Goal: Task Accomplishment & Management: Use online tool/utility

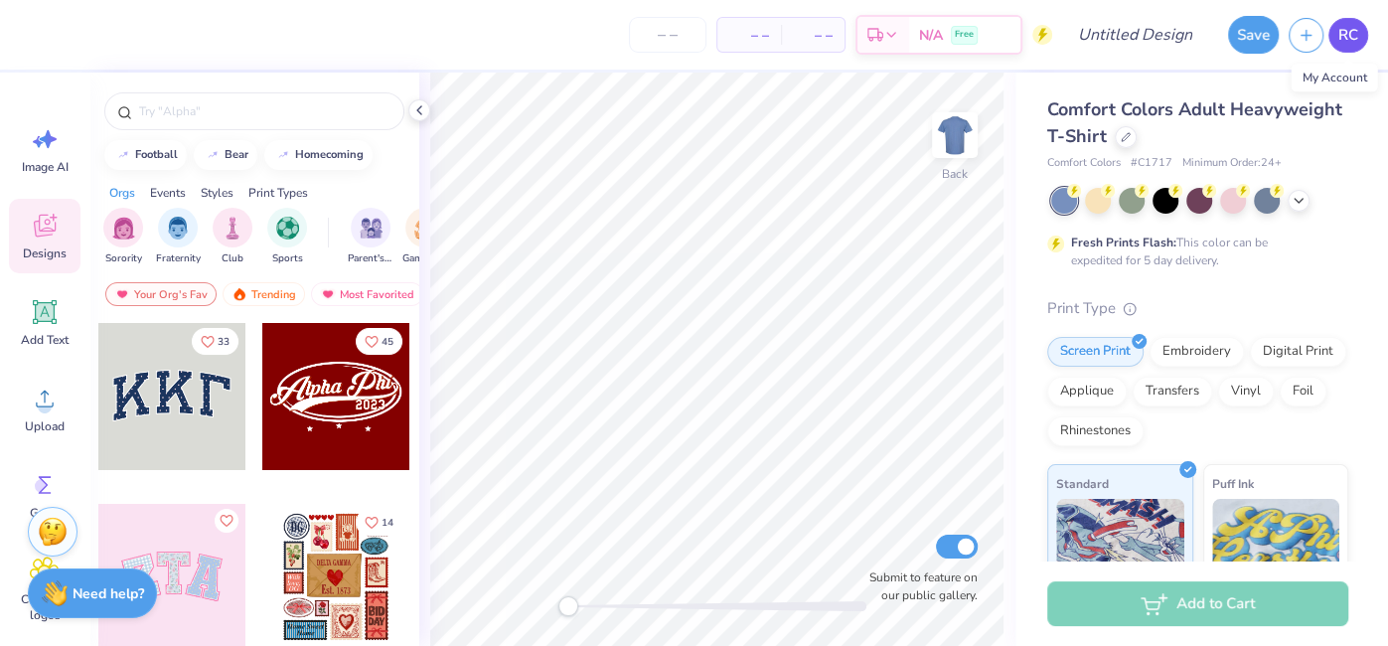
click at [1341, 41] on span "RC" at bounding box center [1348, 35] width 20 height 23
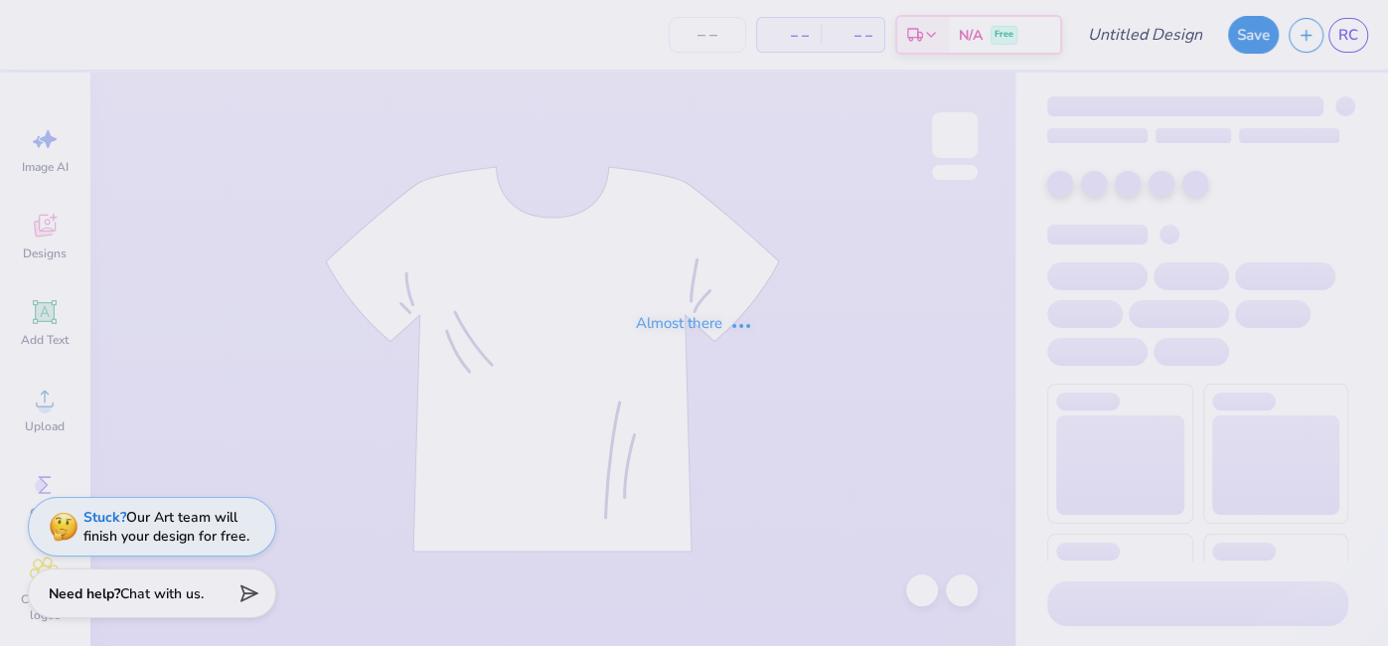
type input "Jersey Design"
type input "1"
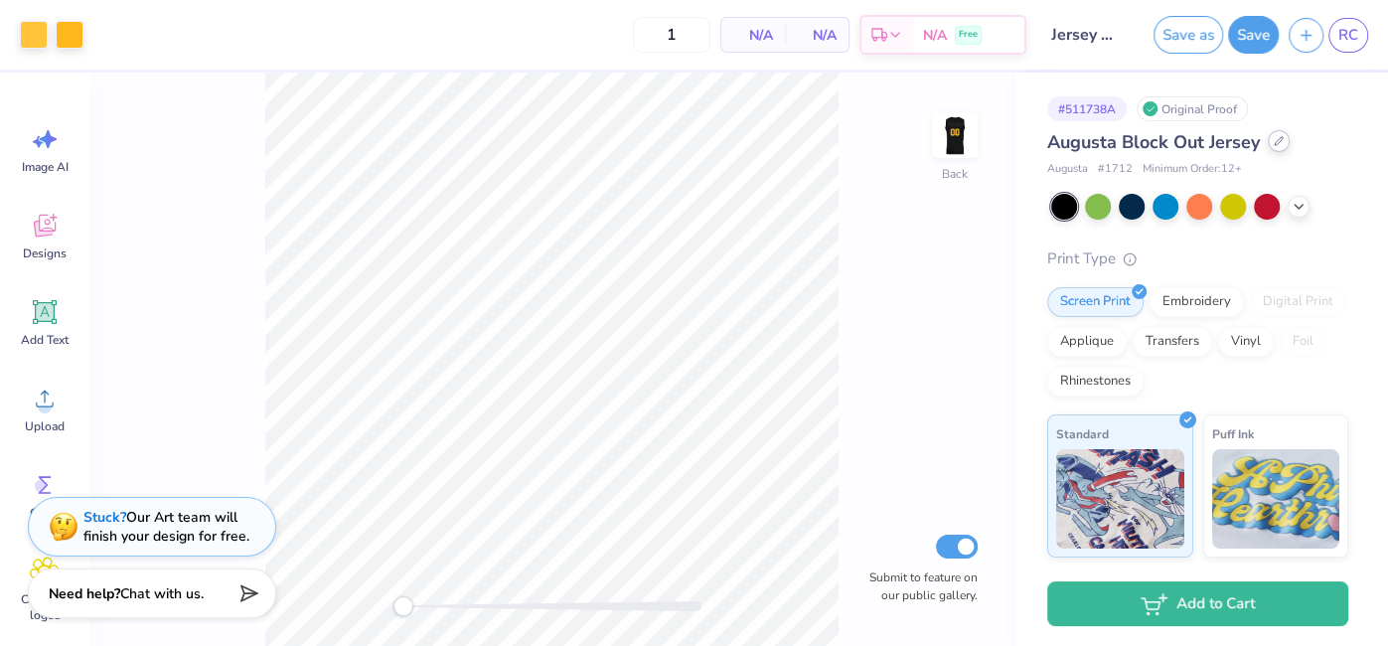
click at [1280, 139] on icon at bounding box center [1279, 141] width 10 height 10
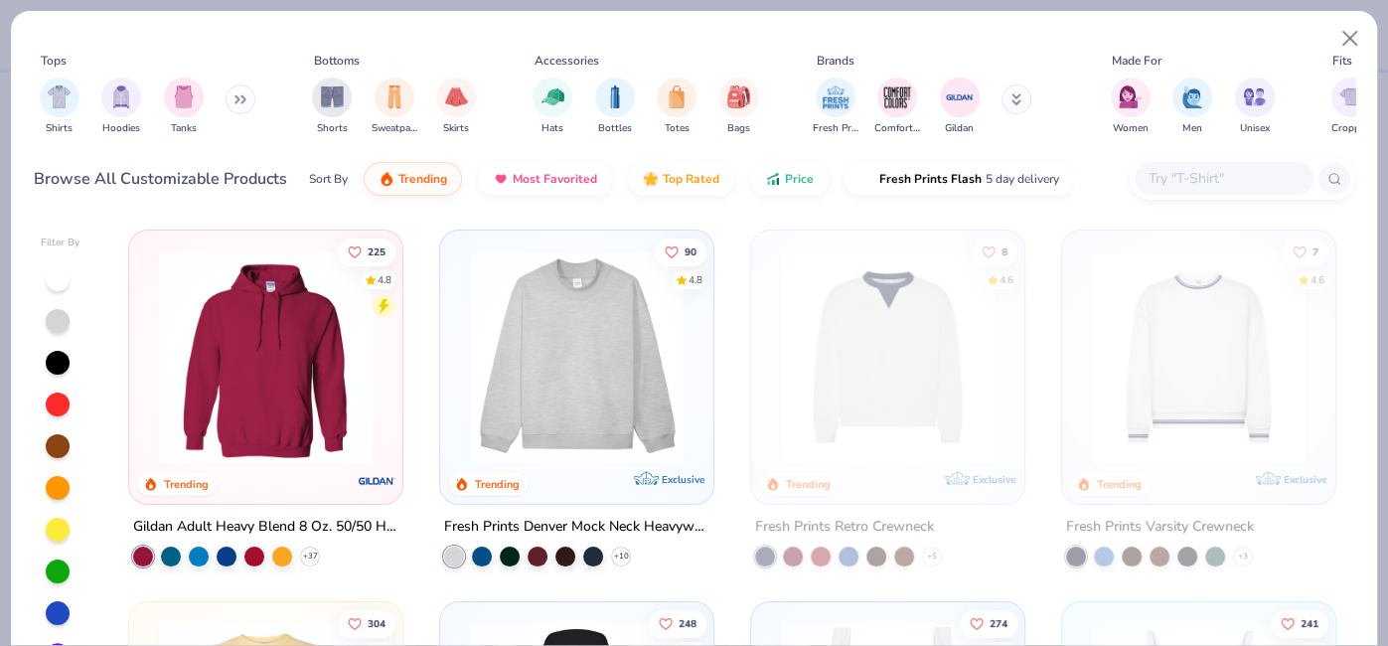
click at [241, 111] on button at bounding box center [241, 99] width 30 height 30
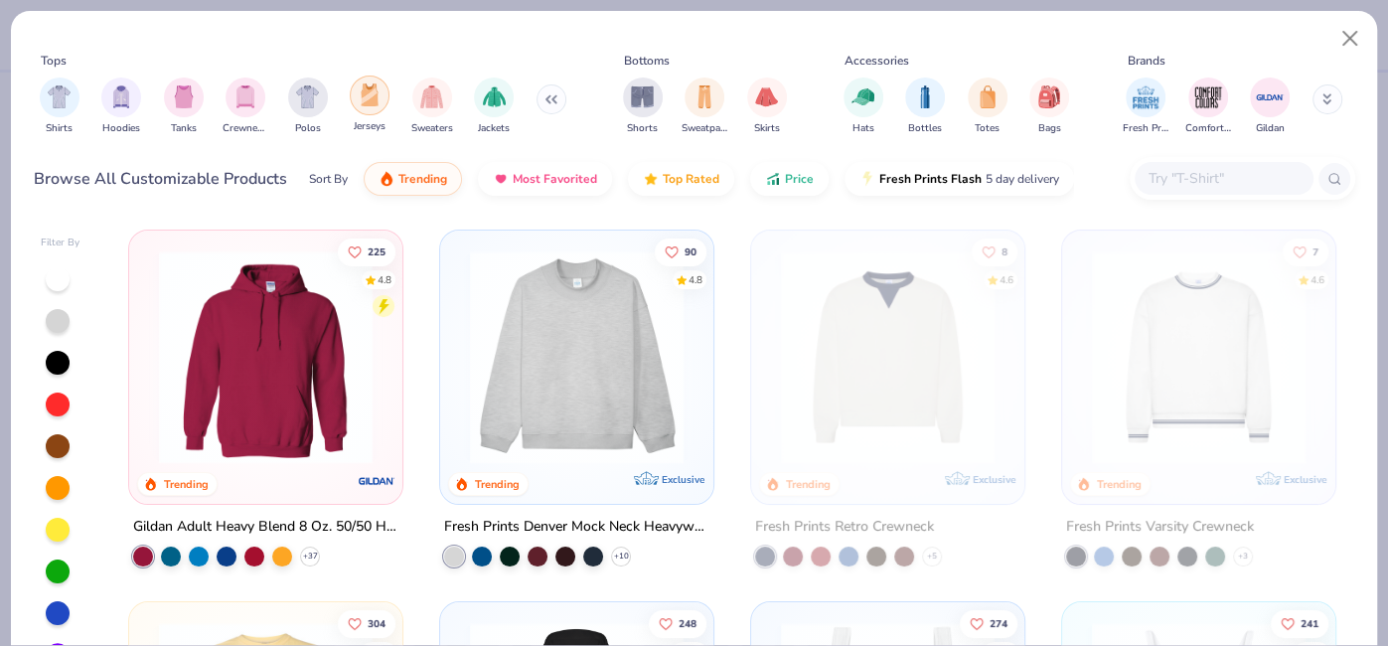
click at [364, 108] on div "filter for Jerseys" at bounding box center [370, 96] width 40 height 40
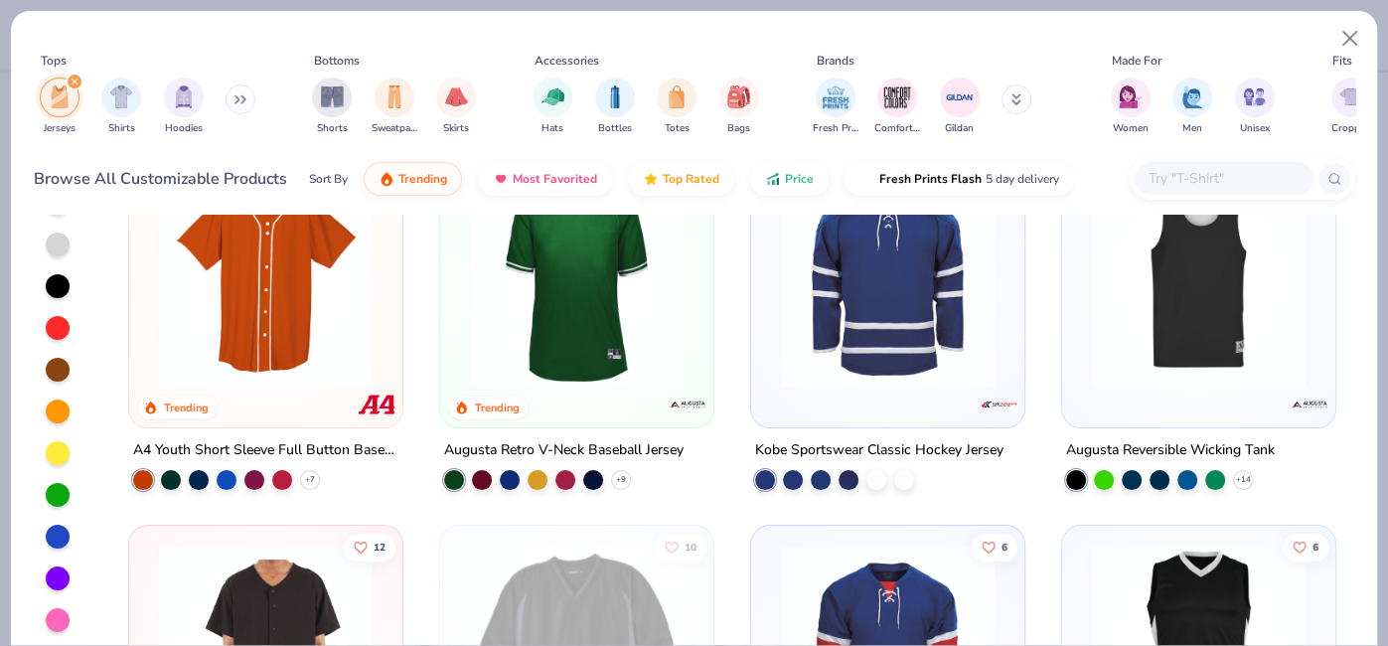
click at [1263, 292] on img at bounding box center [1198, 281] width 233 height 214
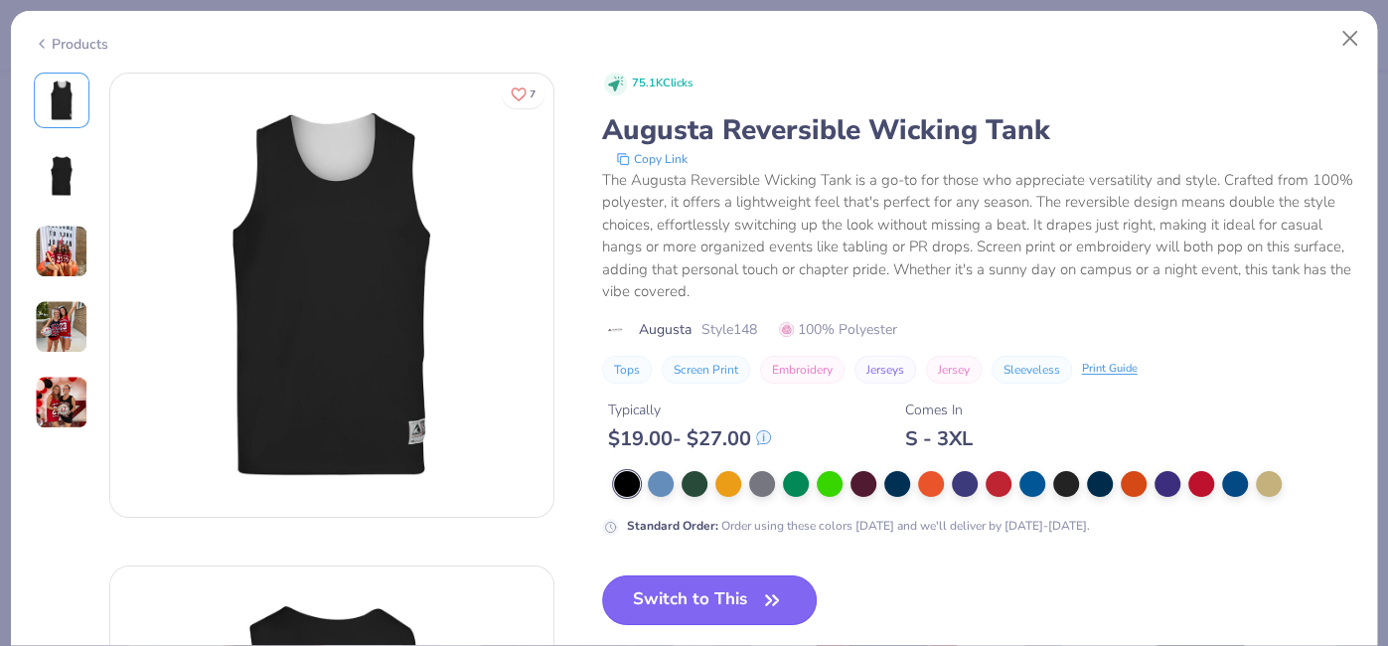
click at [765, 601] on icon "button" at bounding box center [772, 600] width 28 height 28
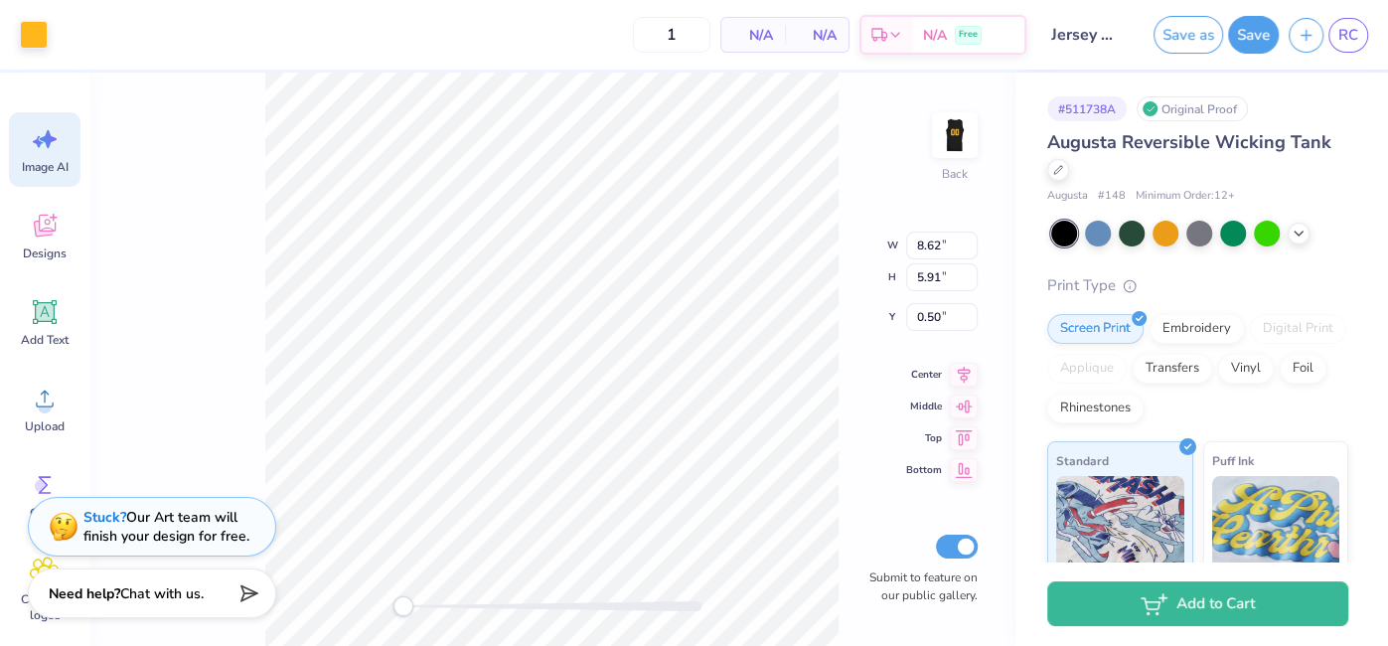
click at [43, 171] on span "Image AI" at bounding box center [45, 167] width 47 height 16
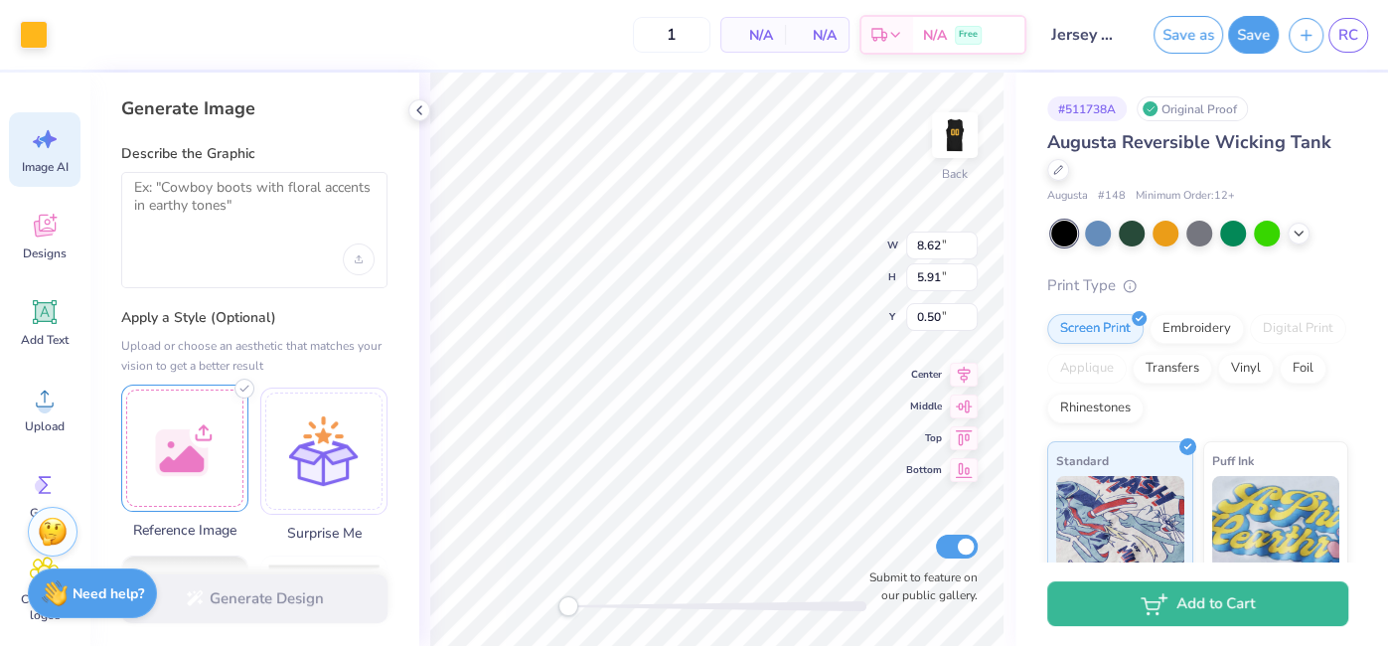
click at [224, 444] on div at bounding box center [184, 447] width 127 height 127
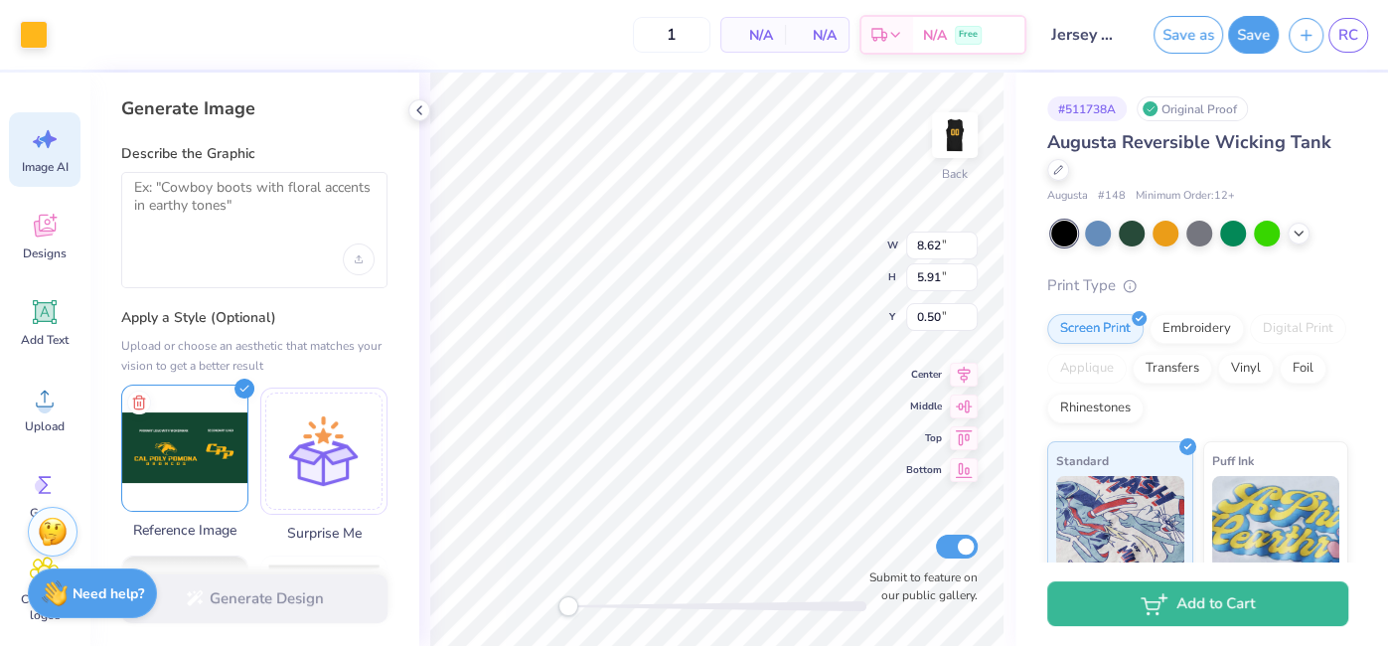
click at [209, 435] on img at bounding box center [184, 447] width 125 height 125
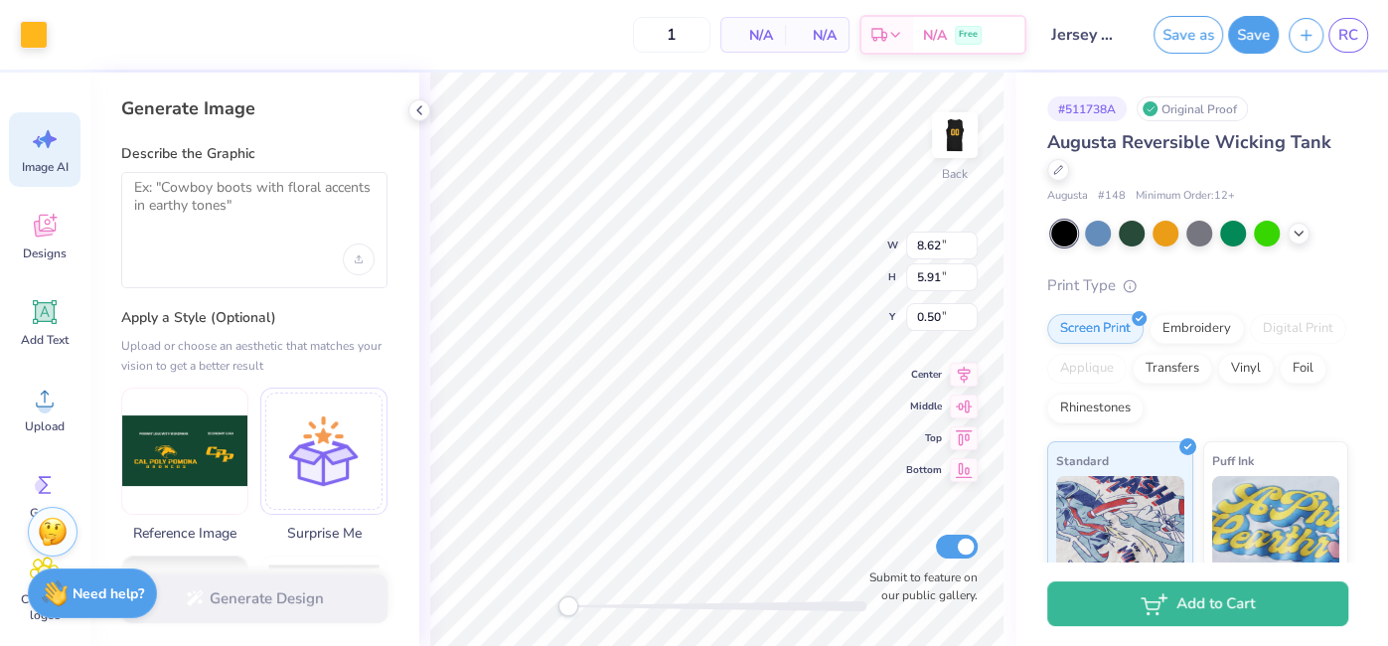
click at [275, 239] on div at bounding box center [254, 230] width 266 height 116
click at [230, 185] on textarea at bounding box center [254, 204] width 240 height 50
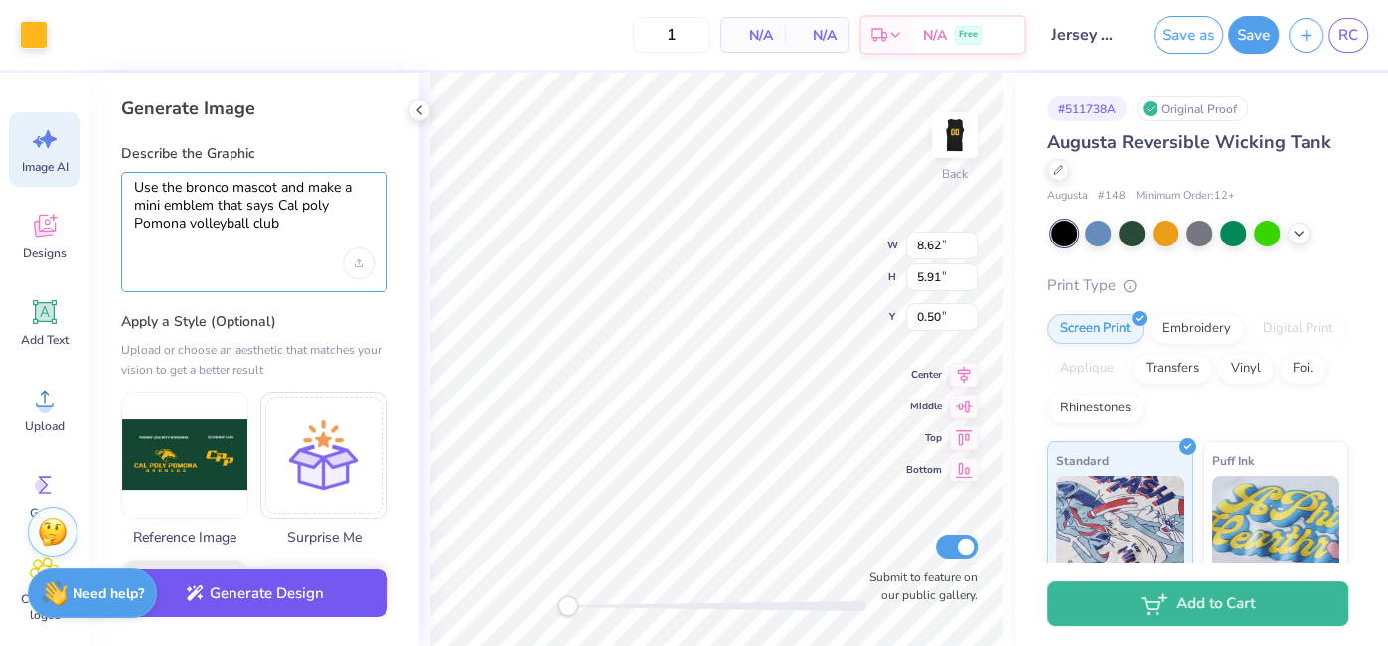
type textarea "Use the bronco mascot and make a mini emblem that says Cal poly Pomona volleyba…"
click at [286, 592] on button "Generate Design" at bounding box center [254, 593] width 266 height 49
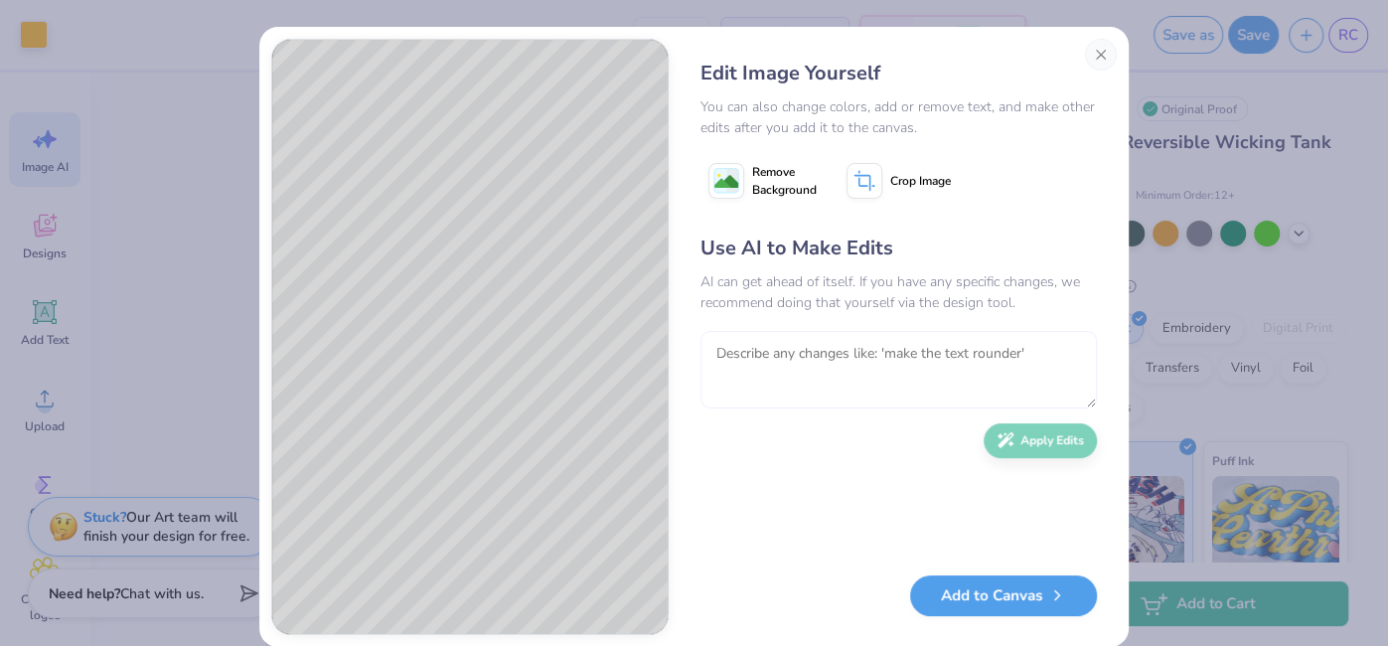
click at [827, 356] on textarea at bounding box center [898, 369] width 396 height 77
click at [793, 354] on textarea "keep the same bronco emoji dont" at bounding box center [898, 369] width 396 height 77
click at [888, 351] on textarea "keep the original bronco emoji dont" at bounding box center [898, 369] width 396 height 77
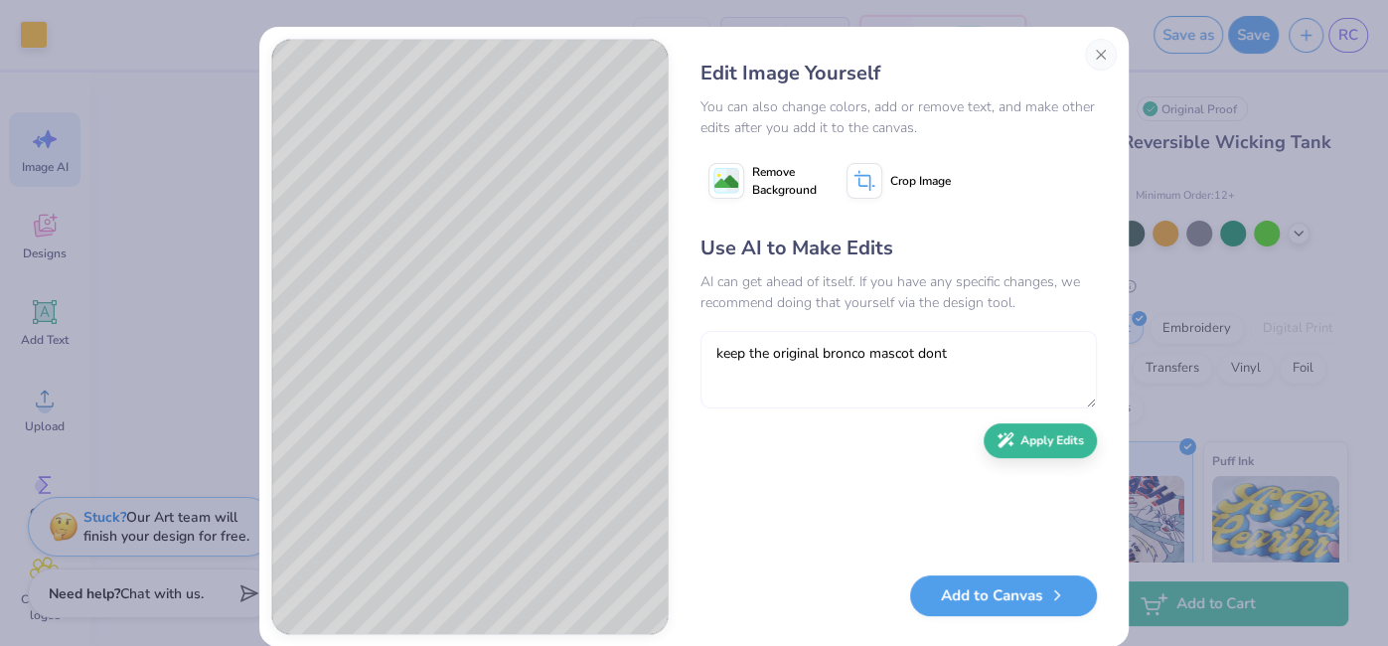
click at [984, 348] on textarea "keep the original bronco mascot dont" at bounding box center [898, 369] width 396 height 77
type textarea "keep the original bronco mascot dont change it"
click at [1063, 438] on button "Apply Edits" at bounding box center [1040, 435] width 113 height 35
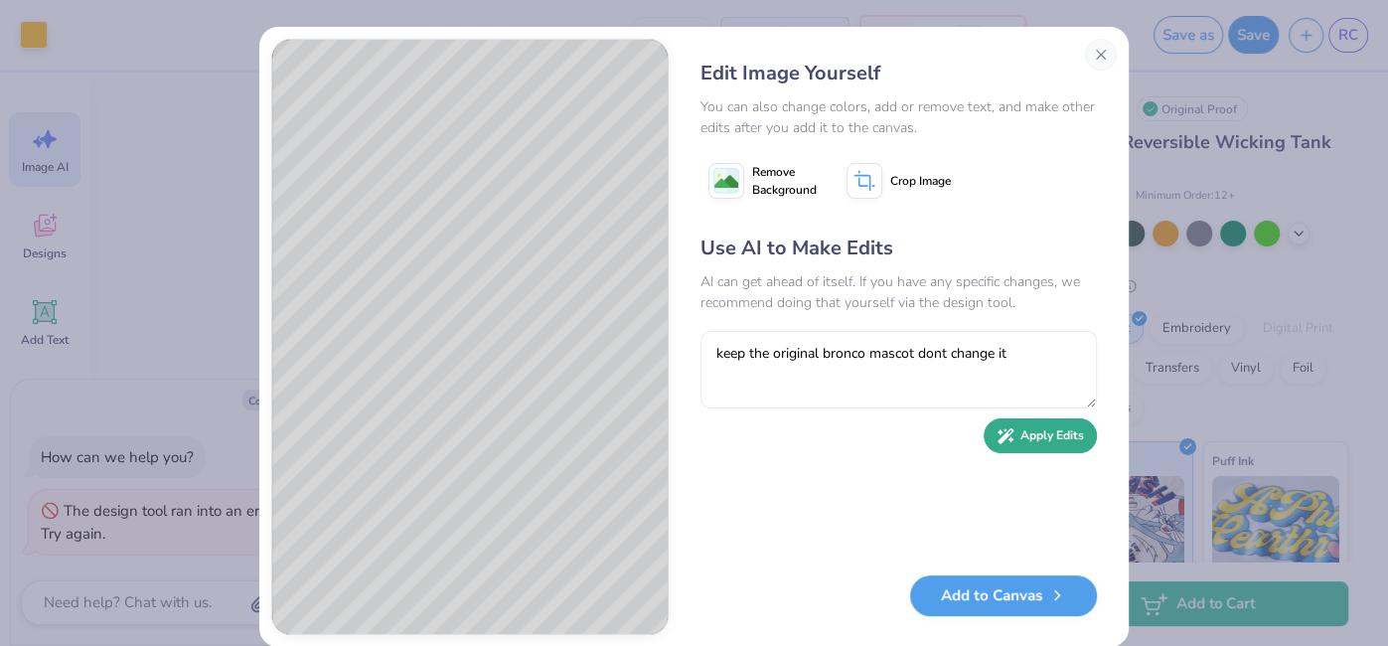
click at [1063, 438] on button "Apply Edits" at bounding box center [1040, 435] width 113 height 35
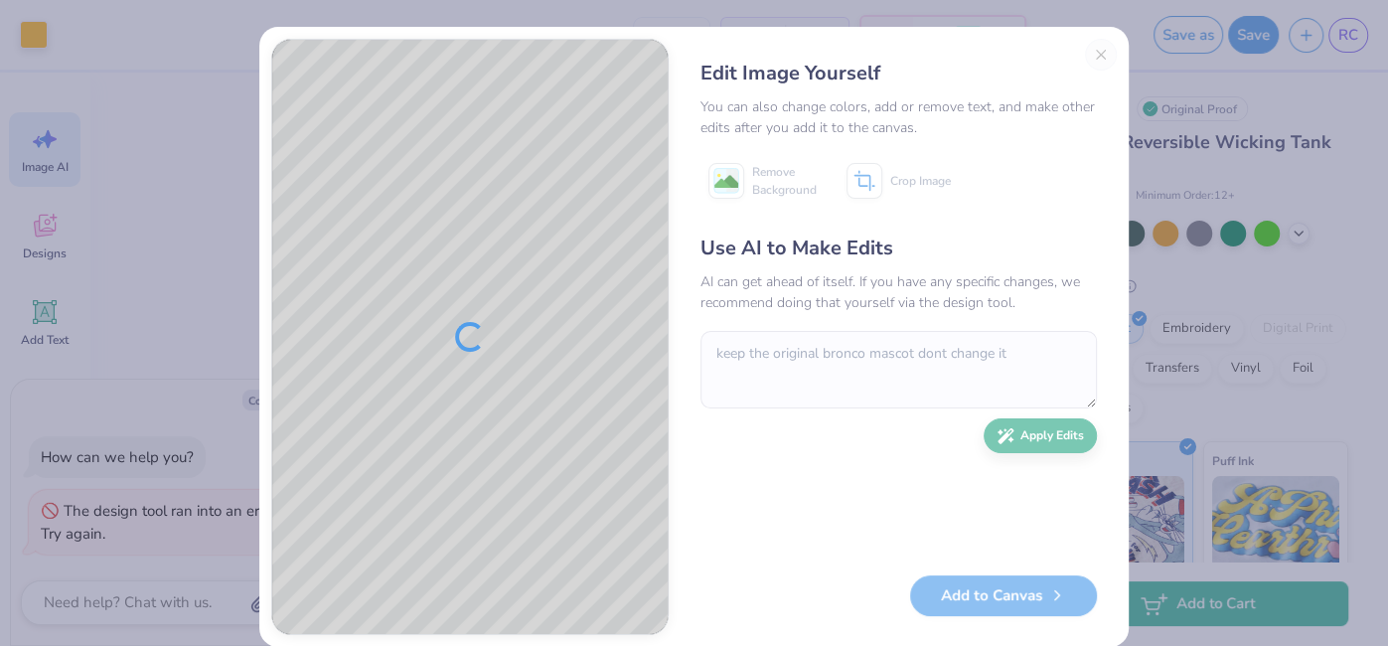
type textarea "x"
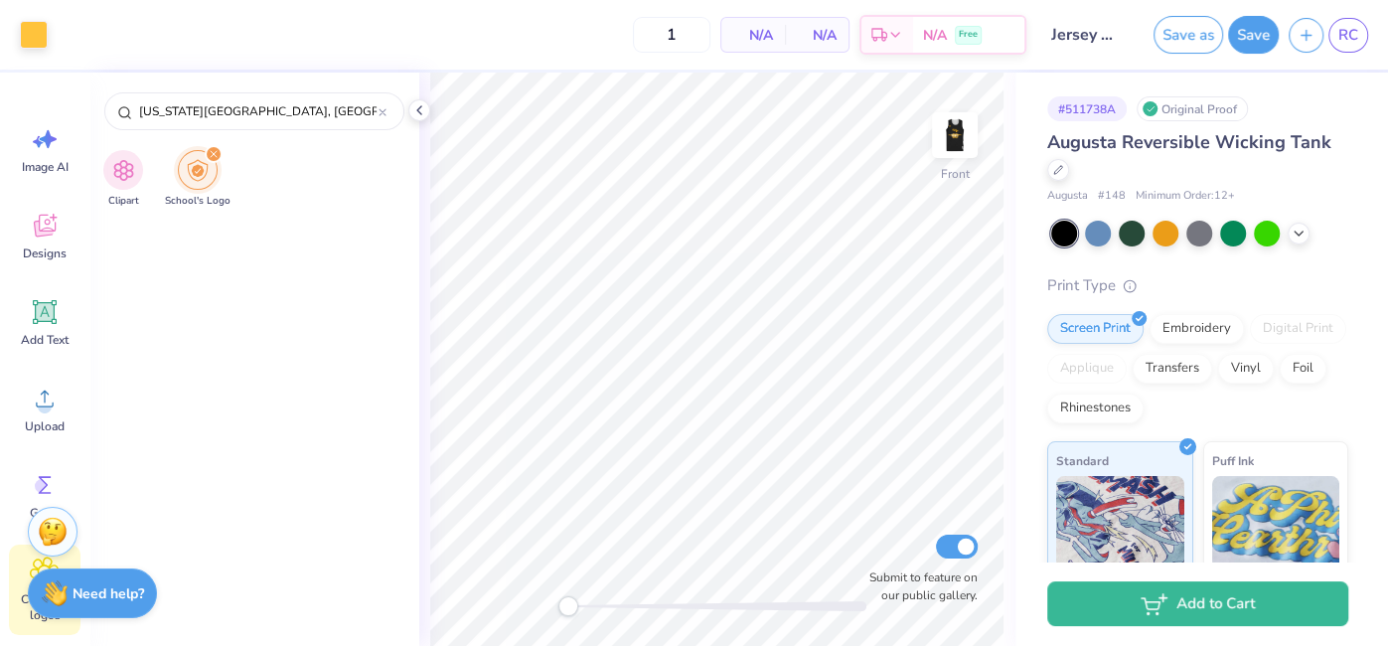
scroll to position [2117, 0]
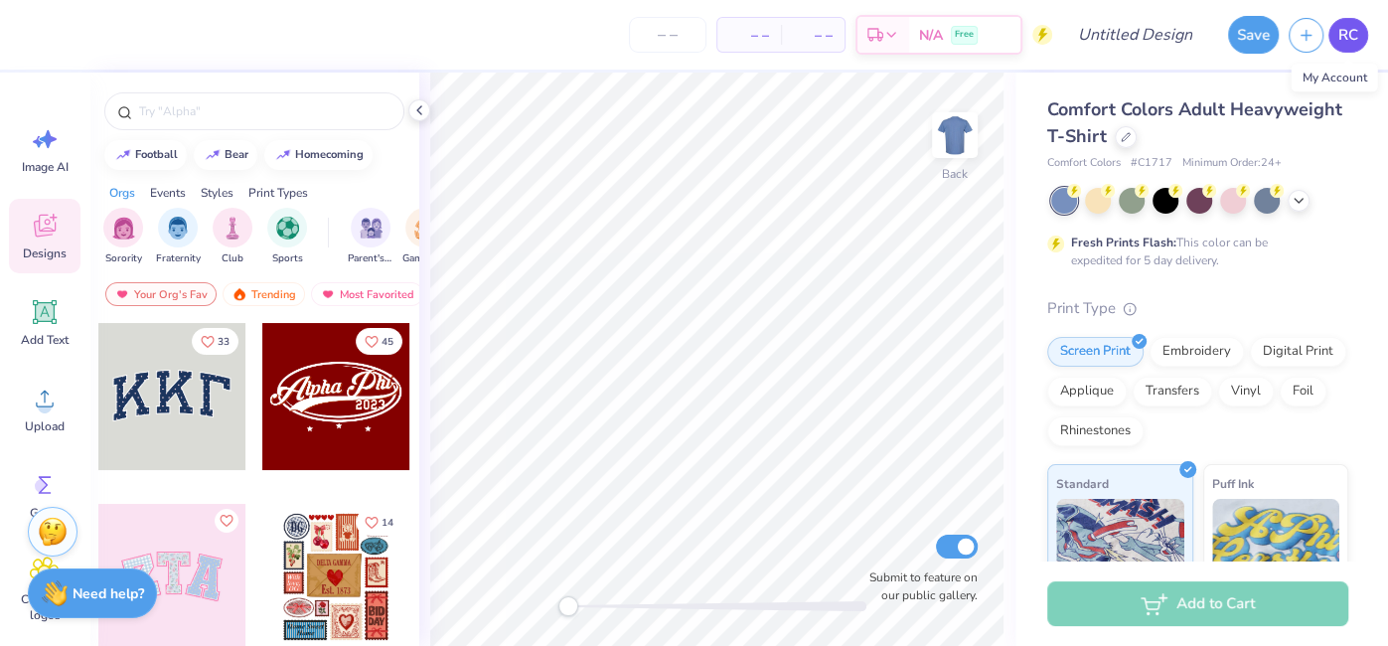
click at [1342, 34] on span "RC" at bounding box center [1348, 35] width 20 height 23
click at [1126, 134] on icon at bounding box center [1126, 135] width 8 height 8
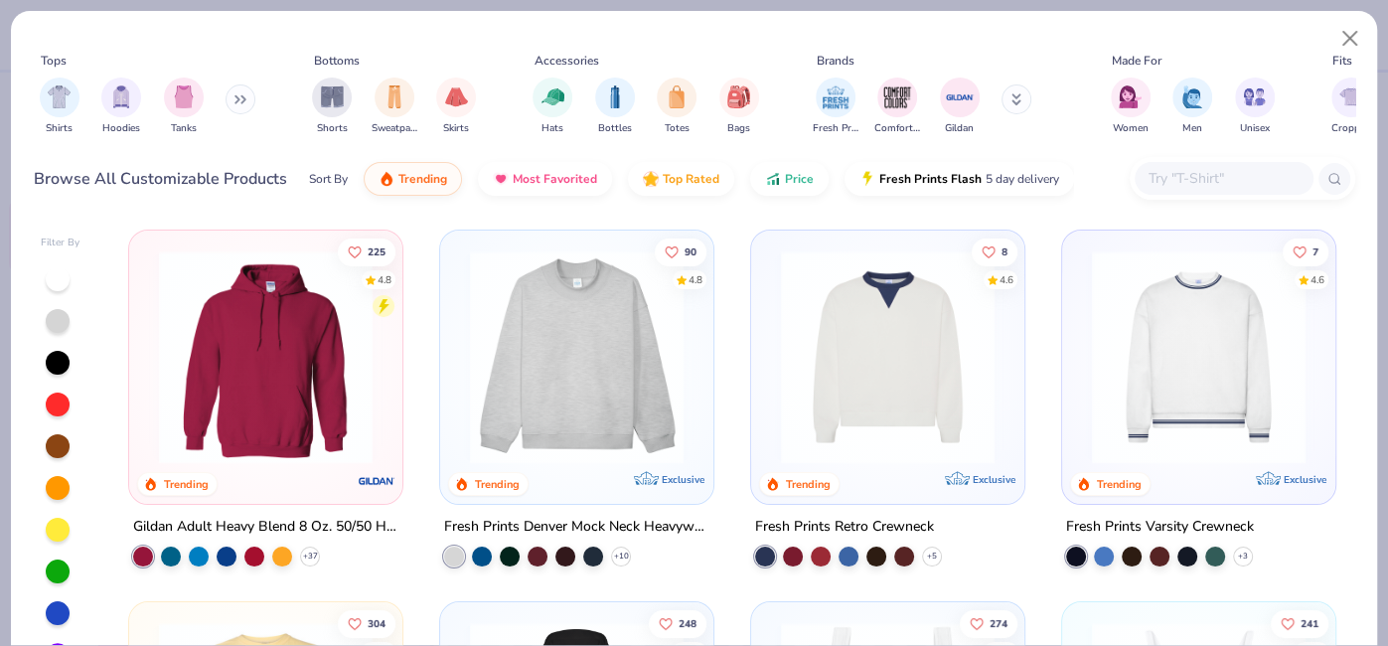
click at [238, 102] on icon at bounding box center [236, 99] width 3 height 7
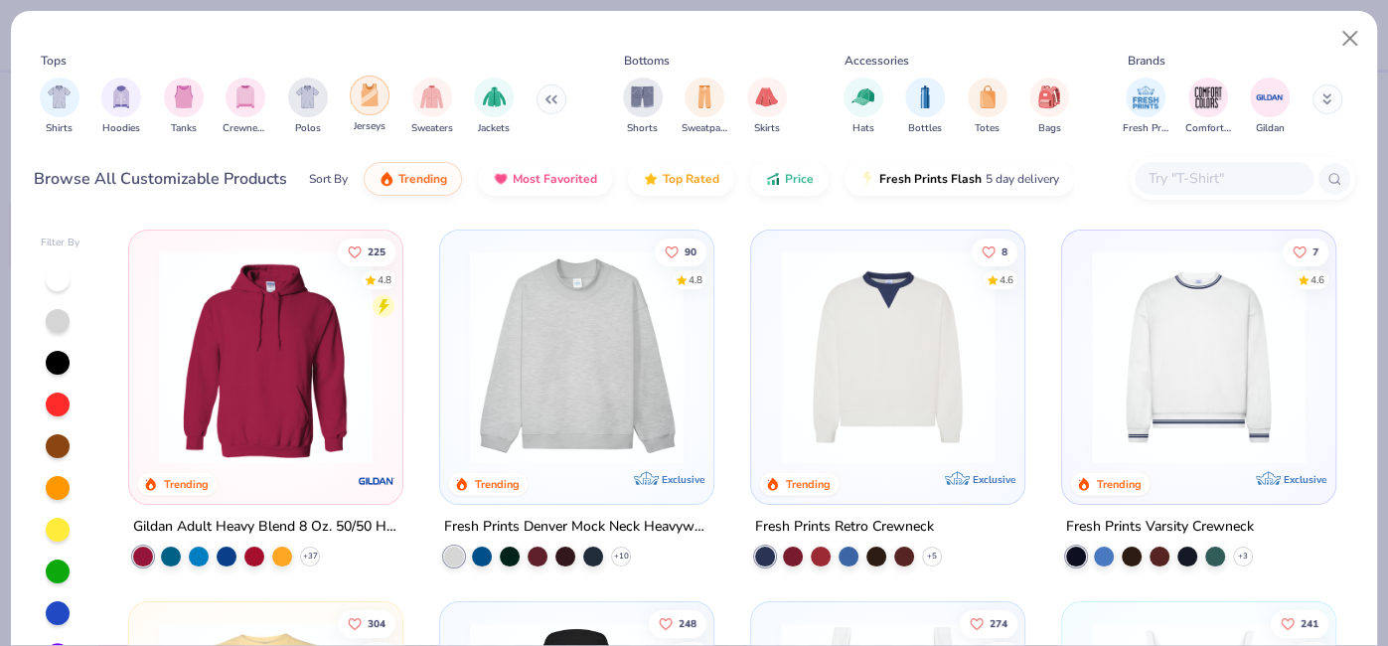
click at [382, 99] on div "filter for Jerseys" at bounding box center [370, 96] width 40 height 40
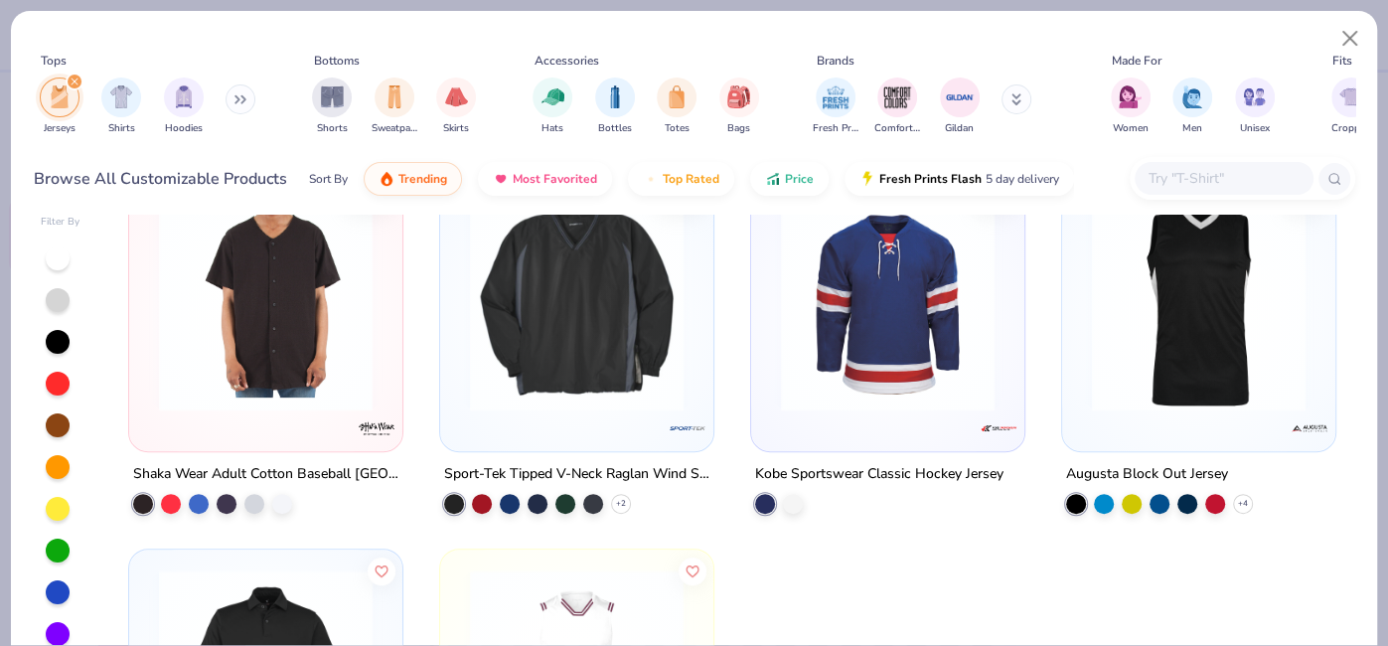
scroll to position [370, 0]
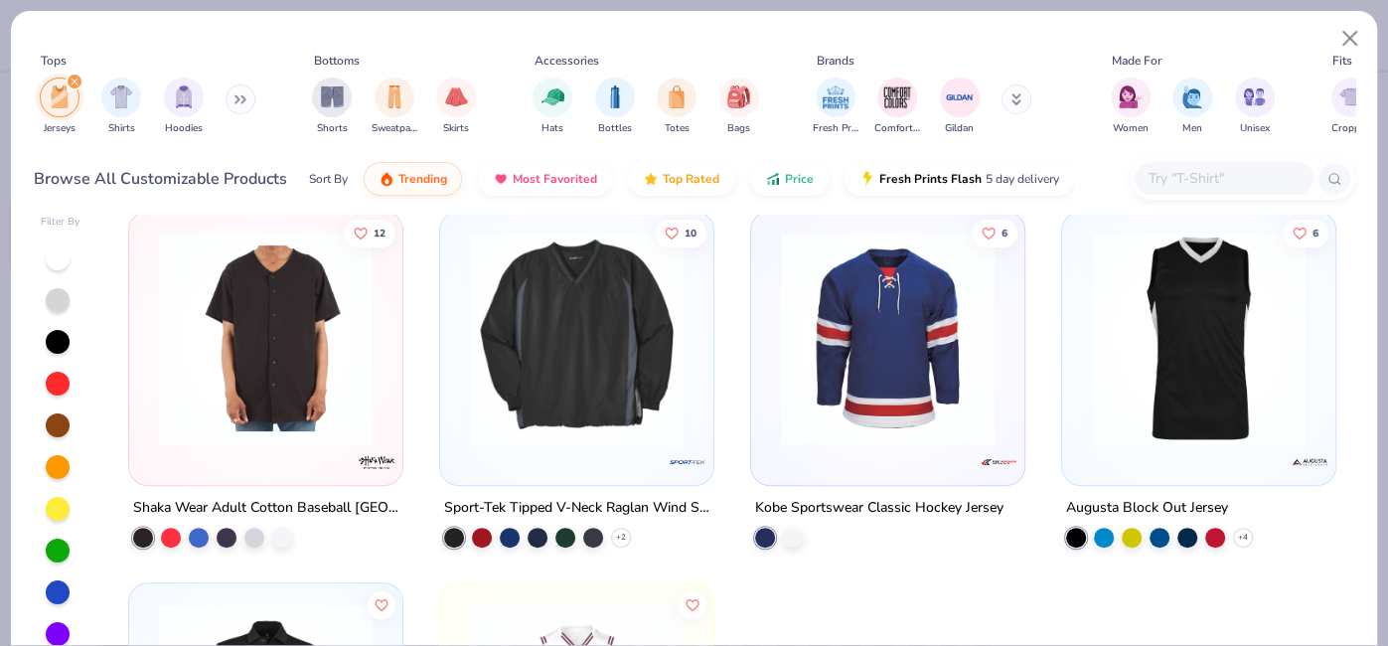
click at [1139, 383] on img at bounding box center [1198, 338] width 233 height 214
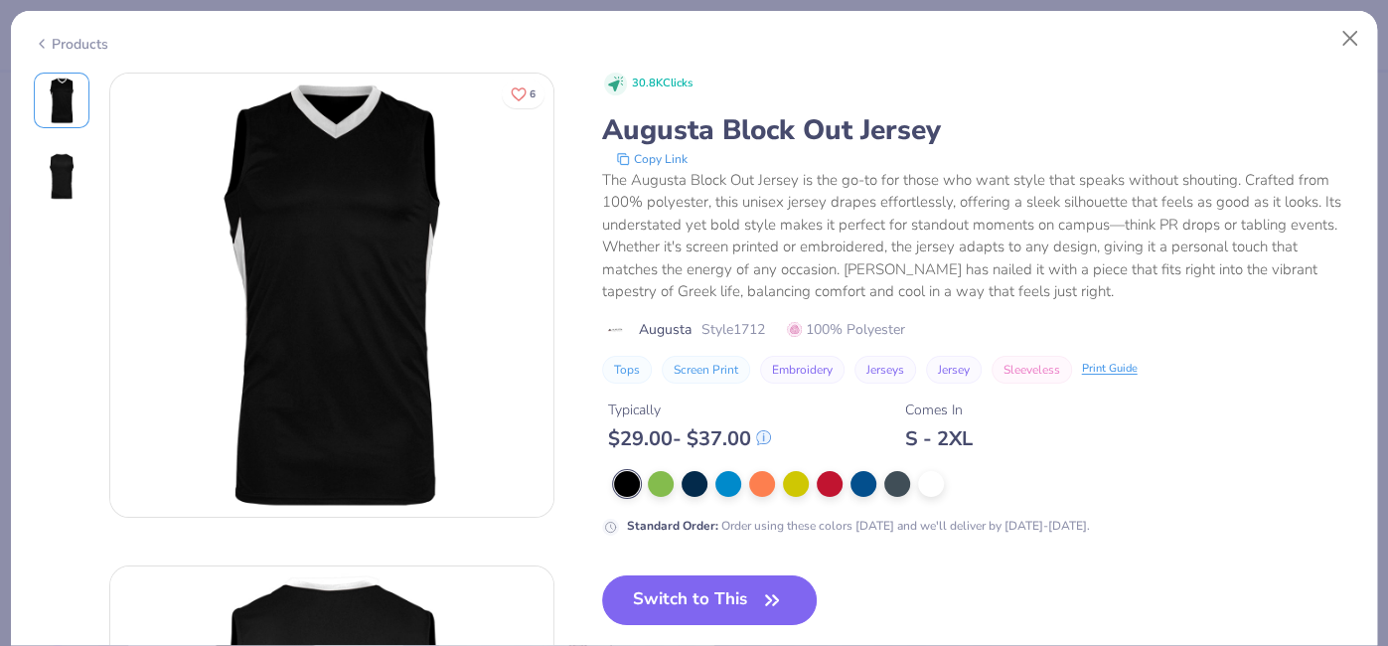
click at [50, 34] on div "Products" at bounding box center [71, 44] width 75 height 21
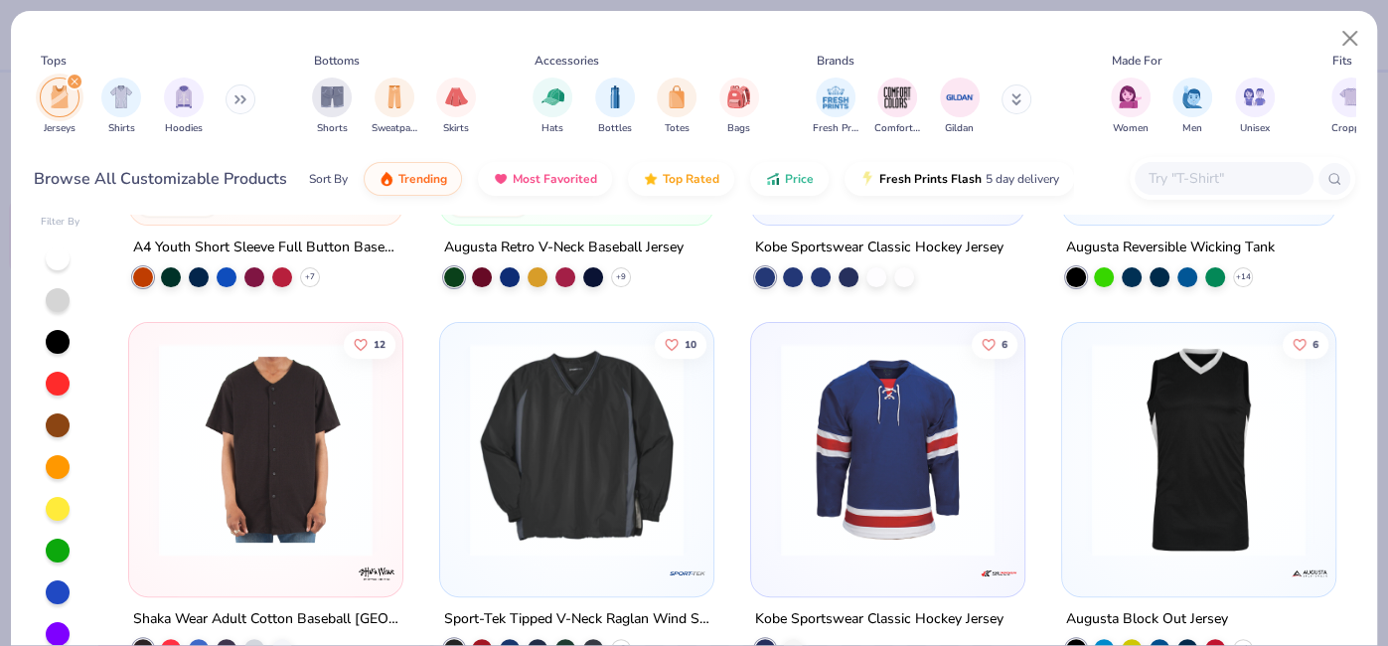
scroll to position [620, 0]
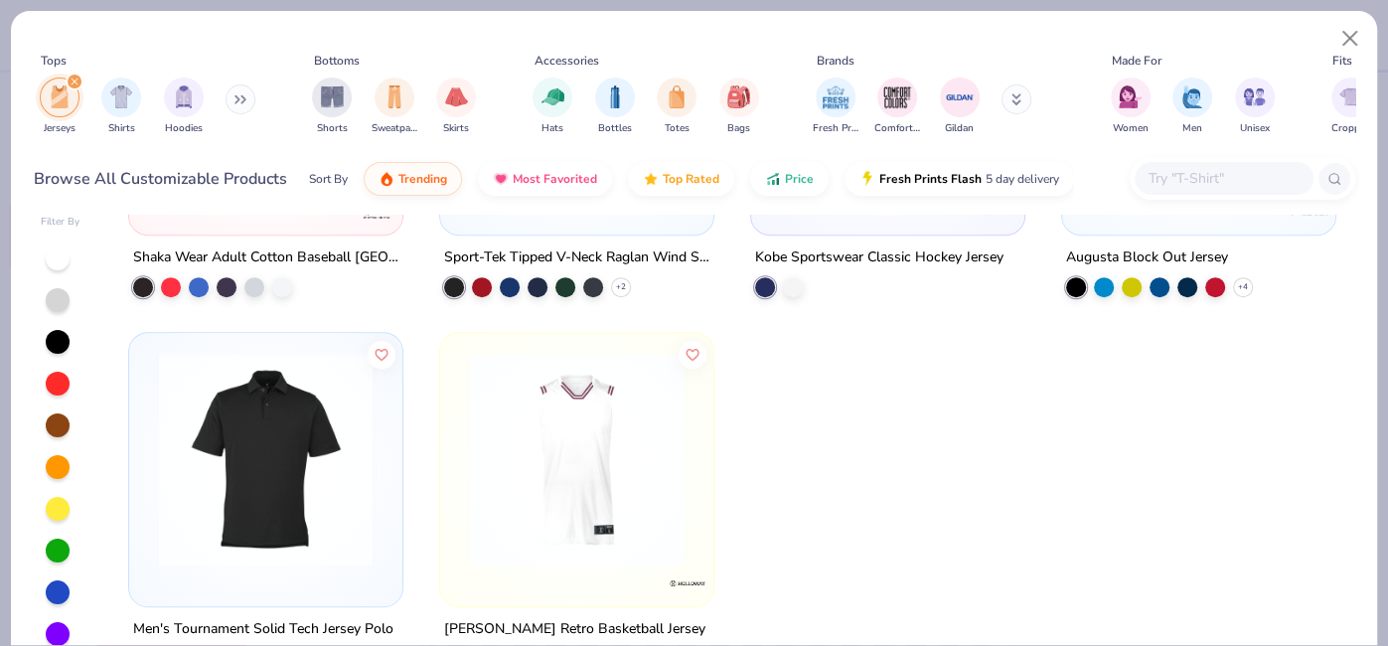
click at [503, 490] on img at bounding box center [576, 460] width 233 height 214
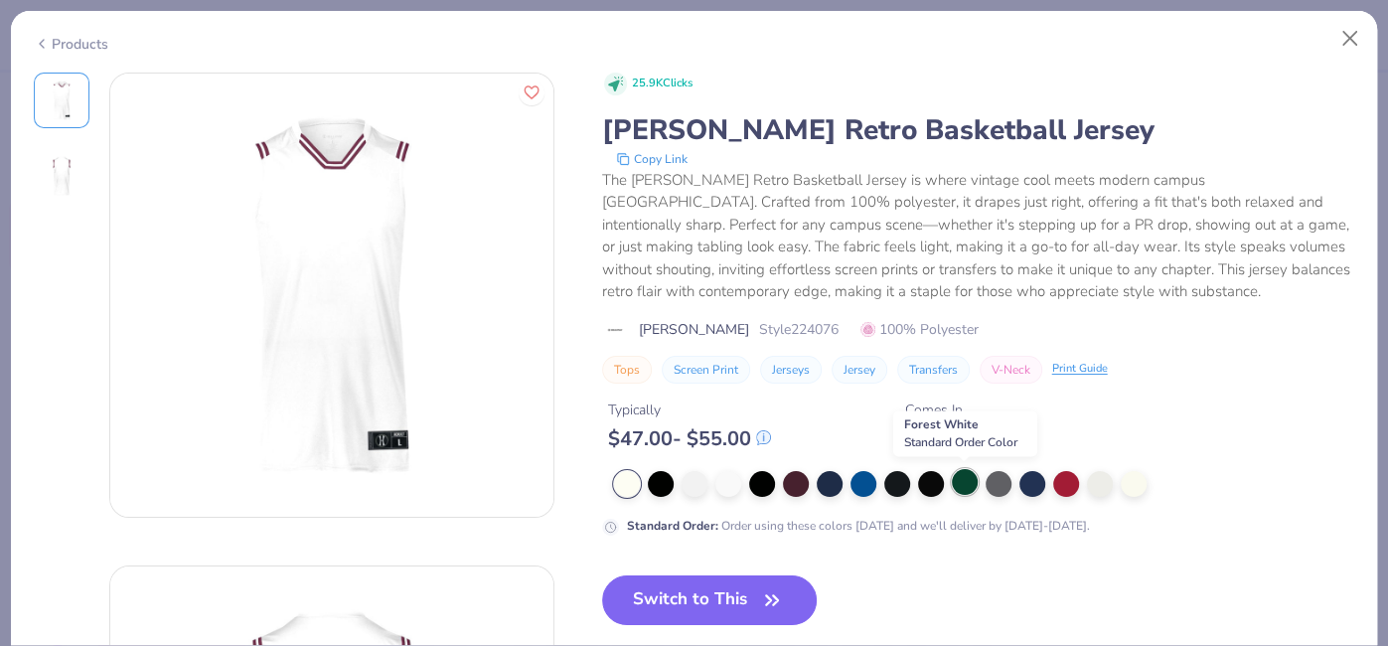
click at [960, 486] on div at bounding box center [965, 482] width 26 height 26
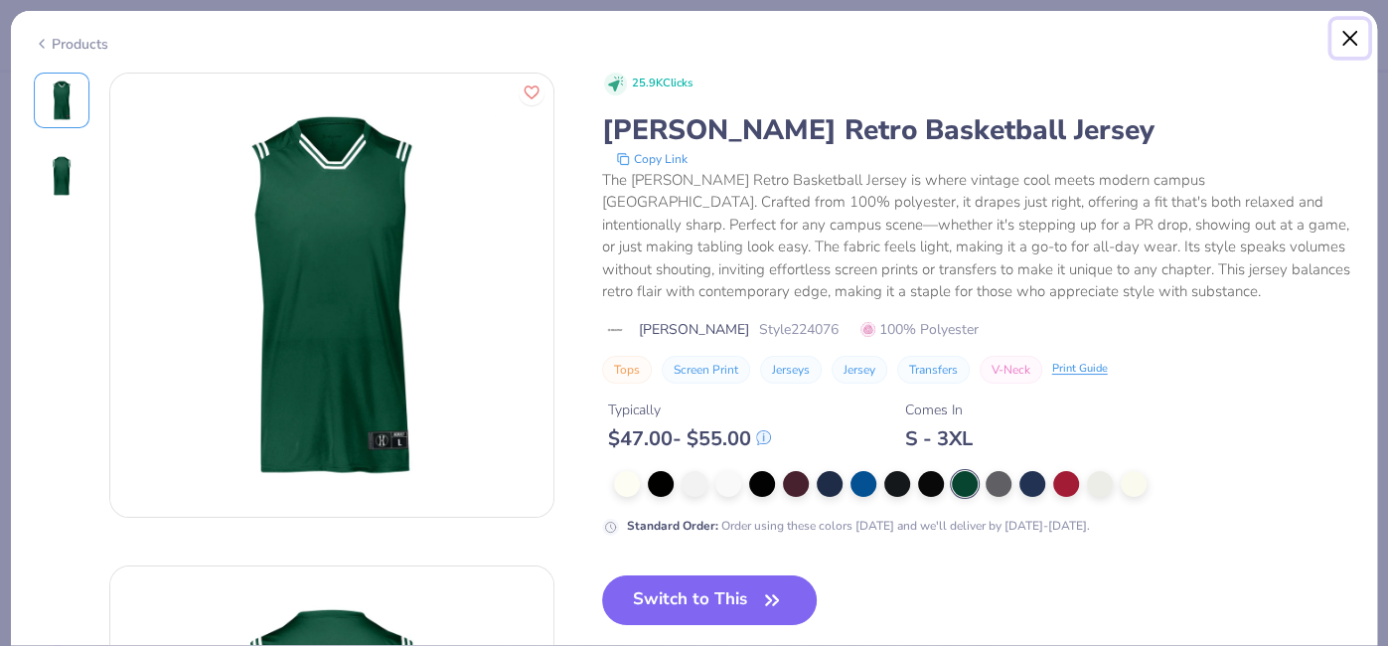
click at [1346, 50] on button "Close" at bounding box center [1350, 39] width 38 height 38
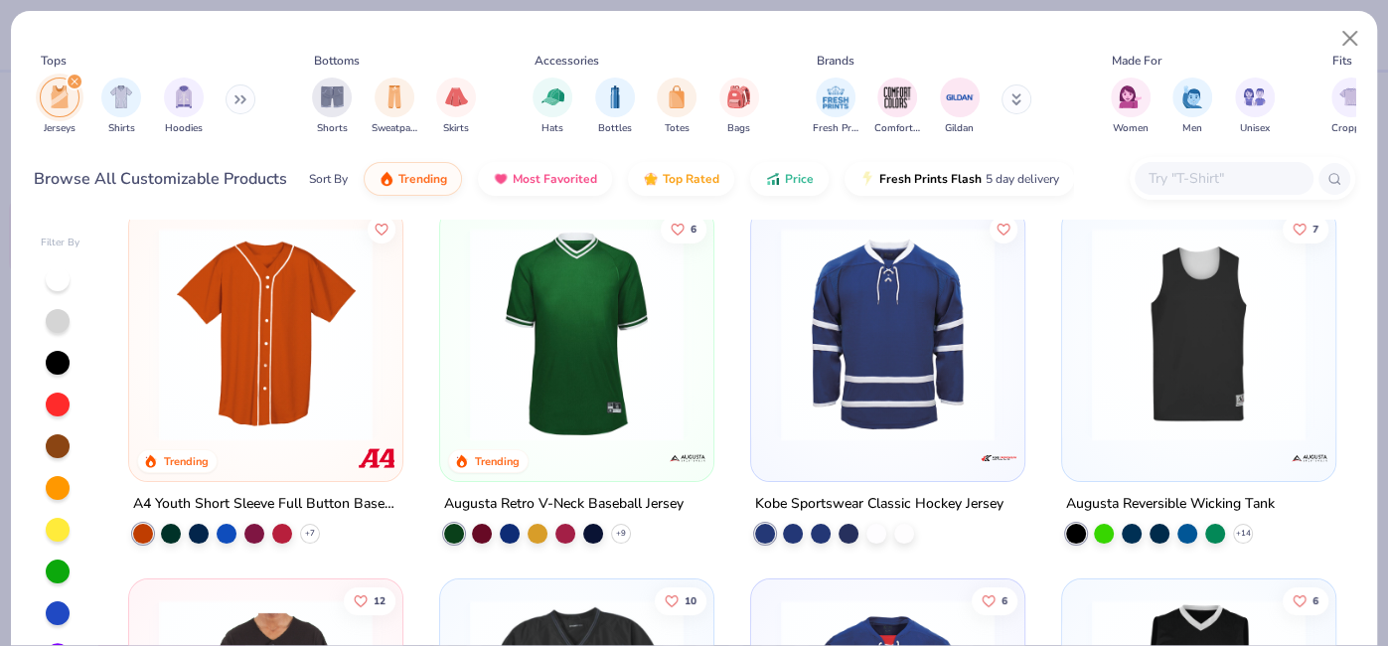
scroll to position [620, 0]
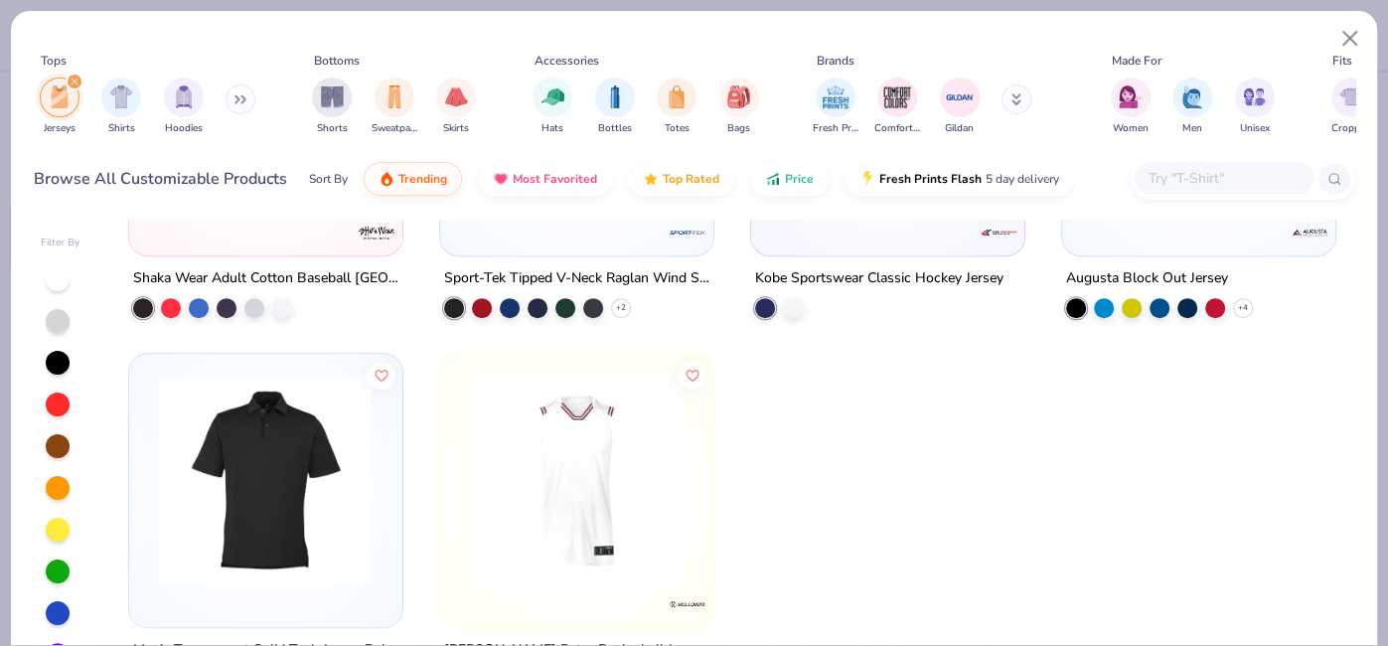
click at [252, 93] on button at bounding box center [241, 99] width 30 height 30
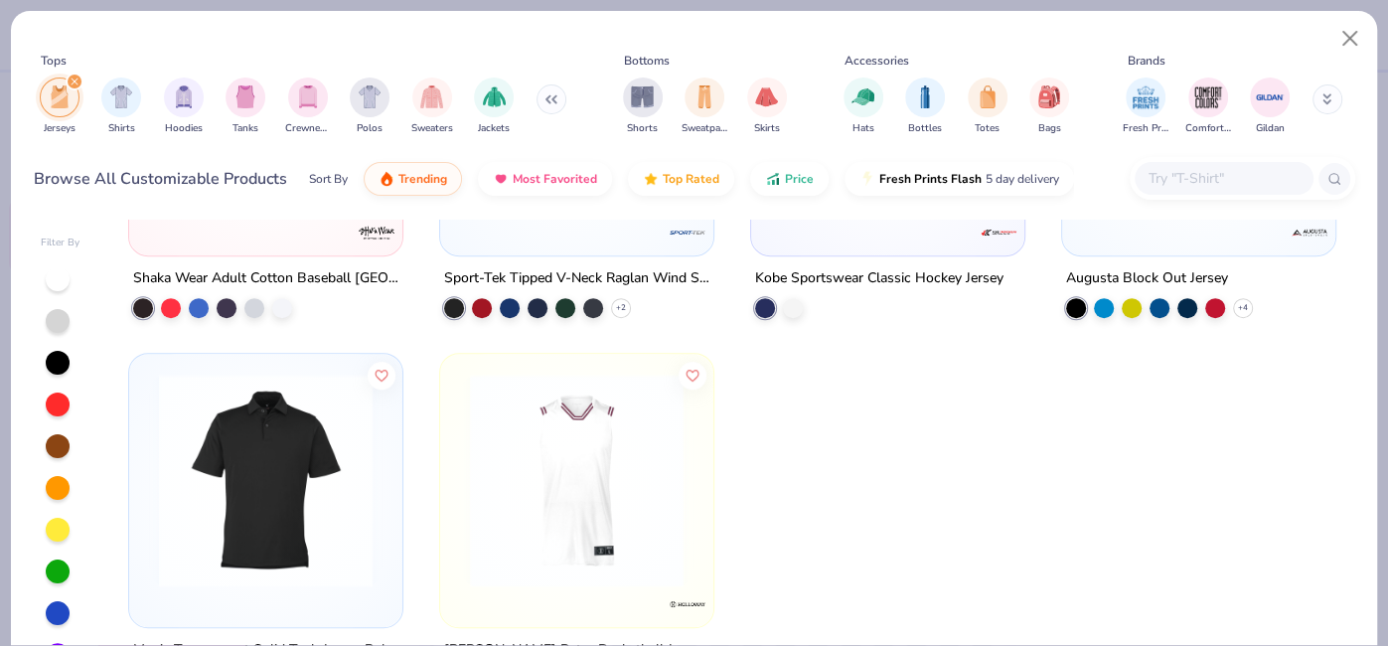
scroll to position [0, 0]
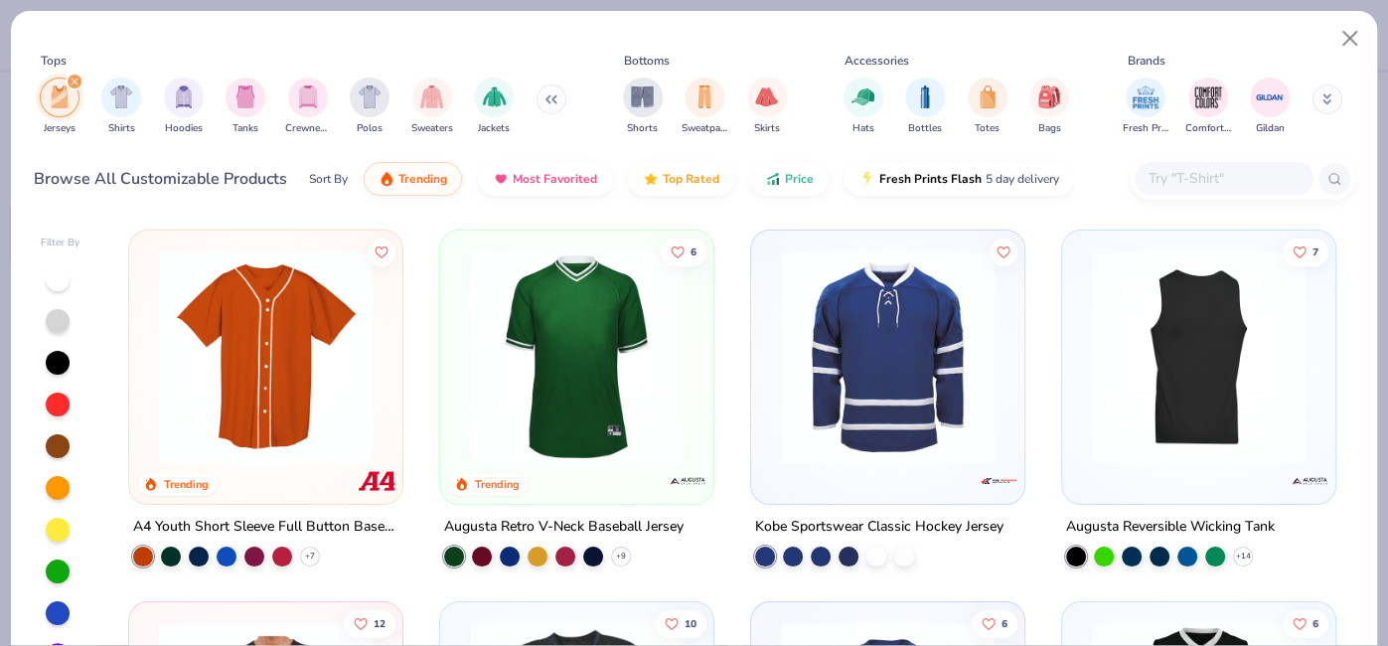
click at [1082, 377] on img at bounding box center [964, 357] width 233 height 214
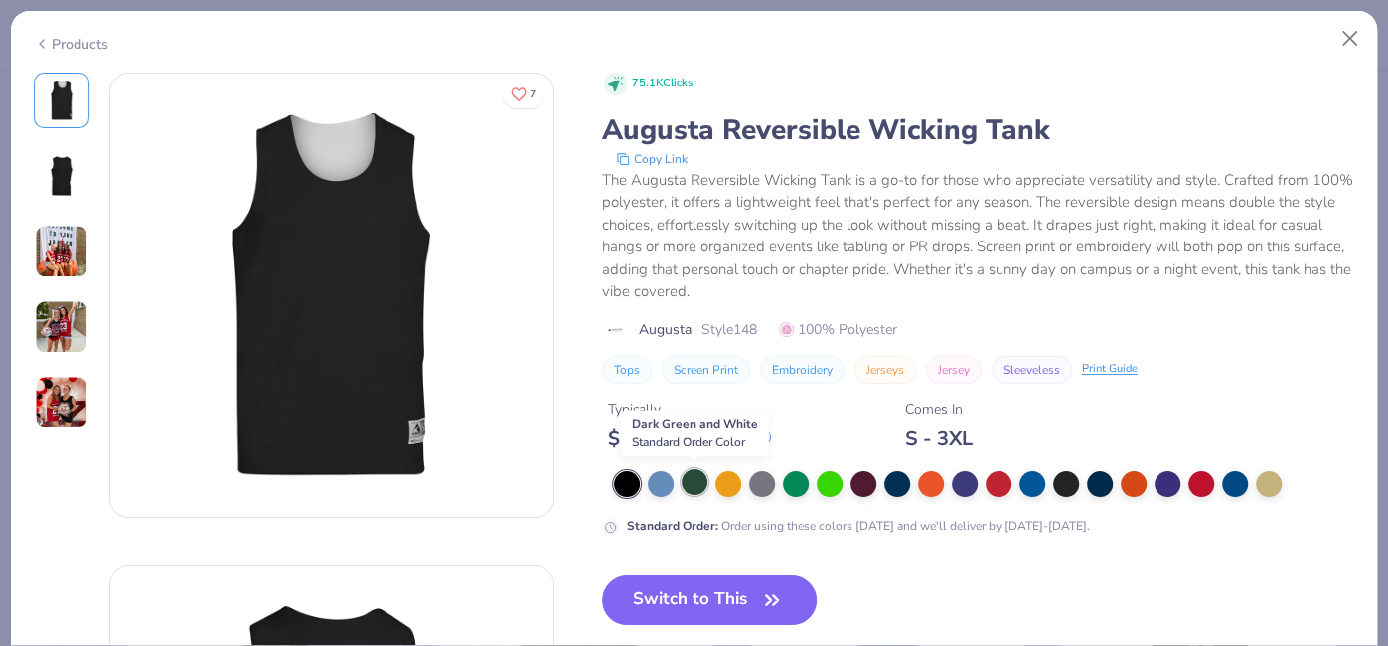
click at [699, 480] on div at bounding box center [695, 482] width 26 height 26
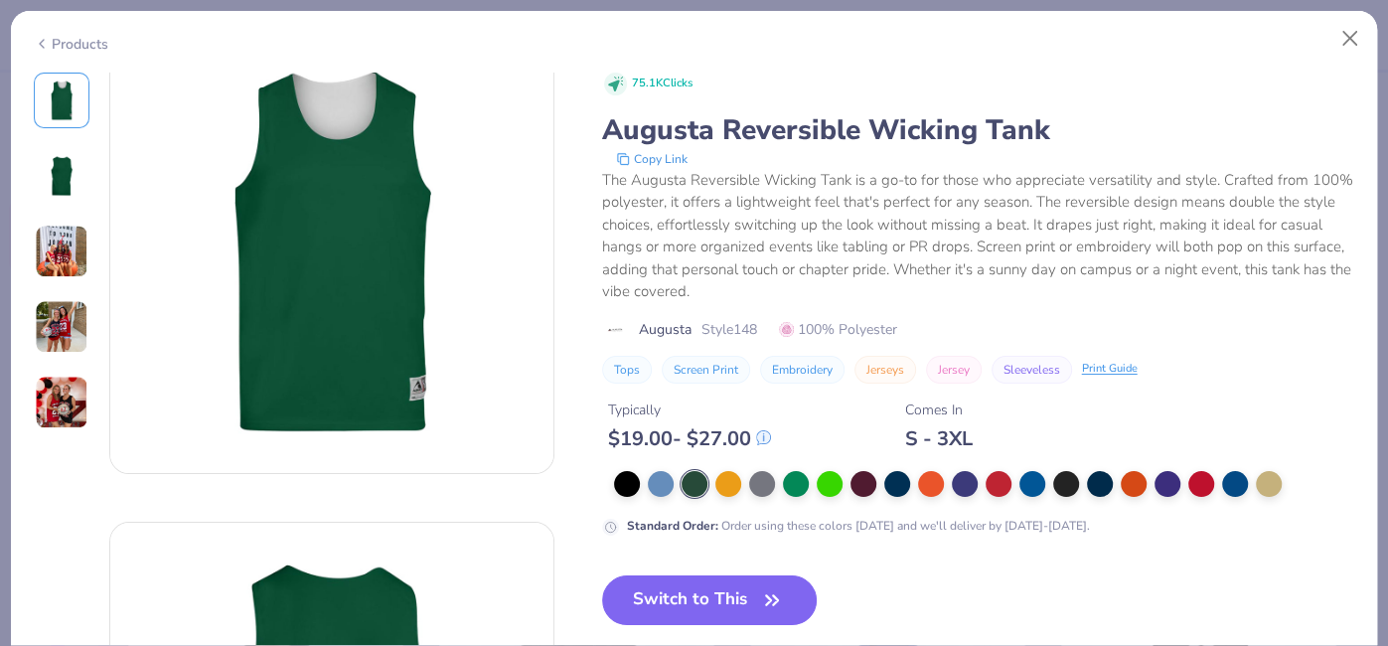
scroll to position [47, 0]
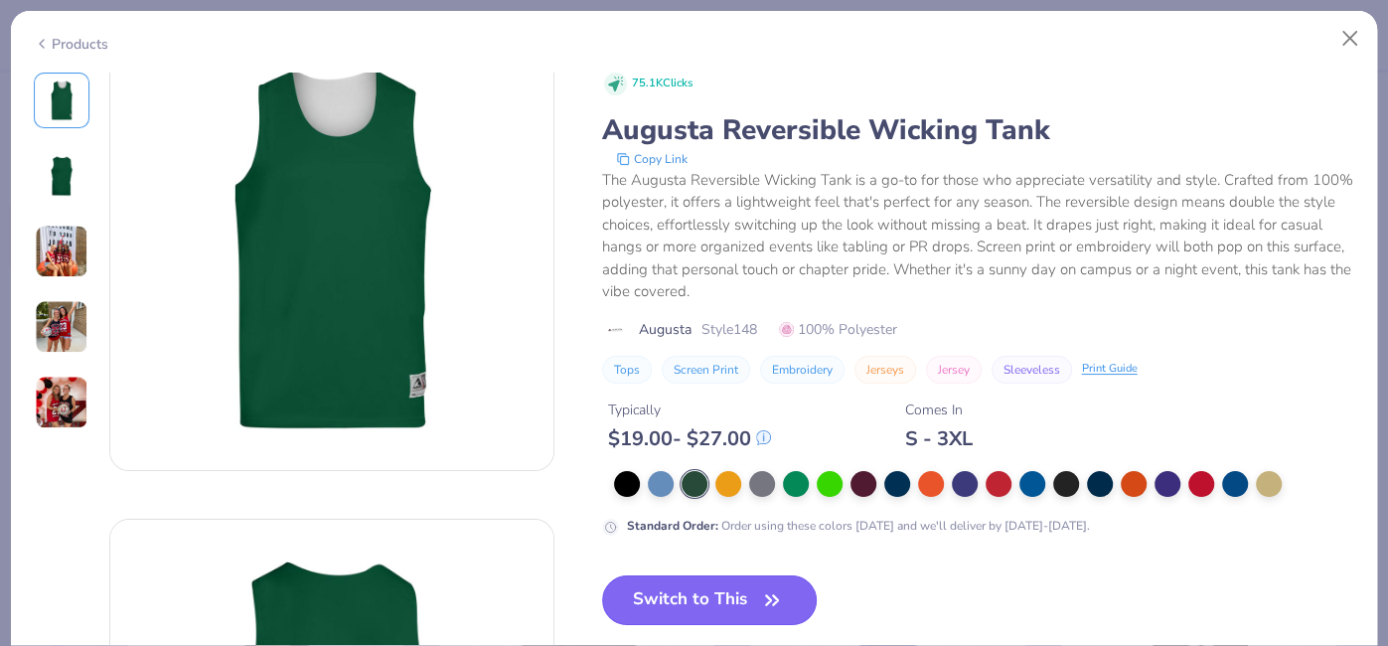
click at [763, 602] on icon "button" at bounding box center [772, 600] width 28 height 28
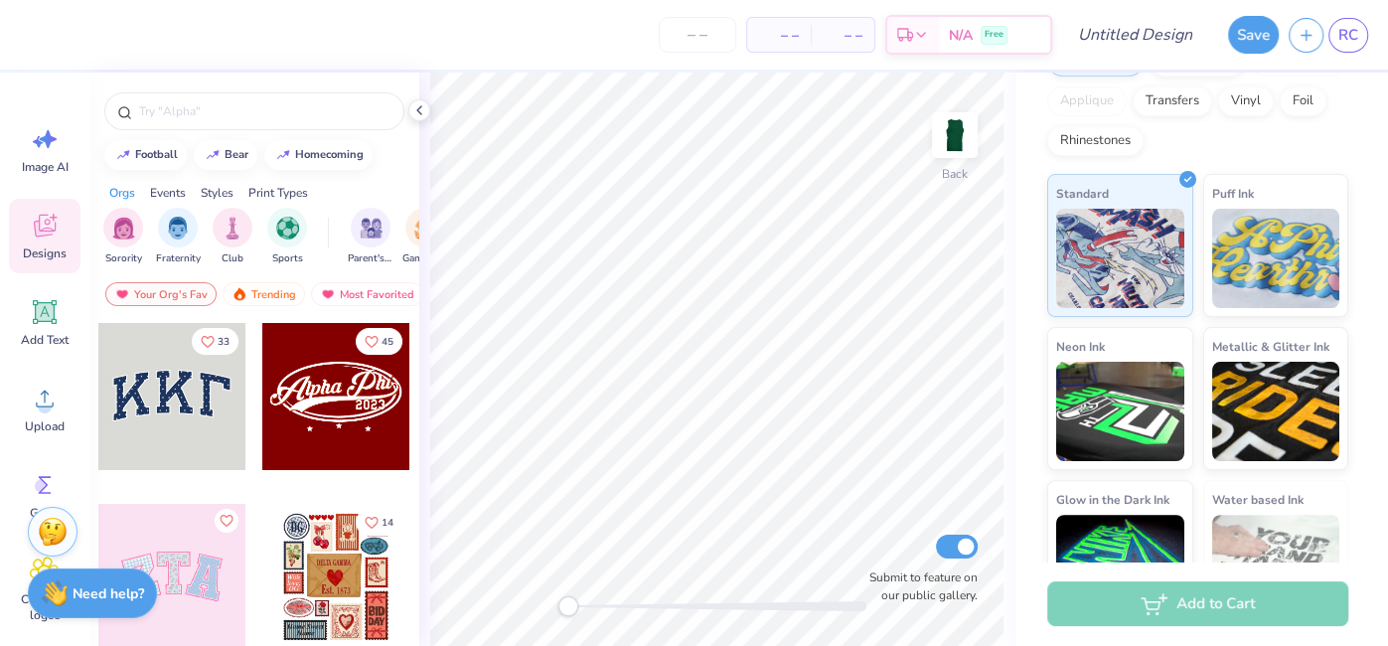
scroll to position [295, 0]
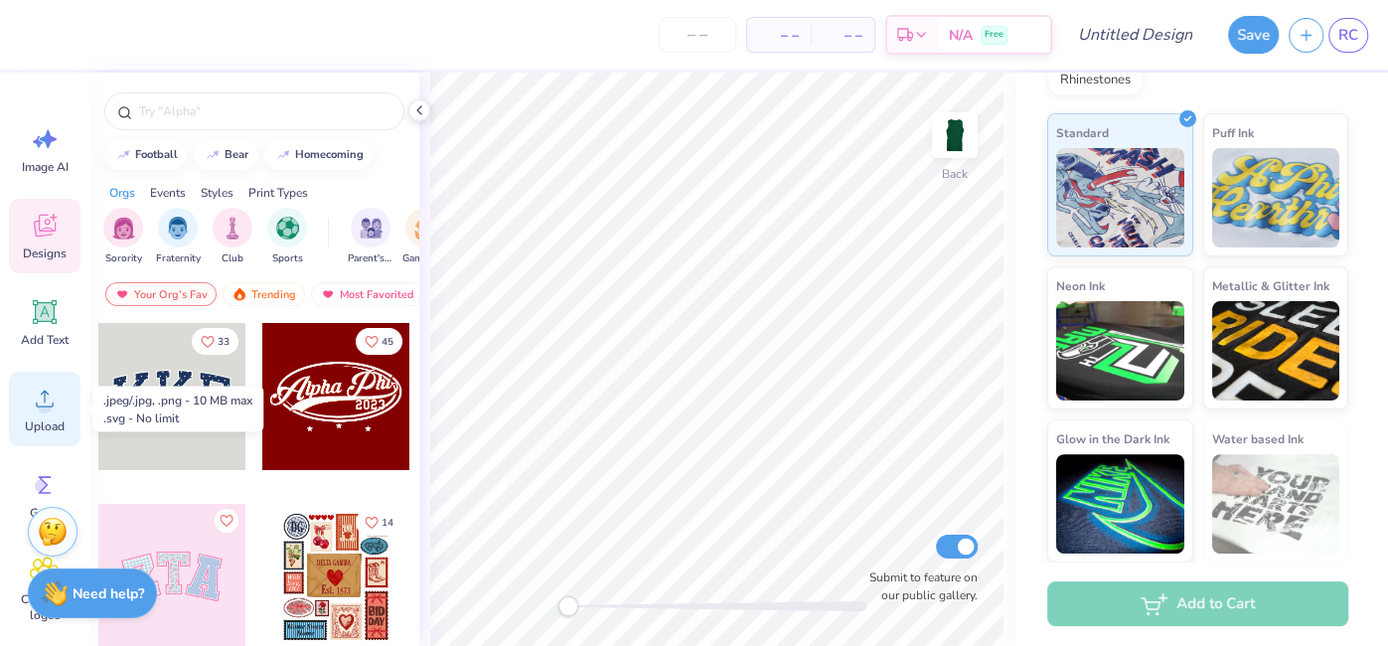
click at [53, 442] on div "Upload" at bounding box center [45, 409] width 72 height 75
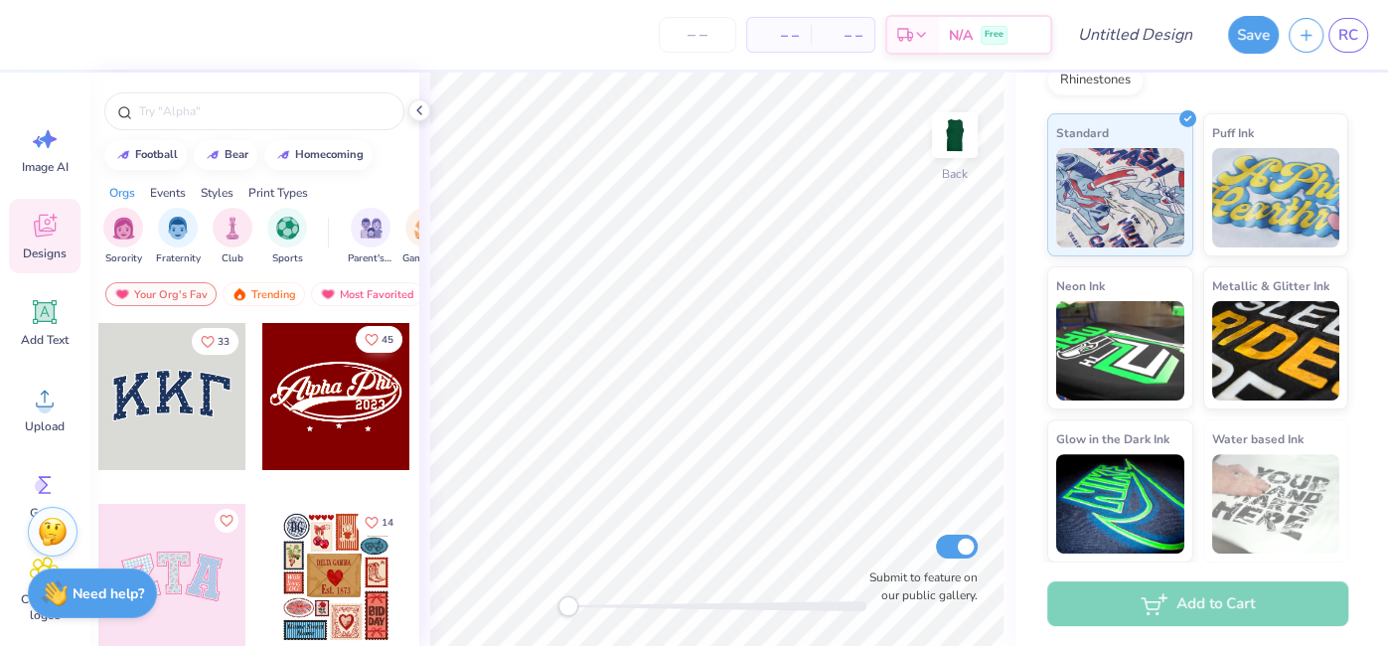
scroll to position [15, 0]
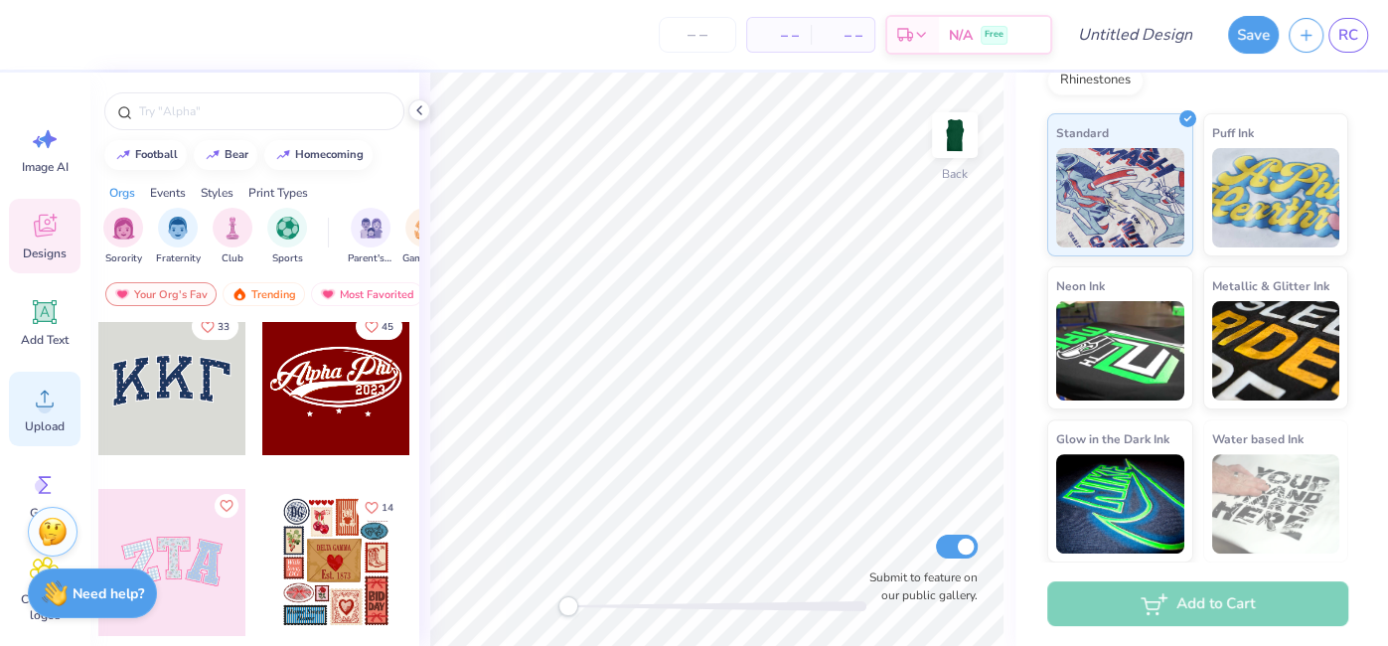
click at [33, 435] on div "Upload" at bounding box center [45, 409] width 72 height 75
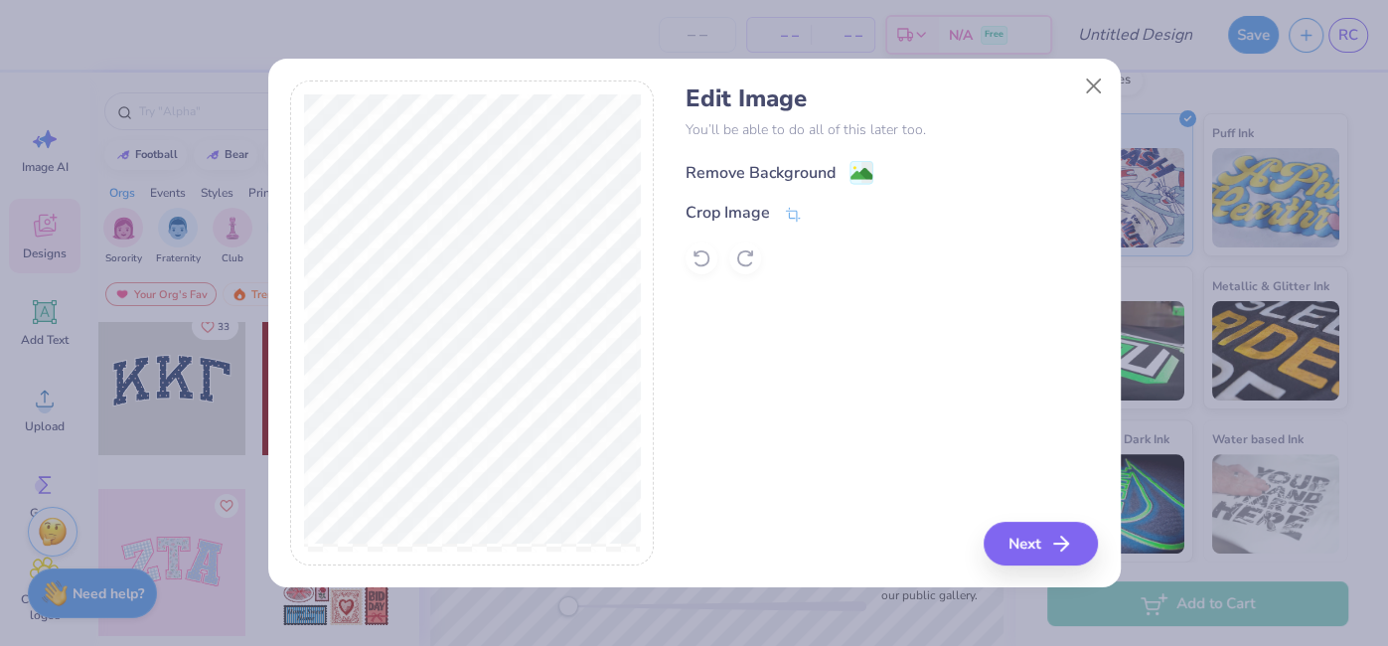
click at [863, 164] on image at bounding box center [861, 174] width 22 height 22
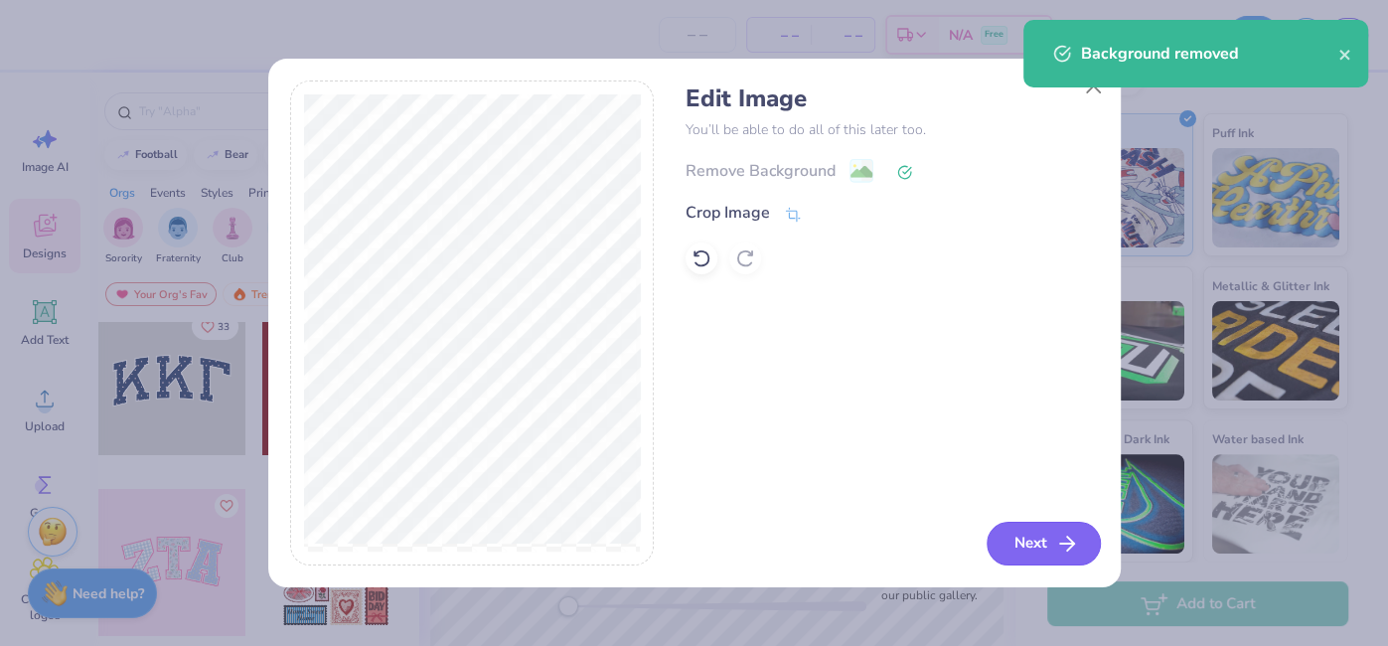
click at [1047, 545] on button "Next" at bounding box center [1043, 544] width 114 height 44
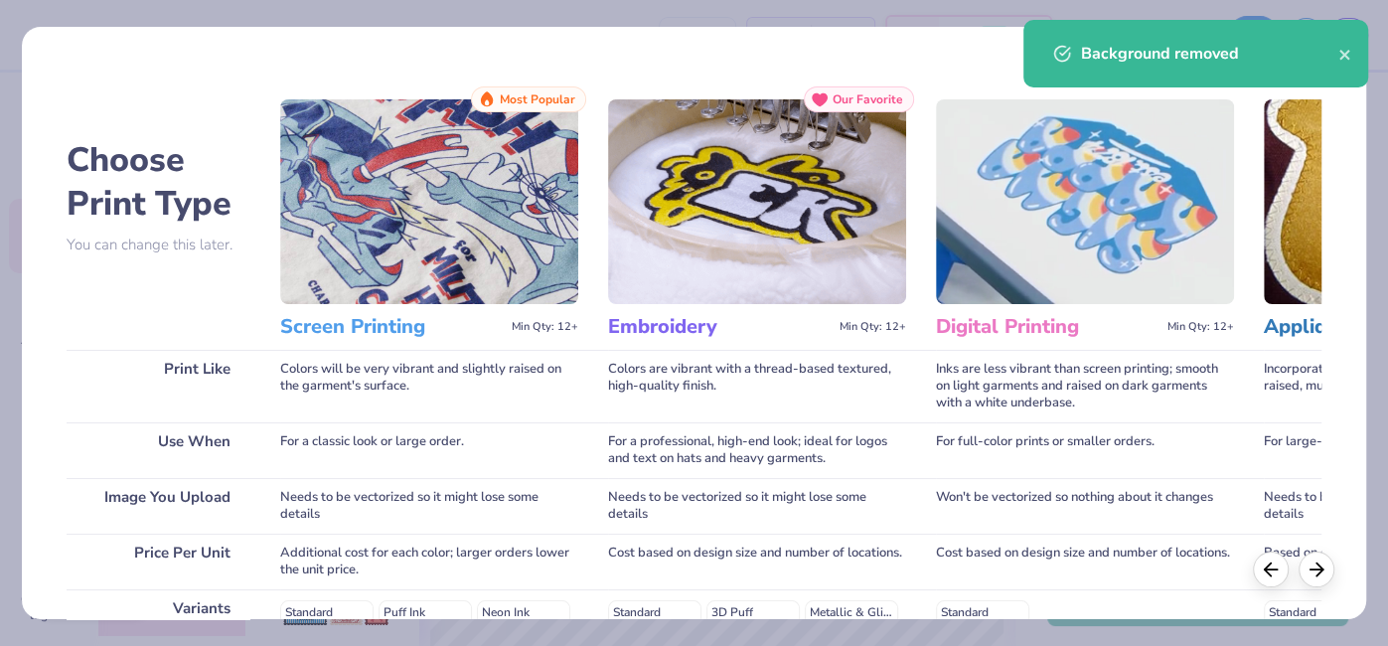
scroll to position [344, 0]
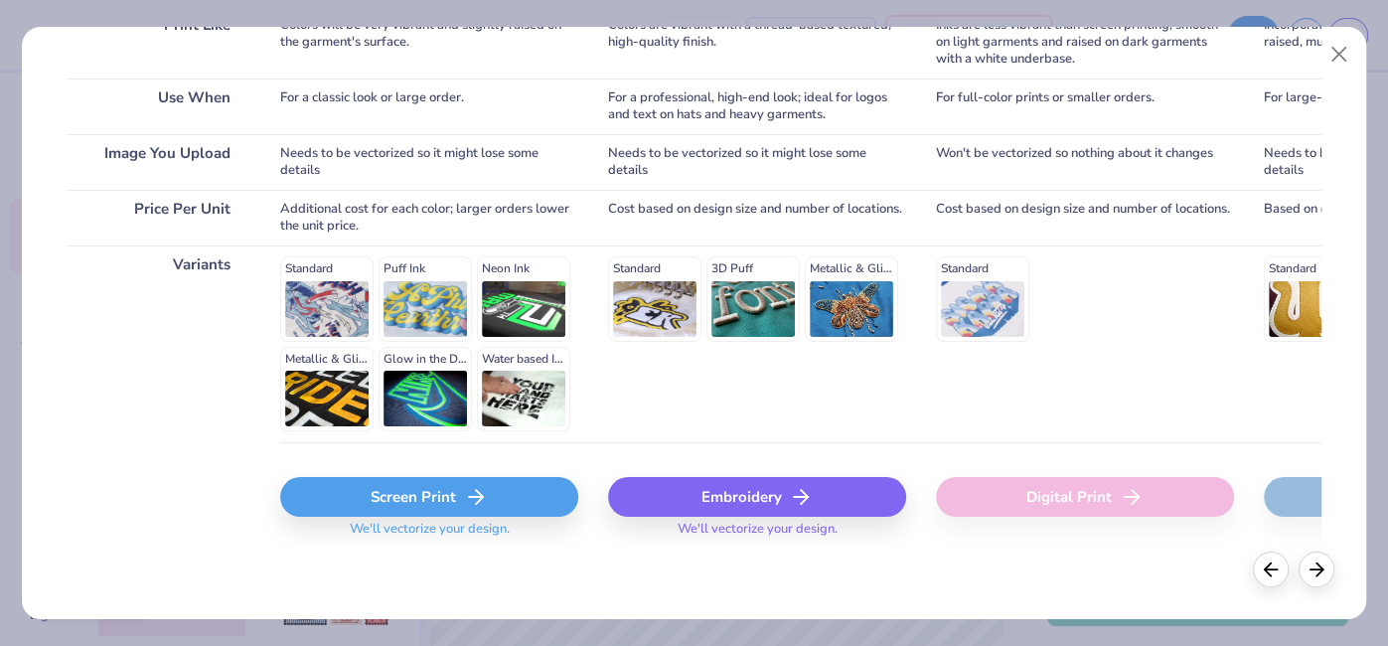
click at [484, 504] on icon at bounding box center [476, 497] width 24 height 24
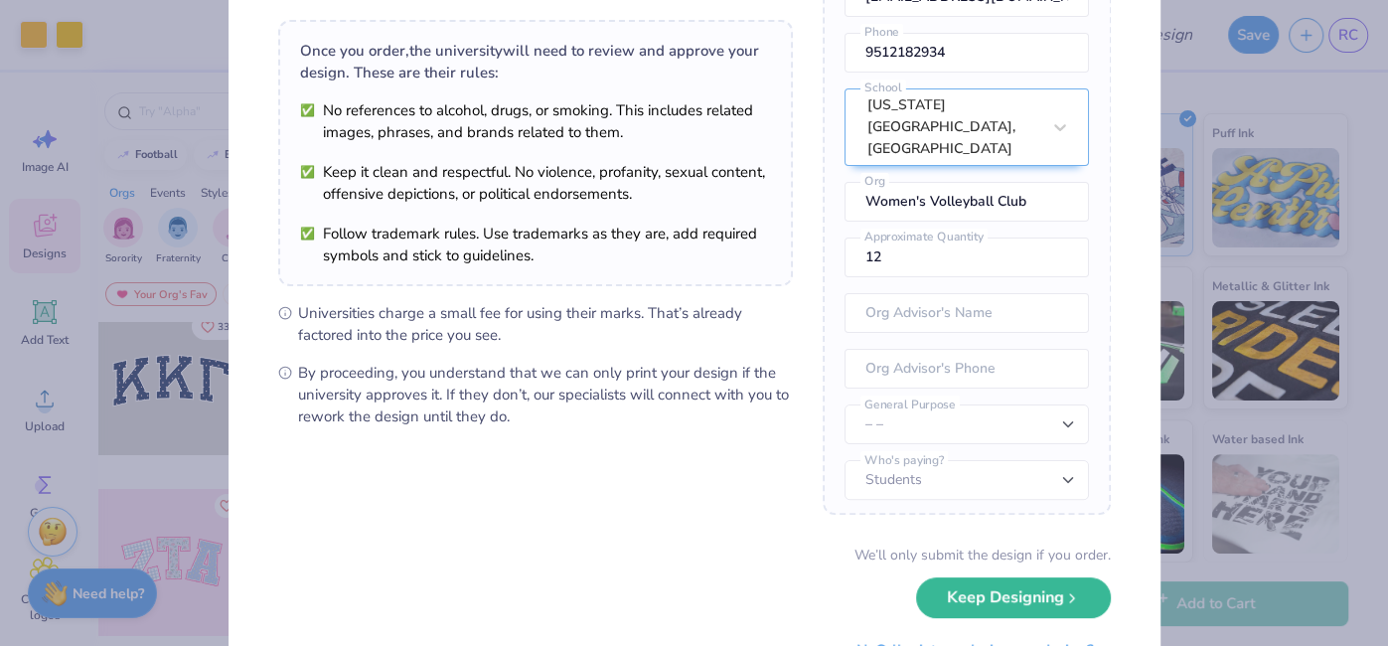
scroll to position [125, 0]
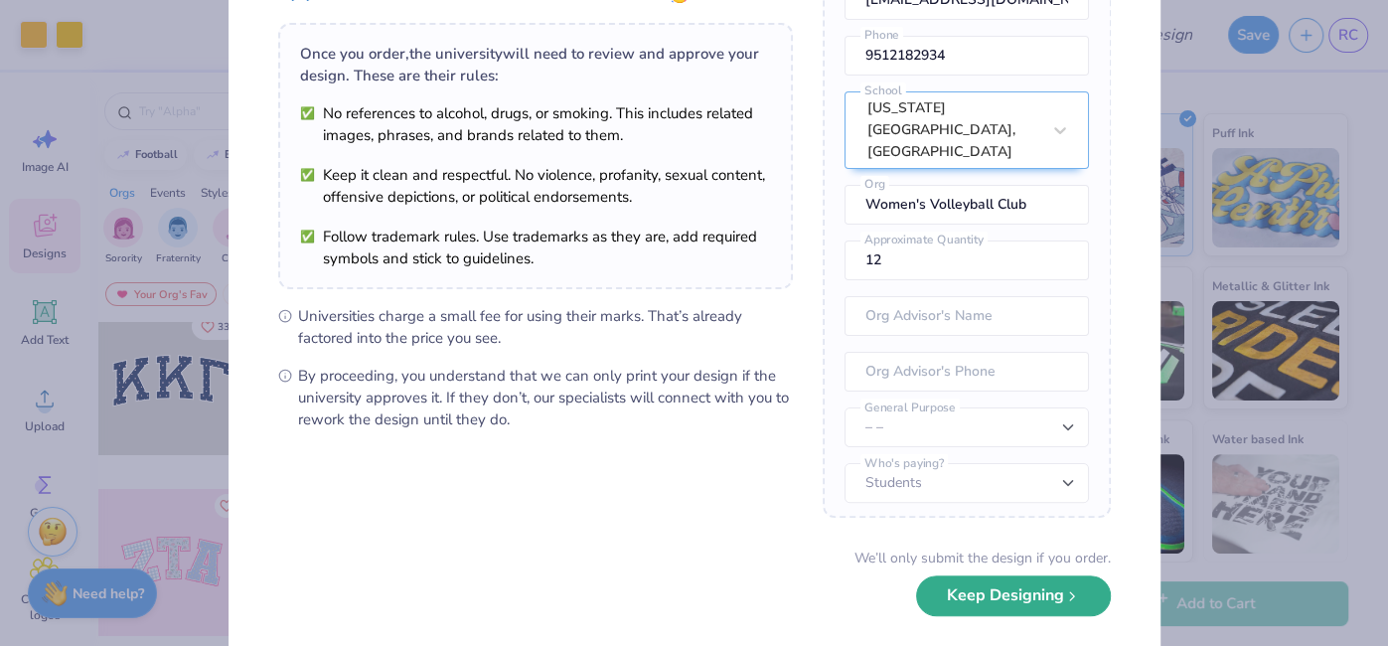
click at [1014, 595] on button "Keep Designing" at bounding box center [1013, 595] width 195 height 41
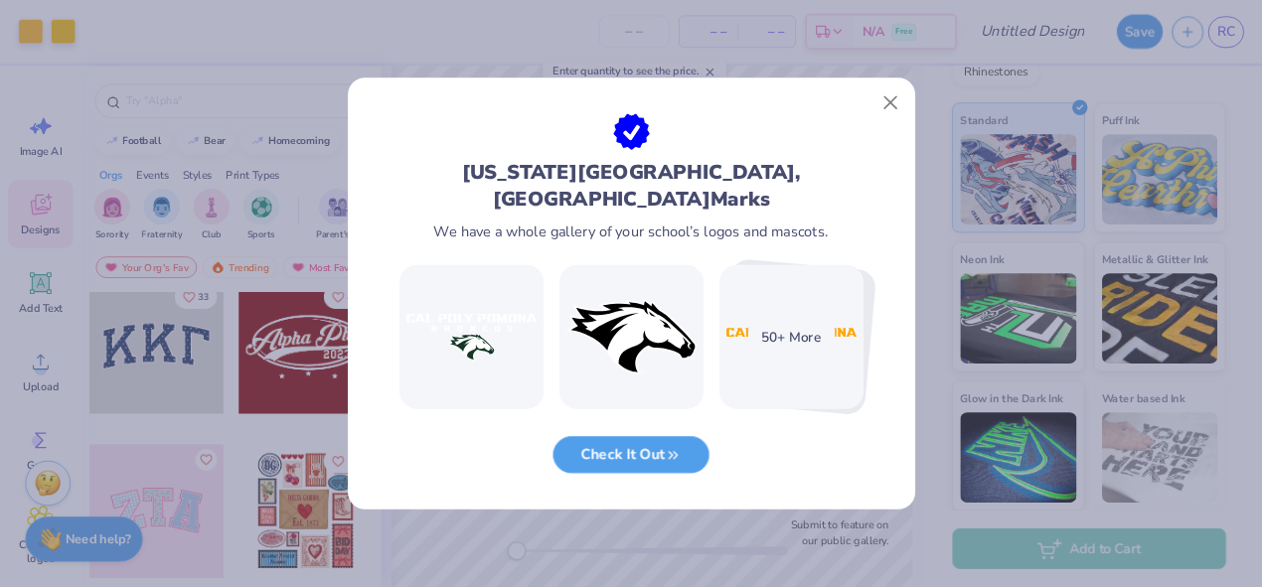
scroll to position [0, 0]
click at [732, 507] on button "Check It Out" at bounding box center [694, 495] width 172 height 41
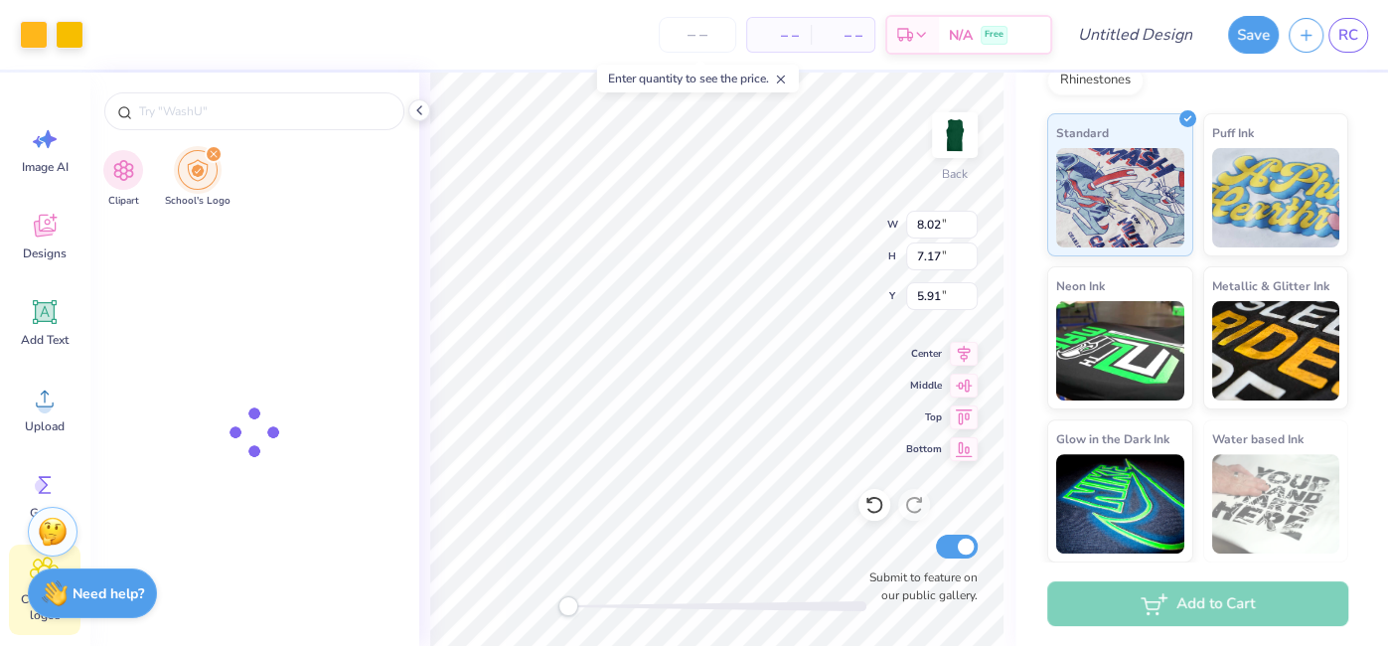
type input "[US_STATE][GEOGRAPHIC_DATA], [GEOGRAPHIC_DATA]"
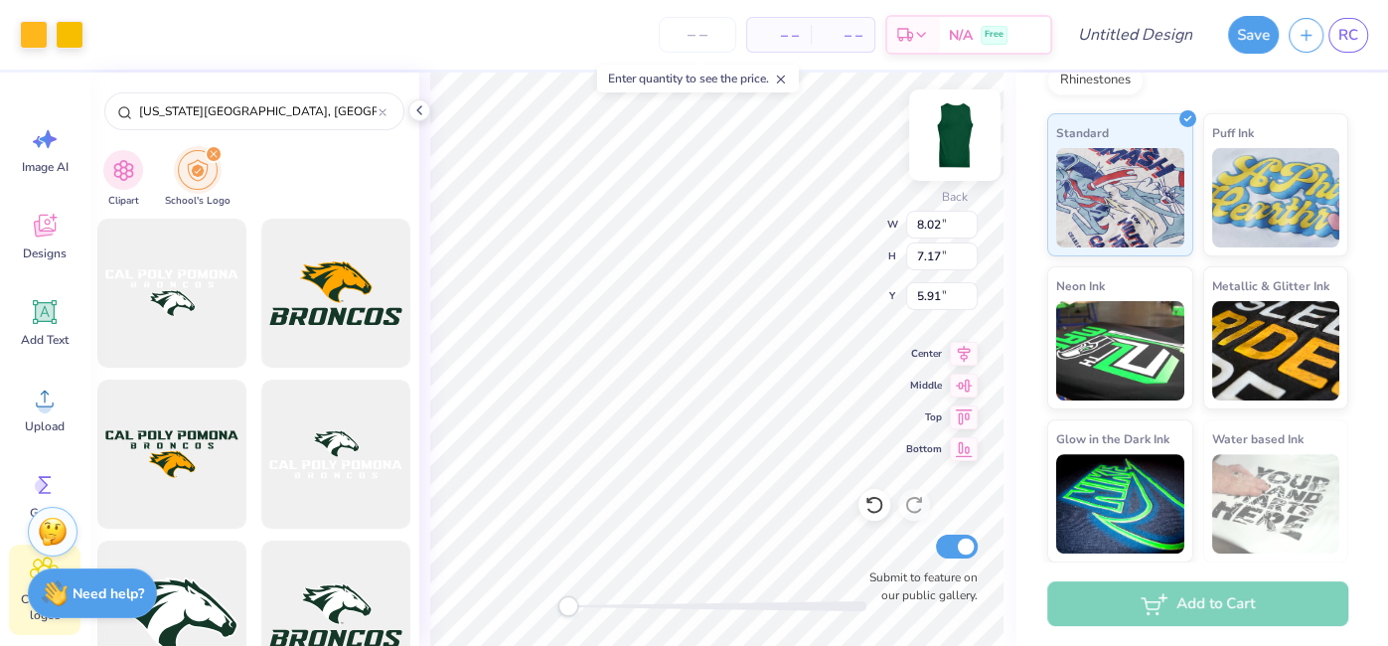
type input "4.82"
type input "4.31"
type input "2.92"
type input "2.61"
type input "2.53"
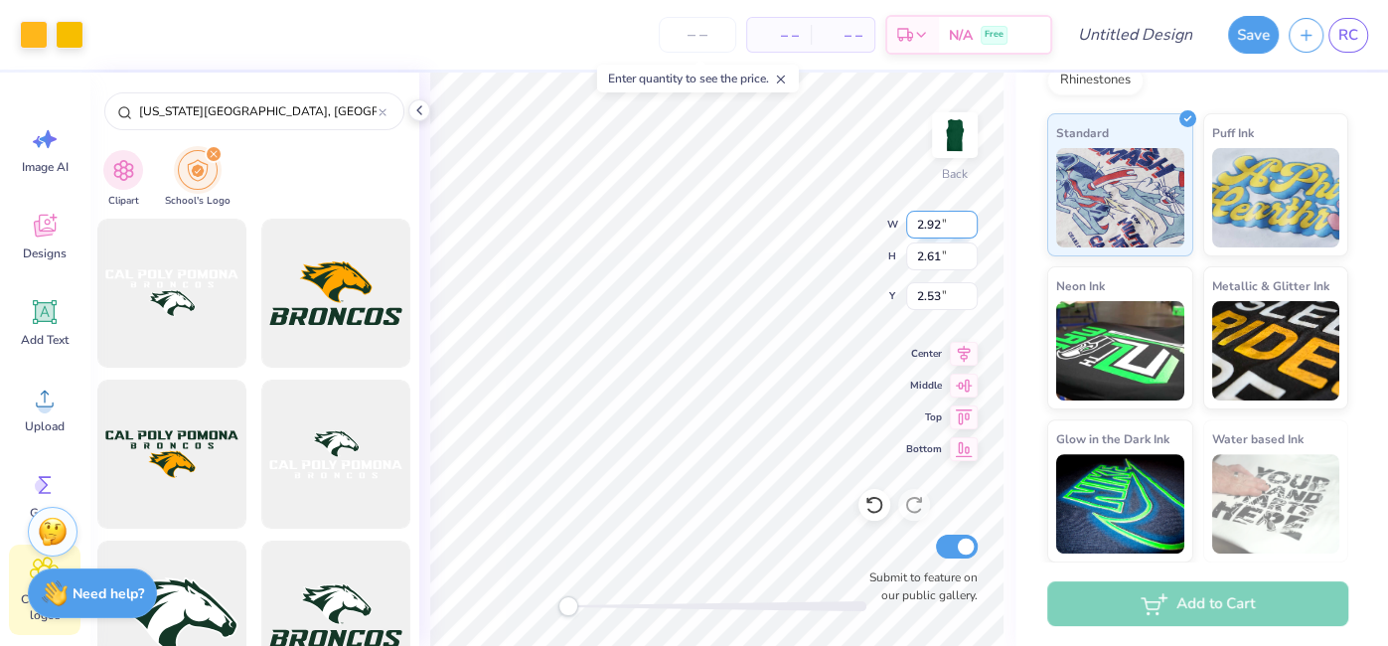
click at [938, 220] on input "2.92" at bounding box center [942, 225] width 72 height 28
click at [933, 222] on input "2.92" at bounding box center [942, 225] width 72 height 28
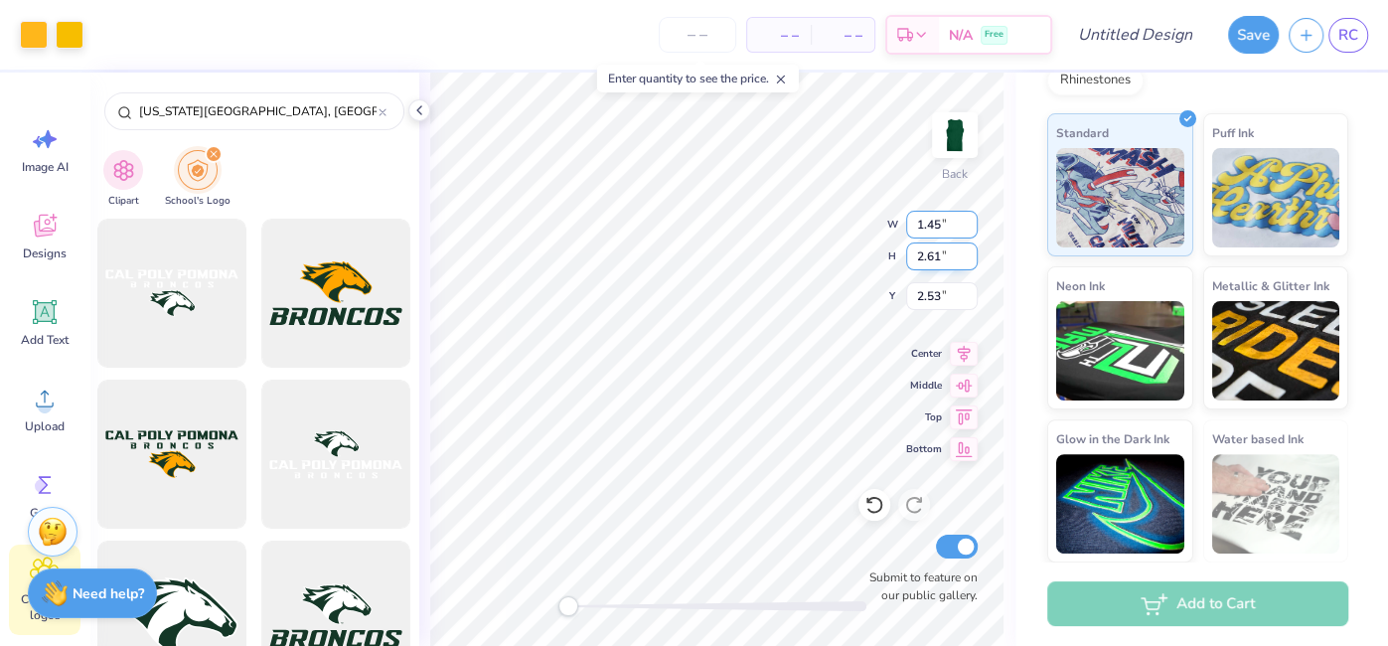
type input "1.45"
type input "1.30"
type input "3.18"
click at [936, 248] on input "1.30" at bounding box center [942, 256] width 72 height 28
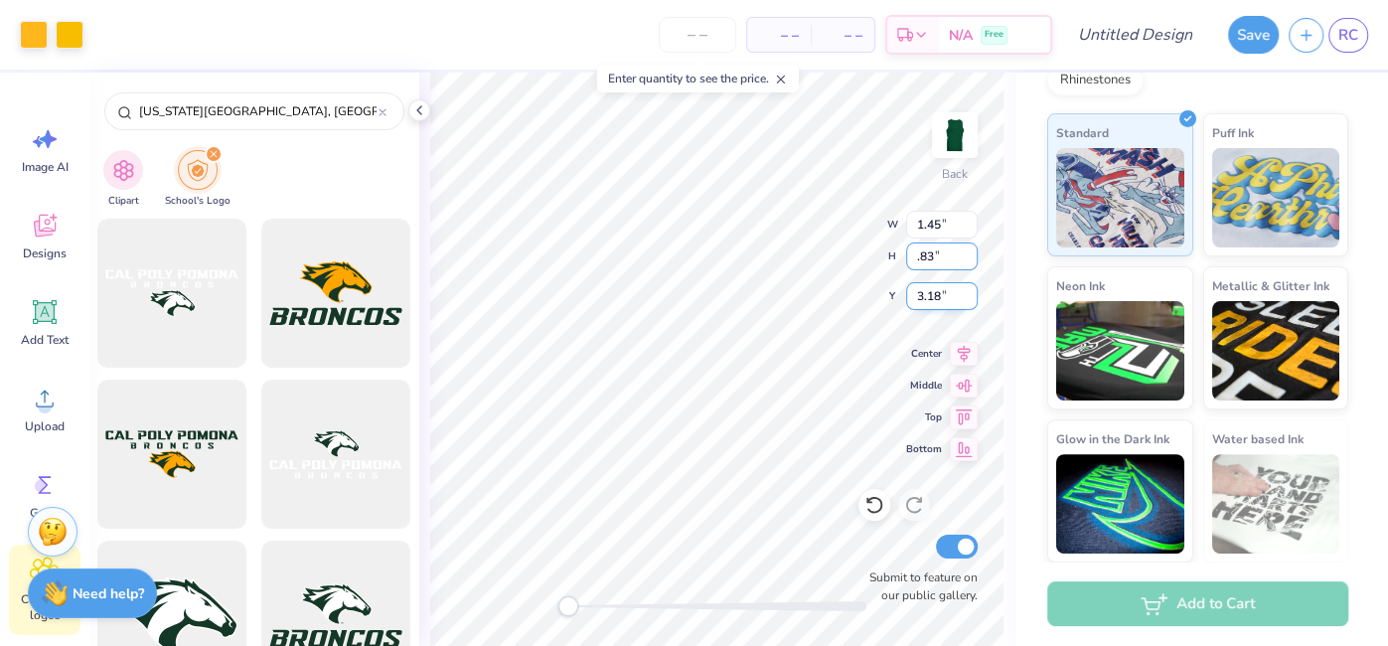
type input ".83"
click at [952, 296] on input "3.18" at bounding box center [942, 296] width 72 height 28
type input "0.93"
type input "0.83"
click at [952, 296] on input "3.42" at bounding box center [942, 296] width 72 height 28
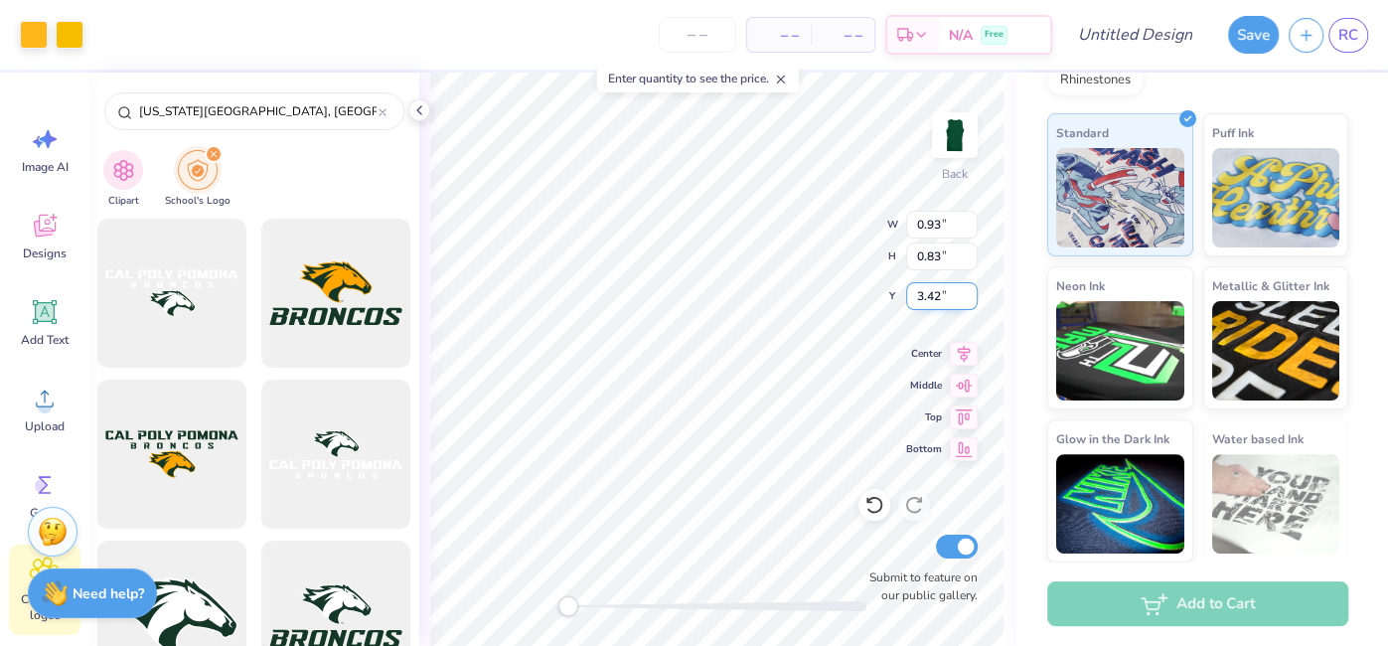
click at [952, 296] on input "3.42" at bounding box center [942, 296] width 72 height 28
click at [926, 299] on input "3.42" at bounding box center [942, 296] width 72 height 28
type input "2.07"
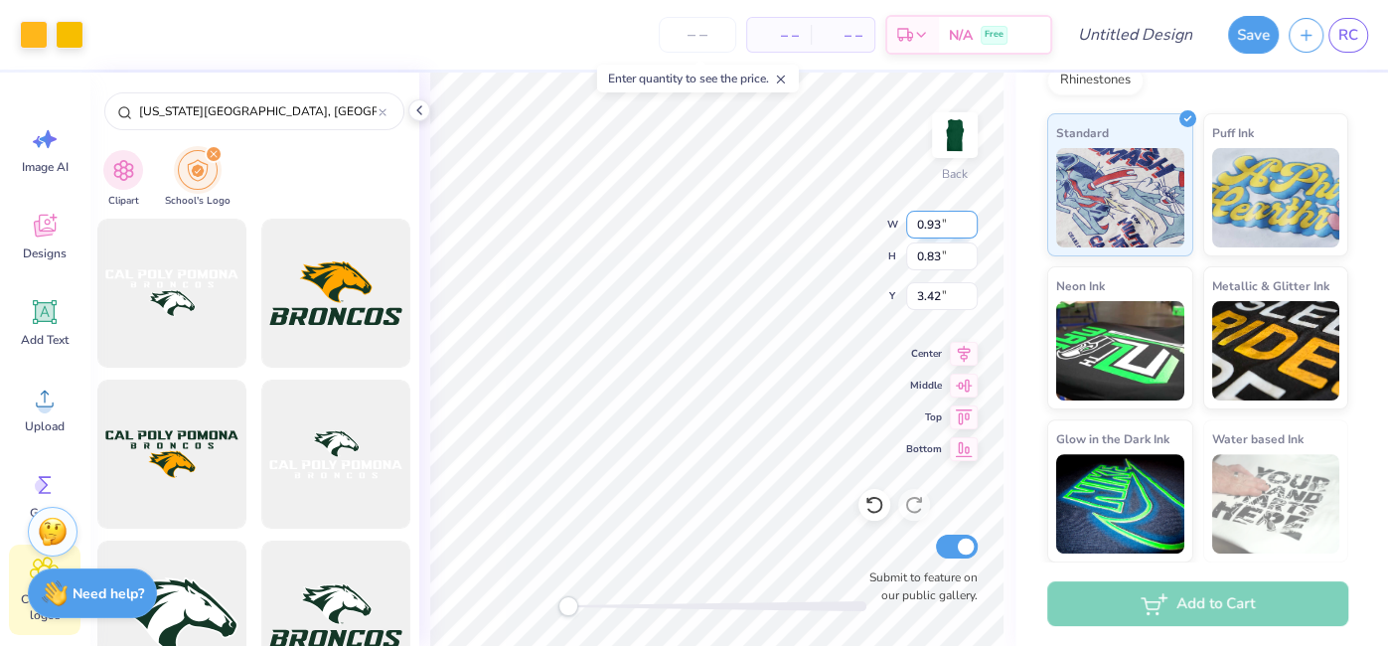
click at [939, 224] on input "0.93" at bounding box center [942, 225] width 72 height 28
type input "0"
type input "1.45"
click at [969, 220] on input "0.94" at bounding box center [942, 225] width 72 height 28
click at [969, 220] on input "0.95" at bounding box center [942, 225] width 72 height 28
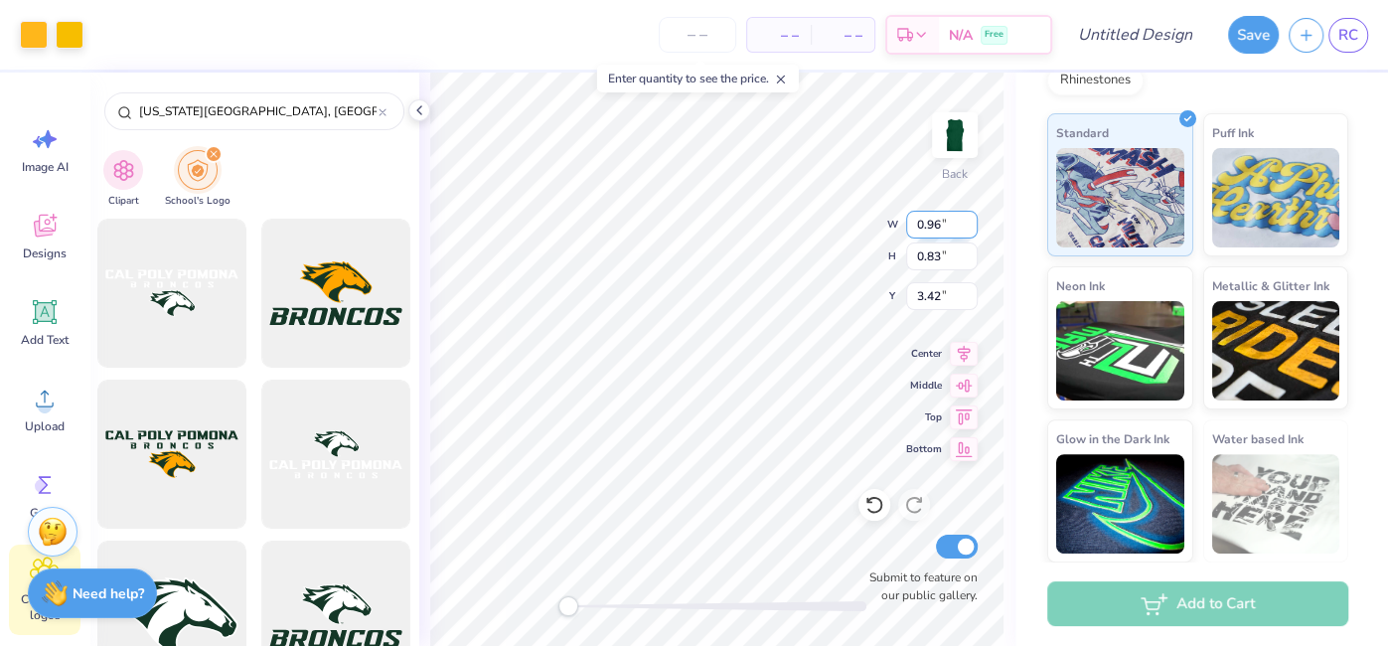
click at [969, 220] on input "0.96" at bounding box center [942, 225] width 72 height 28
click at [969, 220] on input "0.97" at bounding box center [942, 225] width 72 height 28
click at [969, 220] on input "0.98" at bounding box center [942, 225] width 72 height 28
click at [969, 220] on input "0.99" at bounding box center [942, 225] width 72 height 28
click at [969, 220] on input "1" at bounding box center [942, 225] width 72 height 28
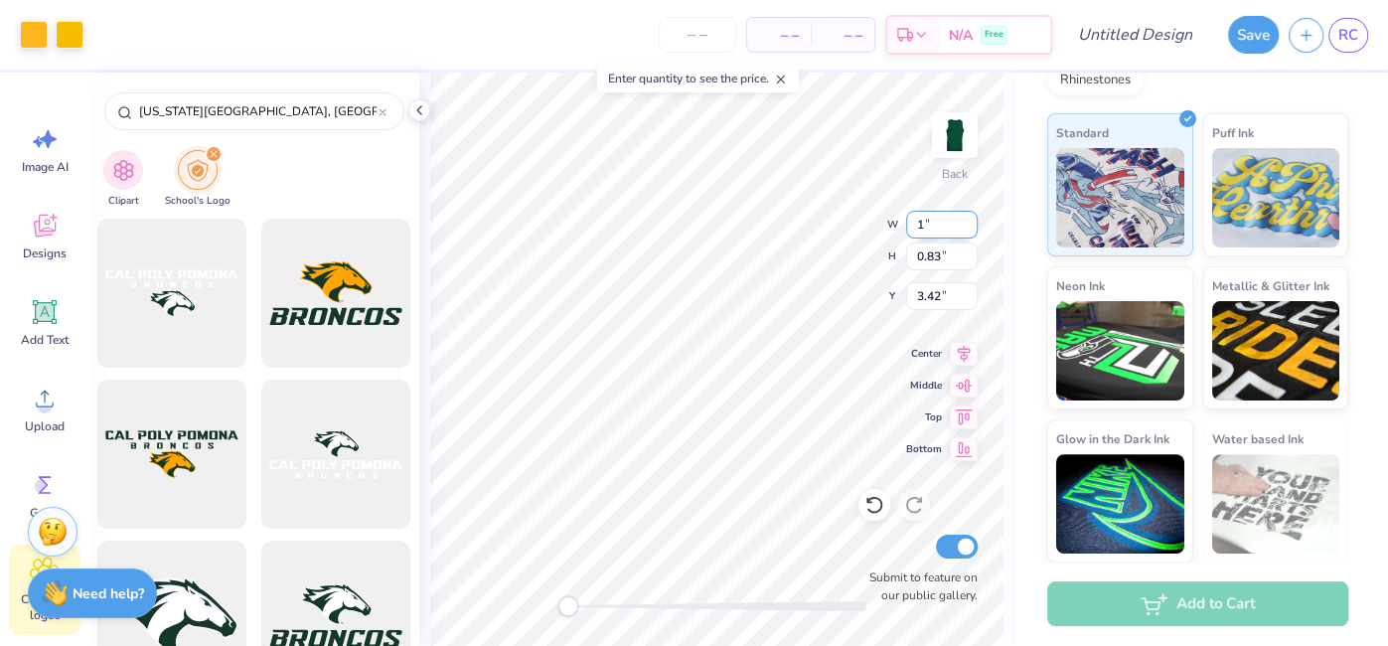
click at [969, 220] on input "1.01" at bounding box center [942, 225] width 72 height 28
click at [969, 220] on input "1.02" at bounding box center [942, 225] width 72 height 28
click at [969, 220] on input "1.03" at bounding box center [942, 225] width 72 height 28
click at [969, 220] on input "1.04" at bounding box center [942, 225] width 72 height 28
click at [969, 220] on input "1.05" at bounding box center [942, 225] width 72 height 28
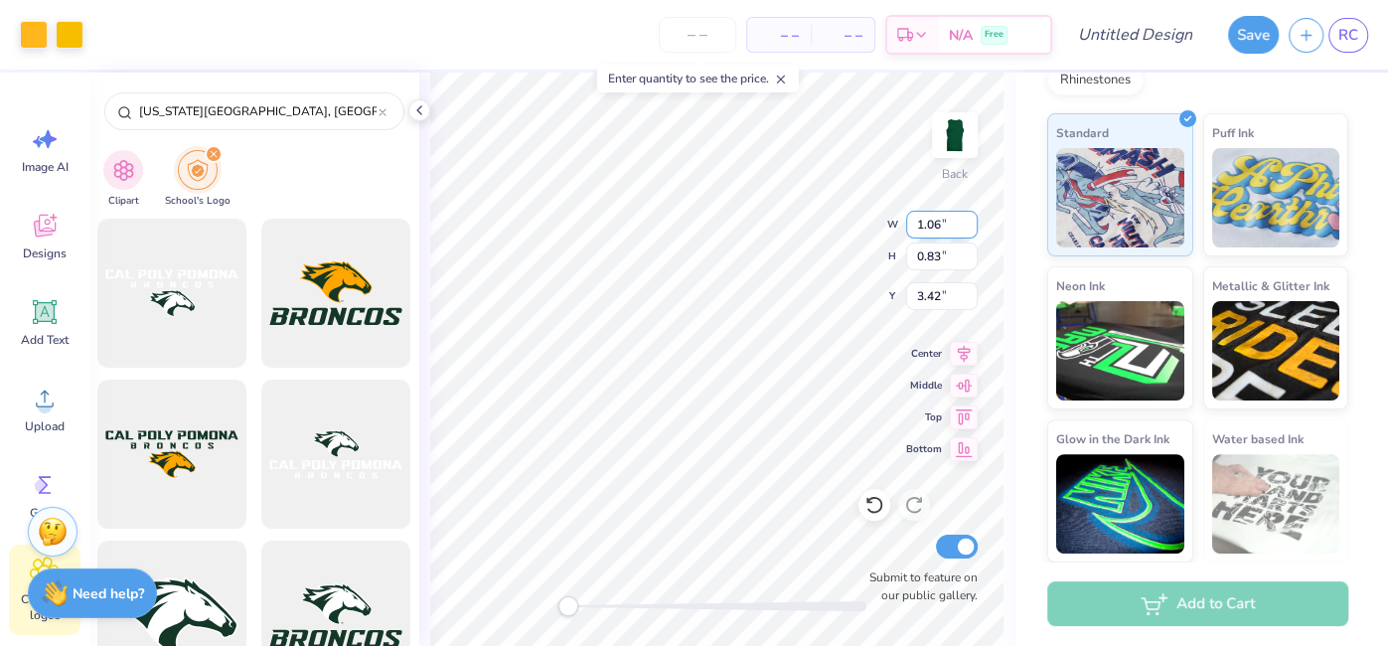
click at [969, 220] on input "1.06" at bounding box center [942, 225] width 72 height 28
click at [969, 220] on input "1.07" at bounding box center [942, 225] width 72 height 28
click at [969, 220] on input "1.08" at bounding box center [942, 225] width 72 height 28
click at [969, 220] on input "1.09" at bounding box center [942, 225] width 72 height 28
click at [969, 220] on input "1.1" at bounding box center [942, 225] width 72 height 28
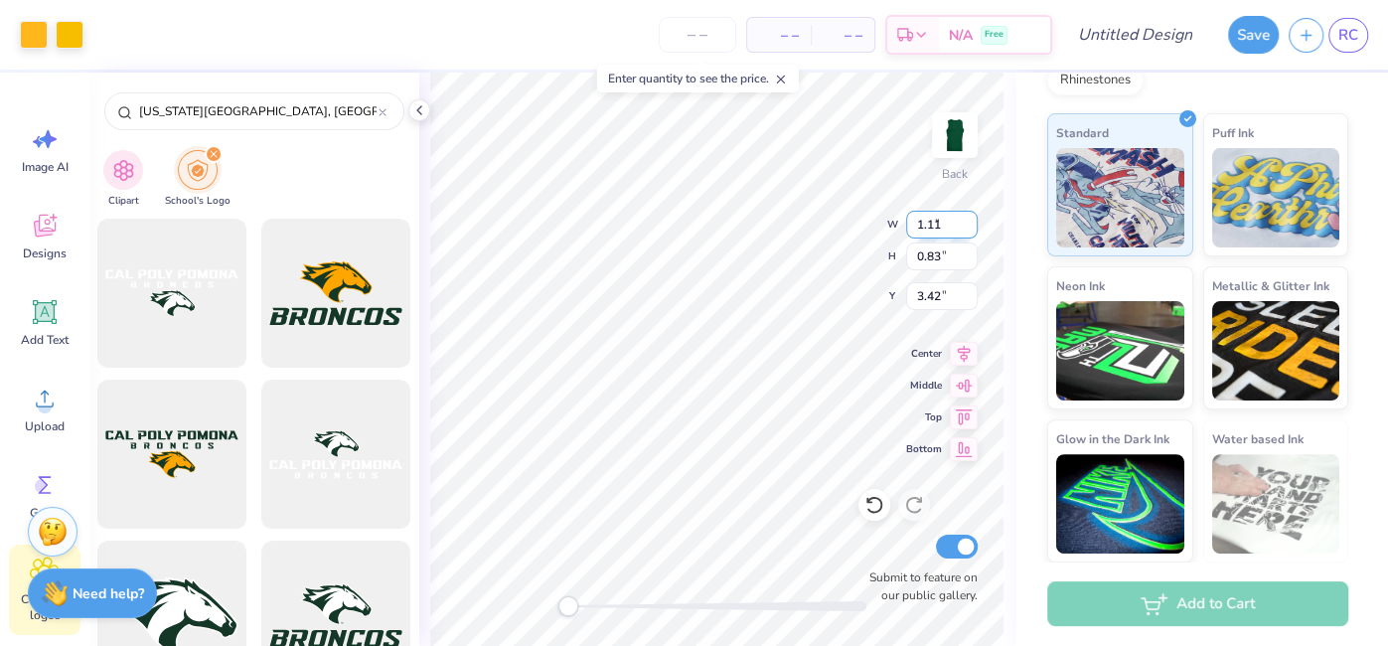
click at [969, 220] on input "1.11" at bounding box center [942, 225] width 72 height 28
click at [969, 220] on input "1.12" at bounding box center [942, 225] width 72 height 28
click at [969, 220] on input "1.13" at bounding box center [942, 225] width 72 height 28
click at [969, 220] on input "1.14" at bounding box center [942, 225] width 72 height 28
click at [969, 223] on input "1.15" at bounding box center [942, 225] width 72 height 28
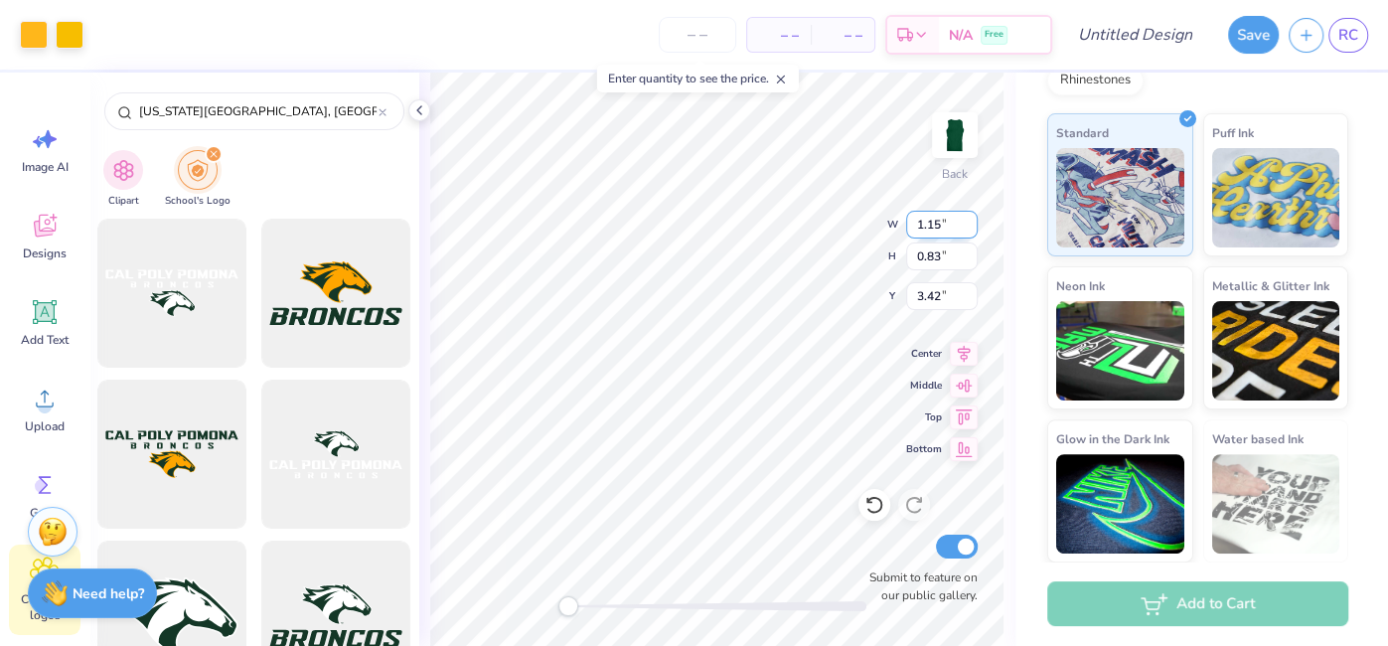
click at [969, 223] on input "1.16" at bounding box center [942, 225] width 72 height 28
click at [969, 223] on input "1.17" at bounding box center [942, 225] width 72 height 28
click at [969, 223] on input "1.18" at bounding box center [942, 225] width 72 height 28
click at [969, 223] on input "1.19" at bounding box center [942, 225] width 72 height 28
click at [969, 223] on input "1.2" at bounding box center [942, 225] width 72 height 28
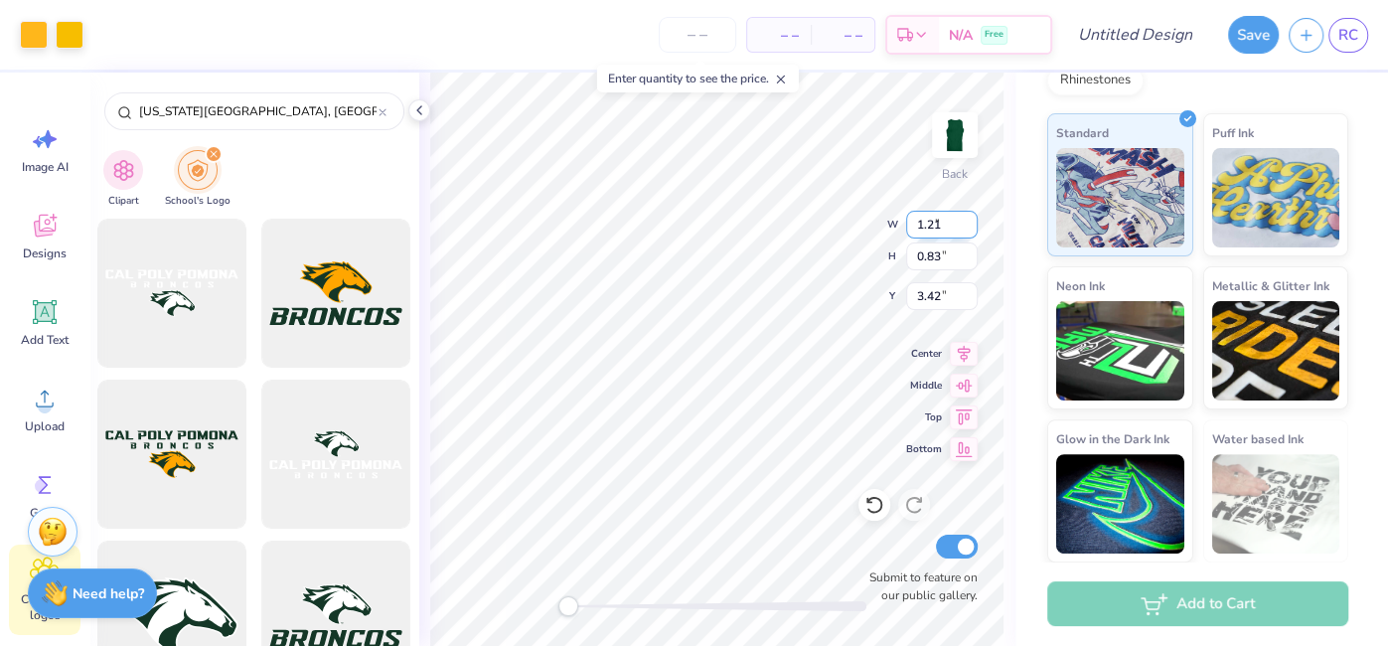
click at [969, 223] on input "1.21" at bounding box center [942, 225] width 72 height 28
click at [969, 223] on input "1.22" at bounding box center [942, 225] width 72 height 28
click at [969, 223] on input "1.23" at bounding box center [942, 225] width 72 height 28
click at [969, 223] on input "1.24" at bounding box center [942, 225] width 72 height 28
click at [970, 217] on input "1.25" at bounding box center [942, 225] width 72 height 28
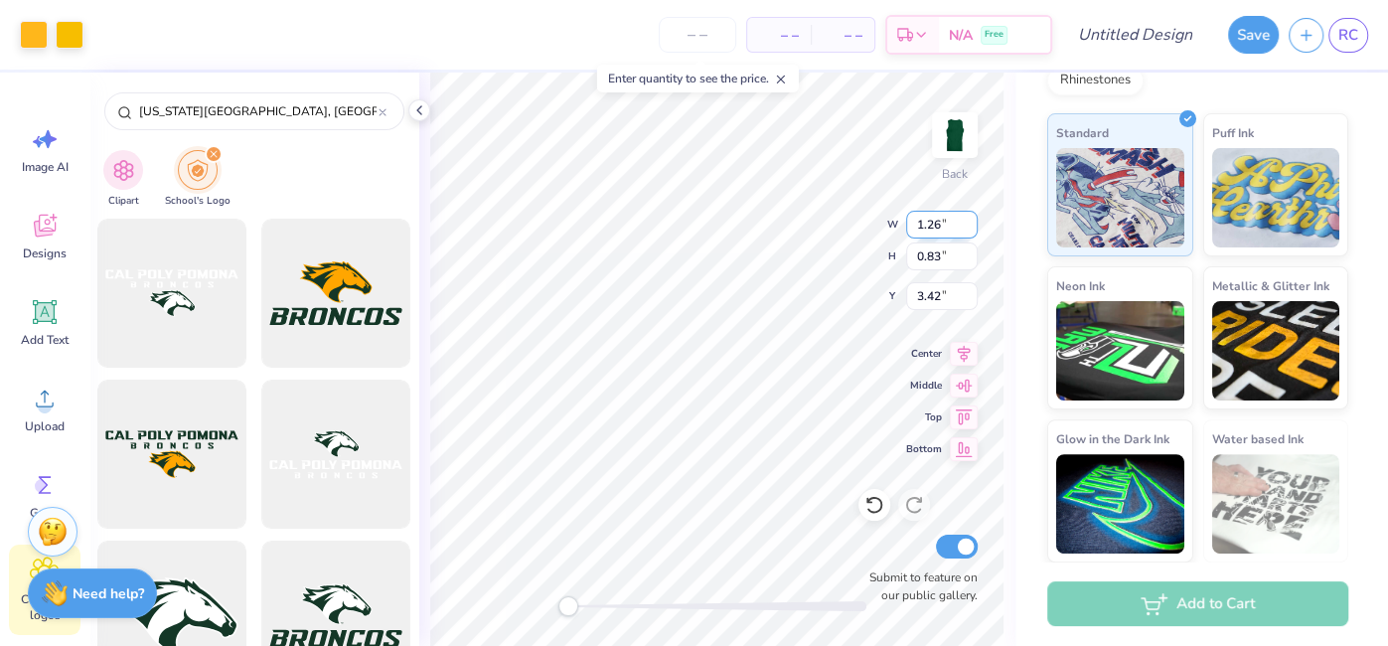
click at [970, 217] on input "1.26" at bounding box center [942, 225] width 72 height 28
click at [970, 217] on input "1.27" at bounding box center [942, 225] width 72 height 28
click at [970, 217] on input "1.28" at bounding box center [942, 225] width 72 height 28
type input "1.29"
click at [970, 217] on input "1.29" at bounding box center [942, 225] width 72 height 28
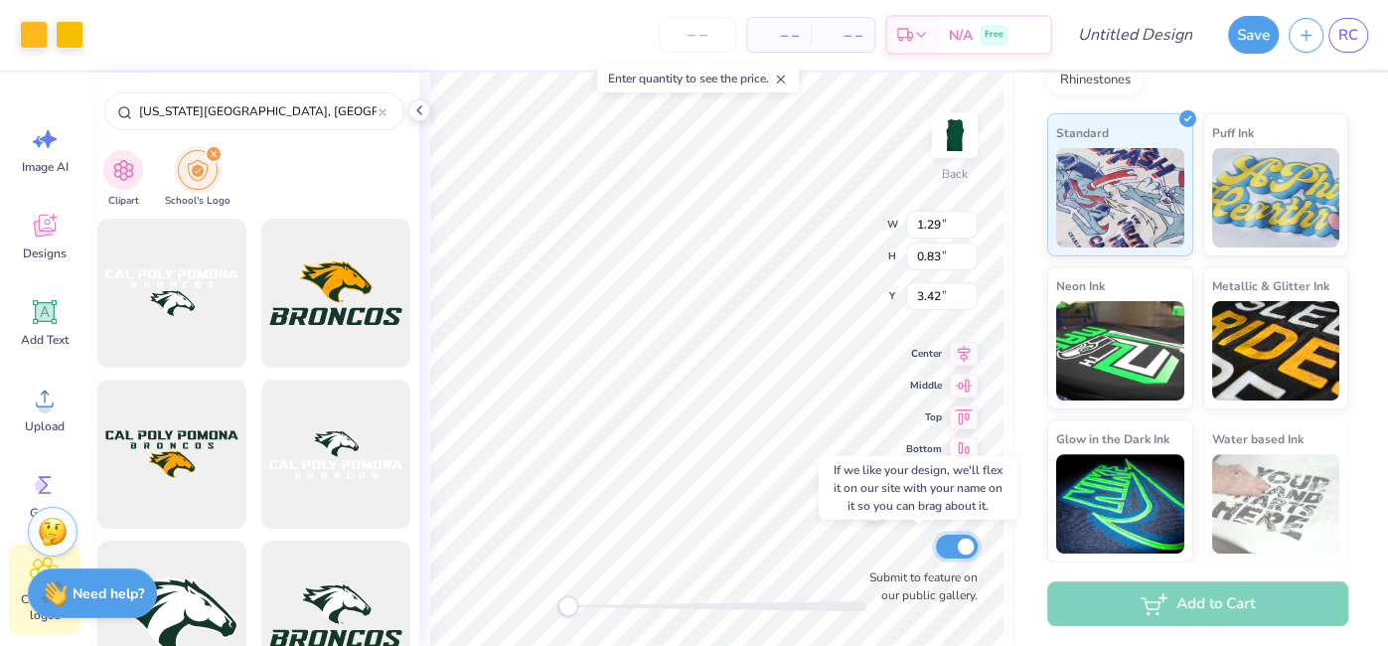
click at [958, 549] on input "Submit to feature on our public gallery." at bounding box center [957, 546] width 42 height 24
checkbox input "false"
type input "1.15"
type input "3.25"
click at [968, 222] on input "1.3" at bounding box center [942, 225] width 72 height 28
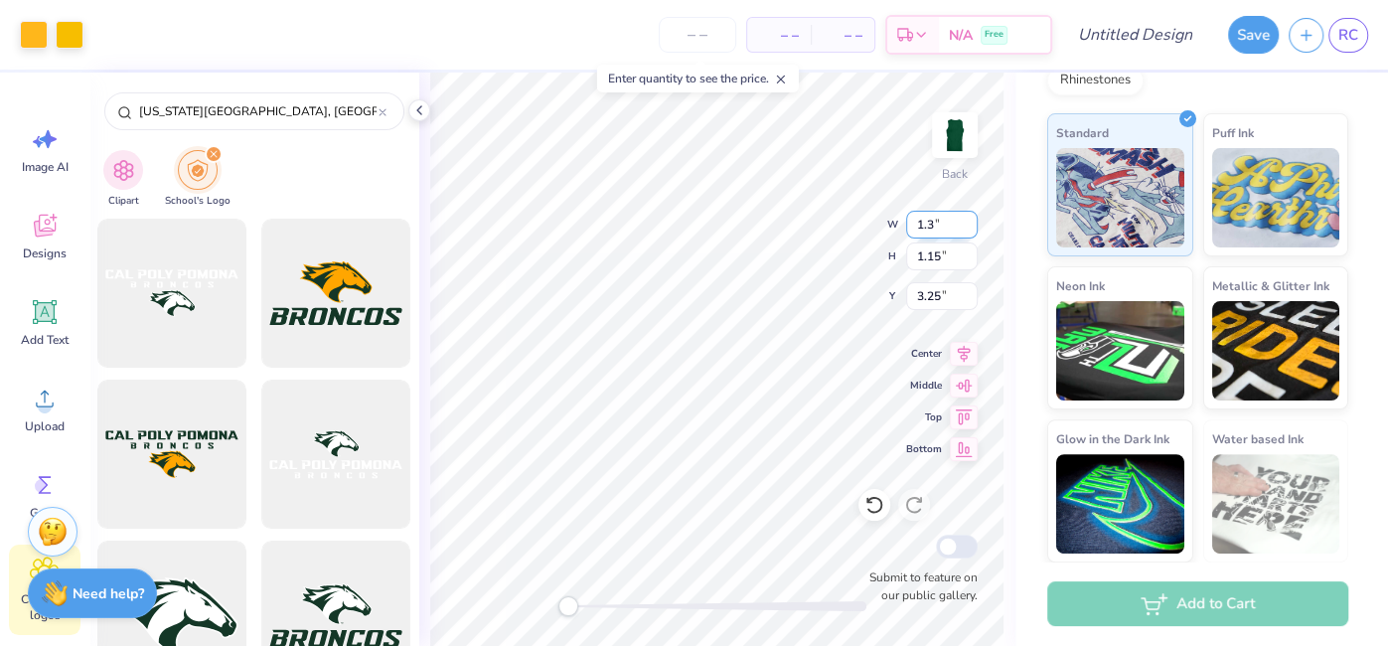
type input "1.31"
click at [968, 222] on input "1.31" at bounding box center [942, 225] width 72 height 28
type input "1.17"
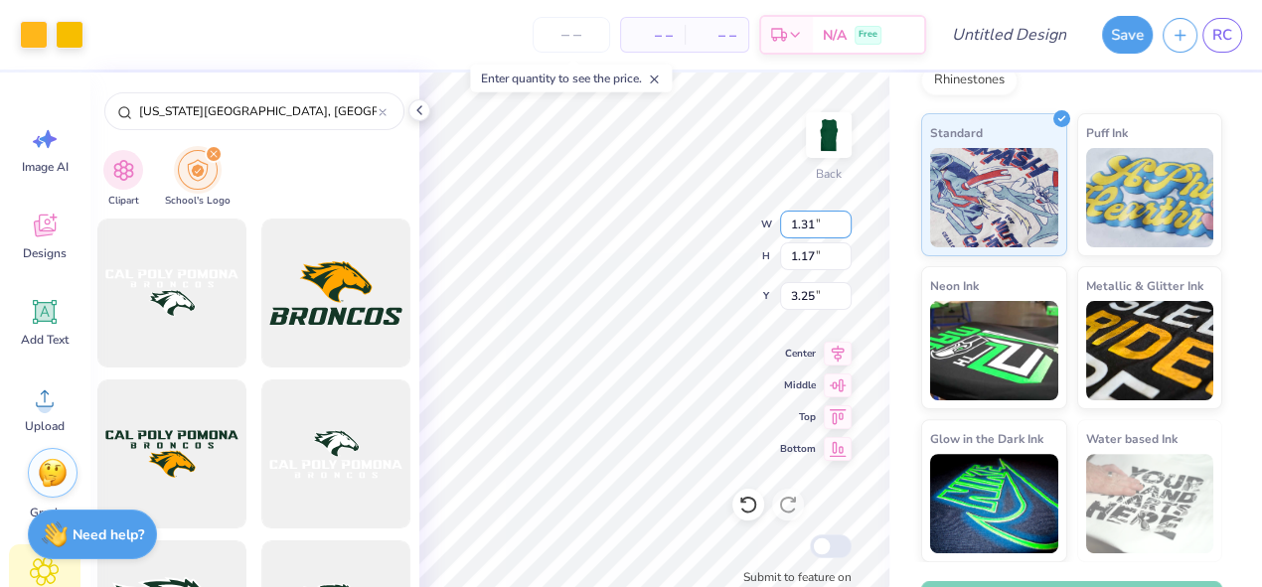
scroll to position [292, 0]
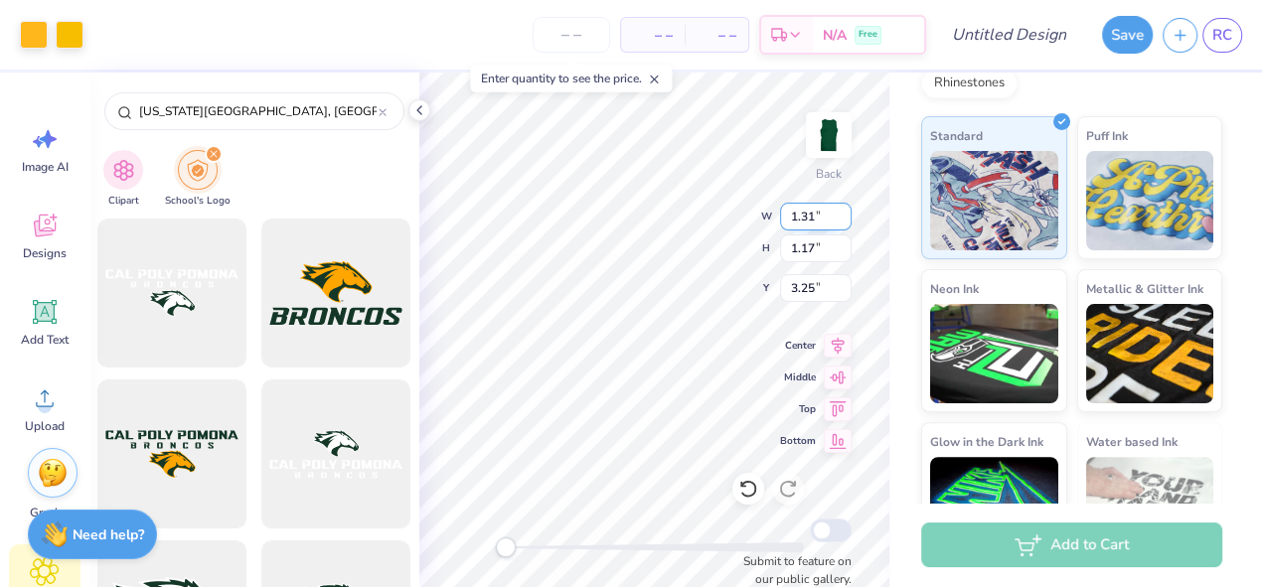
click at [803, 227] on input "1.31" at bounding box center [816, 217] width 72 height 28
type input "2.71"
type input "2.42"
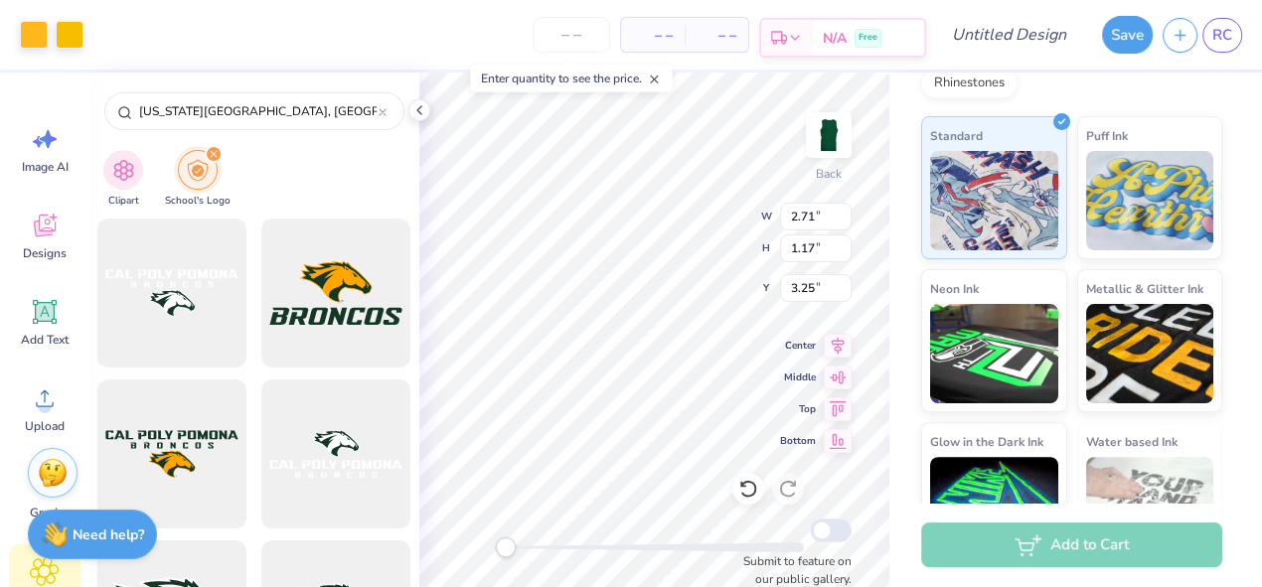
type input "2.62"
type input "2.17"
type input "1.94"
click at [818, 285] on input "2.86" at bounding box center [816, 288] width 72 height 28
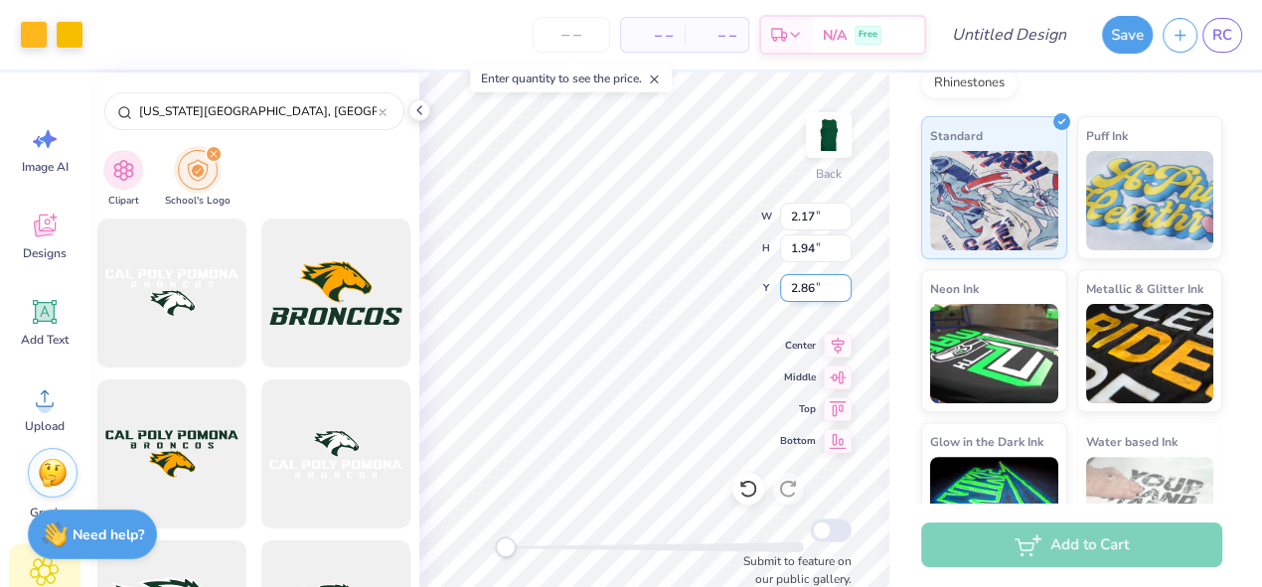
click at [818, 285] on input "2.86" at bounding box center [816, 288] width 72 height 28
type input "1.57"
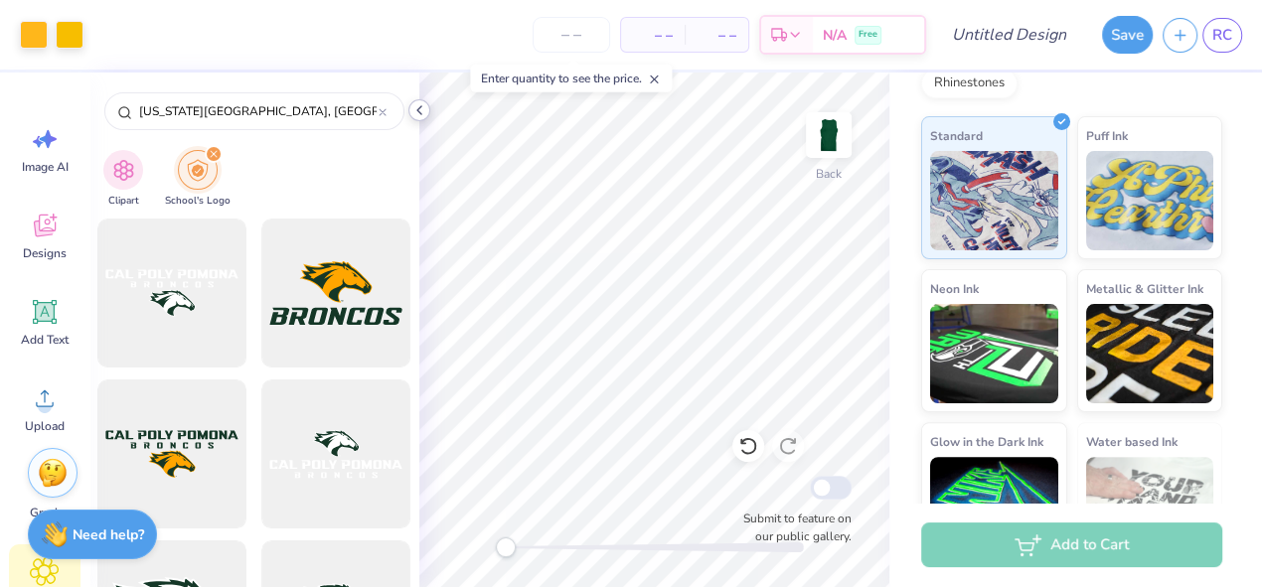
click at [423, 111] on icon at bounding box center [419, 110] width 16 height 16
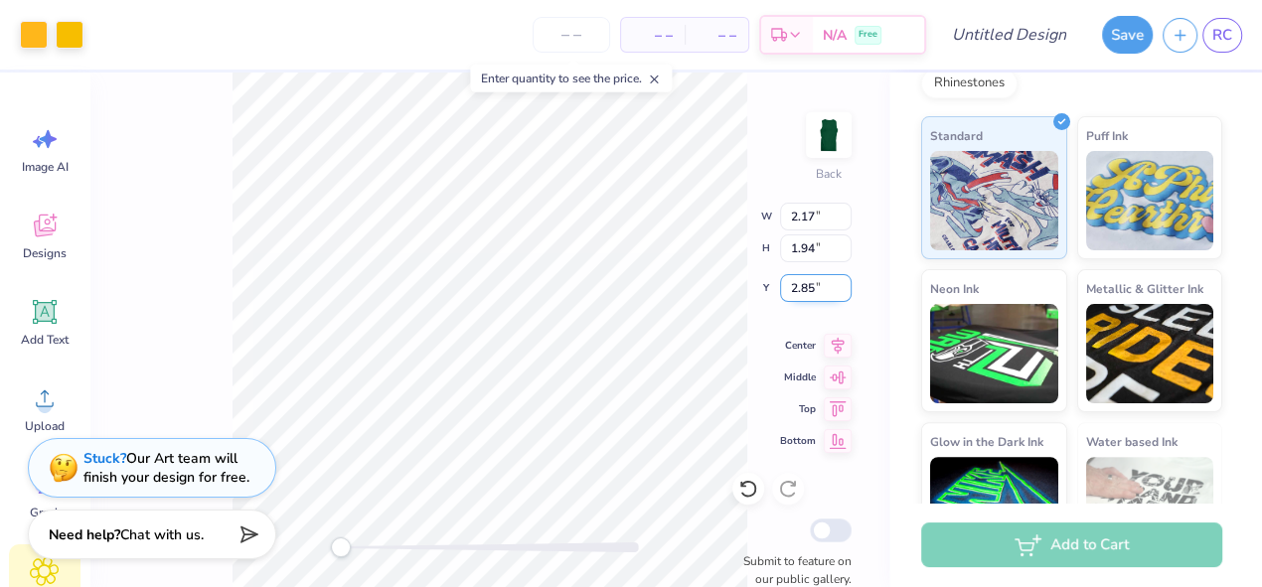
click at [846, 293] on input "2.85" at bounding box center [816, 288] width 72 height 28
click at [846, 293] on input "2.84" at bounding box center [816, 288] width 72 height 28
click at [846, 293] on input "2.83" at bounding box center [816, 288] width 72 height 28
click at [846, 293] on input "2.82" at bounding box center [816, 288] width 72 height 28
click at [846, 293] on input "2.81" at bounding box center [816, 288] width 72 height 28
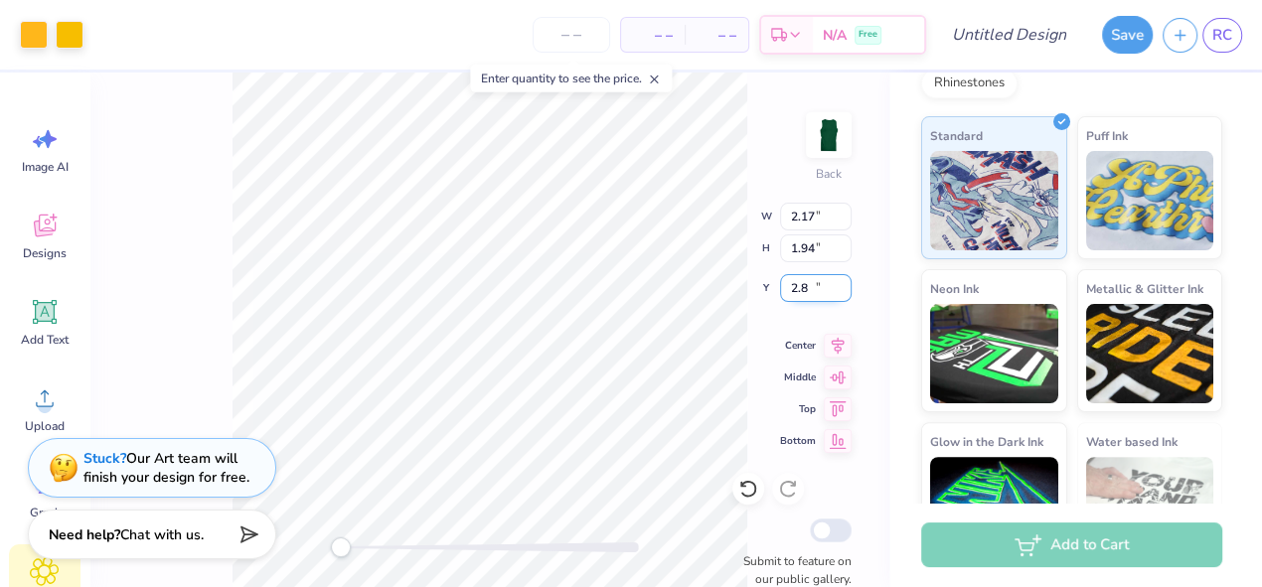
click at [846, 293] on input "2.8" at bounding box center [816, 288] width 72 height 28
click at [846, 293] on input "2.79" at bounding box center [816, 288] width 72 height 28
click at [846, 293] on input "2.78" at bounding box center [816, 288] width 72 height 28
click at [846, 293] on input "2.77" at bounding box center [816, 288] width 72 height 28
click at [846, 293] on input "2.76" at bounding box center [816, 288] width 72 height 28
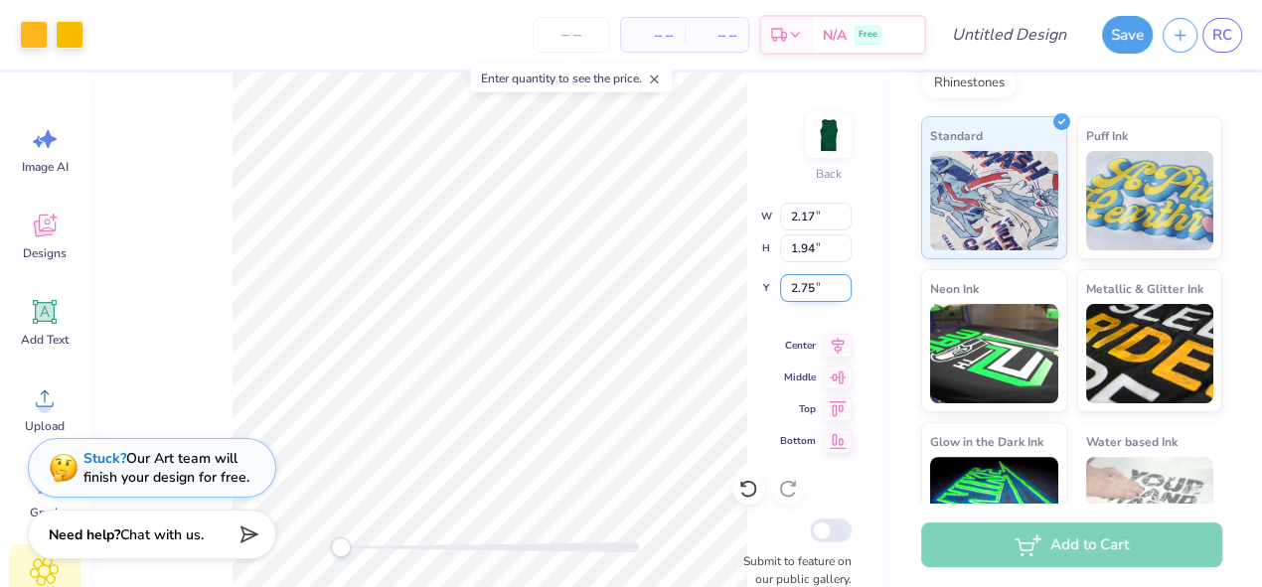
click at [846, 293] on input "2.75" at bounding box center [816, 288] width 72 height 28
click at [846, 293] on input "2.74" at bounding box center [816, 288] width 72 height 28
click at [846, 293] on input "2.73" at bounding box center [816, 288] width 72 height 28
click at [846, 293] on input "2.72" at bounding box center [816, 288] width 72 height 28
click at [846, 293] on input "2.71" at bounding box center [816, 288] width 72 height 28
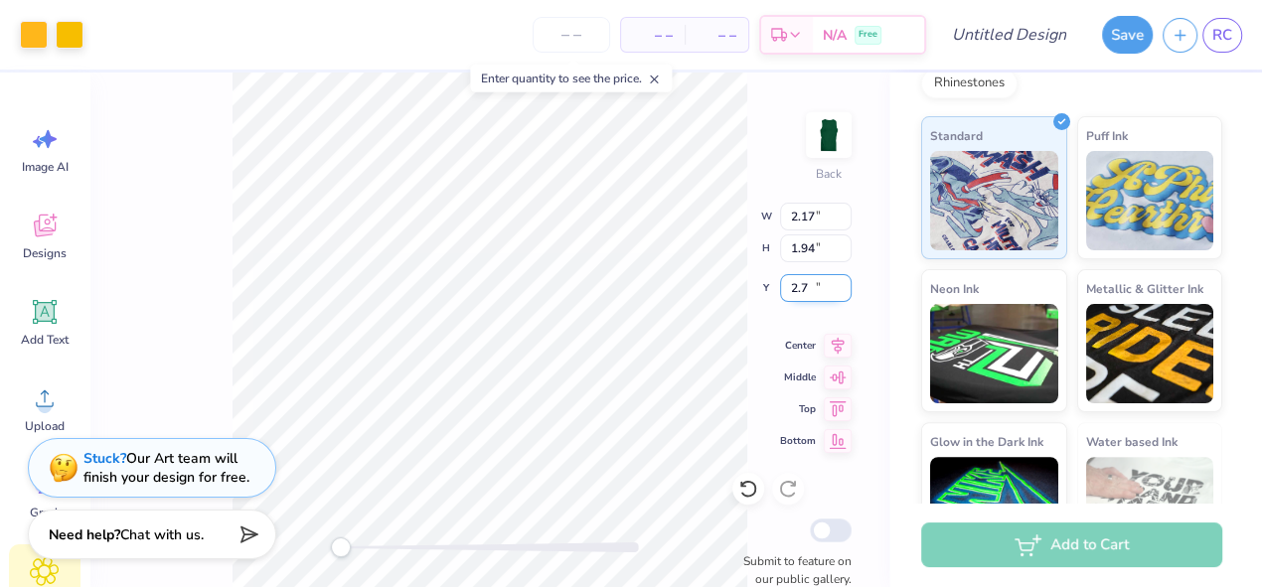
click at [846, 293] on input "2.7" at bounding box center [816, 288] width 72 height 28
click at [846, 293] on input "2.69" at bounding box center [816, 288] width 72 height 28
click at [846, 293] on input "2.68" at bounding box center [816, 288] width 72 height 28
click at [846, 293] on input "2.67" at bounding box center [816, 288] width 72 height 28
click at [846, 293] on input "2.66" at bounding box center [816, 288] width 72 height 28
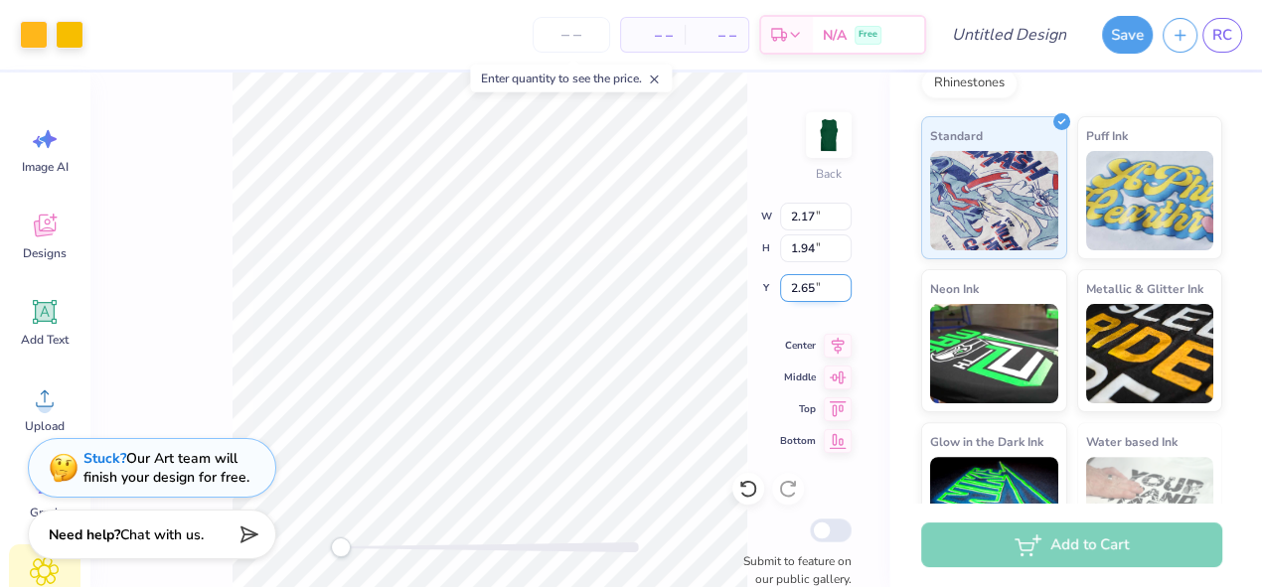
click at [846, 293] on input "2.65" at bounding box center [816, 288] width 72 height 28
click at [846, 293] on input "2.64" at bounding box center [816, 288] width 72 height 28
click at [846, 293] on input "2.63" at bounding box center [816, 288] width 72 height 28
click at [846, 293] on input "2.62" at bounding box center [816, 288] width 72 height 28
click at [846, 293] on input "2.61" at bounding box center [816, 288] width 72 height 28
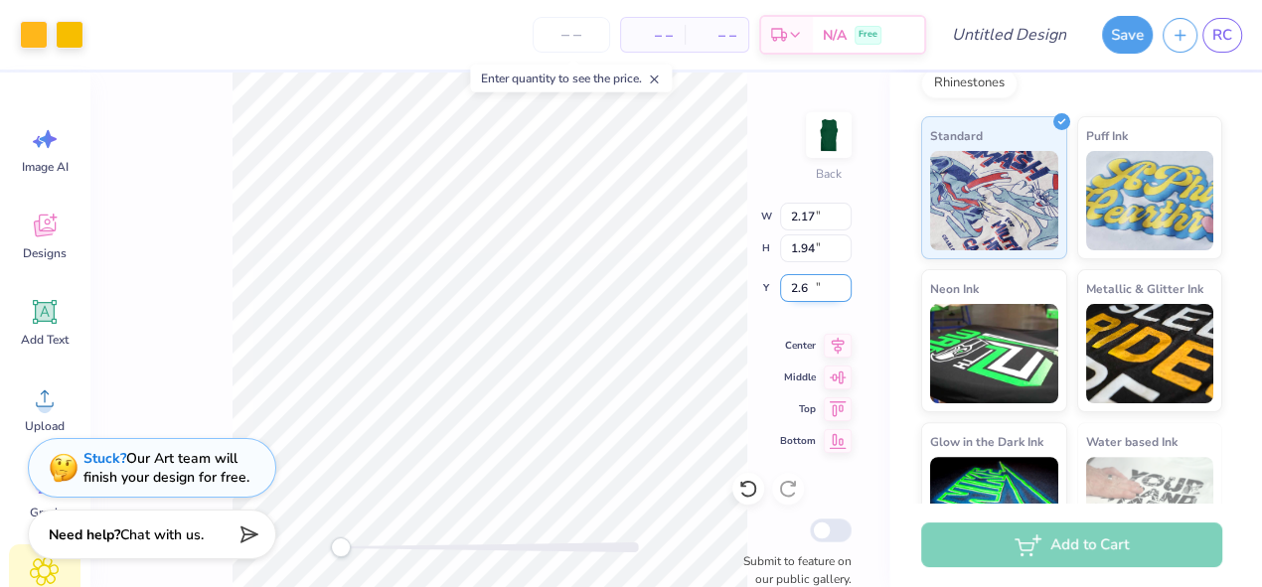
click at [846, 293] on input "2.6" at bounding box center [816, 288] width 72 height 28
click at [846, 293] on input "2.59" at bounding box center [816, 288] width 72 height 28
click at [846, 293] on input "2.58" at bounding box center [816, 288] width 72 height 28
click at [846, 293] on input "2.57" at bounding box center [816, 288] width 72 height 28
click at [846, 293] on input "2.56" at bounding box center [816, 288] width 72 height 28
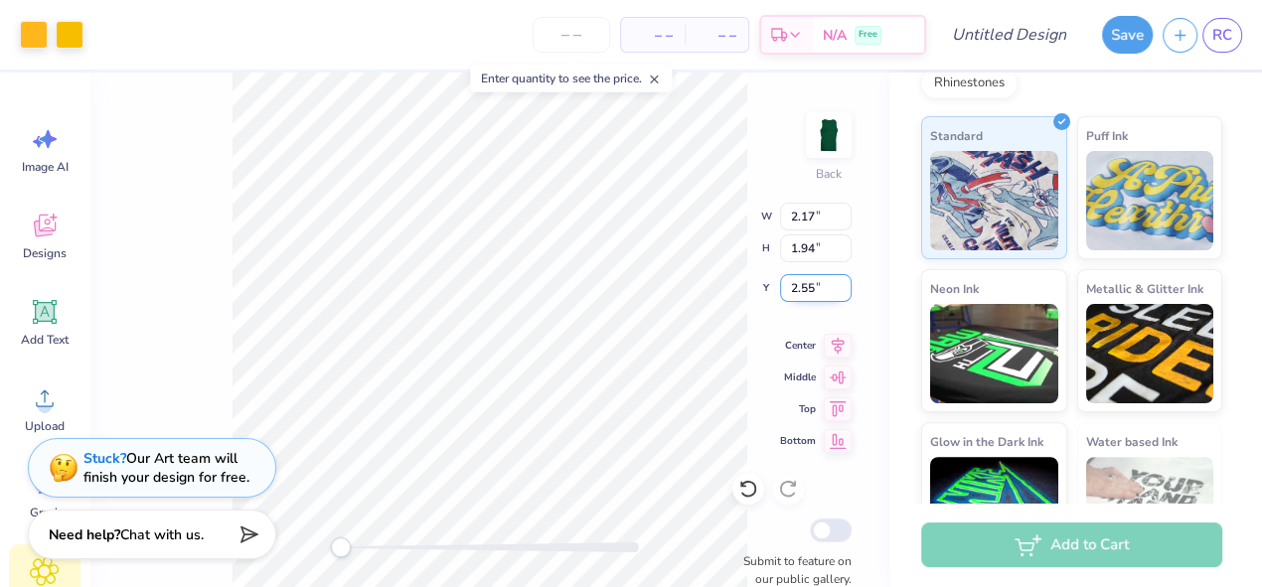
click at [846, 293] on input "2.55" at bounding box center [816, 288] width 72 height 28
click at [846, 293] on input "2.54" at bounding box center [816, 288] width 72 height 28
click at [846, 293] on input "2.53" at bounding box center [816, 288] width 72 height 28
click at [846, 293] on input "2.52" at bounding box center [816, 288] width 72 height 28
click at [846, 293] on input "2.51" at bounding box center [816, 288] width 72 height 28
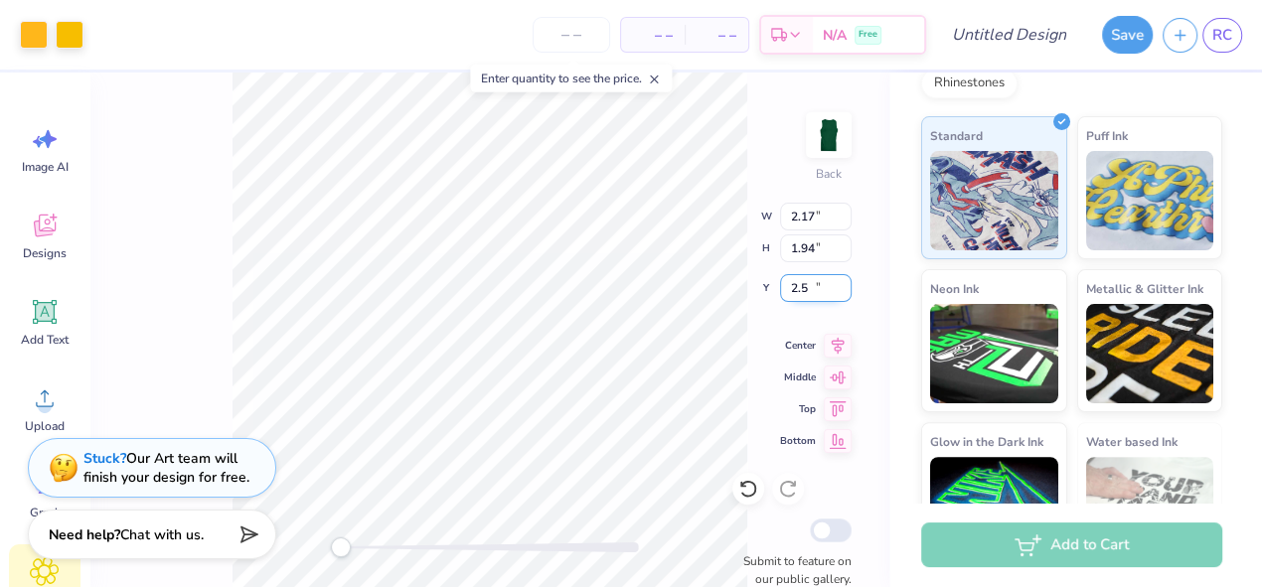
click at [846, 293] on input "2.5" at bounding box center [816, 288] width 72 height 28
click at [846, 293] on input "2.49" at bounding box center [816, 288] width 72 height 28
click at [846, 293] on input "2.48" at bounding box center [816, 288] width 72 height 28
click at [846, 293] on input "2.47" at bounding box center [816, 288] width 72 height 28
click at [846, 293] on input "2.46" at bounding box center [816, 288] width 72 height 28
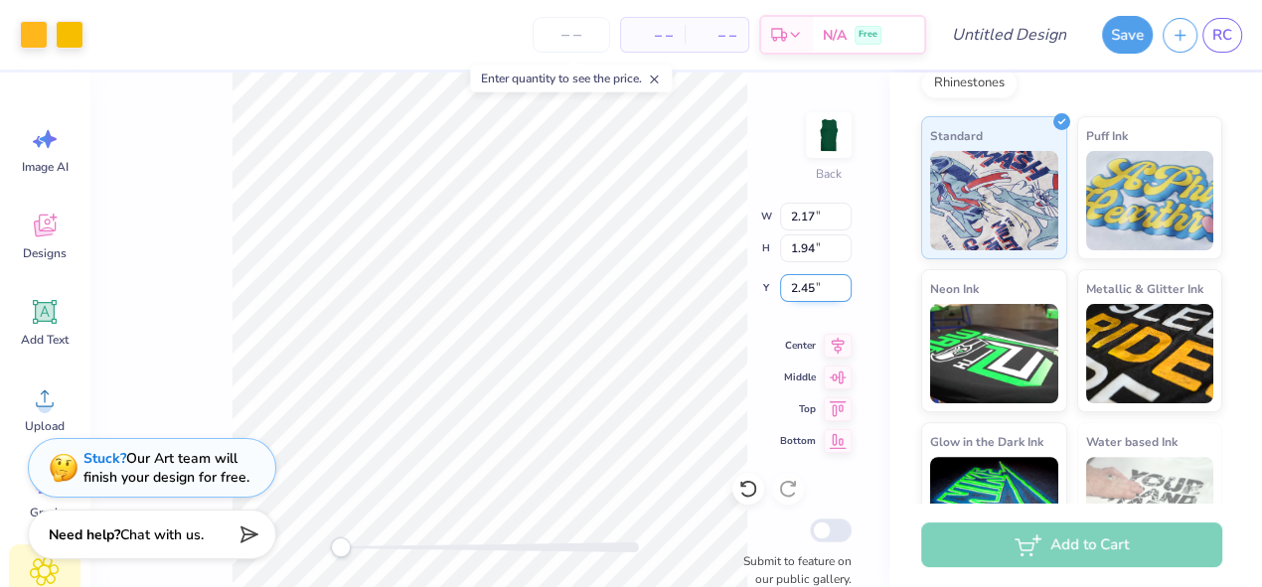
click at [846, 293] on input "2.45" at bounding box center [816, 288] width 72 height 28
click at [846, 293] on input "2.44" at bounding box center [816, 288] width 72 height 28
click at [846, 293] on input "2.43" at bounding box center [816, 288] width 72 height 28
click at [806, 293] on input "2.43" at bounding box center [816, 288] width 72 height 28
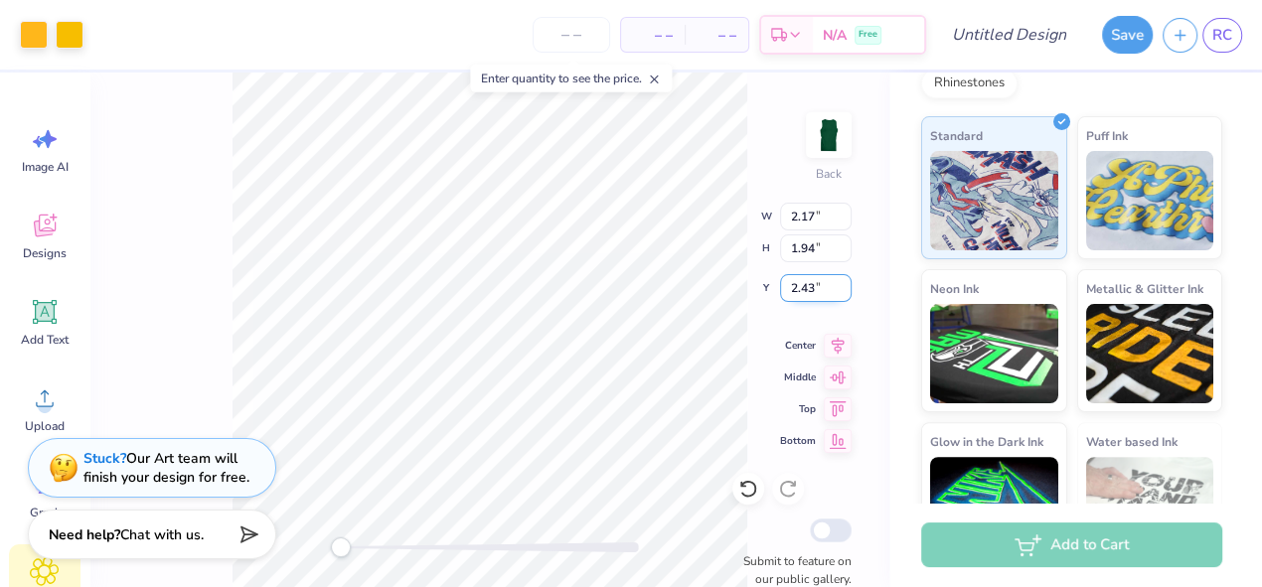
click at [806, 293] on input "2.43" at bounding box center [816, 288] width 72 height 28
click at [844, 280] on input "1.51" at bounding box center [816, 288] width 72 height 28
click at [844, 280] on input "1.52" at bounding box center [816, 288] width 72 height 28
click at [844, 280] on input "1.53" at bounding box center [816, 288] width 72 height 28
click at [844, 280] on input "1.54" at bounding box center [816, 288] width 72 height 28
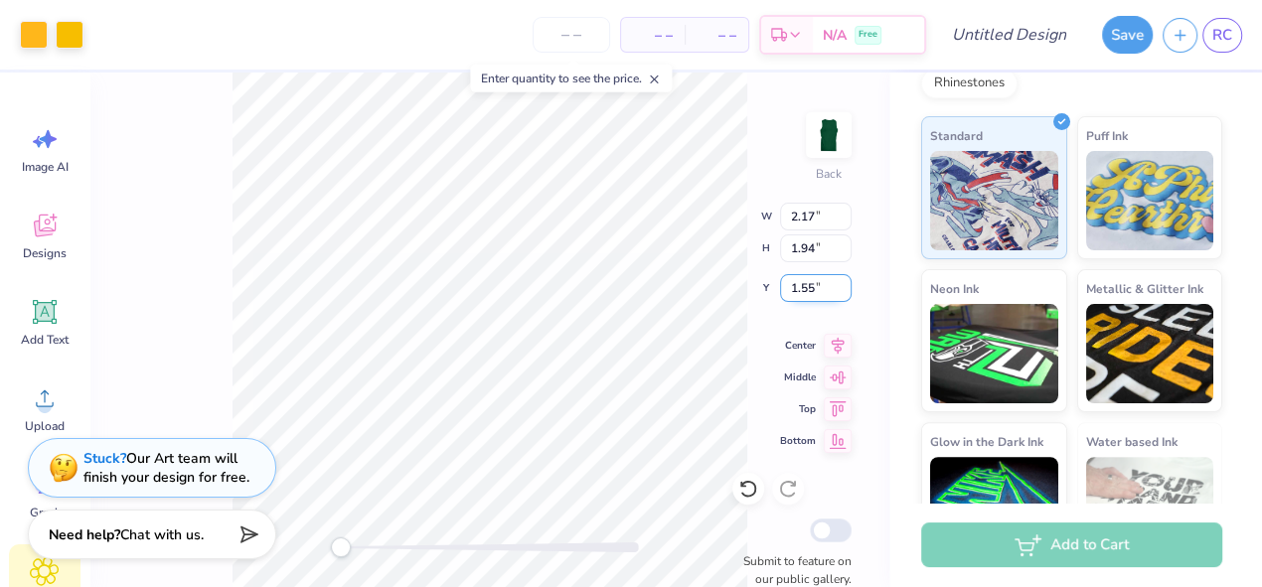
click at [844, 280] on input "1.55" at bounding box center [816, 288] width 72 height 28
click at [844, 280] on input "1.56" at bounding box center [816, 288] width 72 height 28
type input "1.57"
click at [844, 280] on input "1.57" at bounding box center [816, 288] width 72 height 28
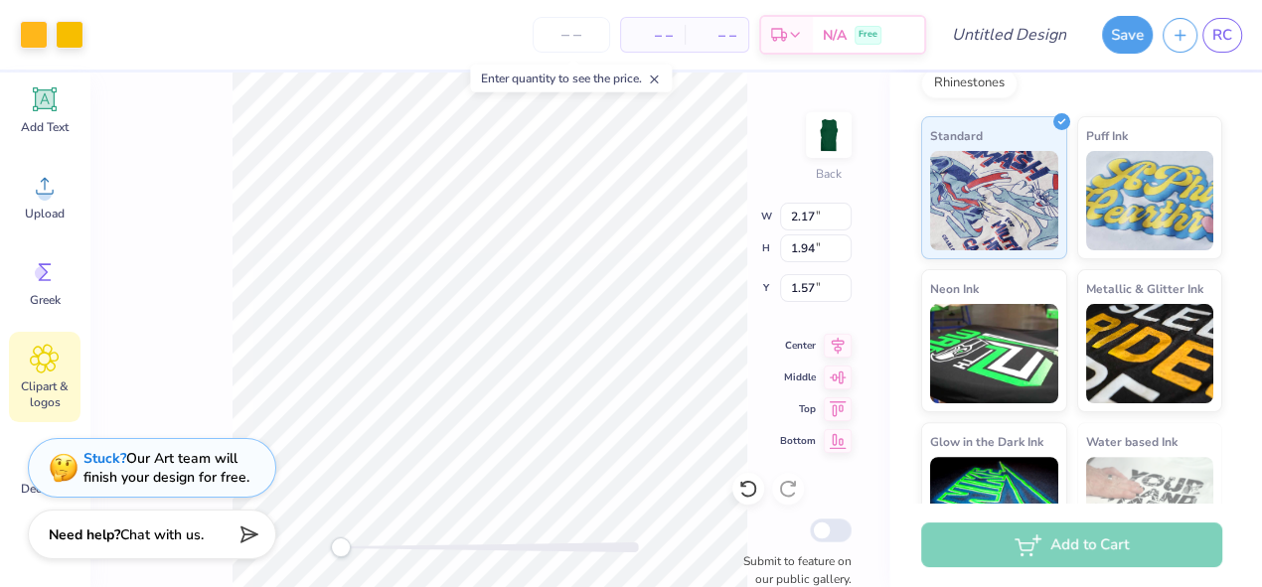
scroll to position [282, 0]
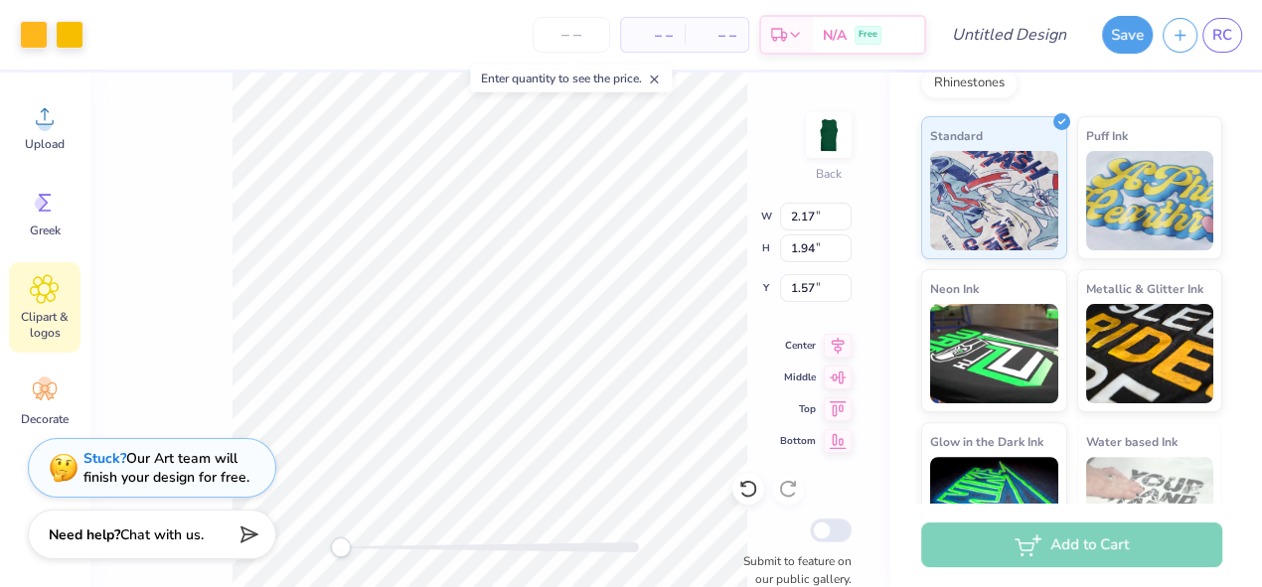
click at [64, 302] on div "Clipart & logos" at bounding box center [45, 307] width 72 height 90
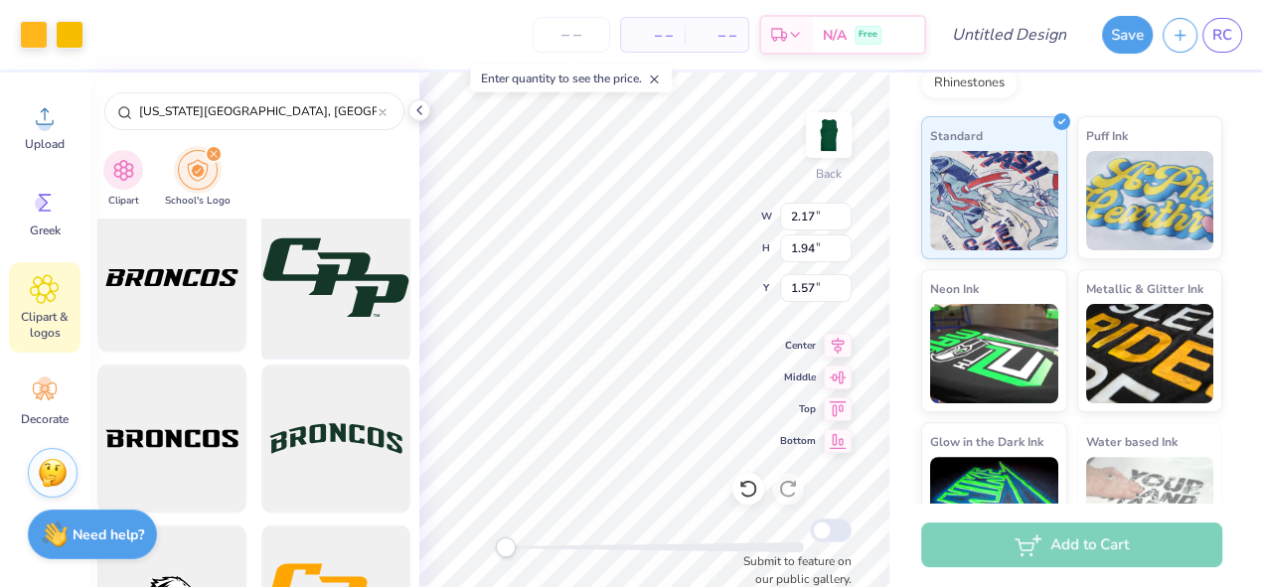
scroll to position [2674, 0]
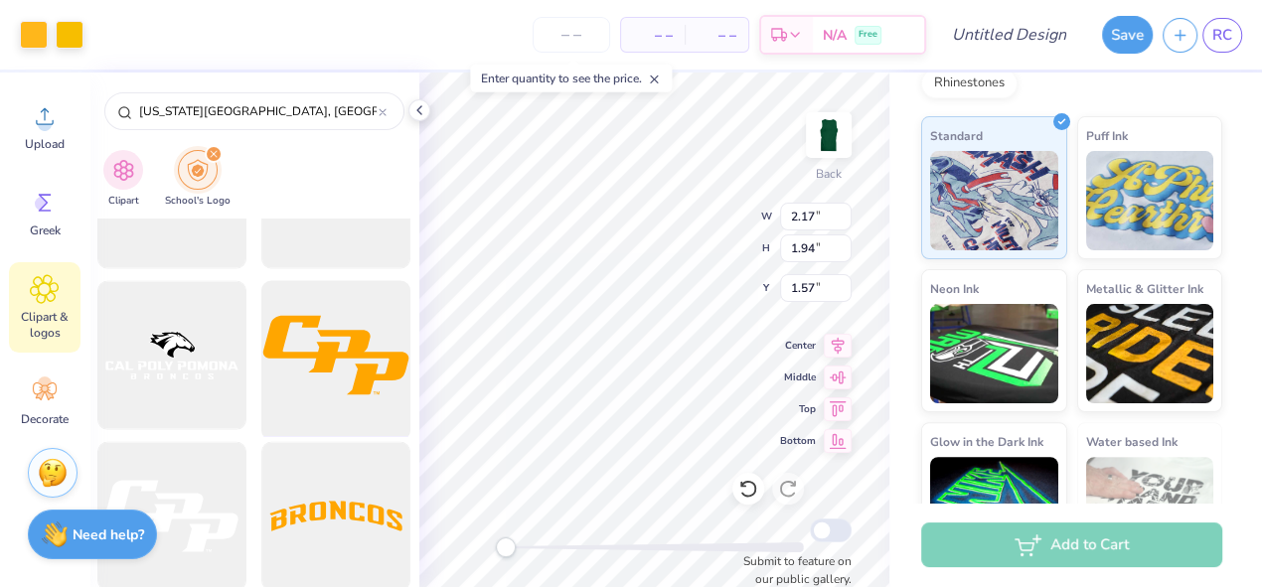
click at [352, 373] on div at bounding box center [336, 355] width 164 height 164
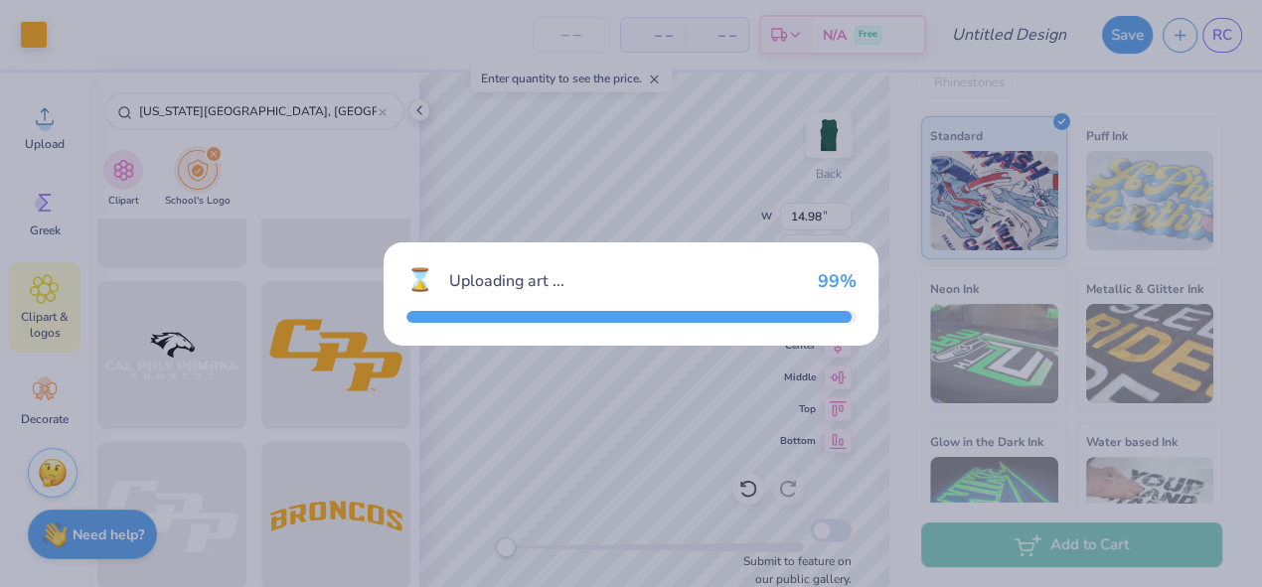
type input "14.98"
type input "8.11"
type input "5.45"
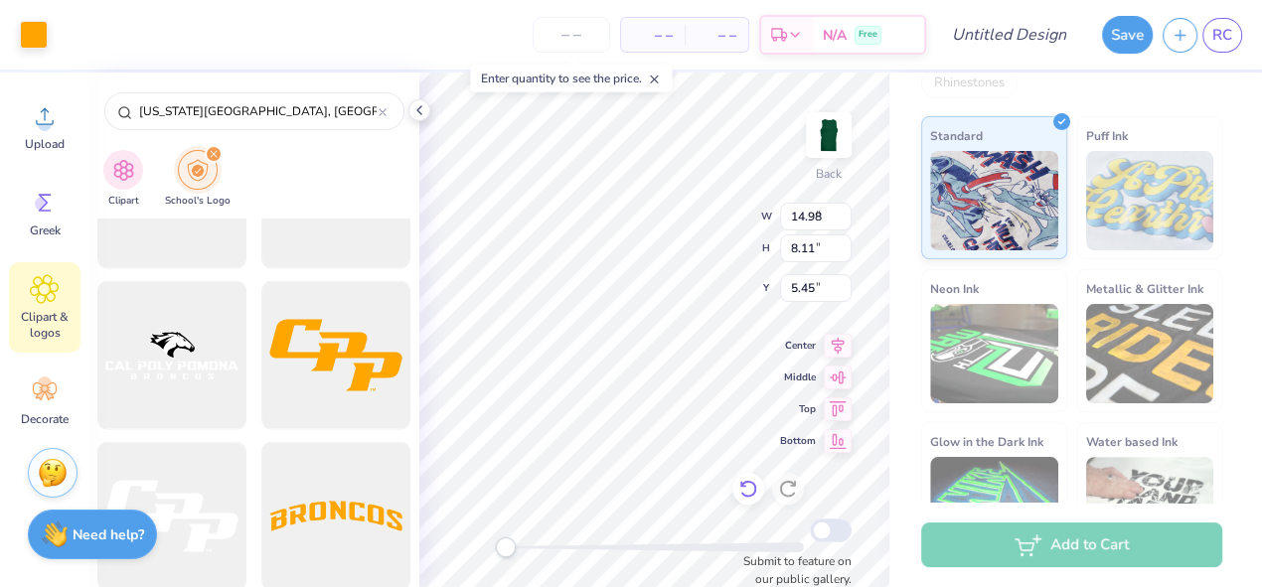
type input "6.34"
type input "3.43"
click at [828, 213] on input "6.34" at bounding box center [816, 217] width 72 height 28
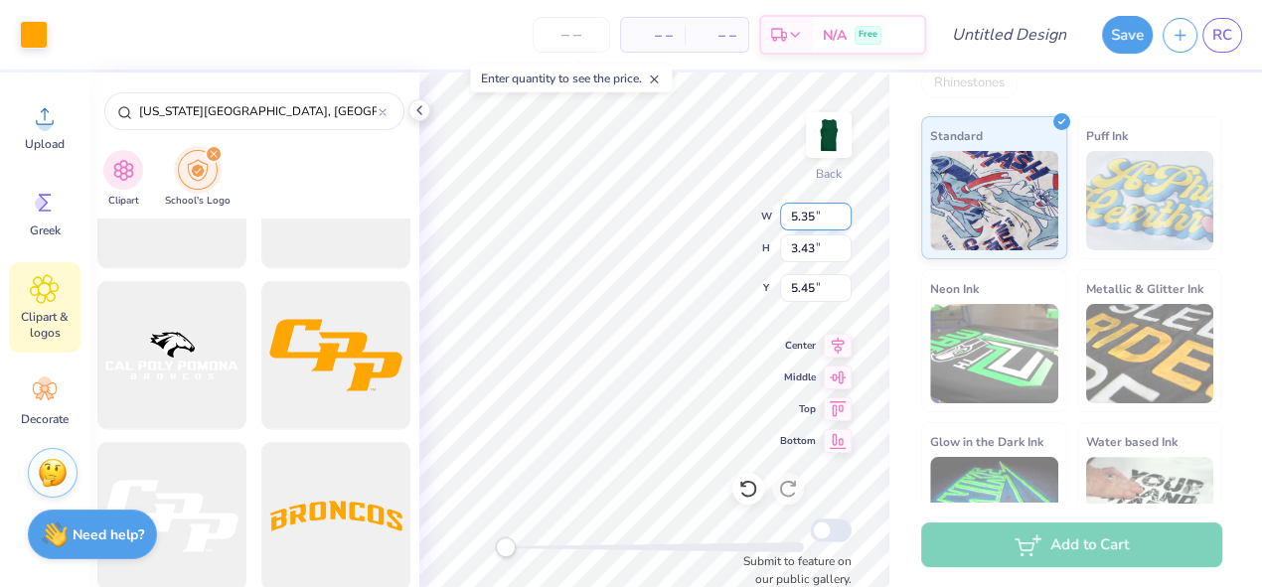
type input "5.35"
type input "2.90"
type input "4.86"
click at [812, 247] on input "2.90" at bounding box center [816, 248] width 72 height 28
type input "2.91"
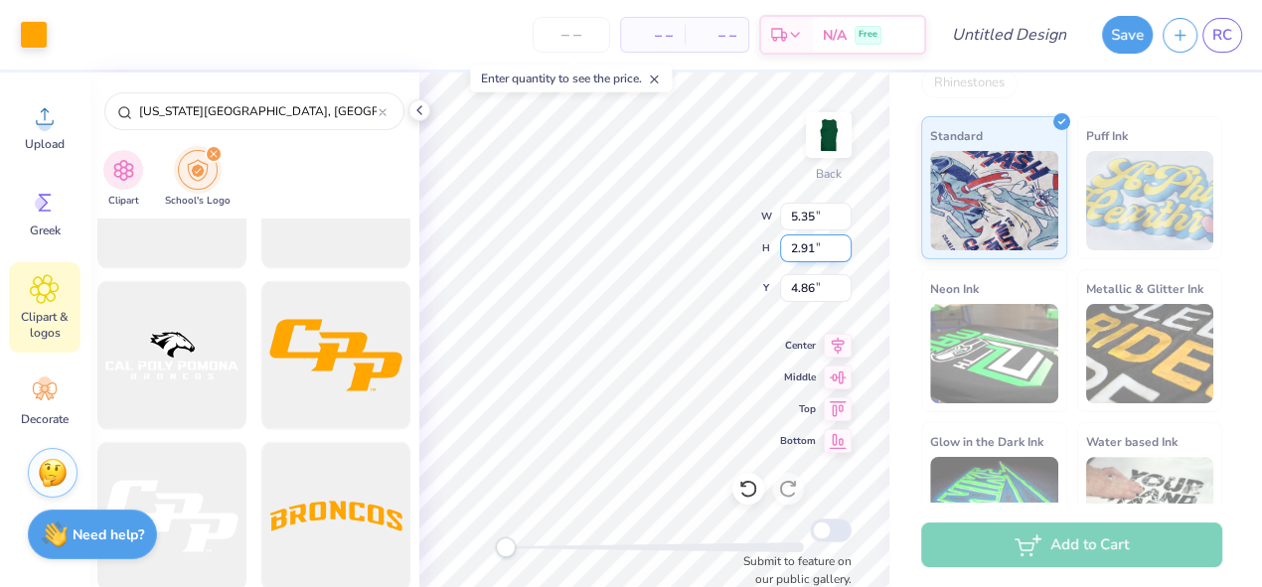
type input "5.38"
click at [817, 291] on input "4.85" at bounding box center [816, 288] width 72 height 28
type input "4"
type input "3.93"
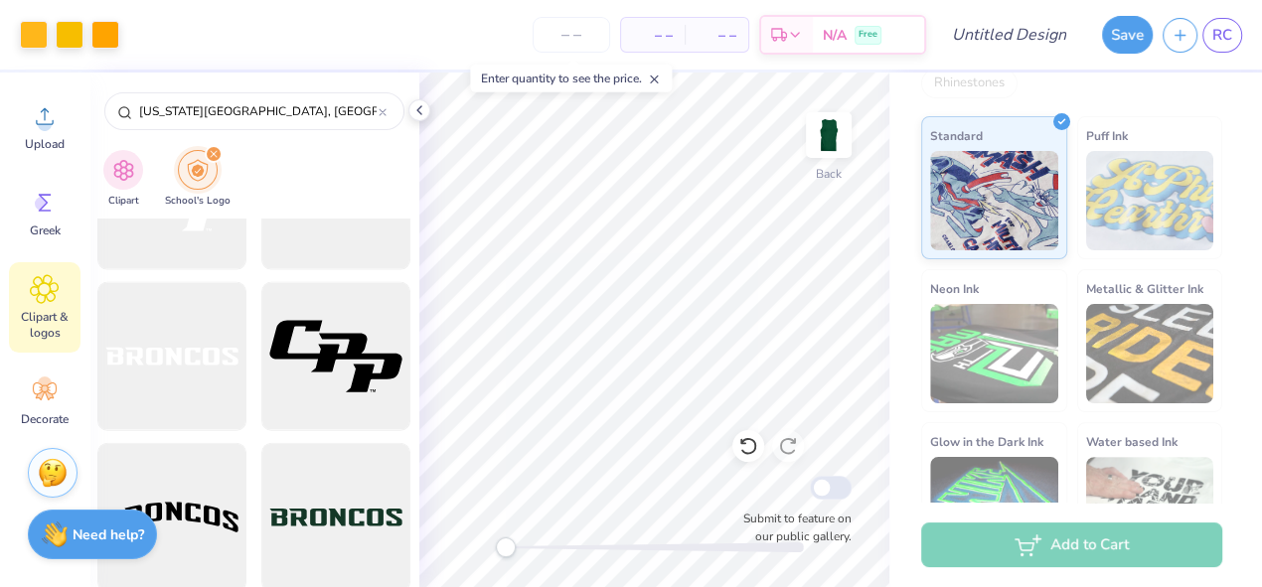
scroll to position [2996, 0]
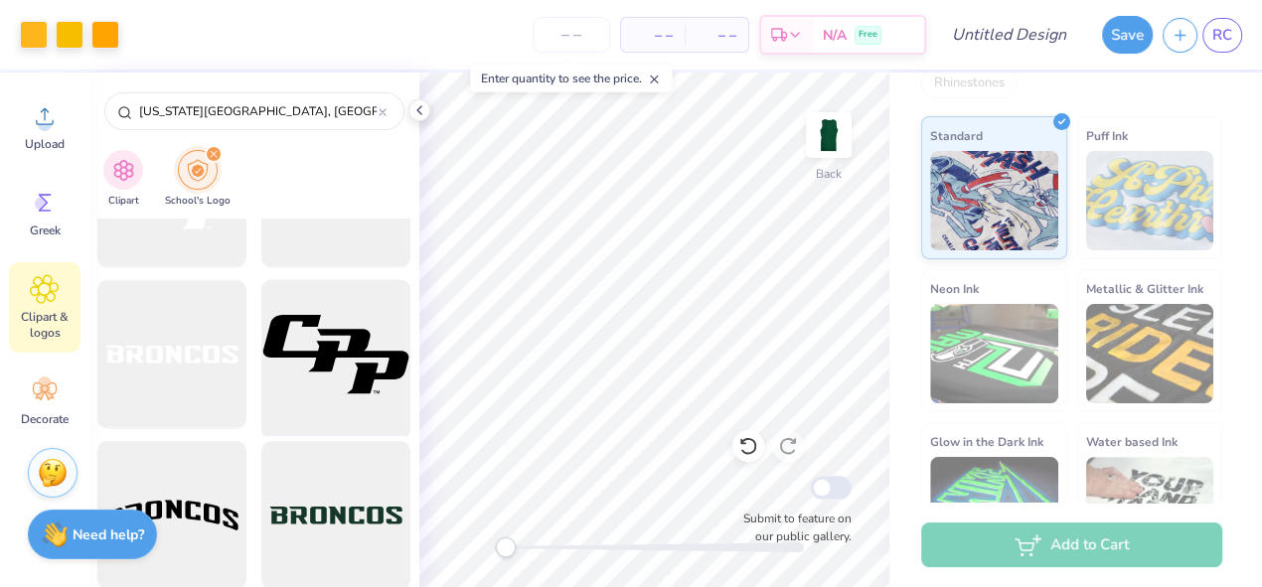
click at [347, 340] on div at bounding box center [336, 355] width 164 height 164
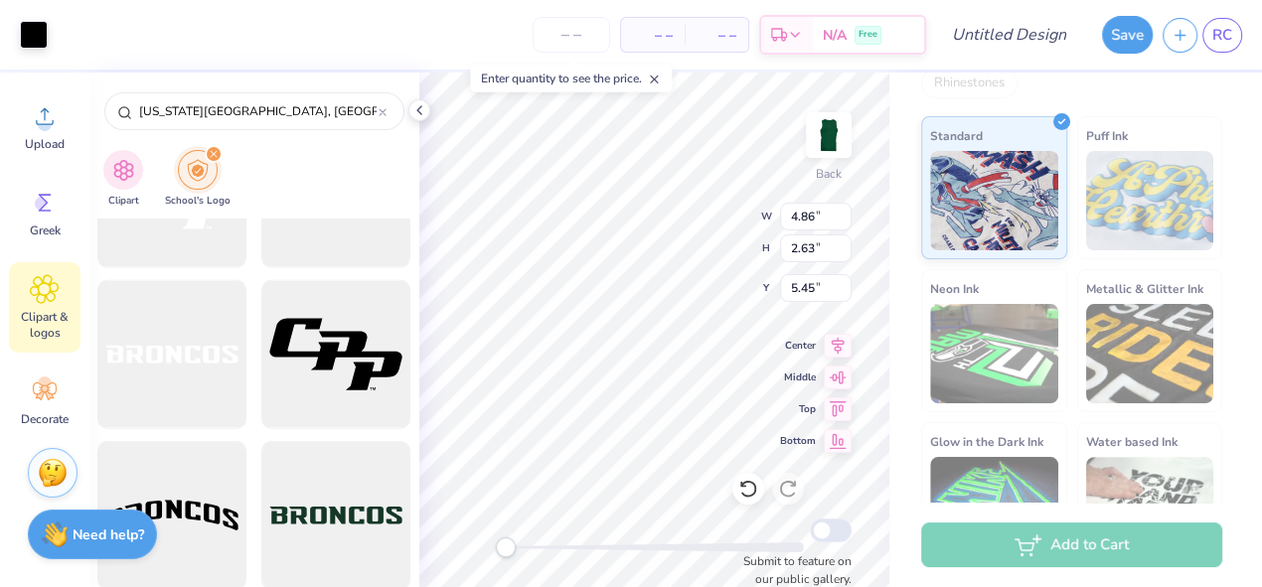
type input "4.86"
type input "2.63"
type input "5.33"
type input "2.89"
type input "3.51"
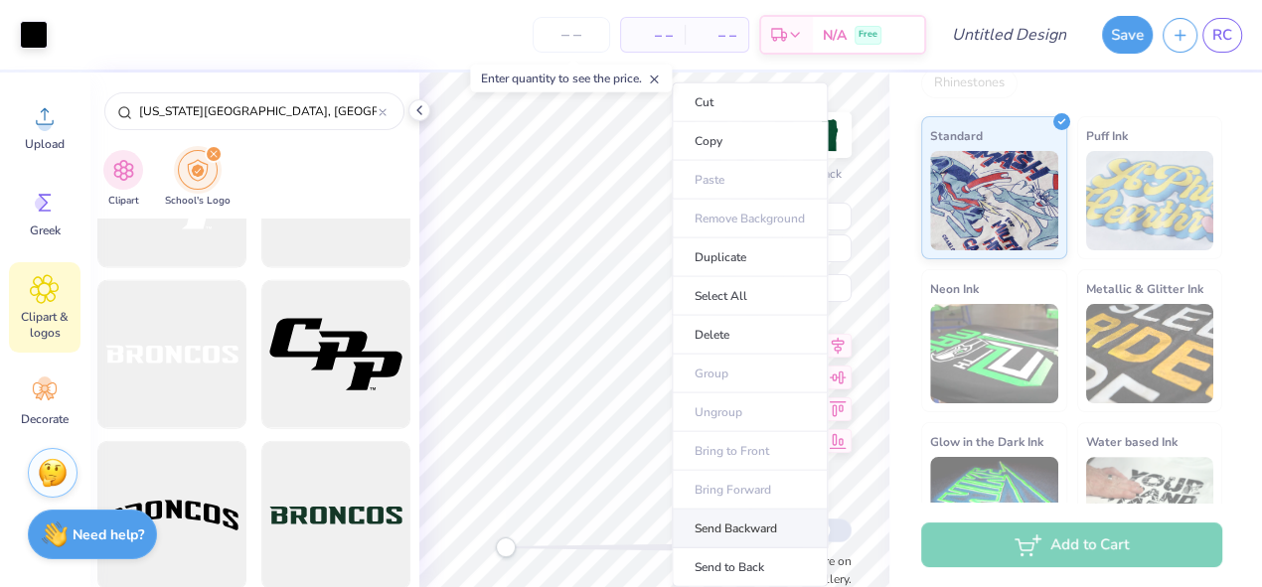
click at [749, 527] on li "Send Backward" at bounding box center [750, 529] width 156 height 39
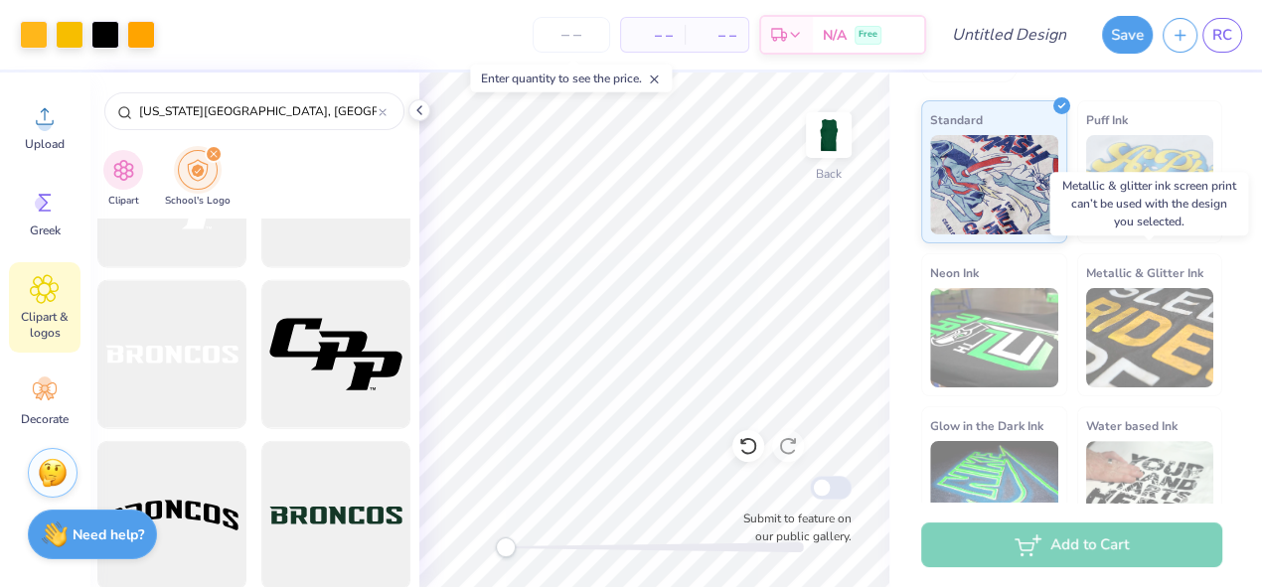
scroll to position [354, 0]
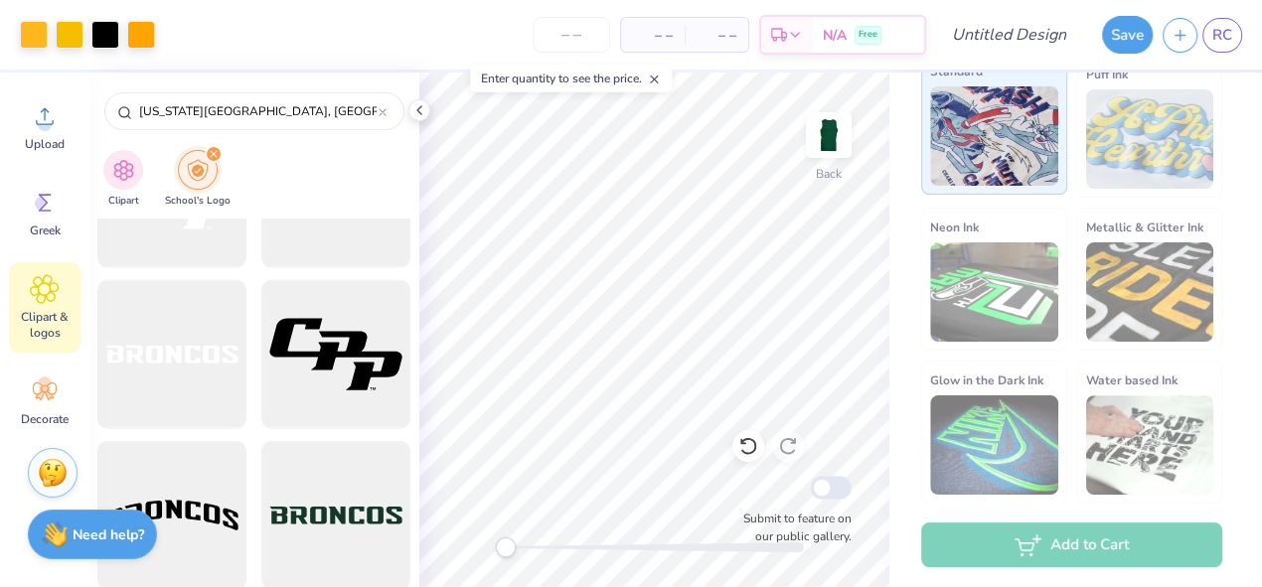
click at [1032, 107] on img at bounding box center [994, 135] width 128 height 99
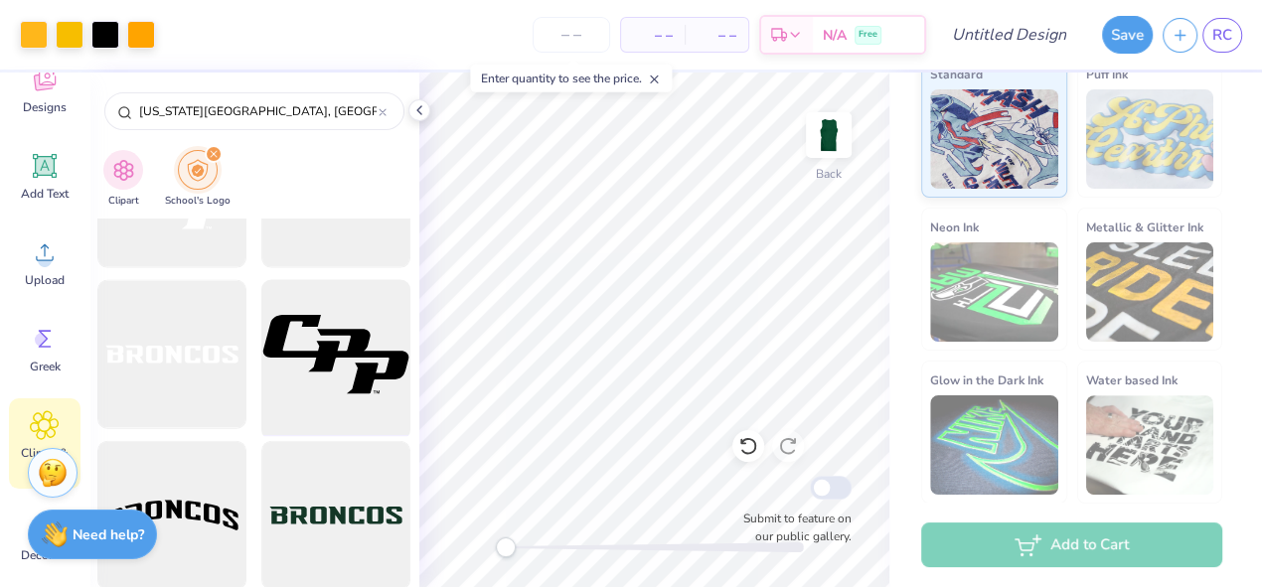
scroll to position [3007, 0]
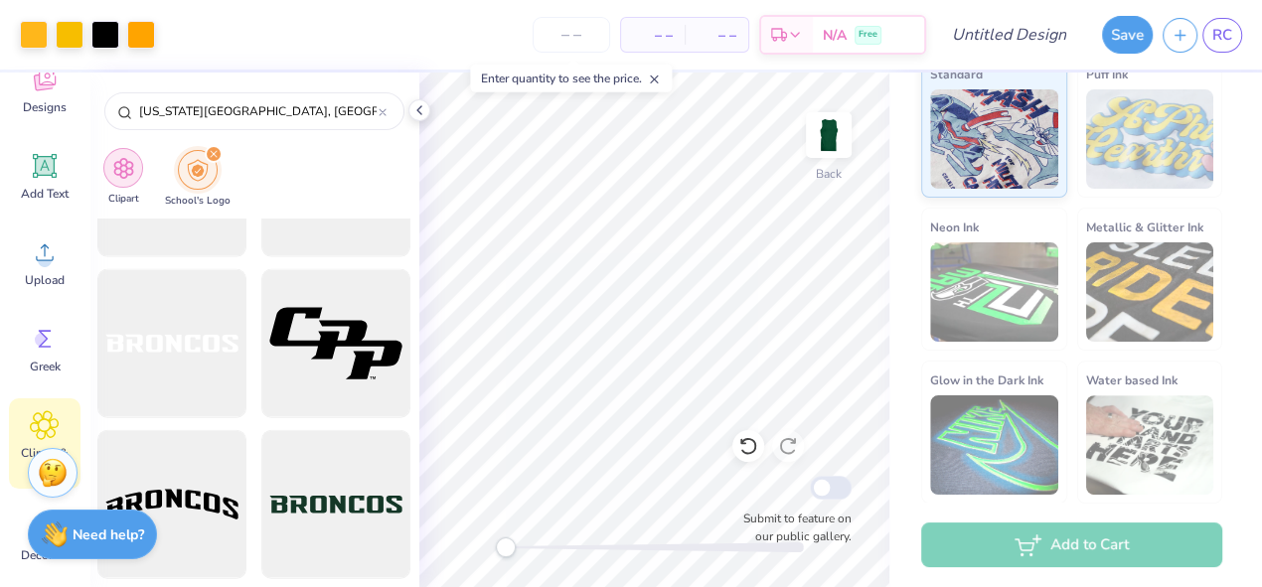
click at [112, 173] on img "filter for Clipart" at bounding box center [123, 168] width 23 height 23
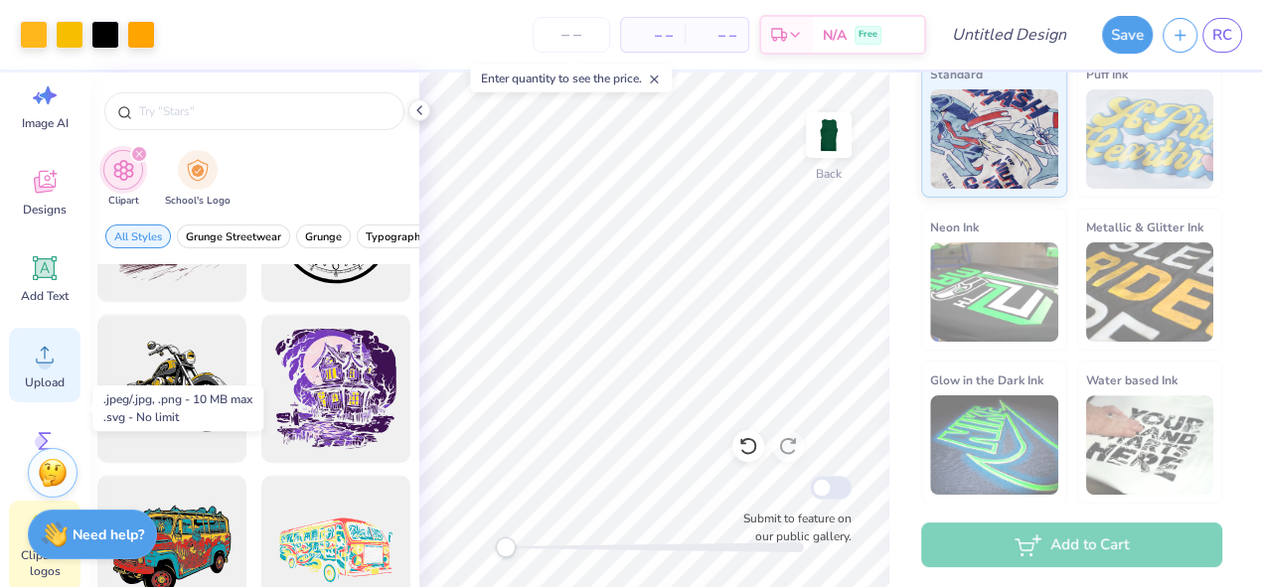
scroll to position [0, 0]
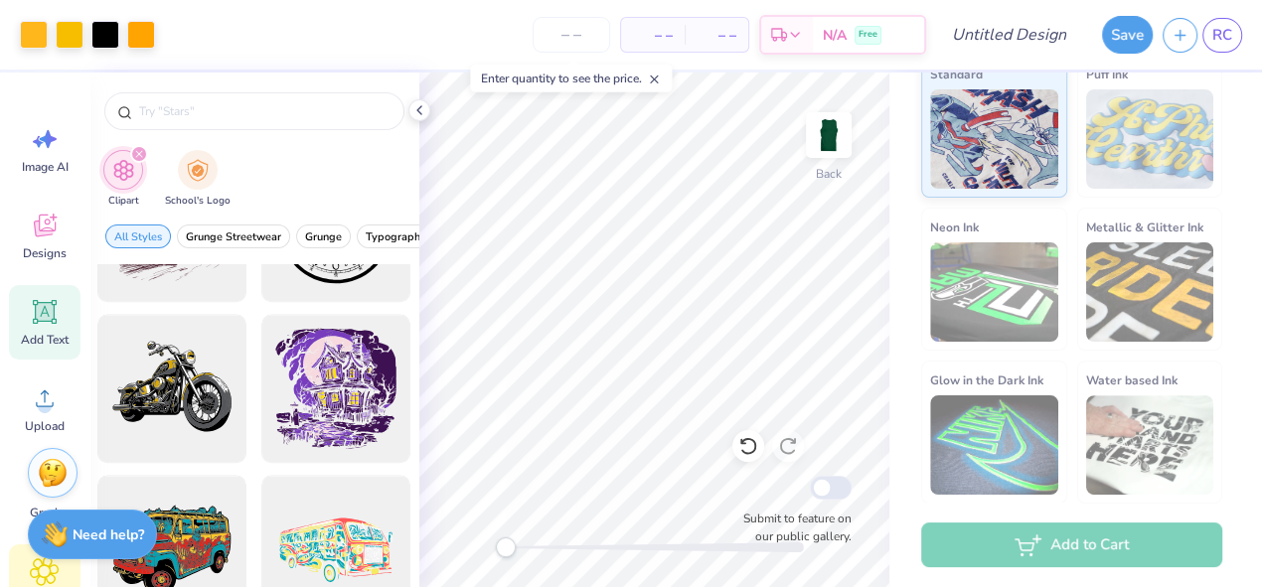
click at [46, 312] on icon at bounding box center [45, 312] width 19 height 19
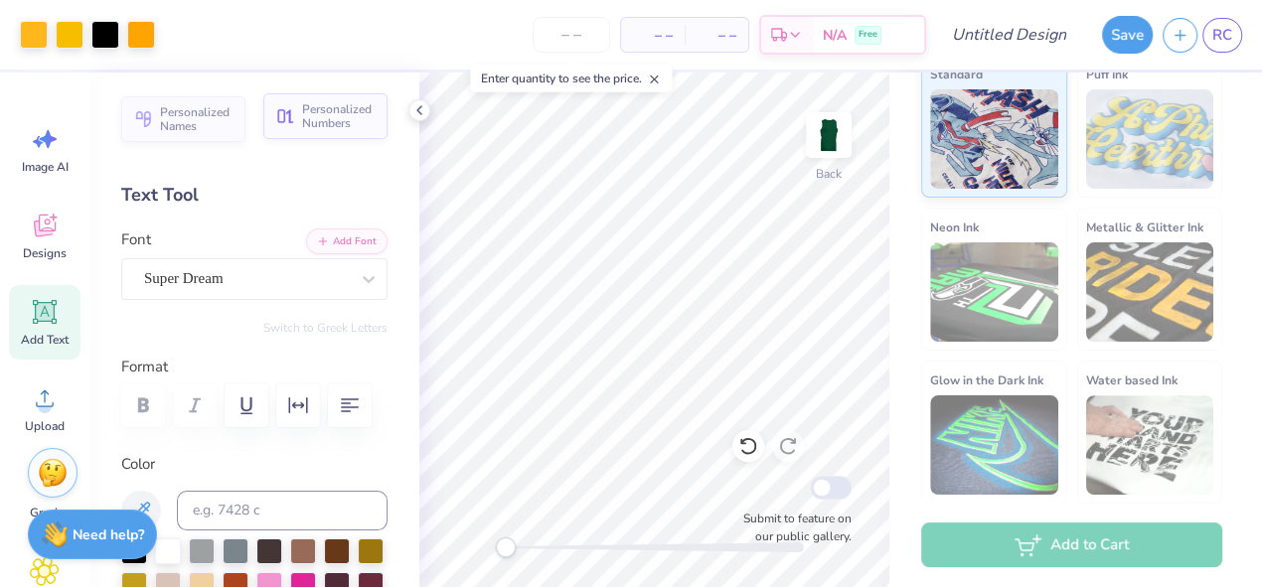
click at [329, 123] on span "Personalized Numbers" at bounding box center [339, 116] width 74 height 28
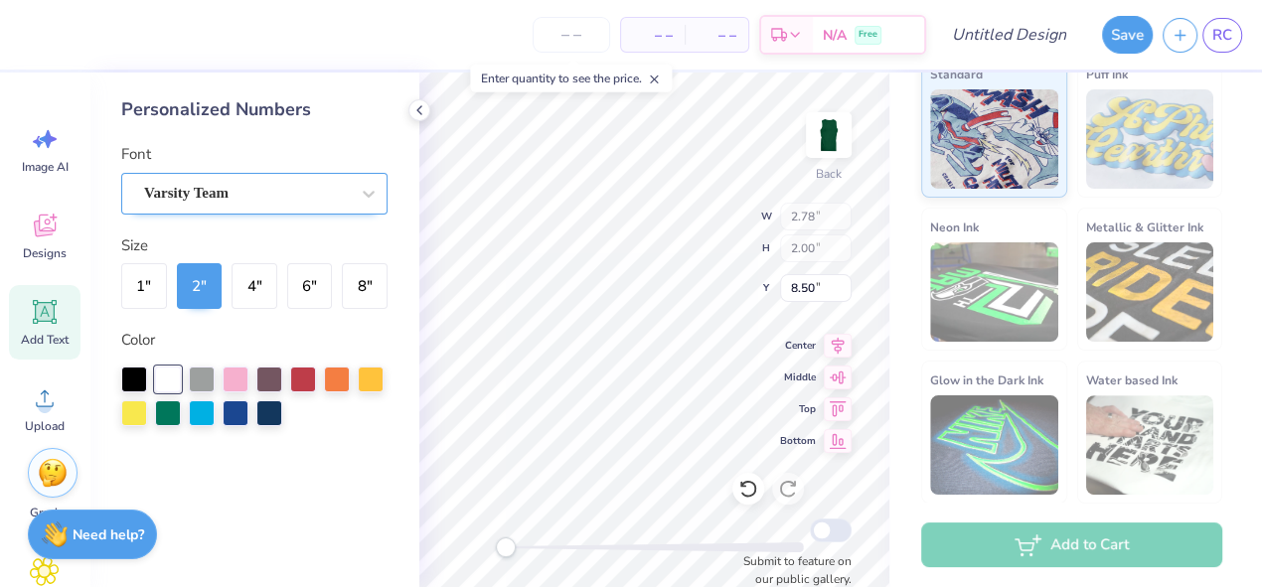
click at [255, 175] on div "Varsity Team" at bounding box center [254, 194] width 266 height 42
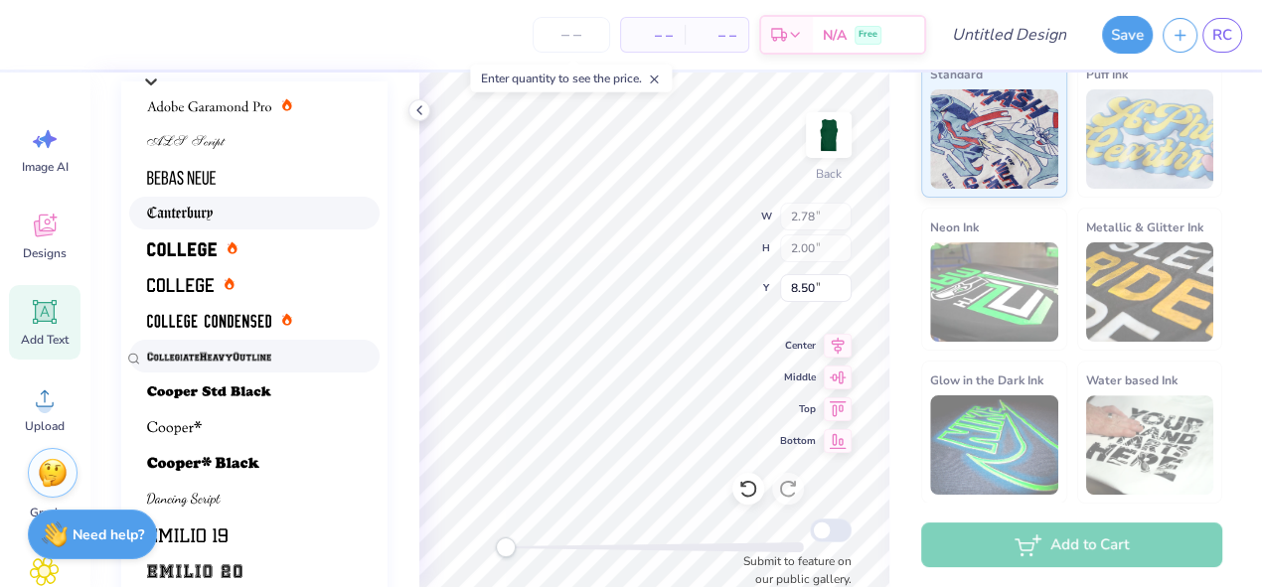
scroll to position [230, 0]
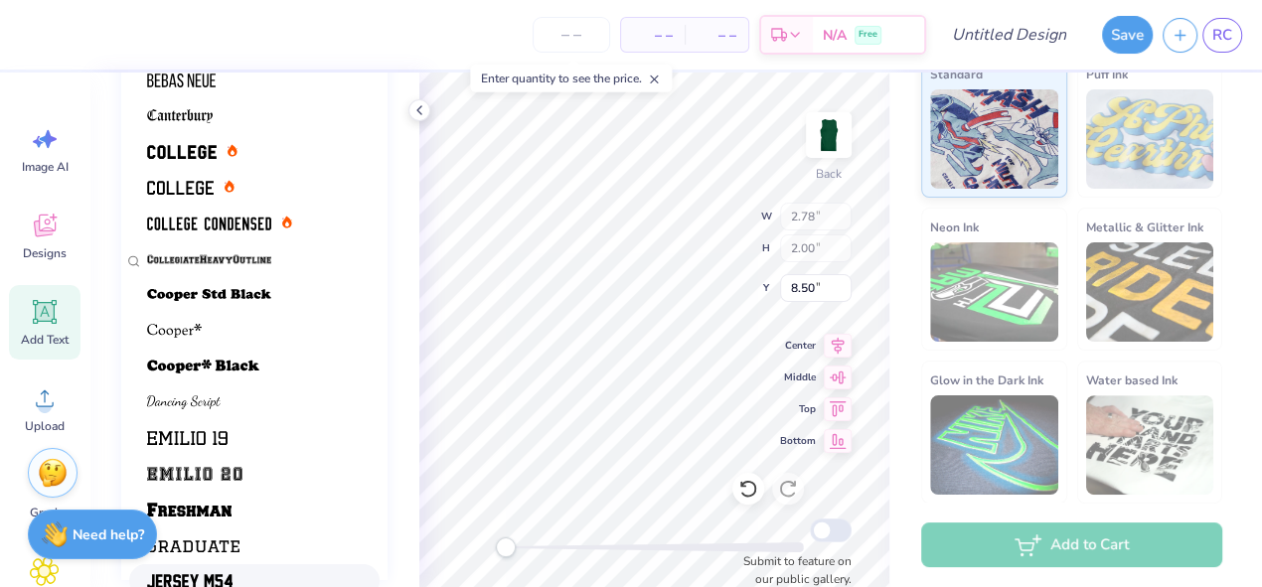
click at [275, 570] on div at bounding box center [254, 580] width 215 height 21
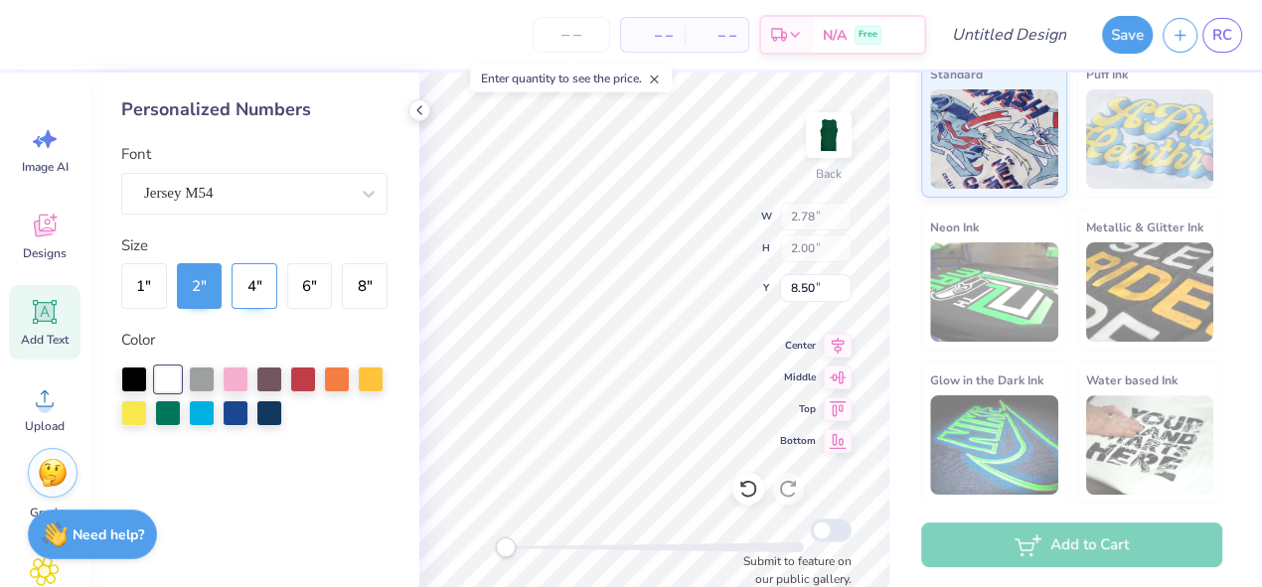
click at [255, 284] on button "4 "" at bounding box center [254, 286] width 46 height 46
click at [366, 375] on div at bounding box center [371, 378] width 26 height 26
click at [426, 111] on icon at bounding box center [419, 110] width 16 height 16
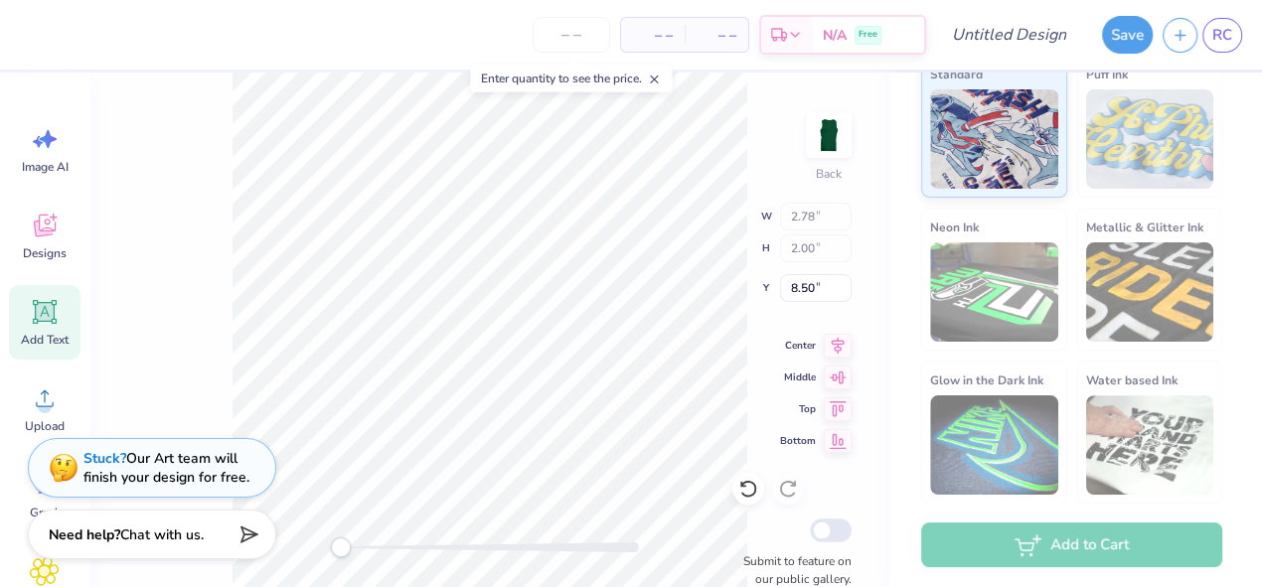
type input "5.38"
type input "2.91"
type input "3.93"
click at [32, 32] on div at bounding box center [34, 33] width 28 height 28
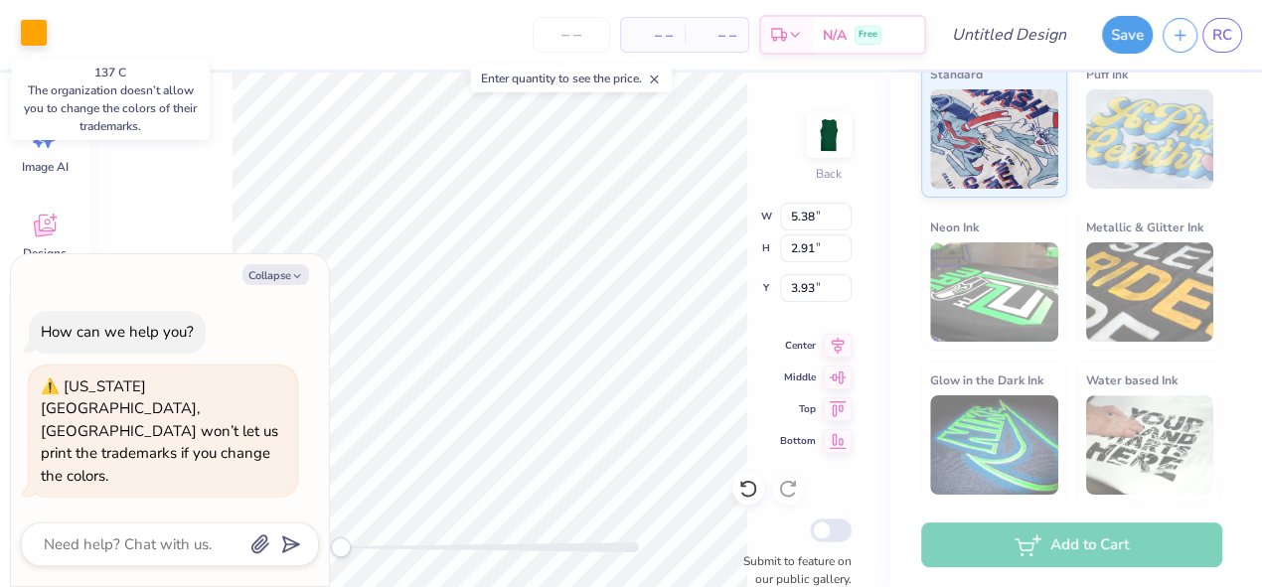
type textarea "x"
type input "4.89"
type input "4.00"
type input "7.50"
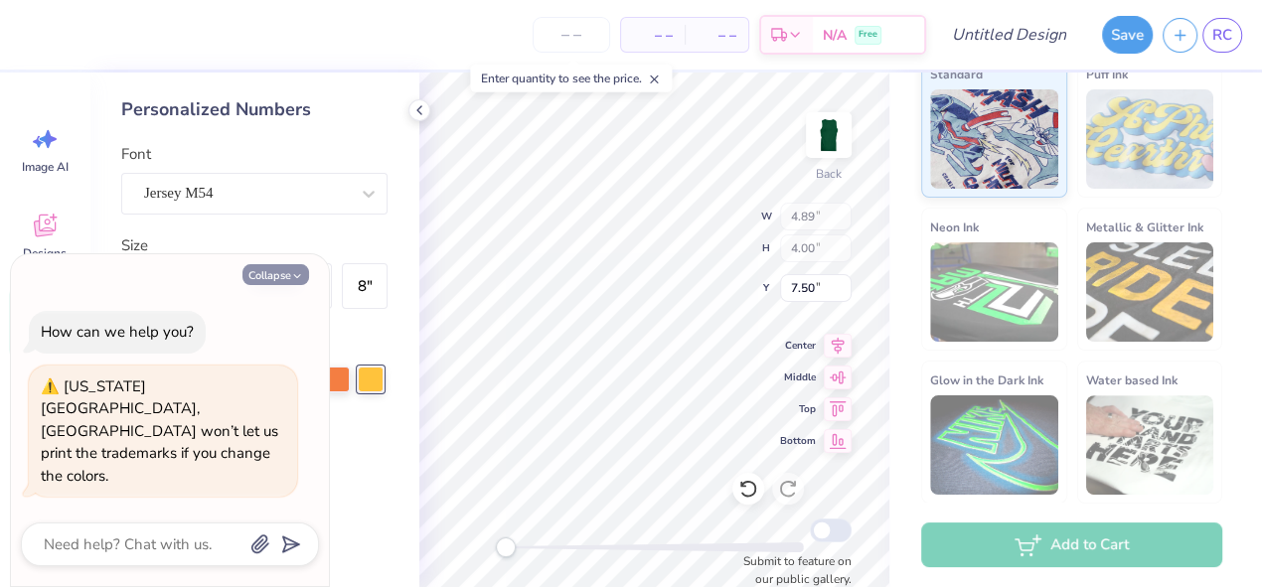
click at [286, 285] on button "Collapse" at bounding box center [275, 274] width 67 height 21
type textarea "x"
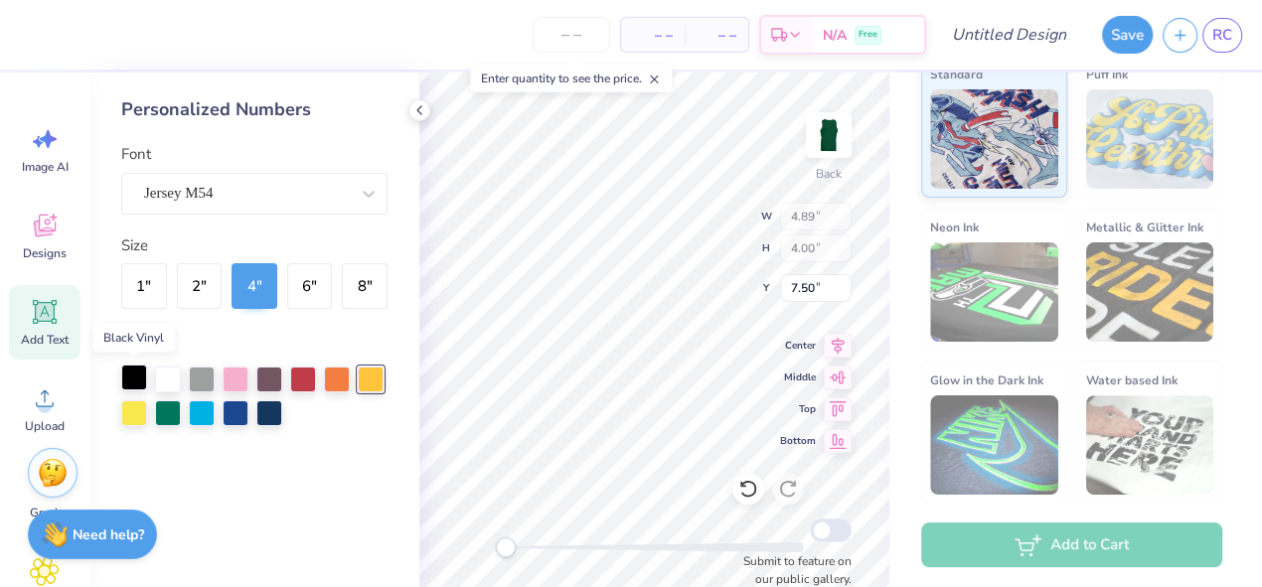
click at [134, 377] on div at bounding box center [134, 378] width 26 height 26
click at [368, 378] on div at bounding box center [371, 378] width 26 height 26
click at [811, 286] on input "7.50" at bounding box center [816, 288] width 72 height 28
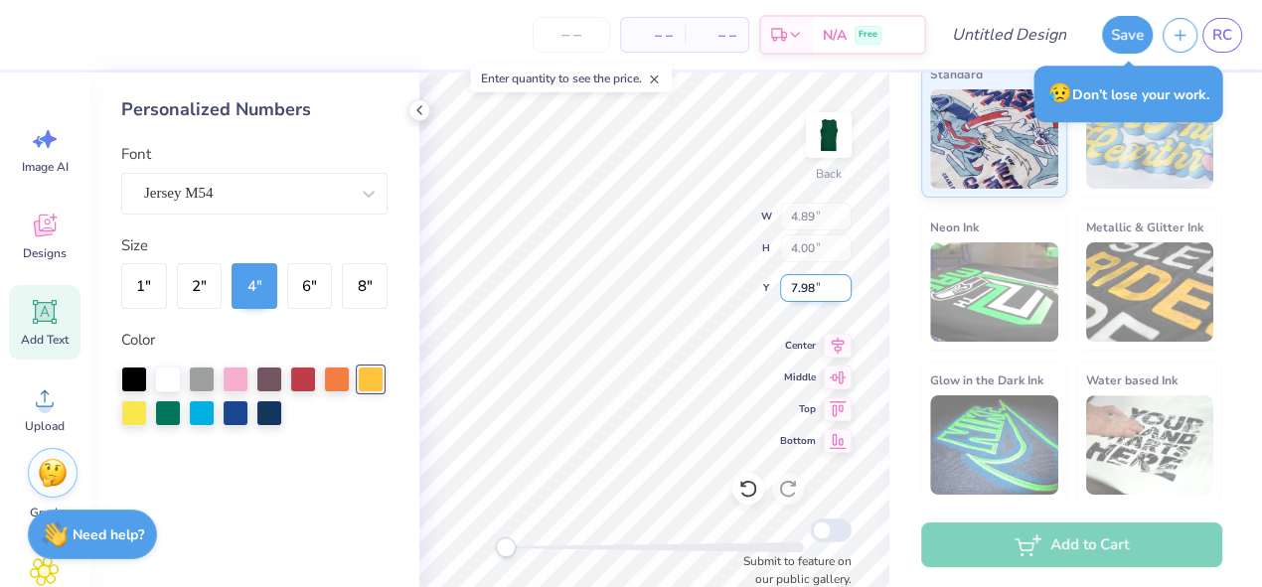
type input "7.98"
click at [424, 110] on icon at bounding box center [419, 110] width 16 height 16
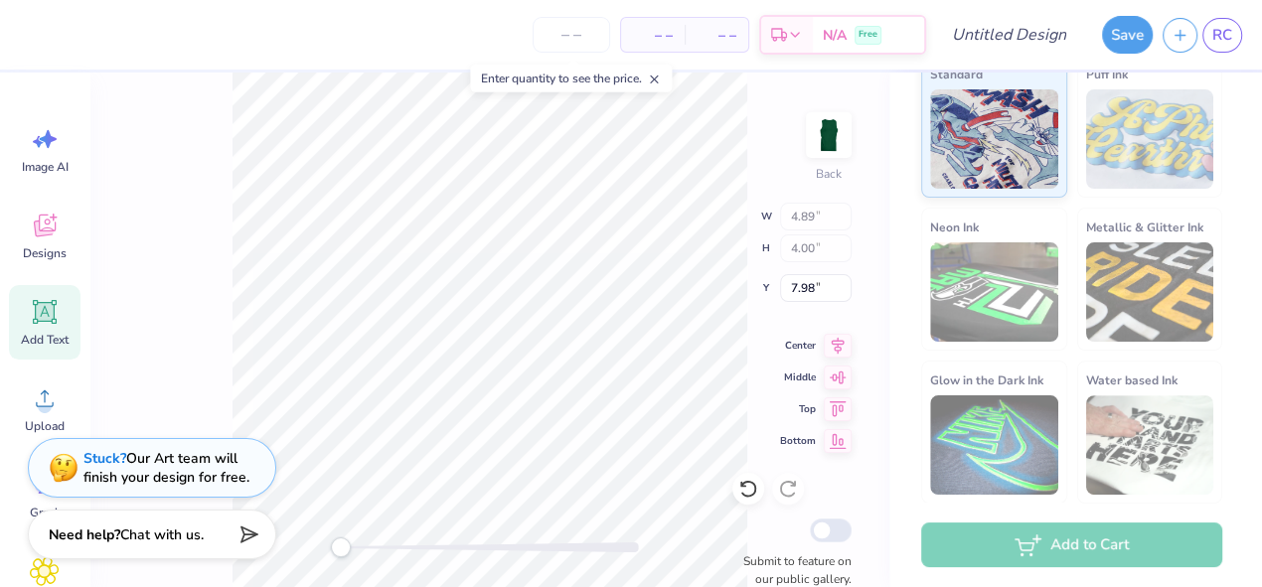
type input "5.38"
type input "2.91"
type input "3.93"
type input "5.33"
type input "2.89"
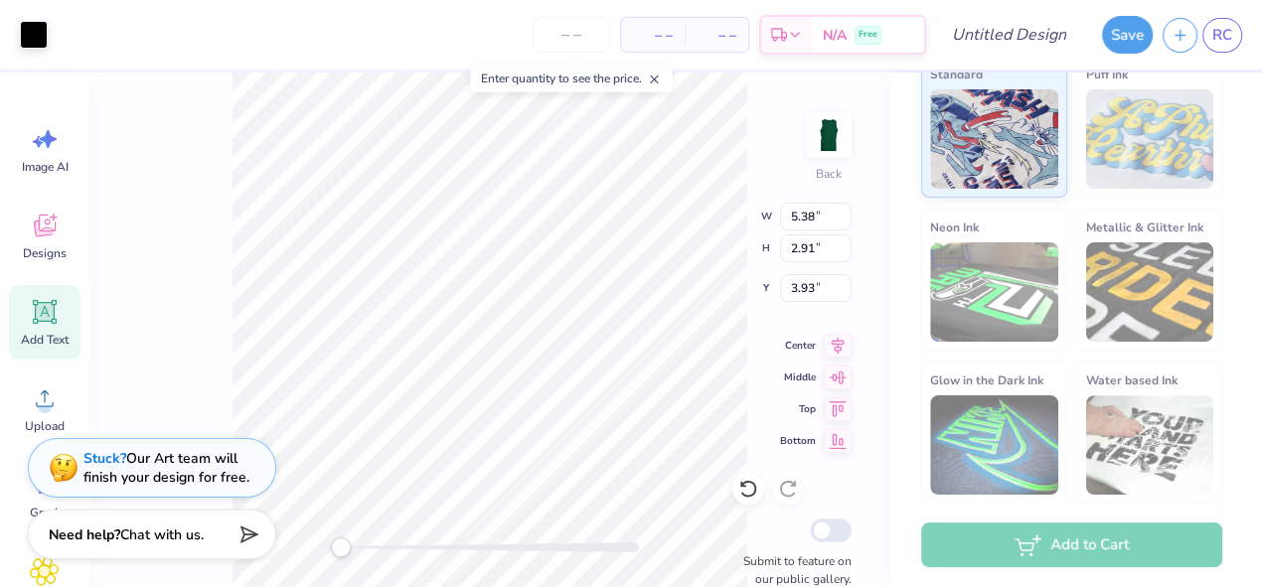
type input "3.51"
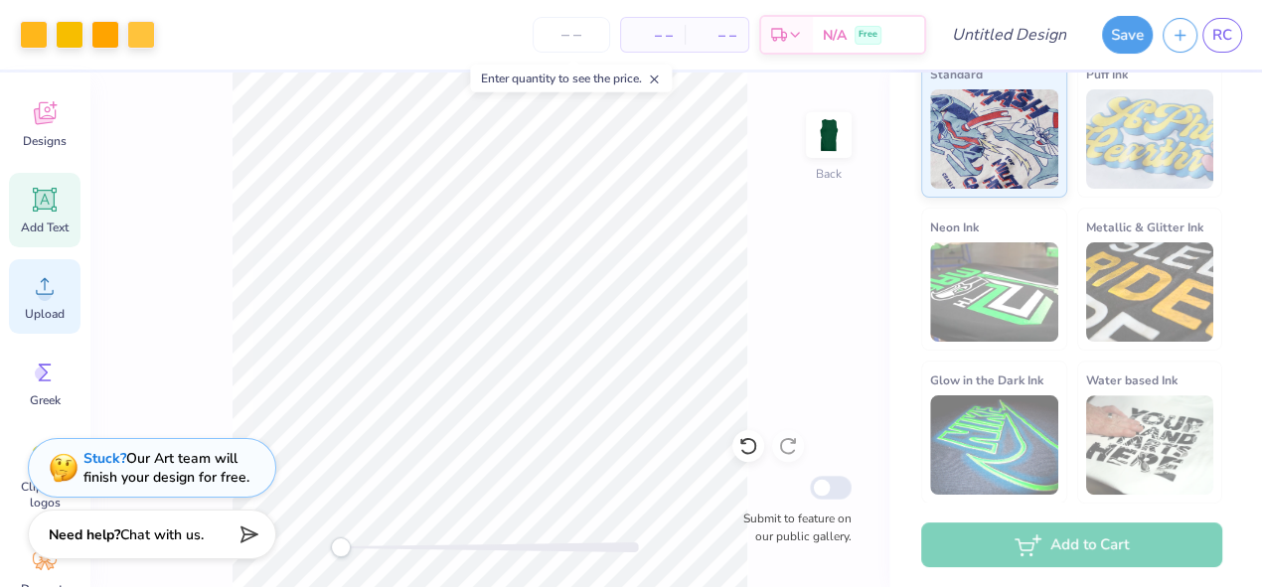
scroll to position [282, 0]
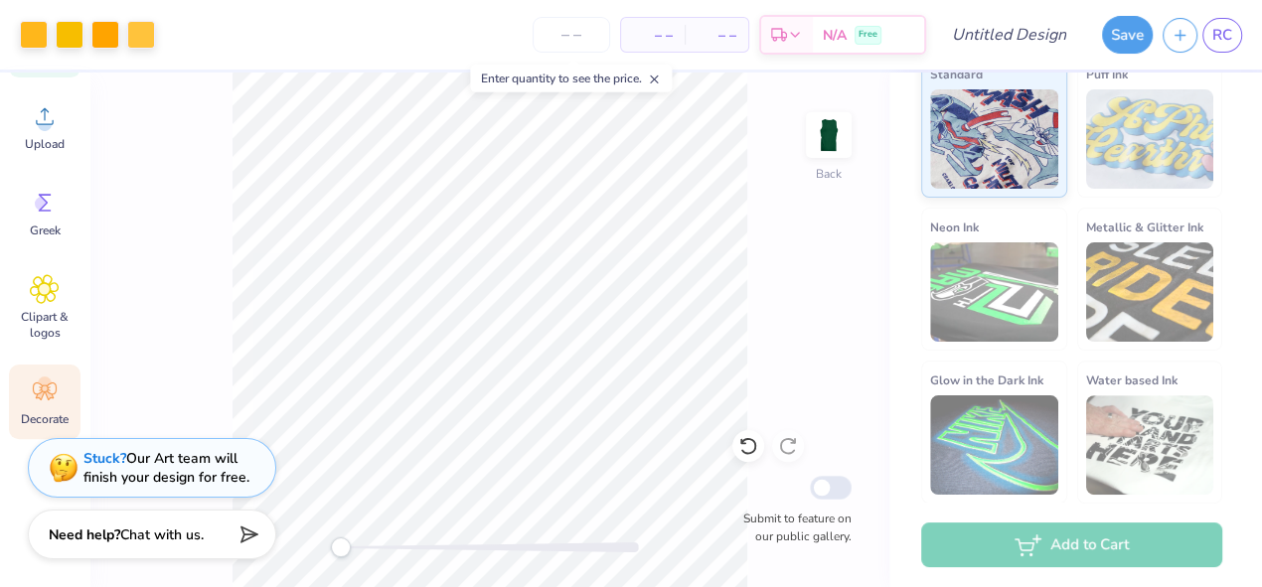
click at [58, 373] on div "Decorate" at bounding box center [45, 402] width 72 height 75
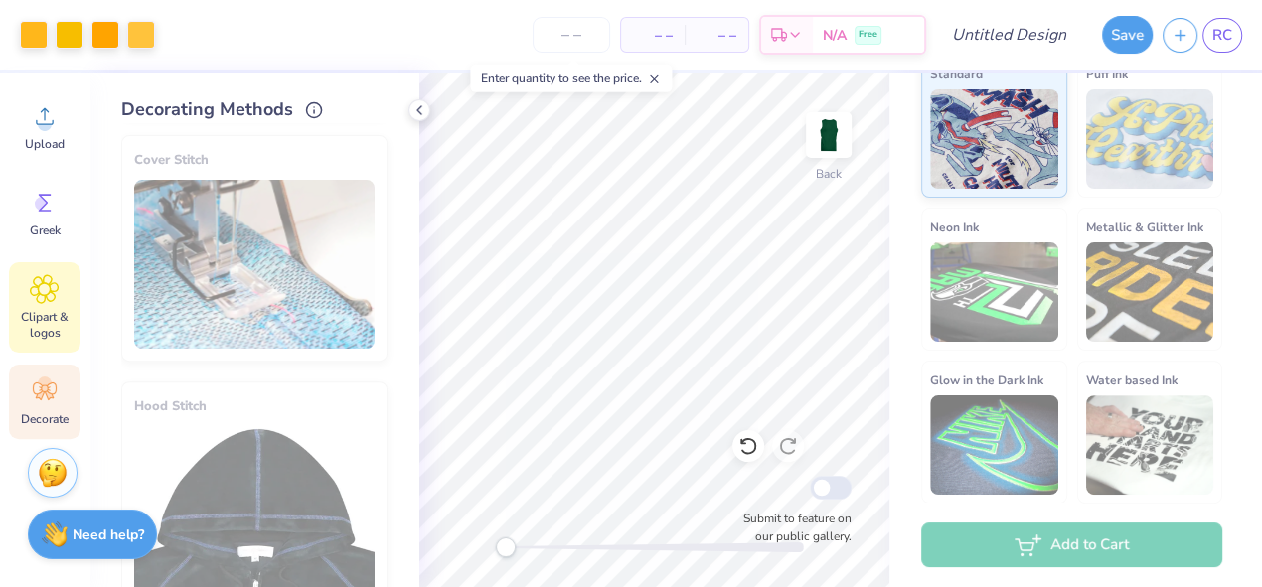
scroll to position [0, 0]
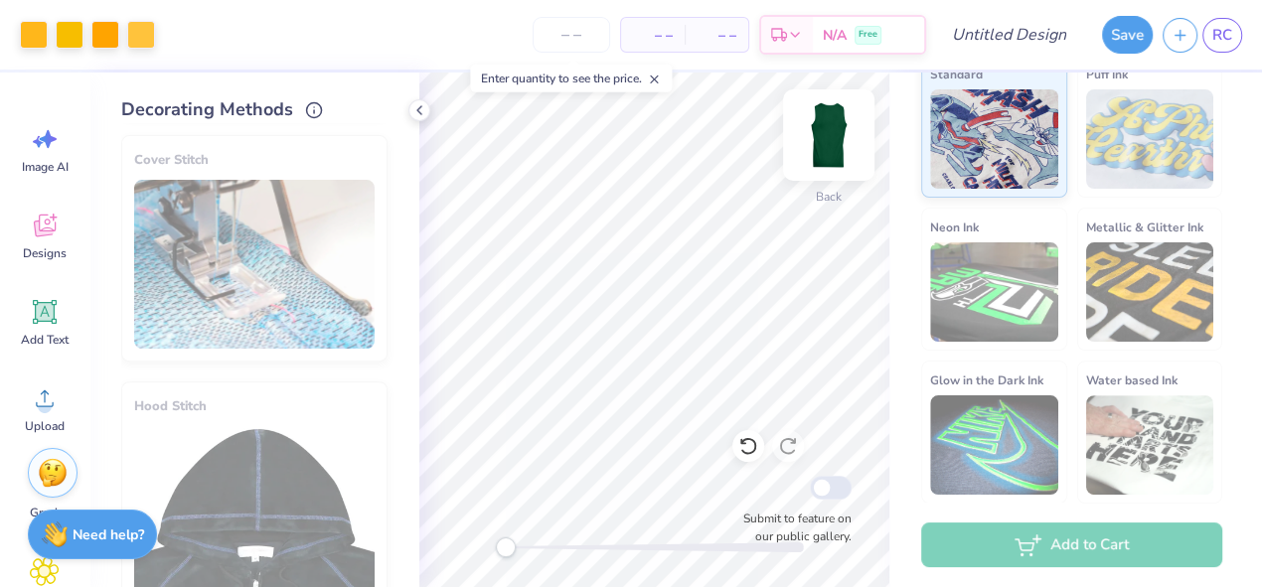
click at [833, 117] on img at bounding box center [828, 134] width 79 height 79
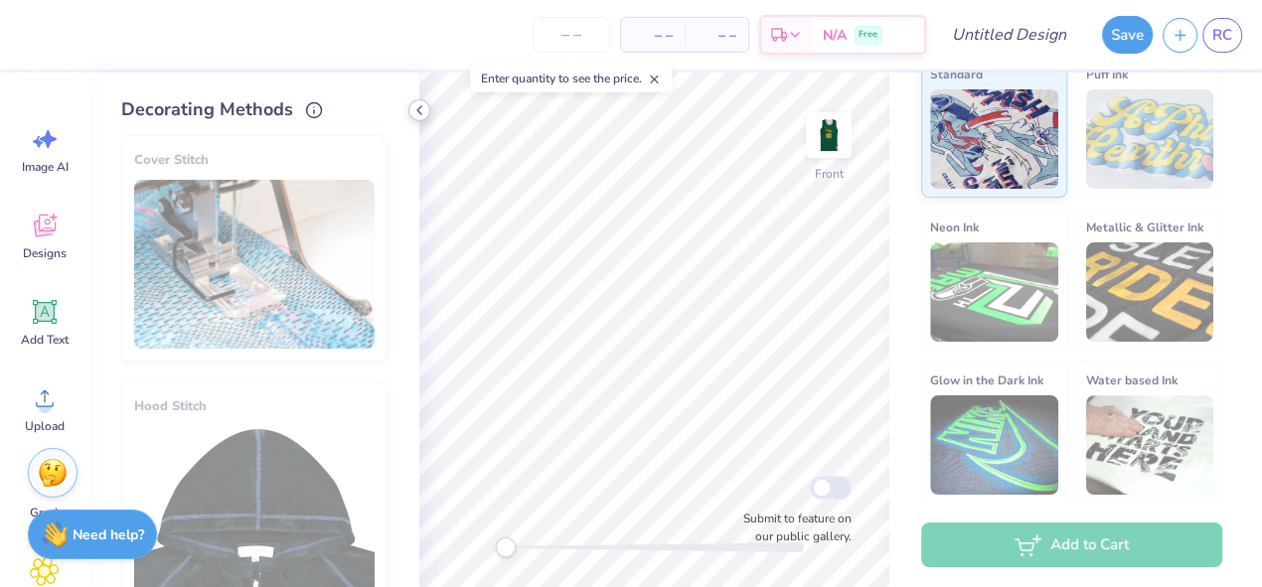
click at [423, 105] on icon at bounding box center [419, 110] width 16 height 16
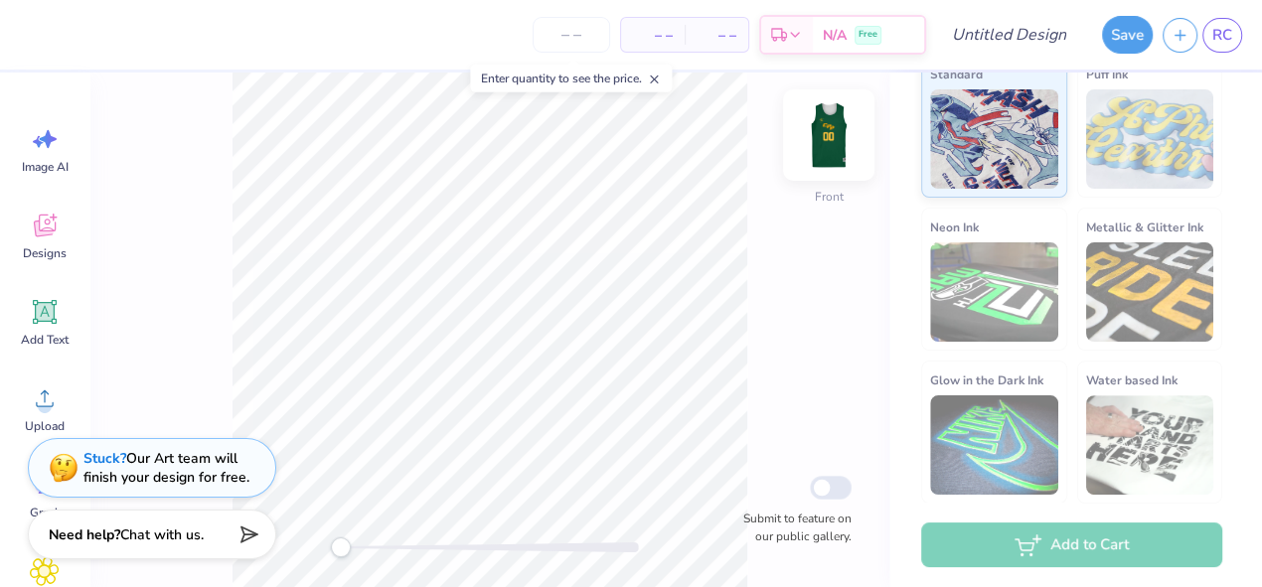
click at [815, 141] on img at bounding box center [828, 134] width 79 height 79
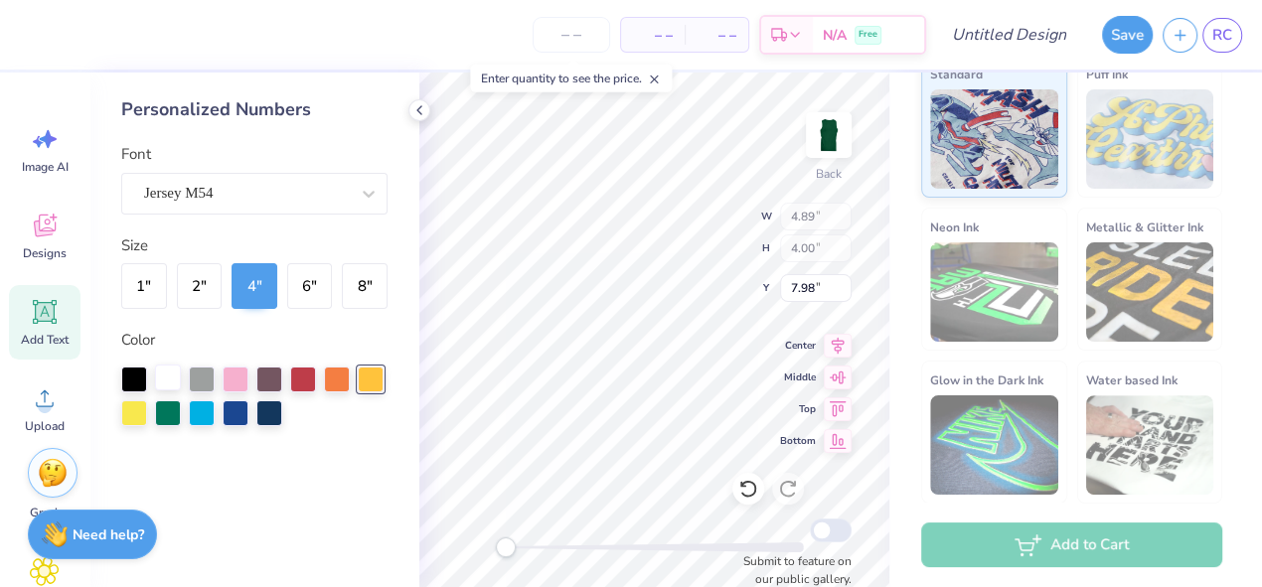
click at [175, 379] on div at bounding box center [168, 378] width 26 height 26
type input "2.17"
type input "1.94"
type input "1.57"
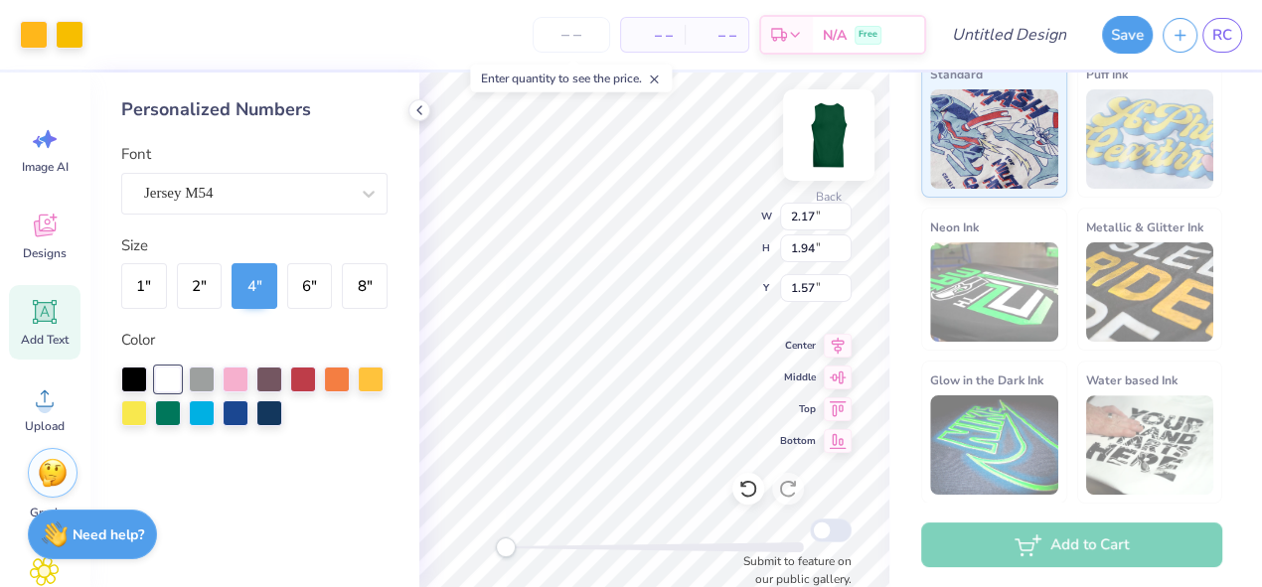
type input "4.89"
type input "4.00"
type input "7.98"
click at [805, 128] on img at bounding box center [828, 134] width 79 height 79
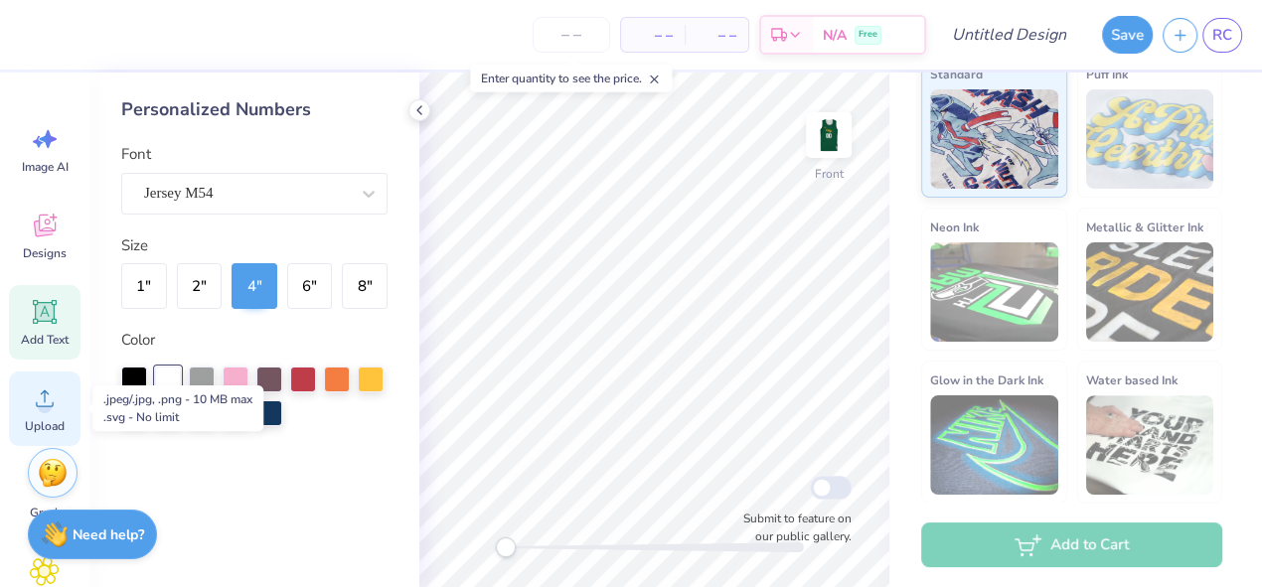
click at [43, 403] on circle at bounding box center [45, 406] width 14 height 14
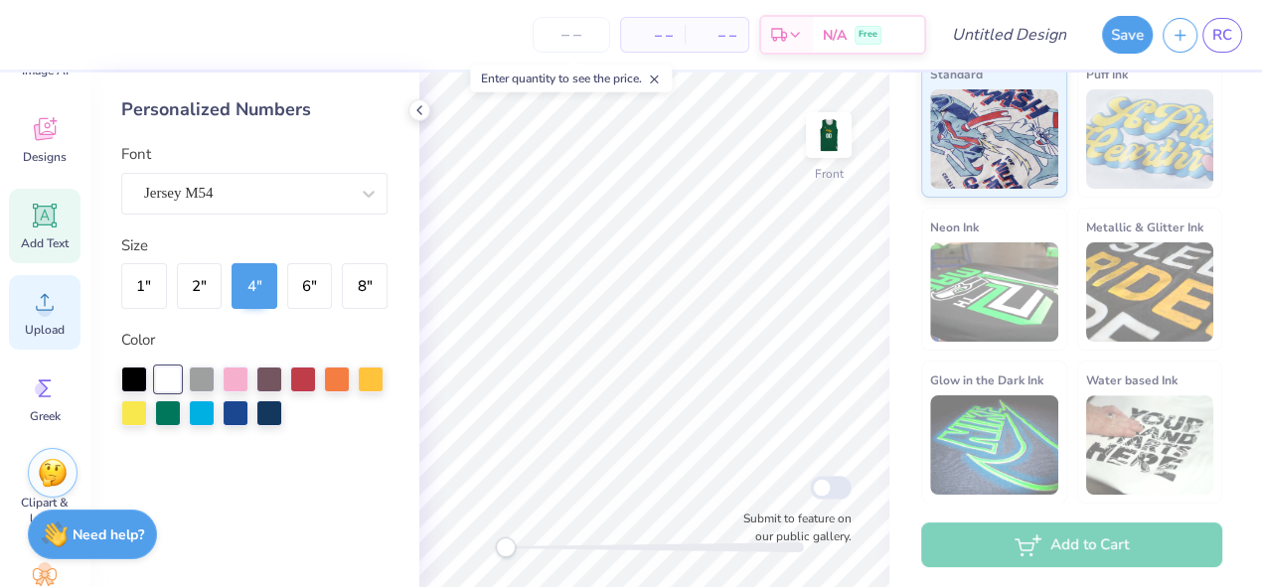
scroll to position [115, 0]
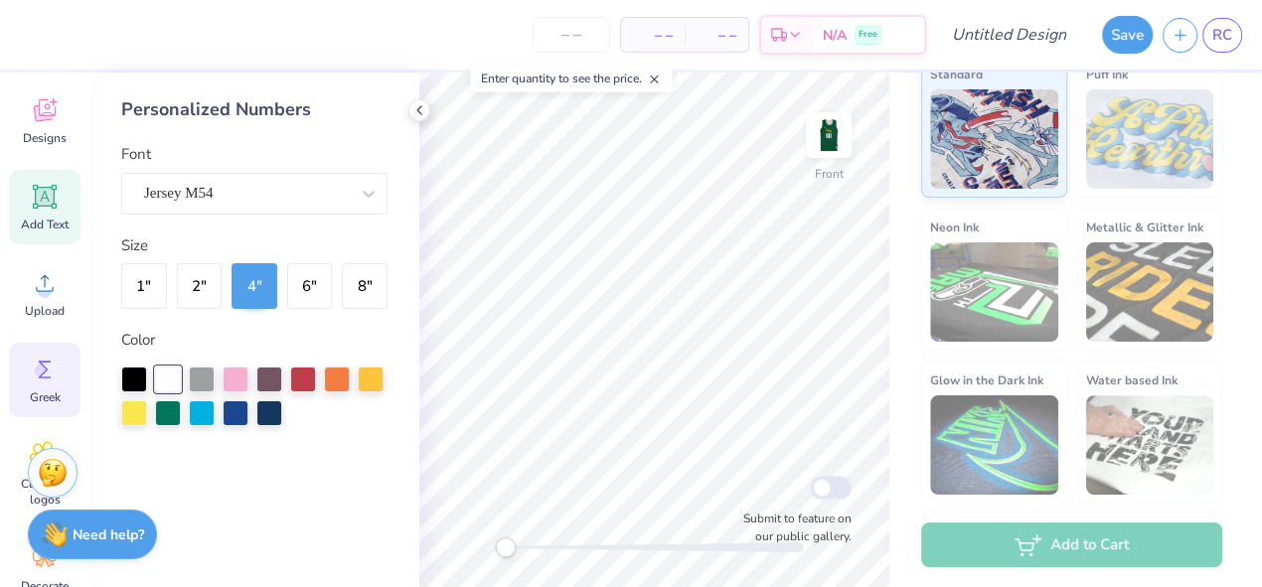
click at [63, 395] on div "Greek" at bounding box center [45, 380] width 72 height 75
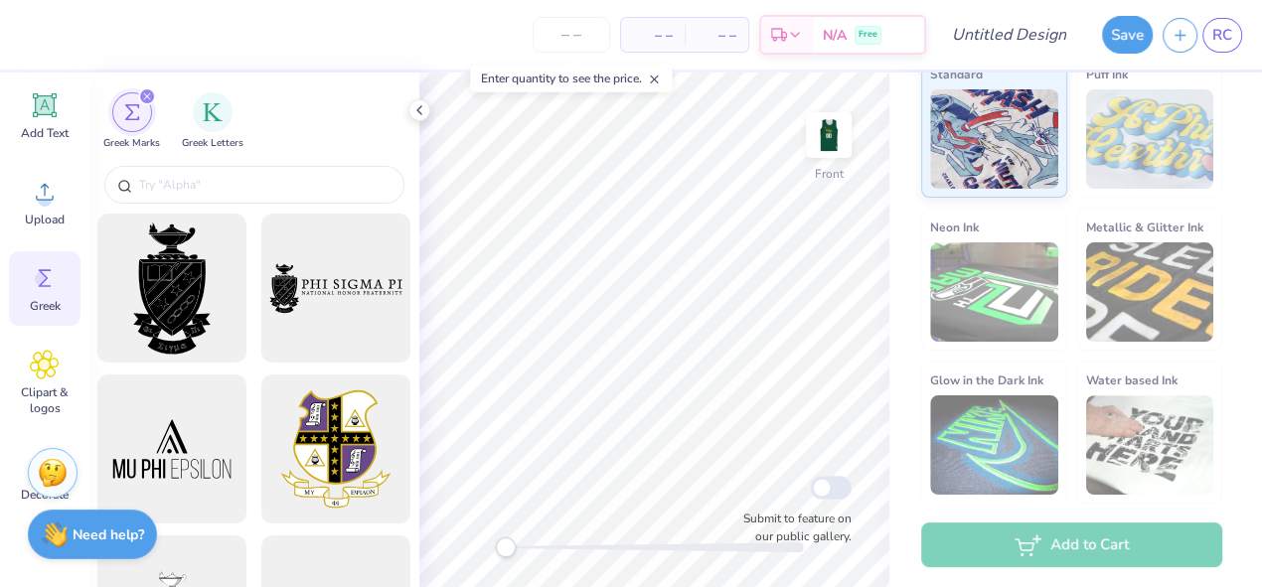
scroll to position [213, 0]
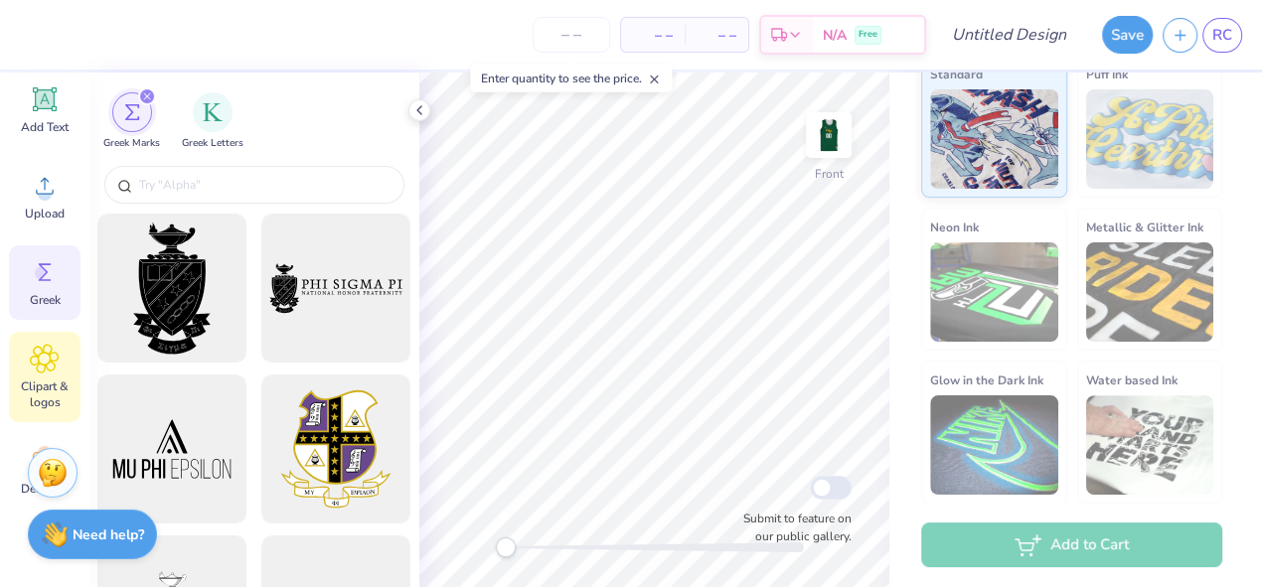
click at [30, 381] on span "Clipart & logos" at bounding box center [45, 395] width 66 height 32
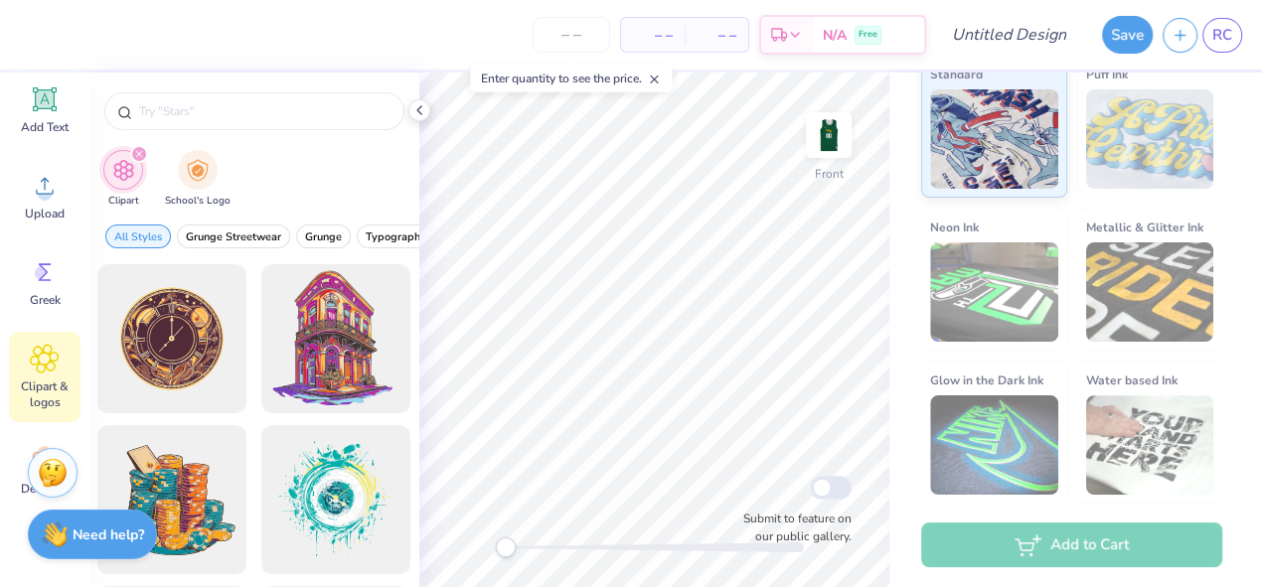
scroll to position [254, 0]
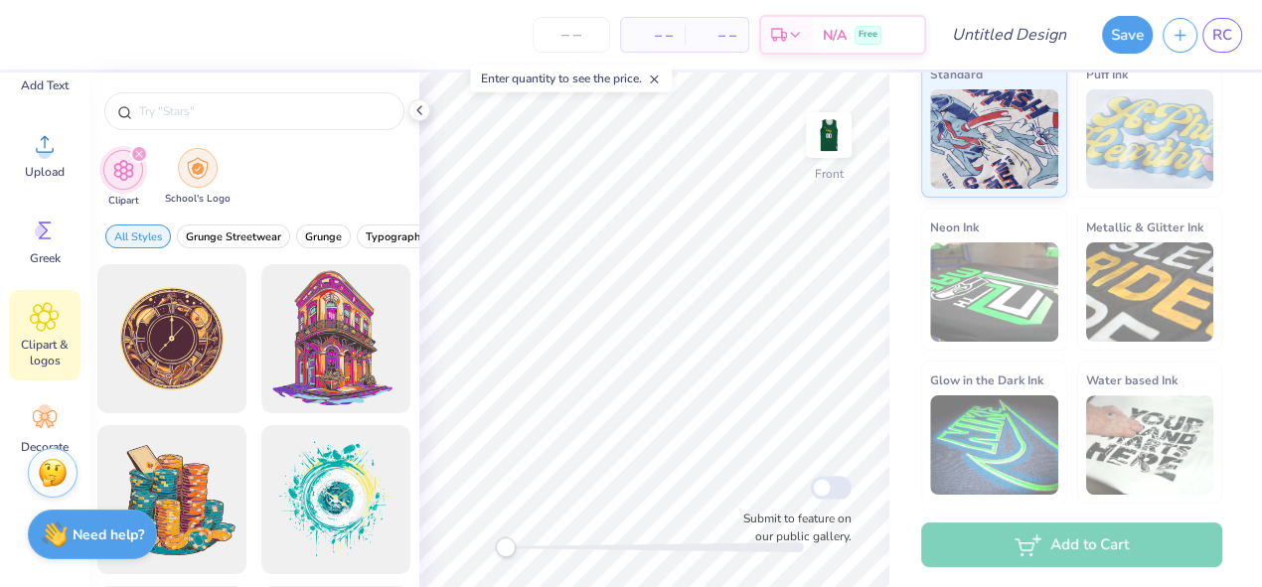
click at [201, 165] on img "filter for School's Logo" at bounding box center [198, 168] width 22 height 23
type input "[US_STATE][GEOGRAPHIC_DATA], [GEOGRAPHIC_DATA]"
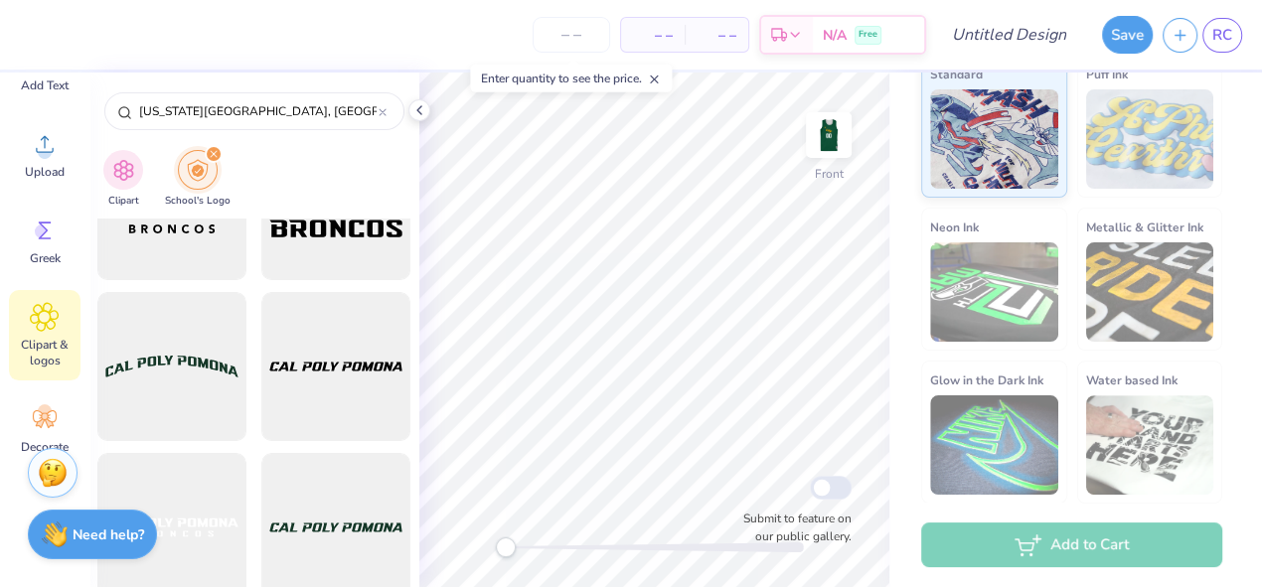
scroll to position [4940, 0]
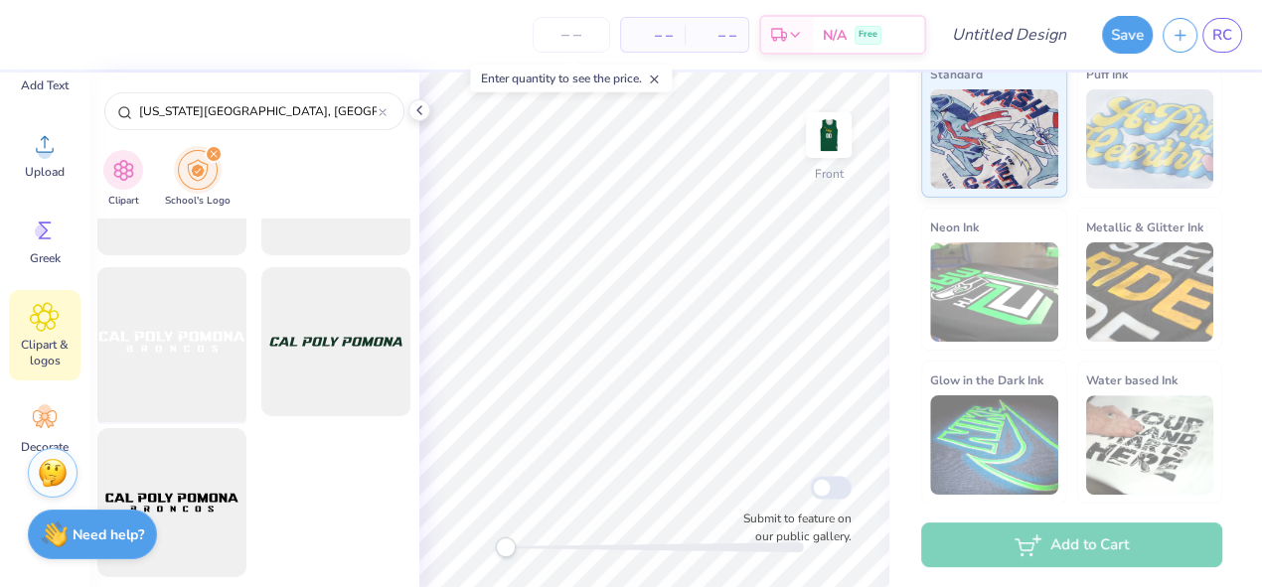
click at [199, 352] on div at bounding box center [172, 342] width 164 height 164
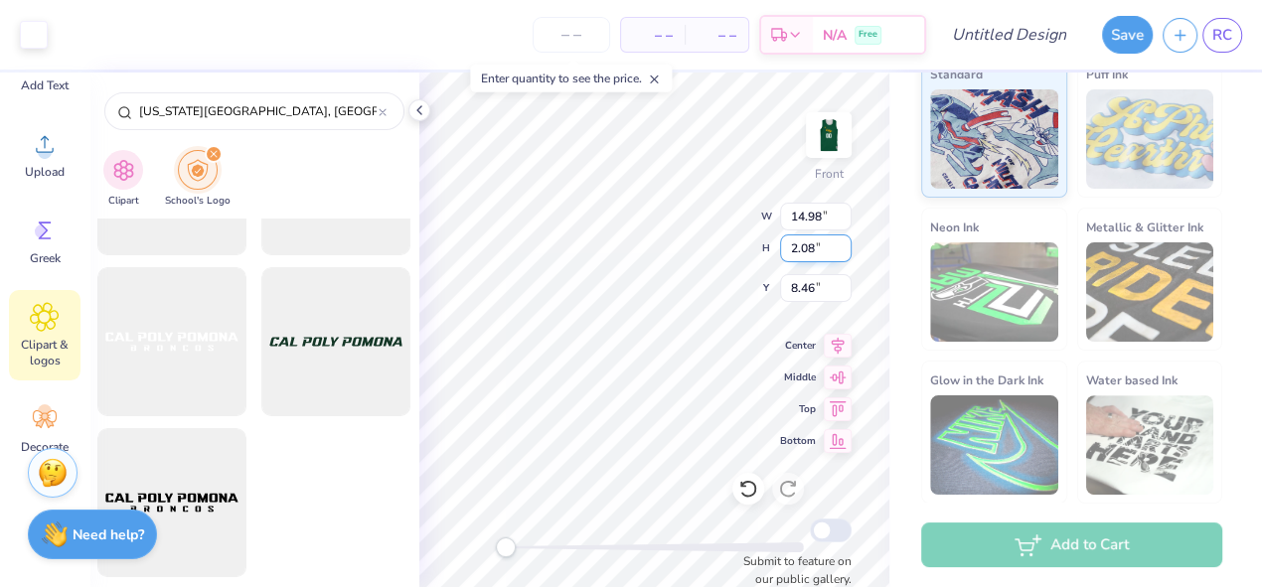
type input "13.53"
type input "1.88"
click at [794, 215] on input "13.53" at bounding box center [816, 217] width 72 height 28
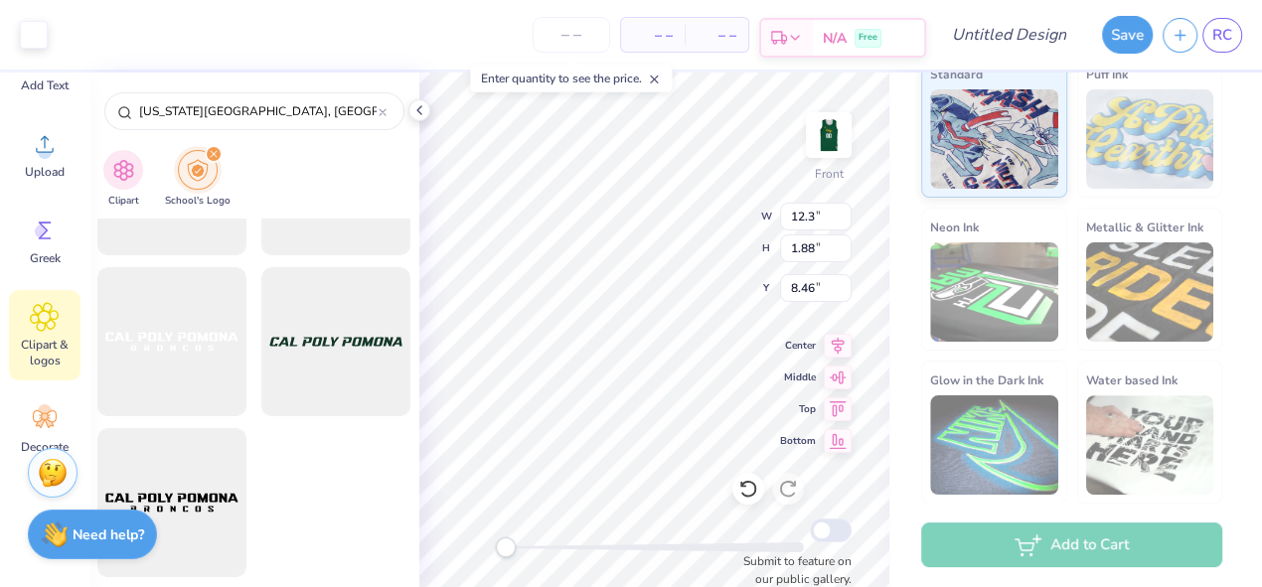
type input "12.30"
type input "1.71"
type input "4.84"
type input "12.43"
type input "1.73"
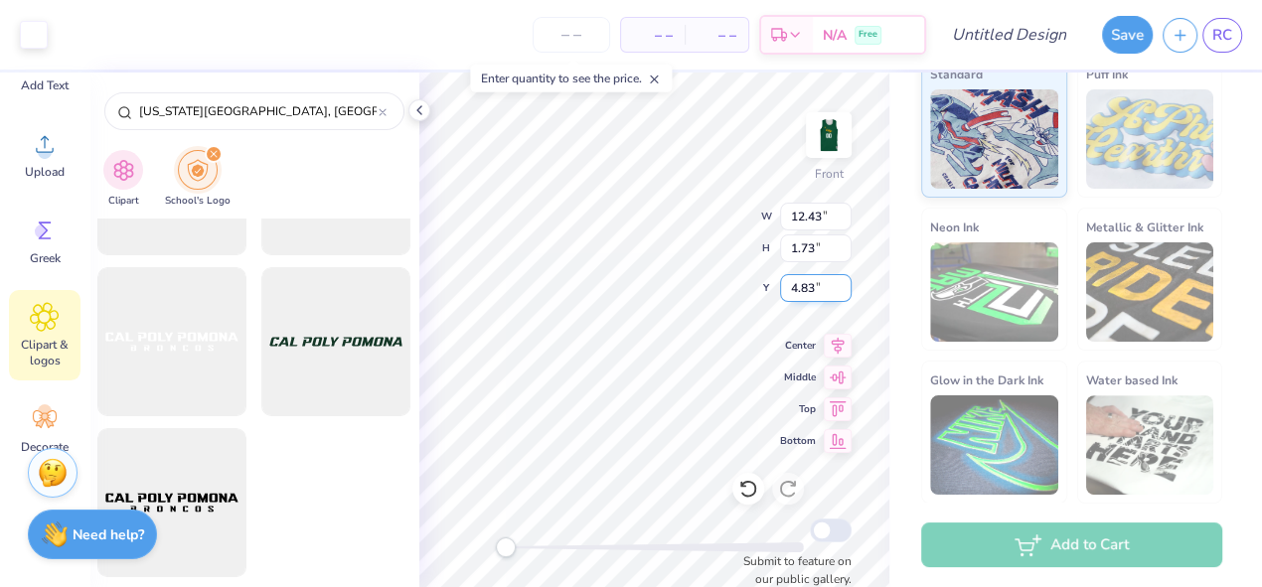
click at [813, 287] on input "4.83" at bounding box center [816, 288] width 72 height 28
type input "4.97"
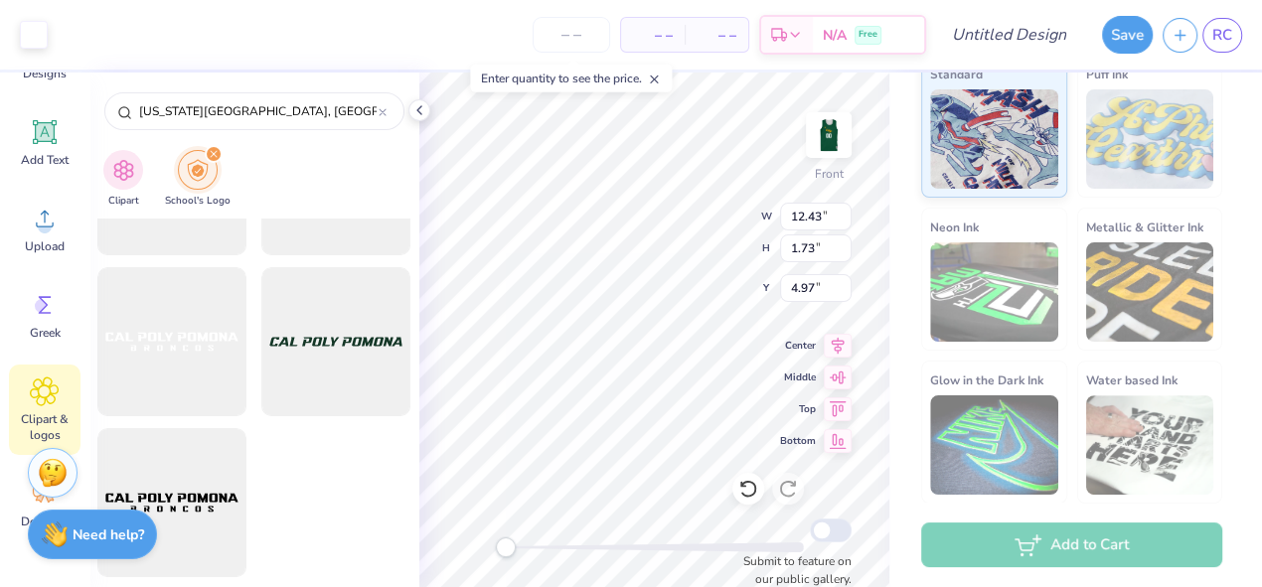
scroll to position [186, 0]
click at [45, 143] on div "Add Text" at bounding box center [45, 136] width 72 height 75
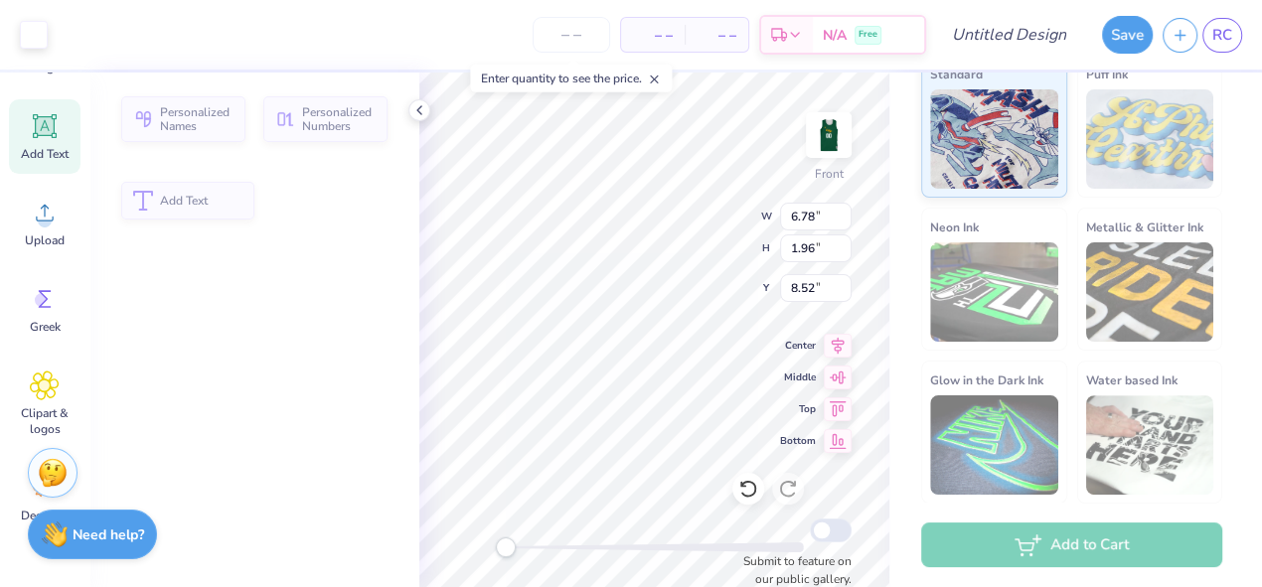
type input "6.78"
type input "1.96"
type input "8.52"
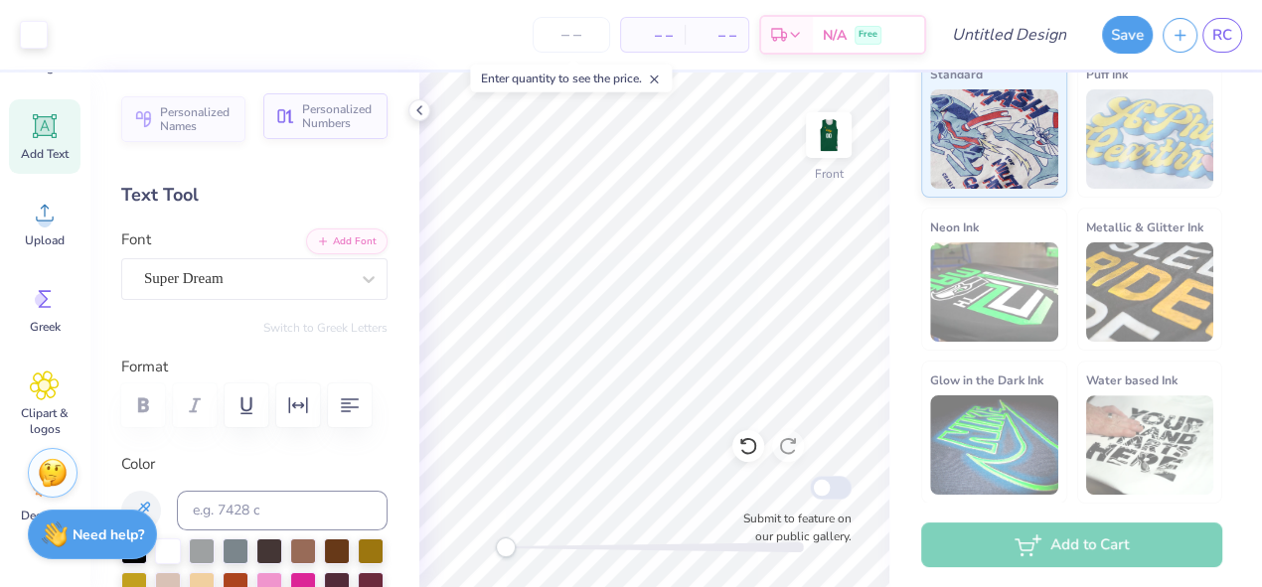
click at [338, 128] on span "Personalized Numbers" at bounding box center [339, 116] width 74 height 28
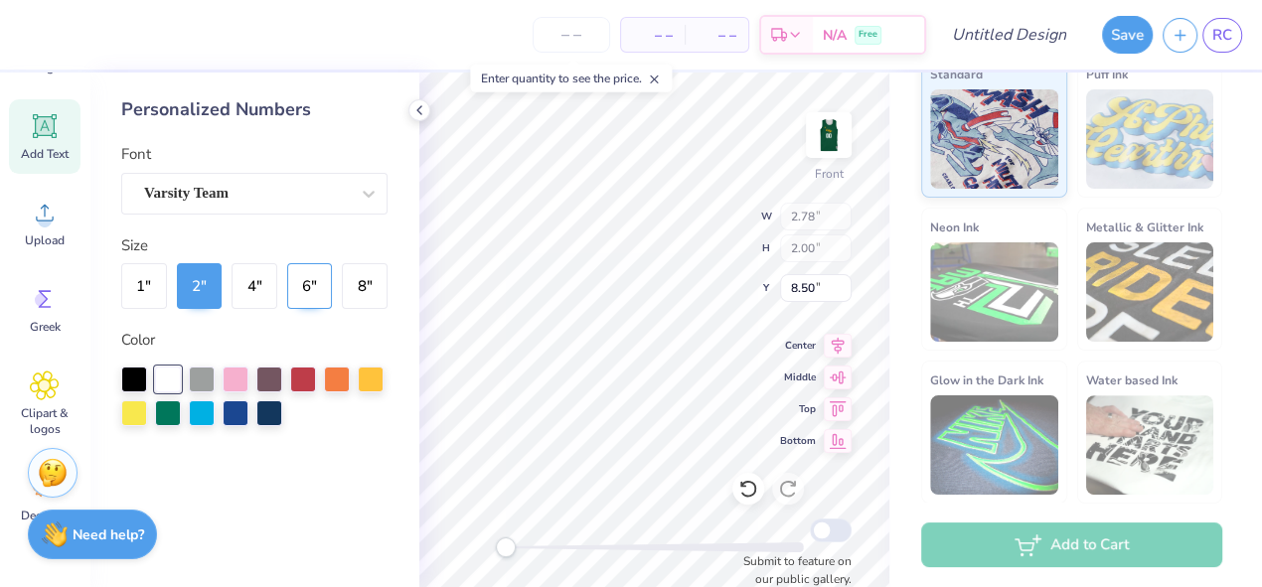
click at [319, 267] on button "6 "" at bounding box center [310, 286] width 46 height 46
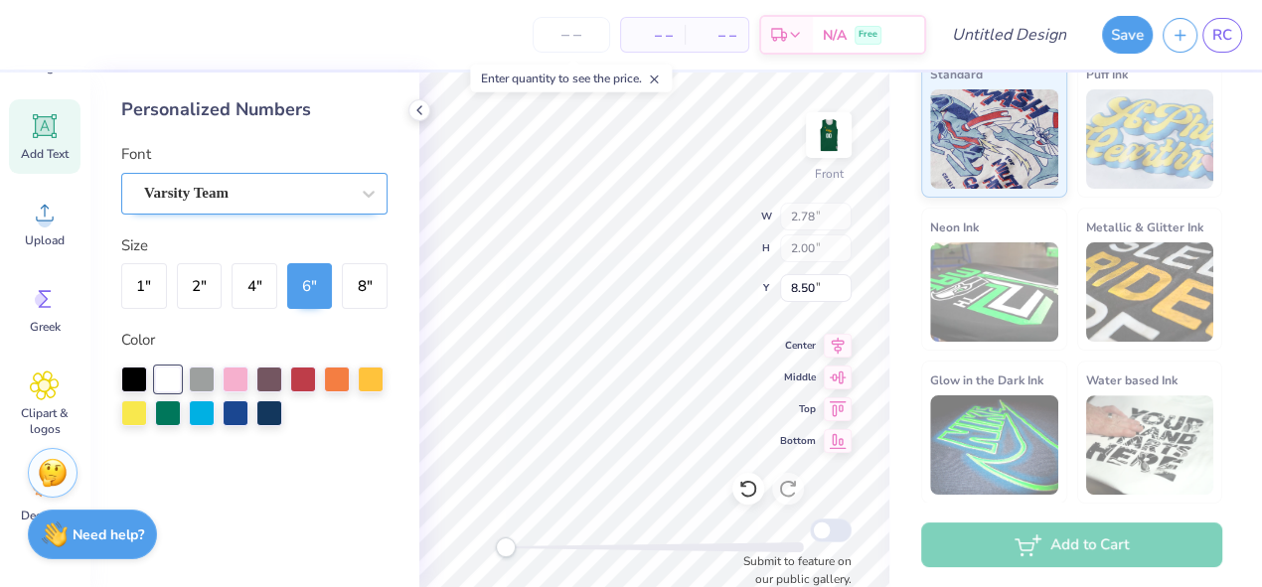
click at [234, 205] on div at bounding box center [246, 193] width 205 height 27
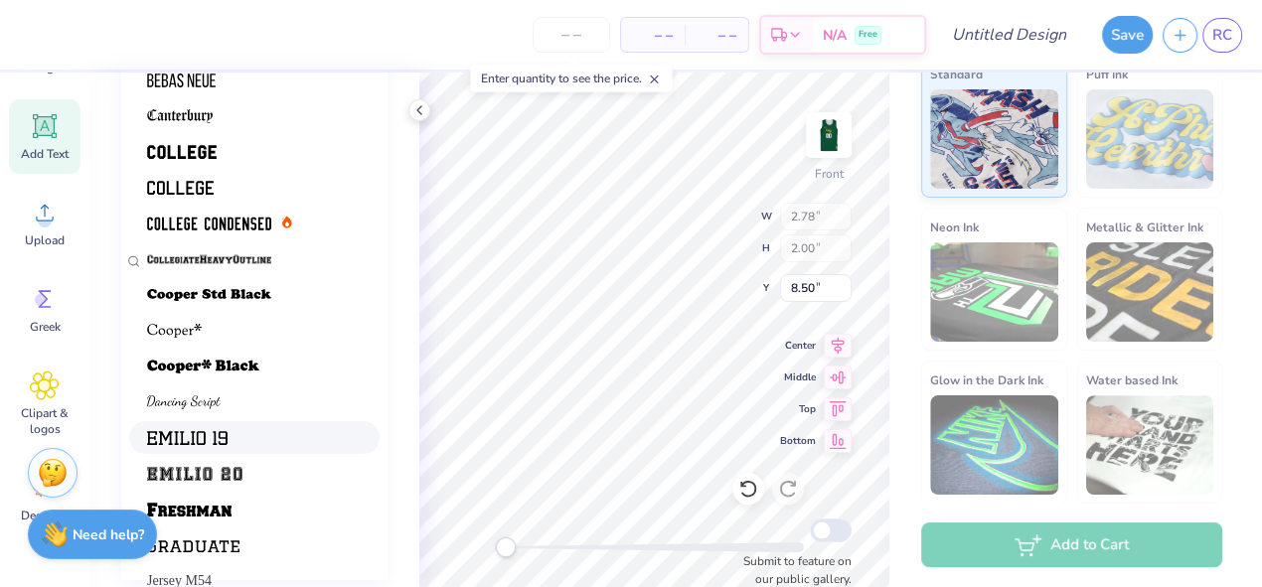
scroll to position [110, 0]
click at [224, 570] on div "Jersey M54" at bounding box center [254, 580] width 215 height 21
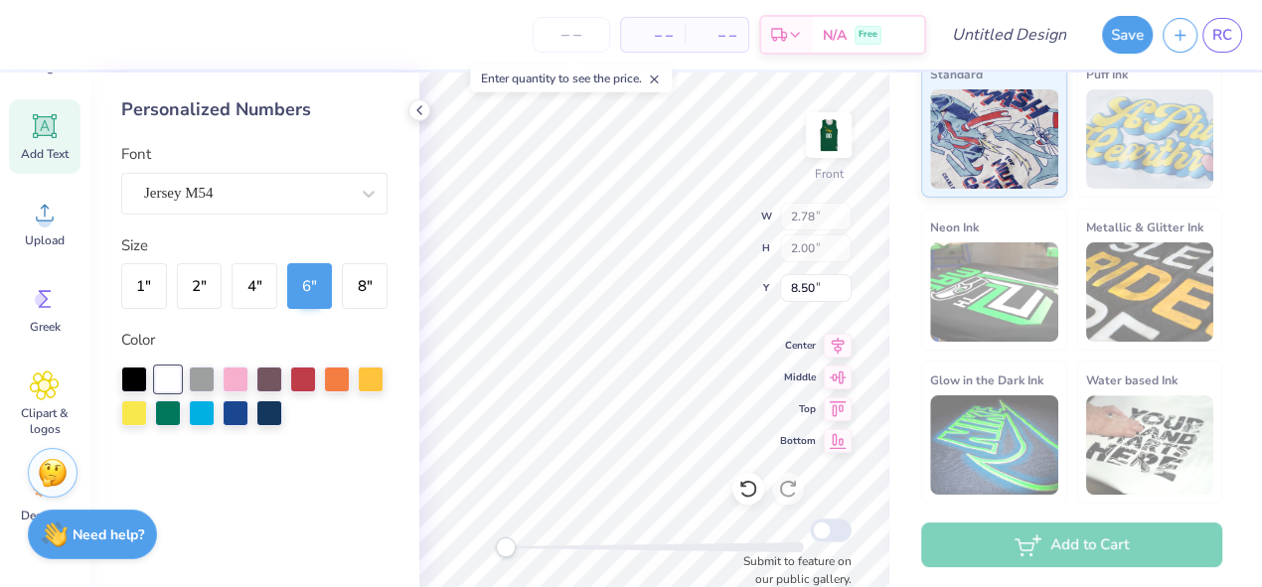
scroll to position [0, 0]
click at [260, 280] on button "4 "" at bounding box center [254, 286] width 46 height 46
click at [300, 285] on button "6 "" at bounding box center [310, 286] width 46 height 46
click at [417, 102] on icon at bounding box center [419, 110] width 16 height 16
click at [810, 288] on input "8.76" at bounding box center [816, 288] width 72 height 28
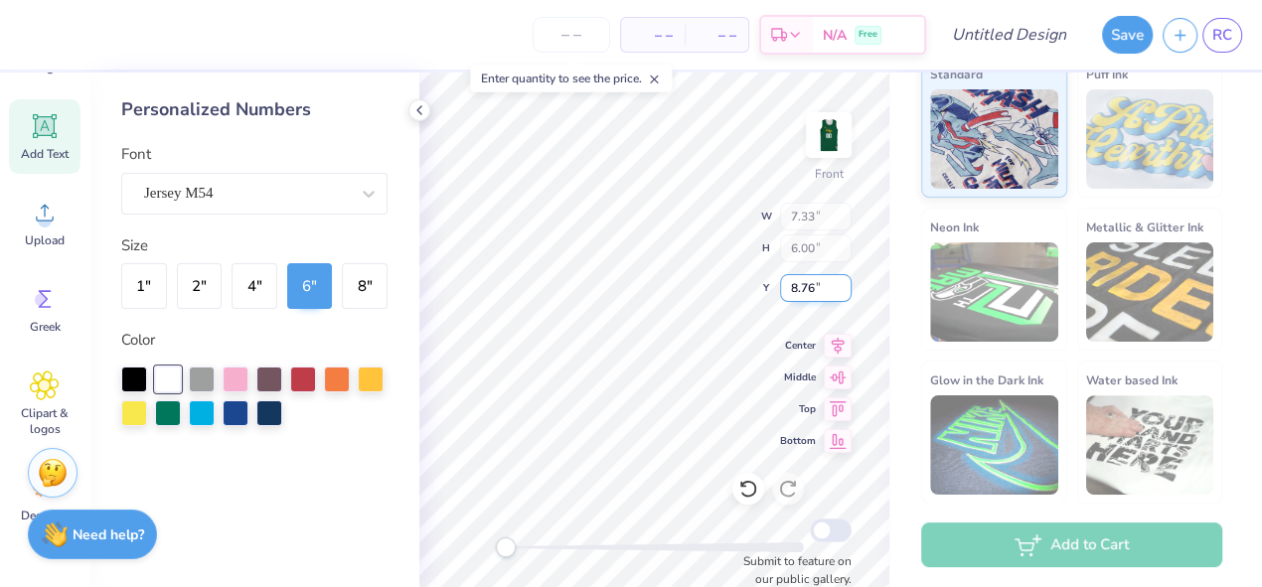
click at [810, 288] on input "8.76" at bounding box center [816, 288] width 72 height 28
type input "9.09"
click at [413, 120] on div "Personalized Numbers Font Jersey M54 Size 1 " 2 " 4 " 6 " 8 " Color" at bounding box center [254, 330] width 330 height 515
click at [835, 133] on img at bounding box center [828, 134] width 79 height 79
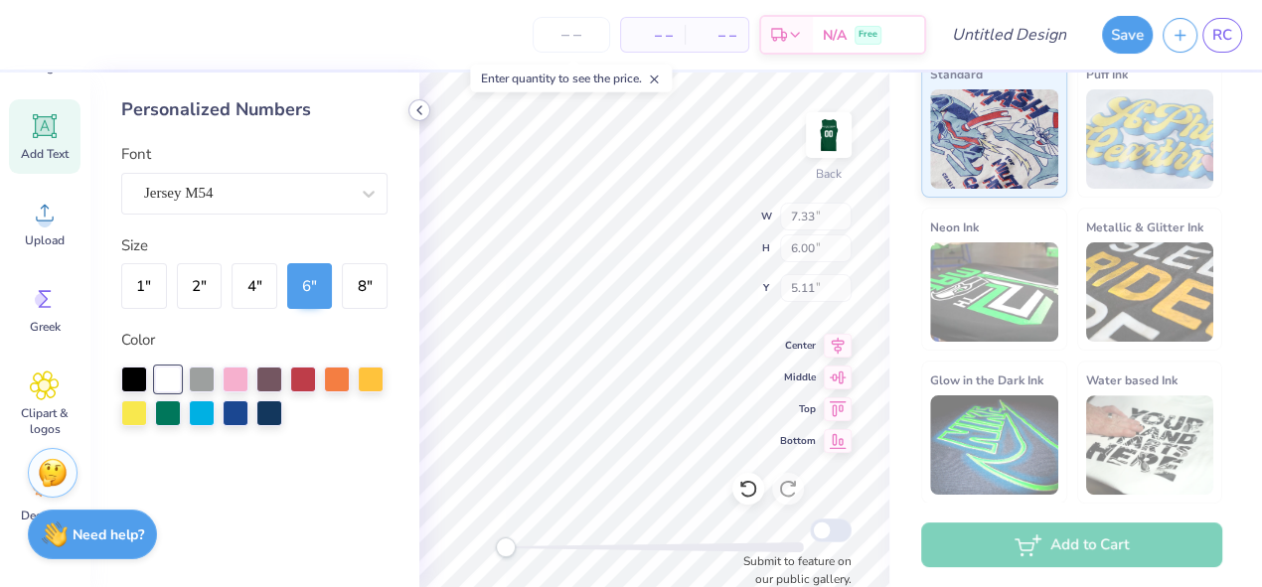
click at [419, 112] on polyline at bounding box center [419, 110] width 4 height 8
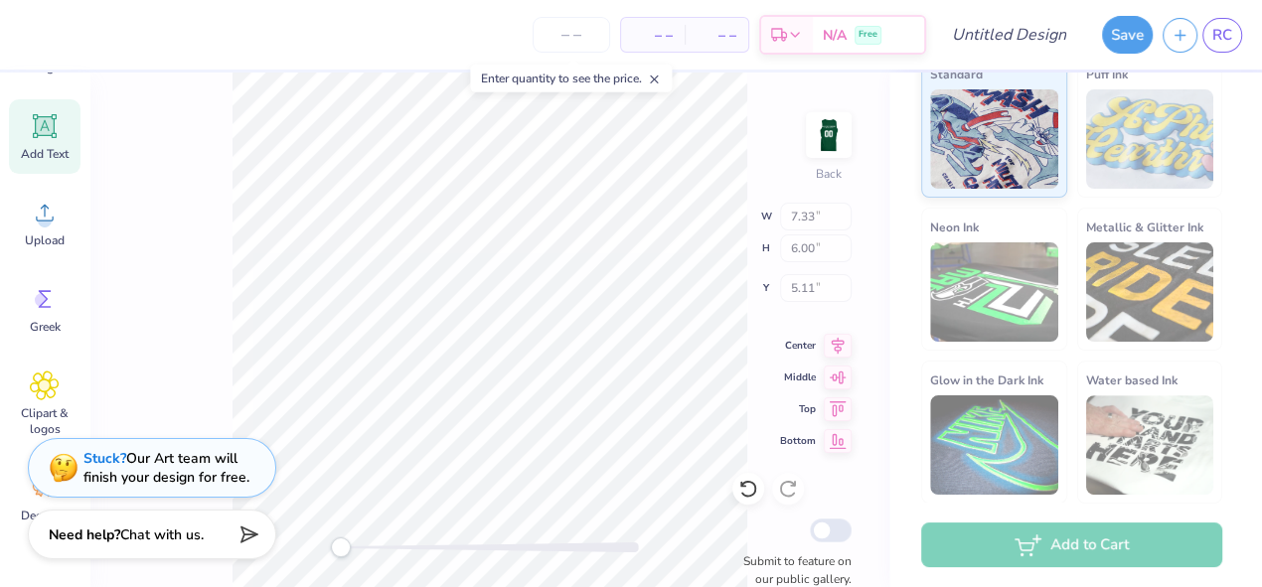
click at [193, 235] on div "Back W 7.33 7.33 " H 6.00 6.00 " Y 5.11 5.11 " Center Middle Top Bottom Submit …" at bounding box center [489, 330] width 800 height 515
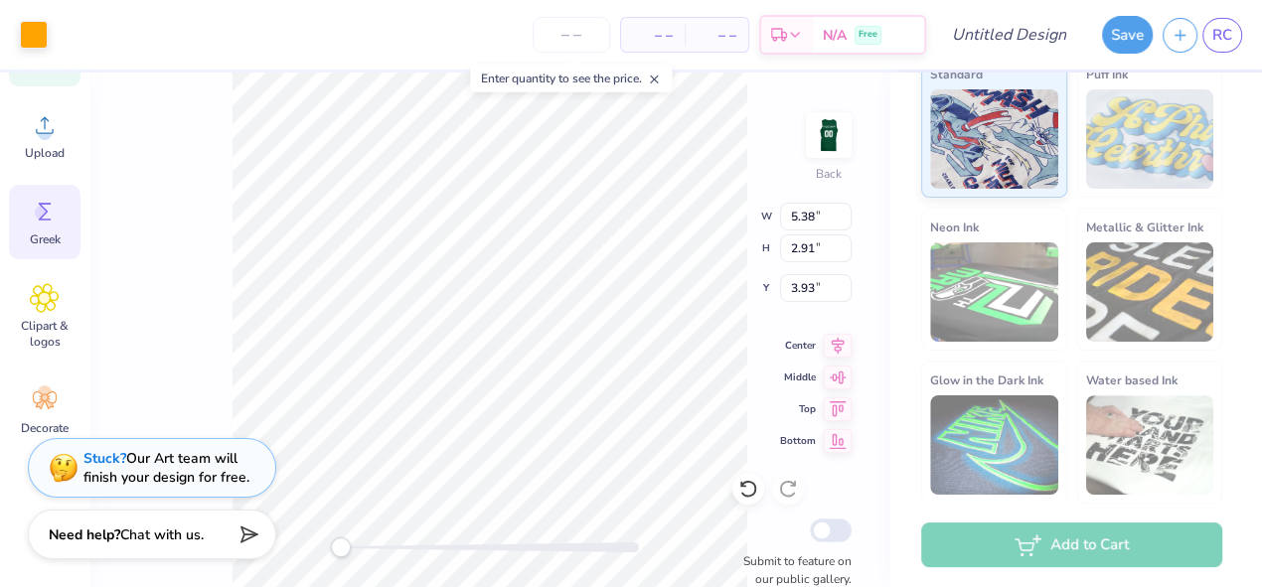
scroll to position [274, 0]
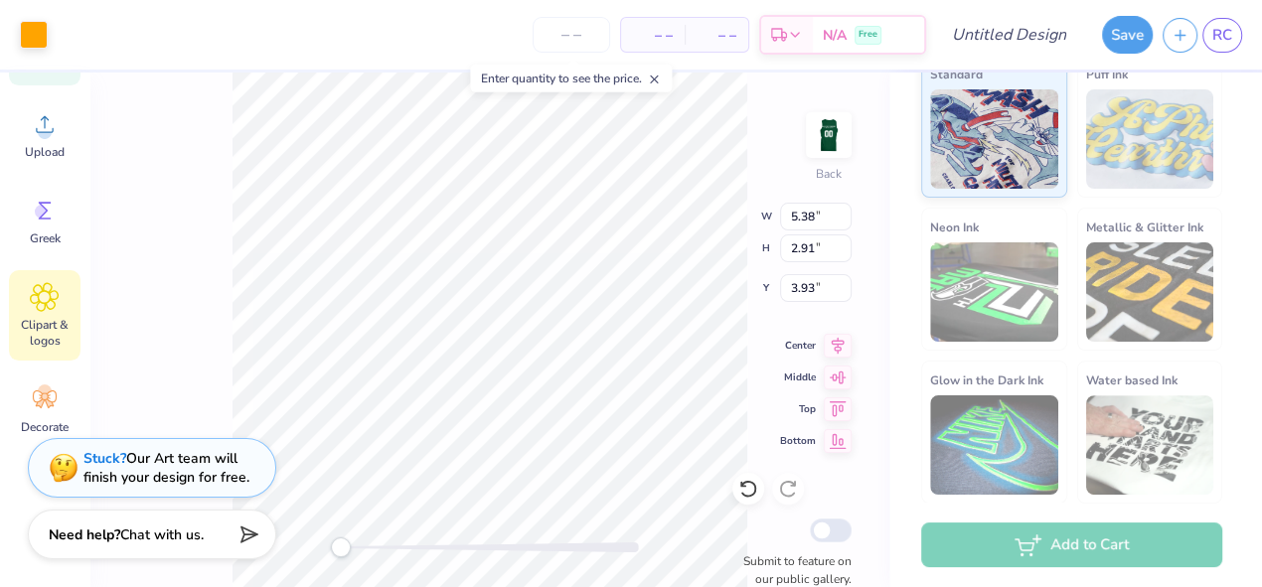
click at [42, 317] on span "Clipart & logos" at bounding box center [45, 333] width 66 height 32
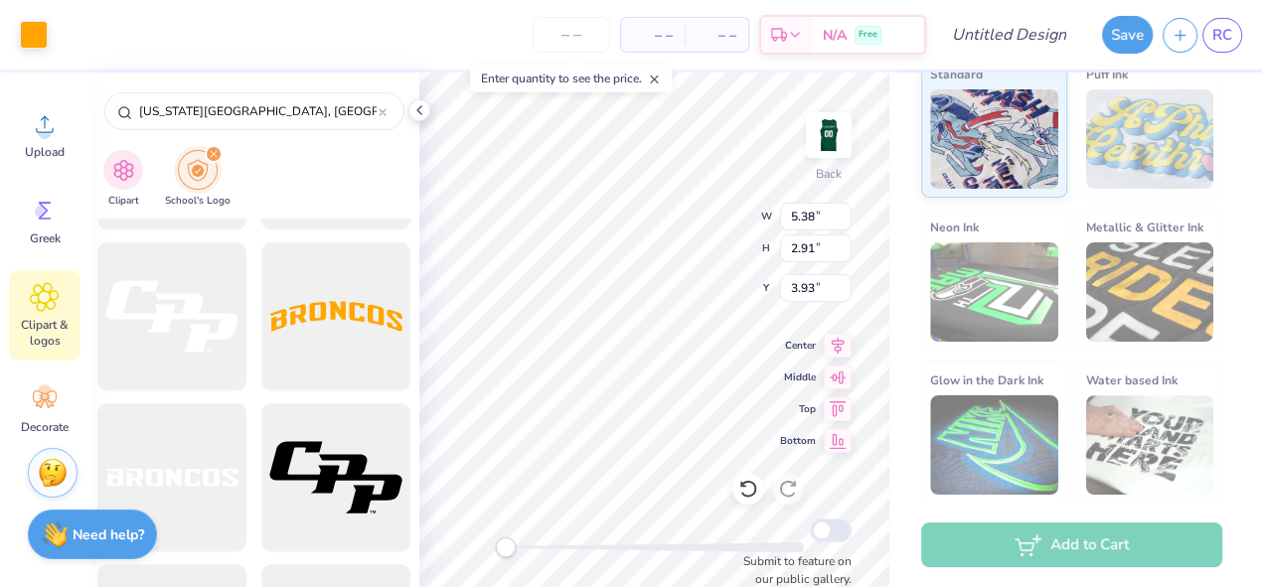
scroll to position [2855, 0]
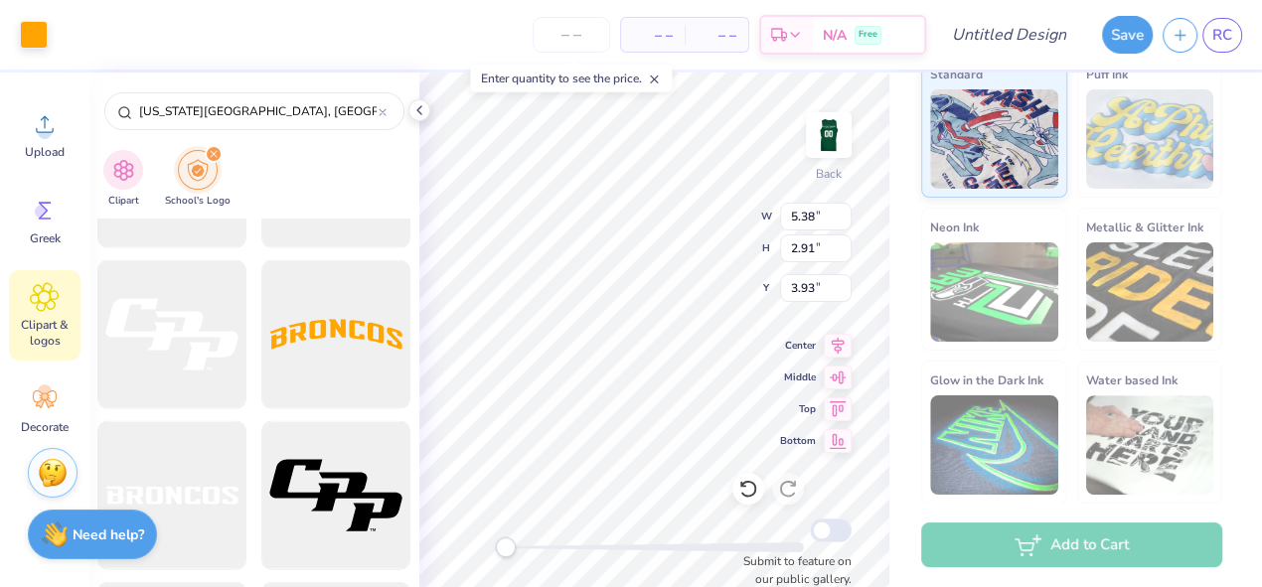
click at [312, 344] on div at bounding box center [335, 334] width 149 height 149
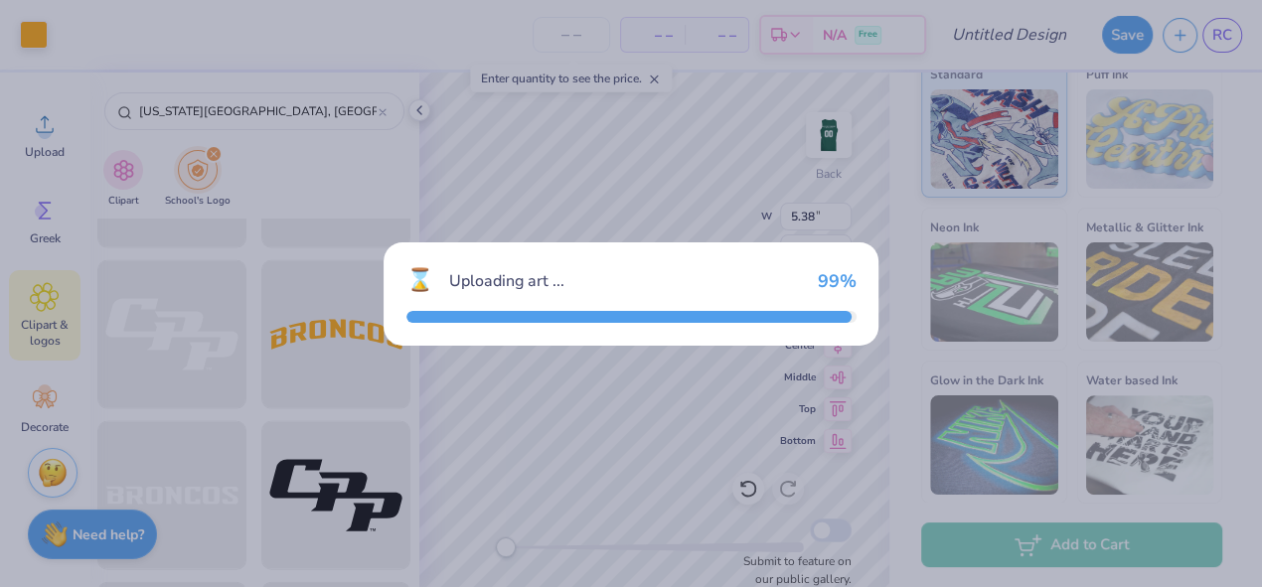
type input "14.97"
type input "3.41"
type input "7.80"
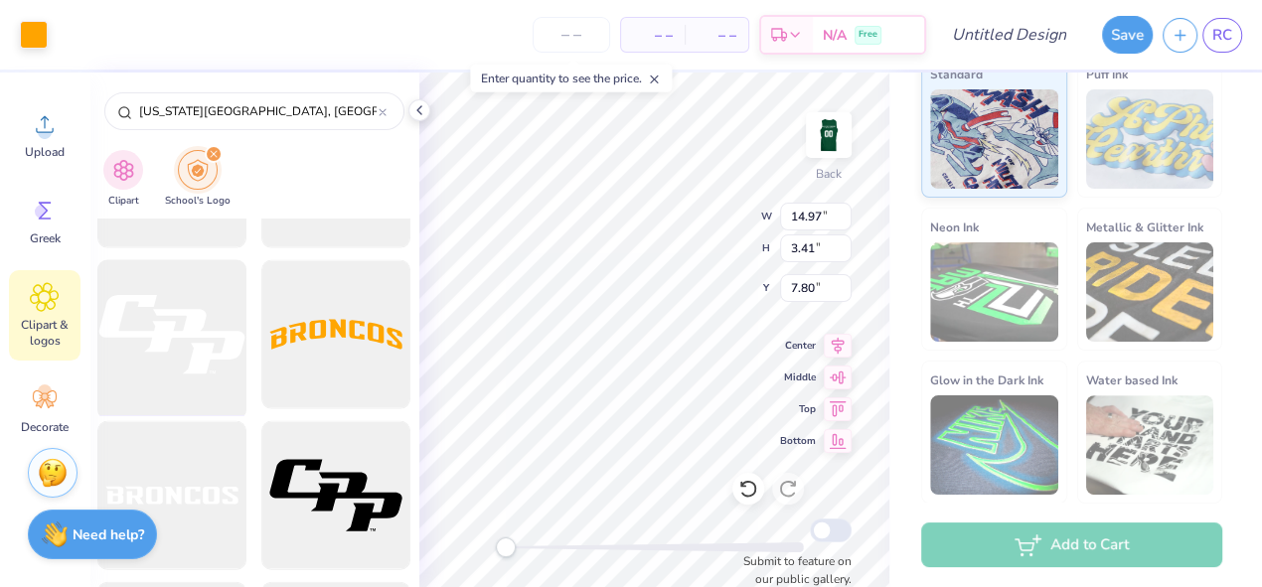
scroll to position [2827, 0]
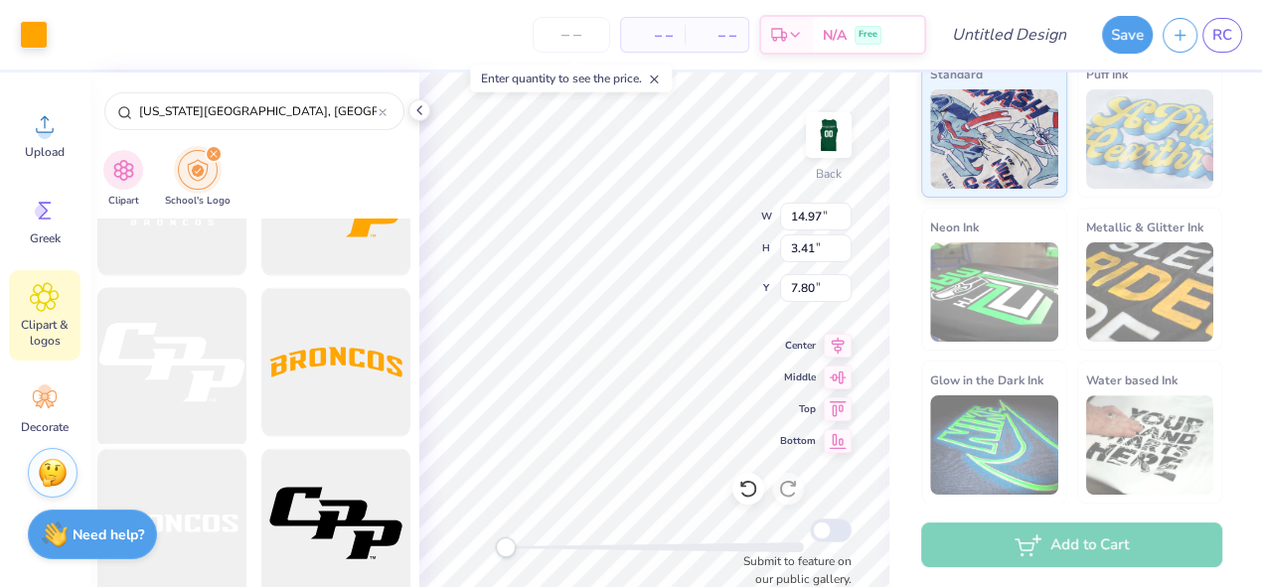
click at [175, 348] on div at bounding box center [172, 363] width 164 height 164
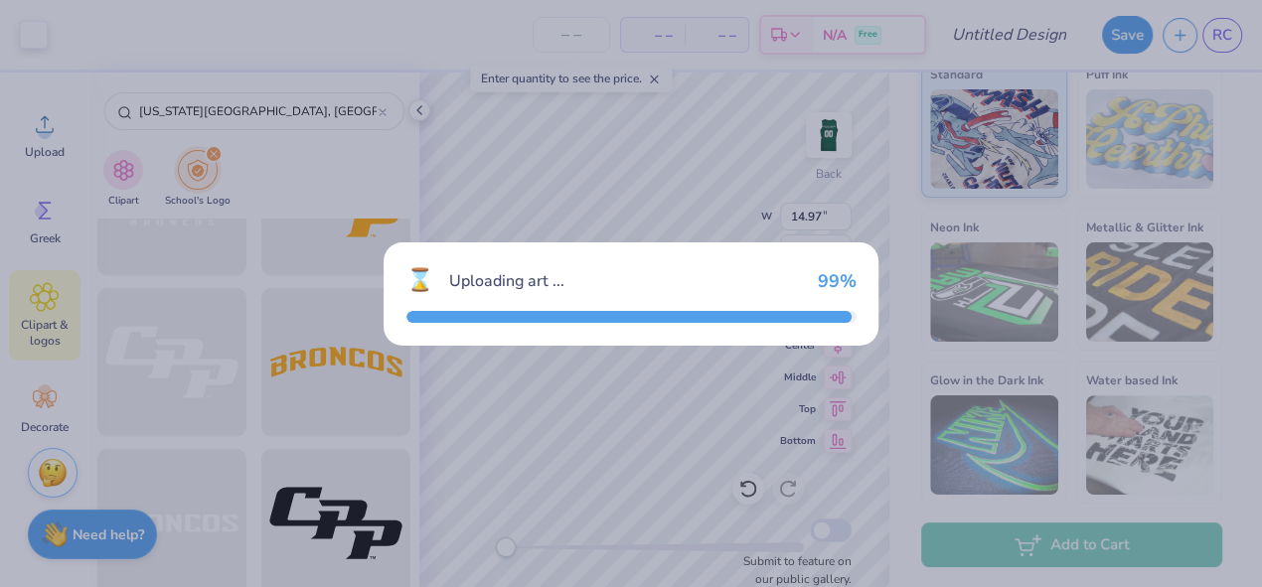
type input "14.98"
type input "8.11"
type input "5.45"
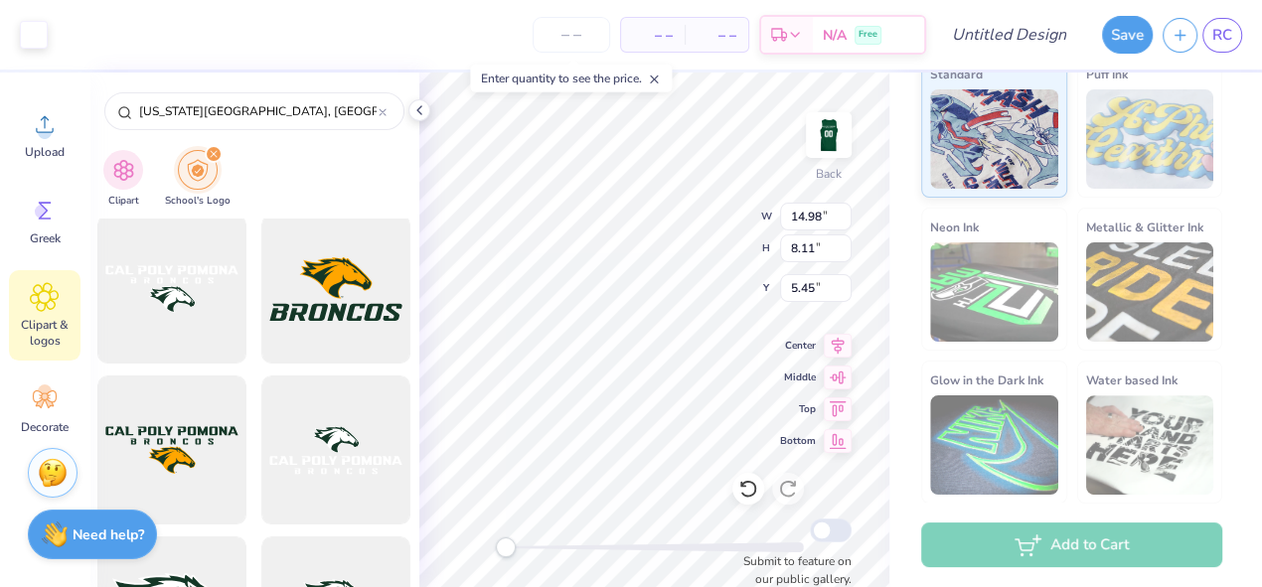
scroll to position [0, 0]
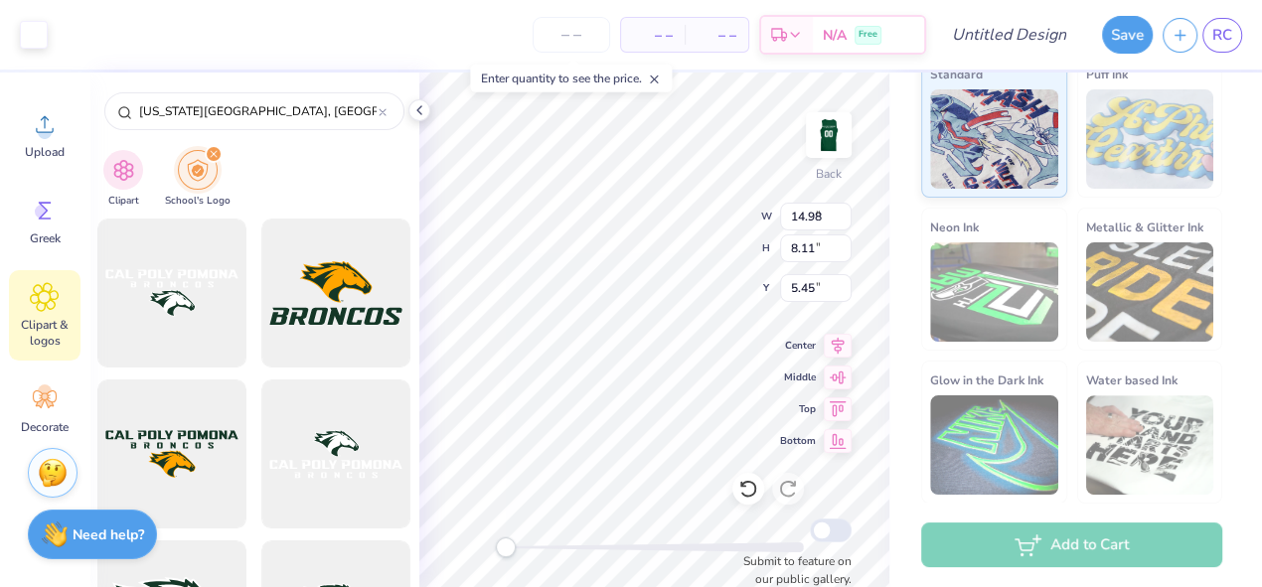
type input "6.19"
type input "3.35"
type input "5.79"
type input "3.14"
type input "3.93"
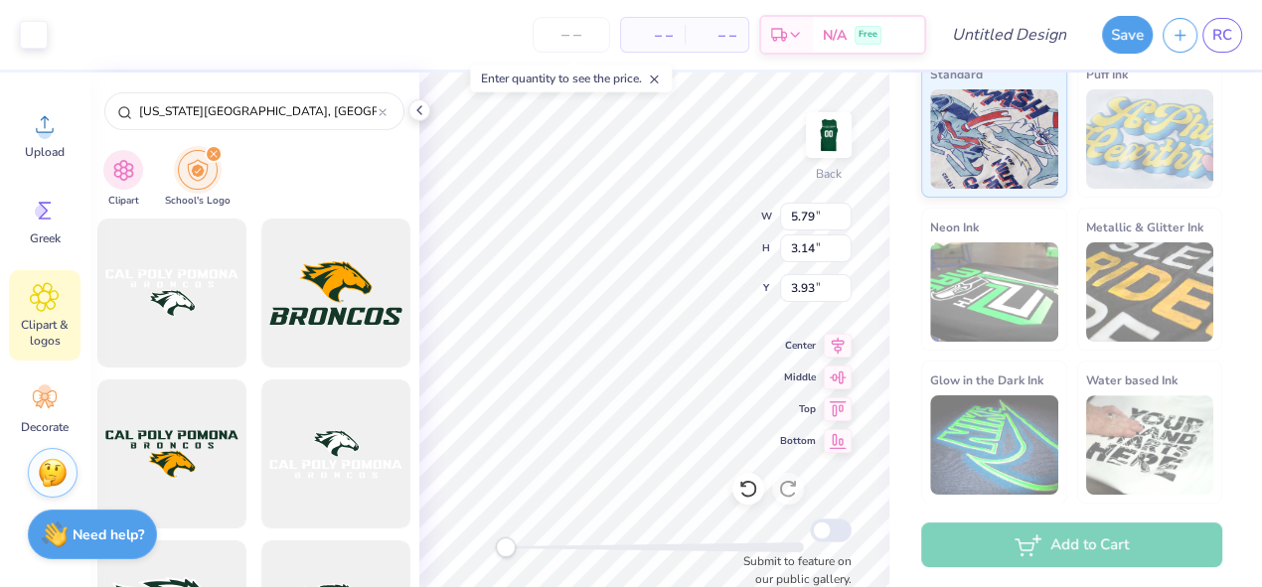
type input "5.58"
type input "3.02"
type input "13.46"
type input "14.97"
type input "3.41"
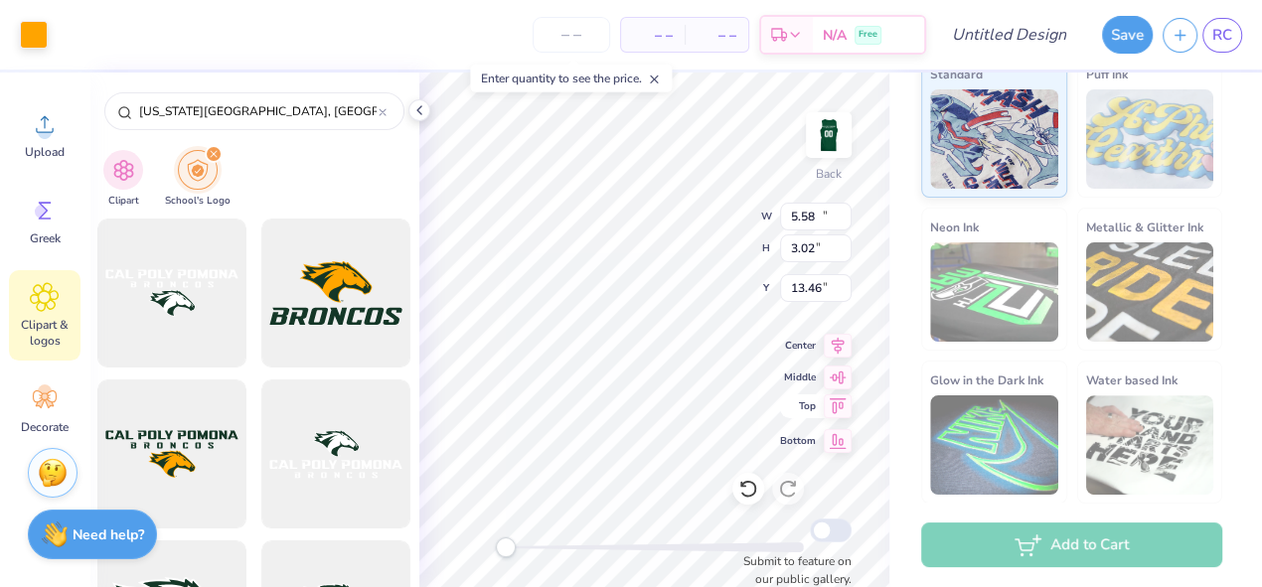
type input "13.93"
type input "5.58"
type input "3.02"
click at [422, 108] on icon at bounding box center [419, 110] width 16 height 16
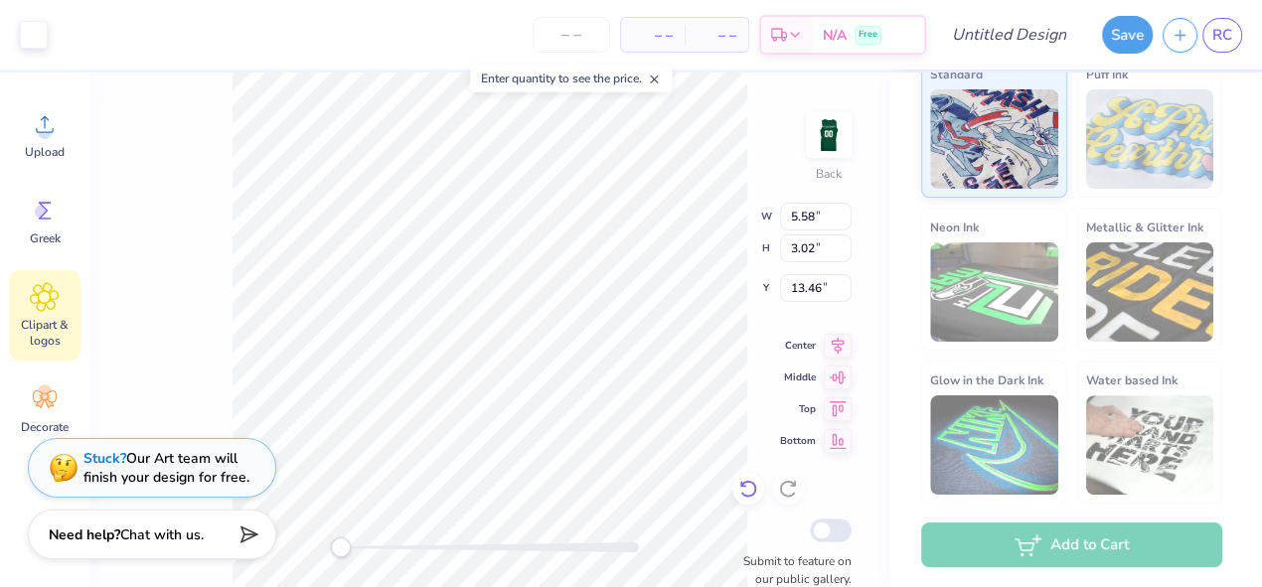
click at [737, 499] on div at bounding box center [748, 489] width 32 height 32
click at [745, 491] on icon at bounding box center [748, 489] width 20 height 20
type input "3.82"
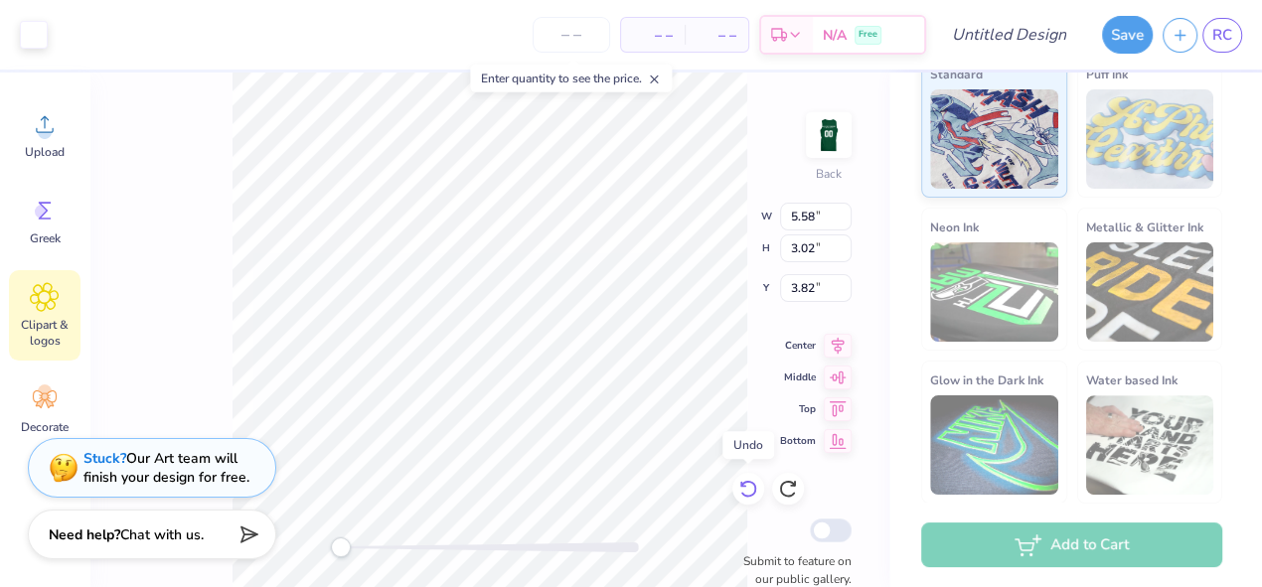
click at [745, 491] on icon at bounding box center [748, 489] width 20 height 20
type input "5.79"
type input "3.14"
click at [745, 491] on icon at bounding box center [748, 489] width 20 height 20
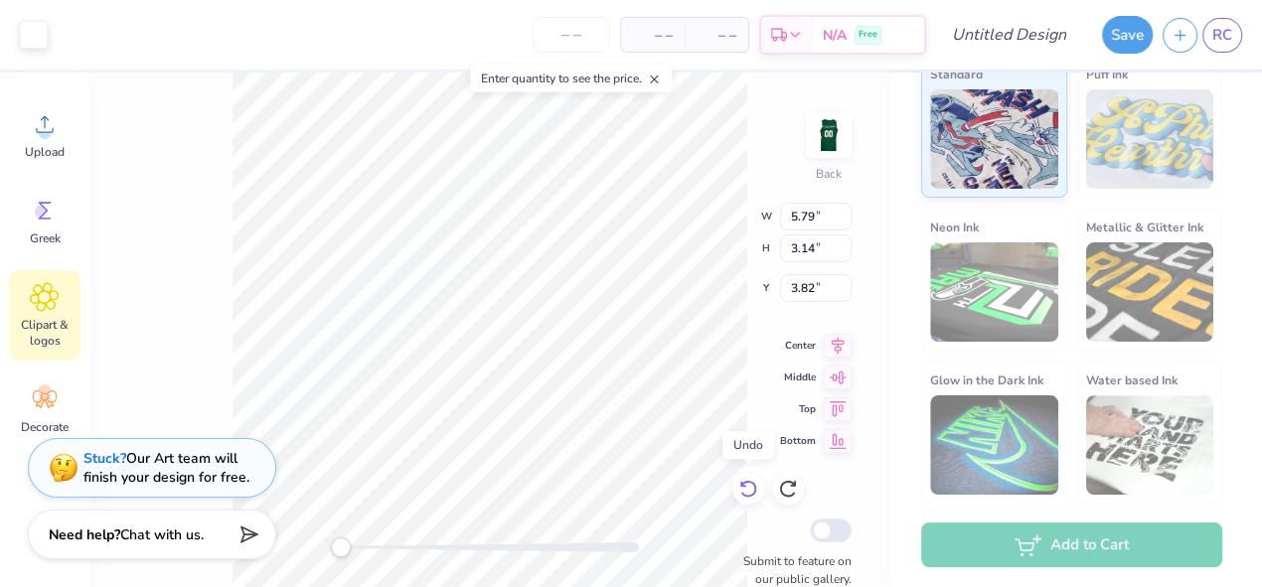
type input "3.93"
click at [745, 491] on icon at bounding box center [748, 489] width 20 height 20
type input "6.19"
type input "3.35"
click at [745, 491] on icon at bounding box center [748, 489] width 20 height 20
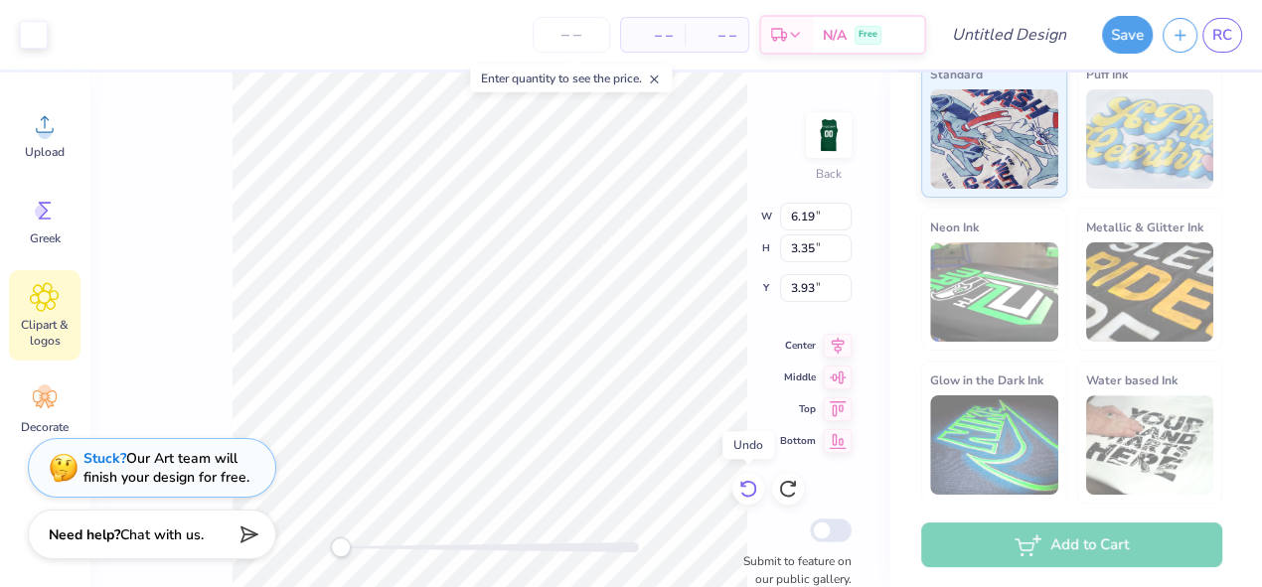
type input "5.45"
click at [745, 491] on icon at bounding box center [748, 489] width 20 height 20
type input "14.98"
type input "8.11"
click at [745, 491] on icon at bounding box center [748, 489] width 20 height 20
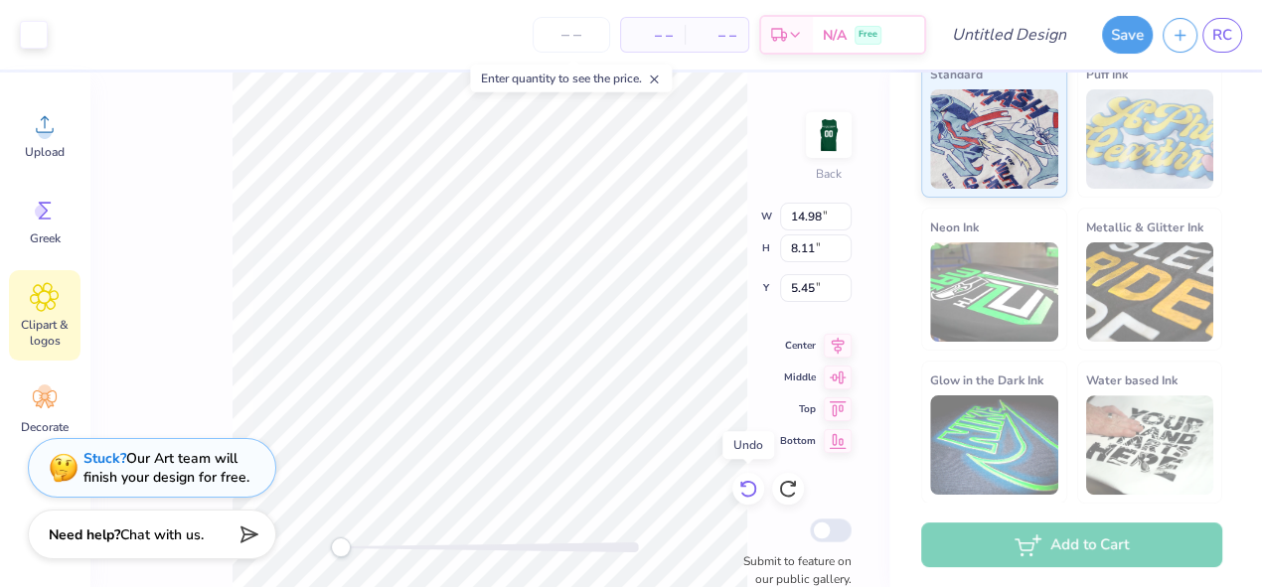
click at [745, 491] on icon at bounding box center [748, 489] width 20 height 20
type input "14.97"
type input "3.41"
type input "7.80"
click at [745, 491] on icon at bounding box center [748, 489] width 20 height 20
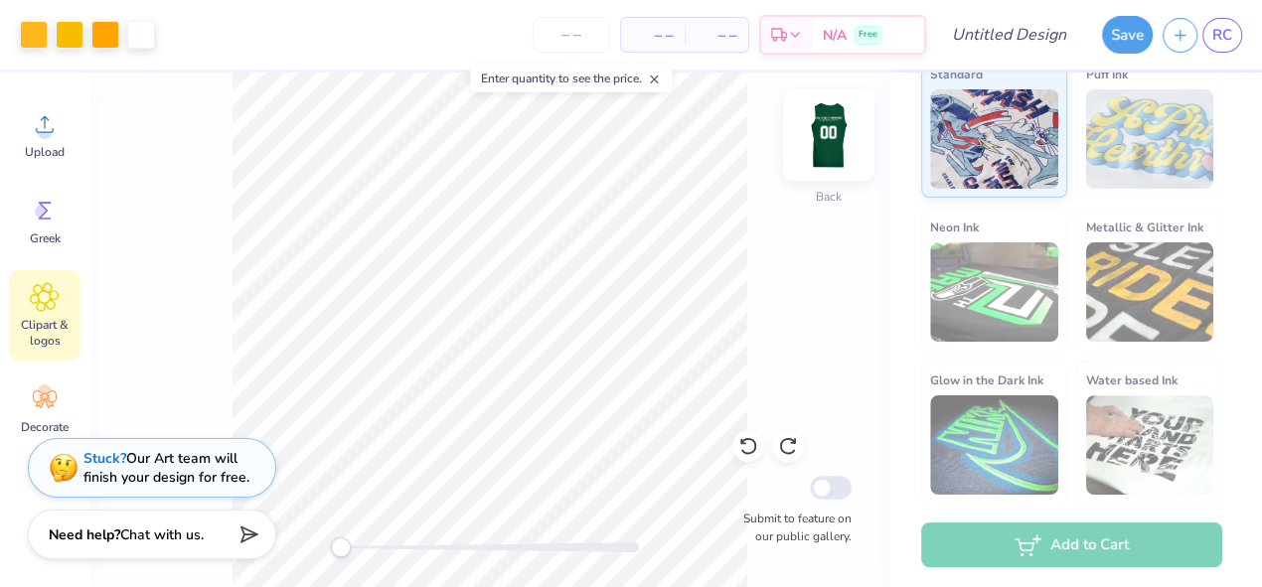
click at [835, 118] on img at bounding box center [828, 134] width 79 height 79
click at [840, 115] on img at bounding box center [828, 134] width 79 height 79
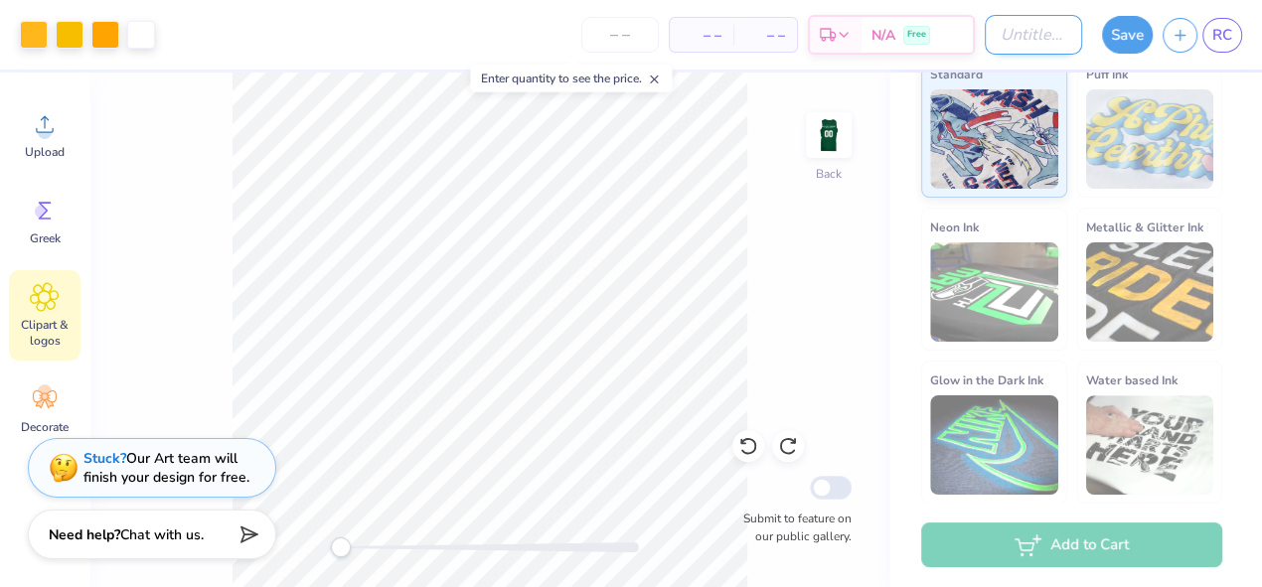
click at [1027, 32] on input "Design Title" at bounding box center [1032, 35] width 97 height 40
type input "Women's Jerseys 2"
click at [1124, 38] on button "Save" at bounding box center [1127, 32] width 51 height 38
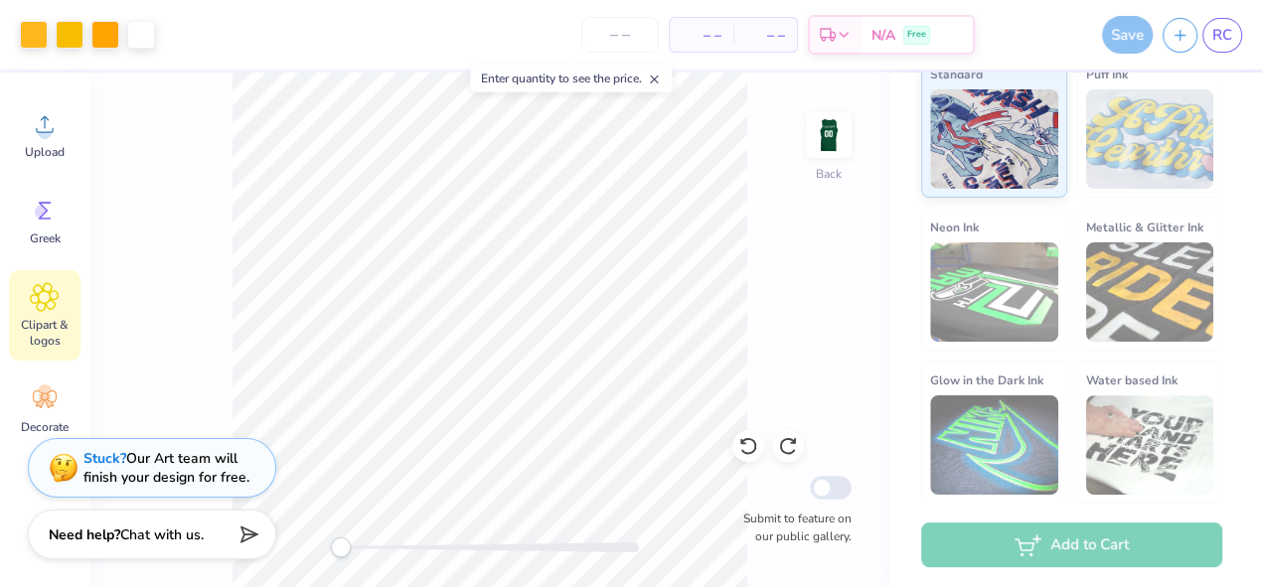
scroll to position [0, 0]
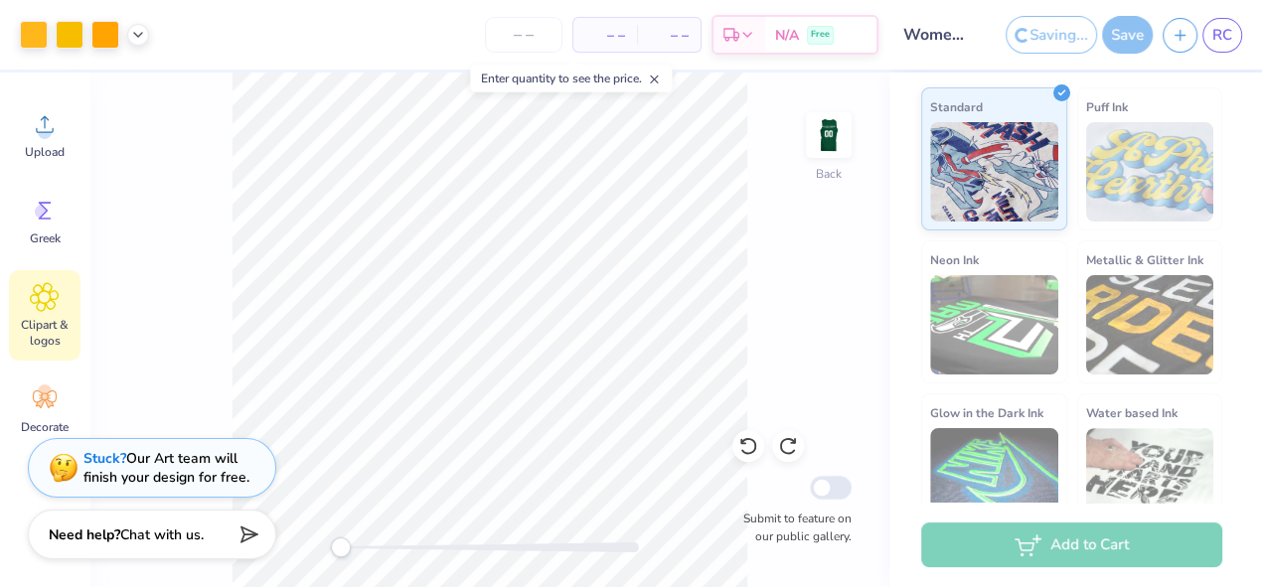
scroll to position [386, 0]
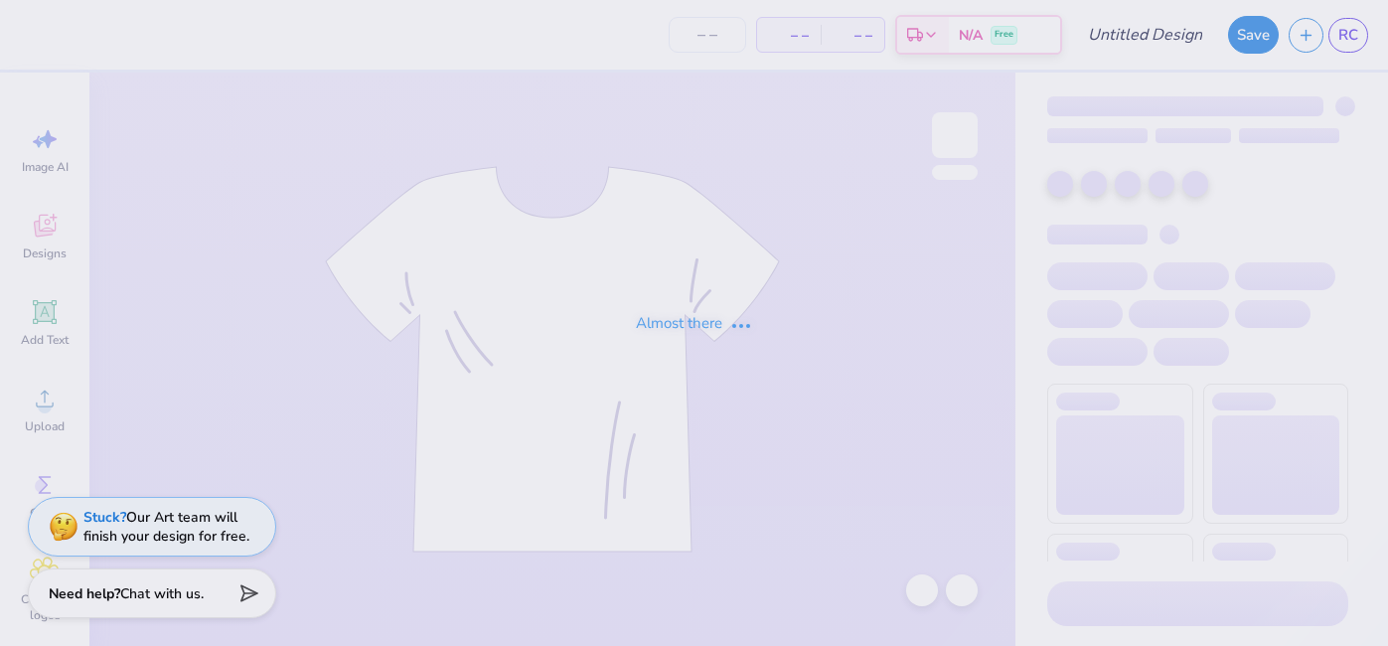
type input "Jersey Design"
type input "12"
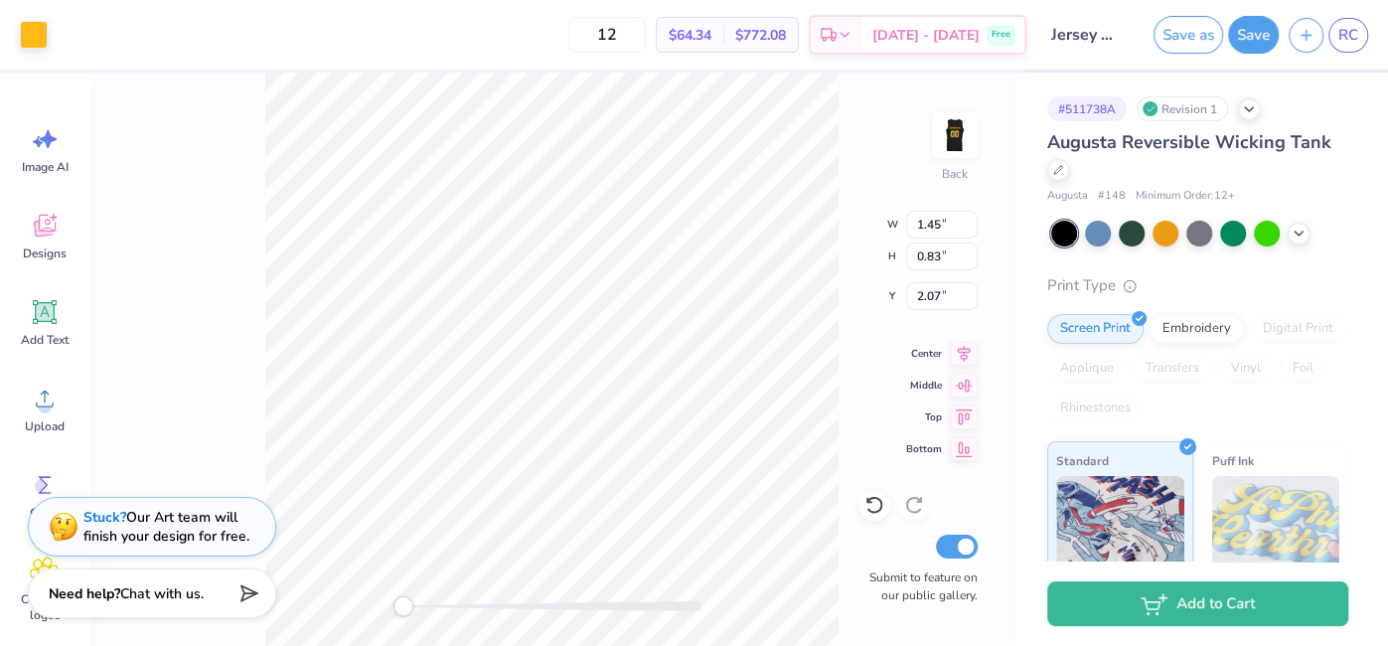
type input "1.45"
type input "0.83"
type input "2.07"
type input "1.45"
type input "0.83"
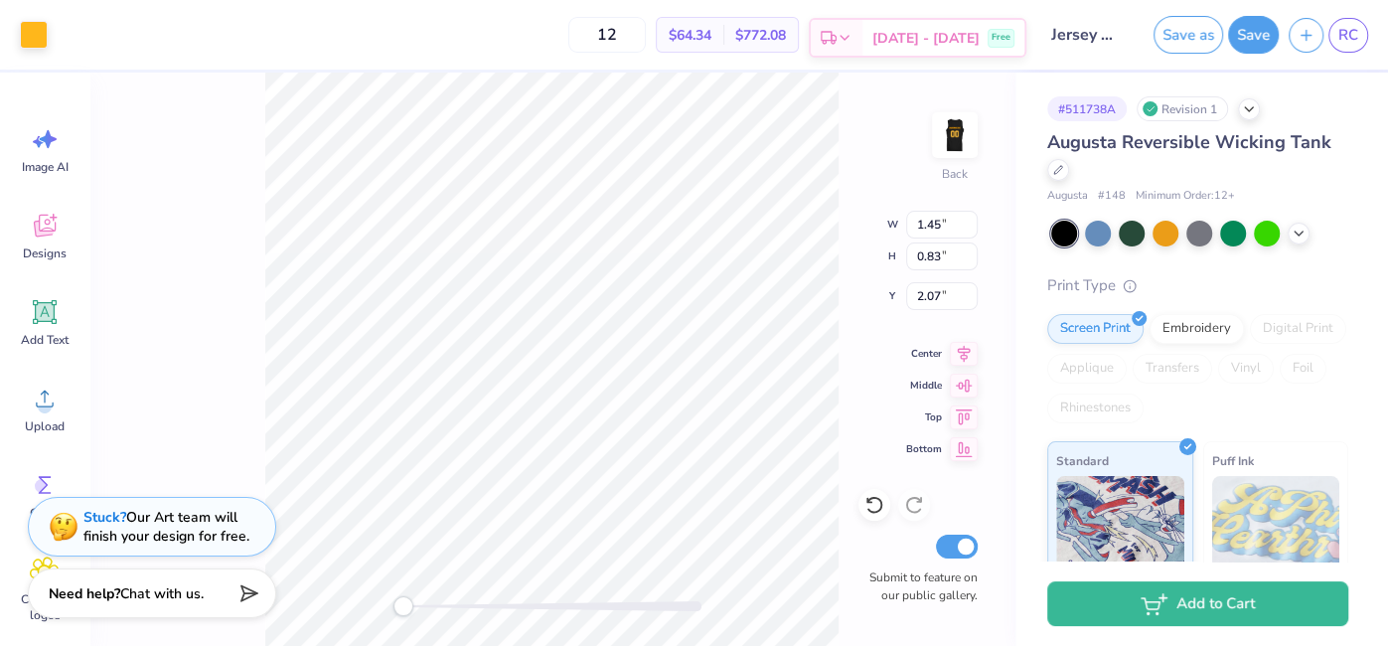
type input "2.07"
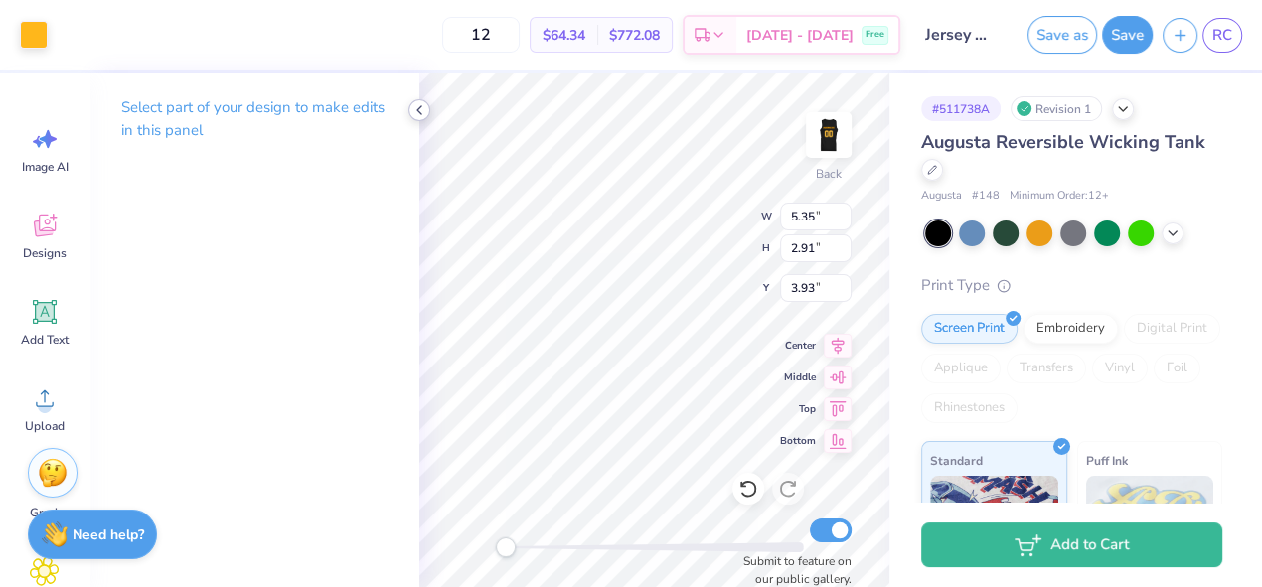
click at [417, 110] on polyline at bounding box center [419, 110] width 4 height 8
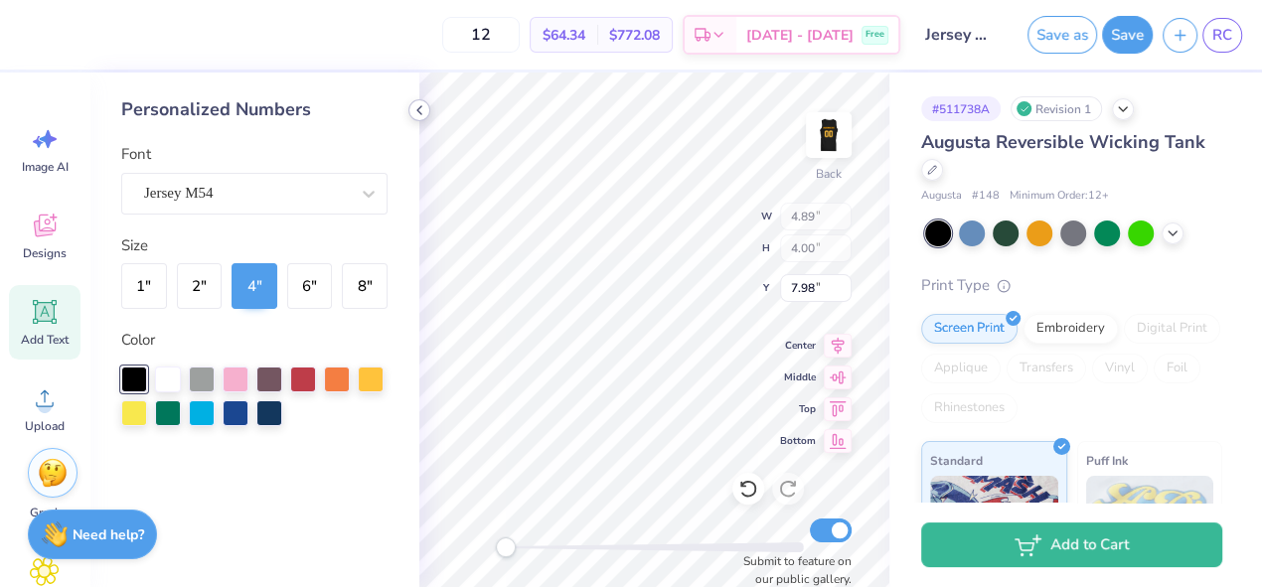
click at [409, 115] on div at bounding box center [419, 110] width 22 height 22
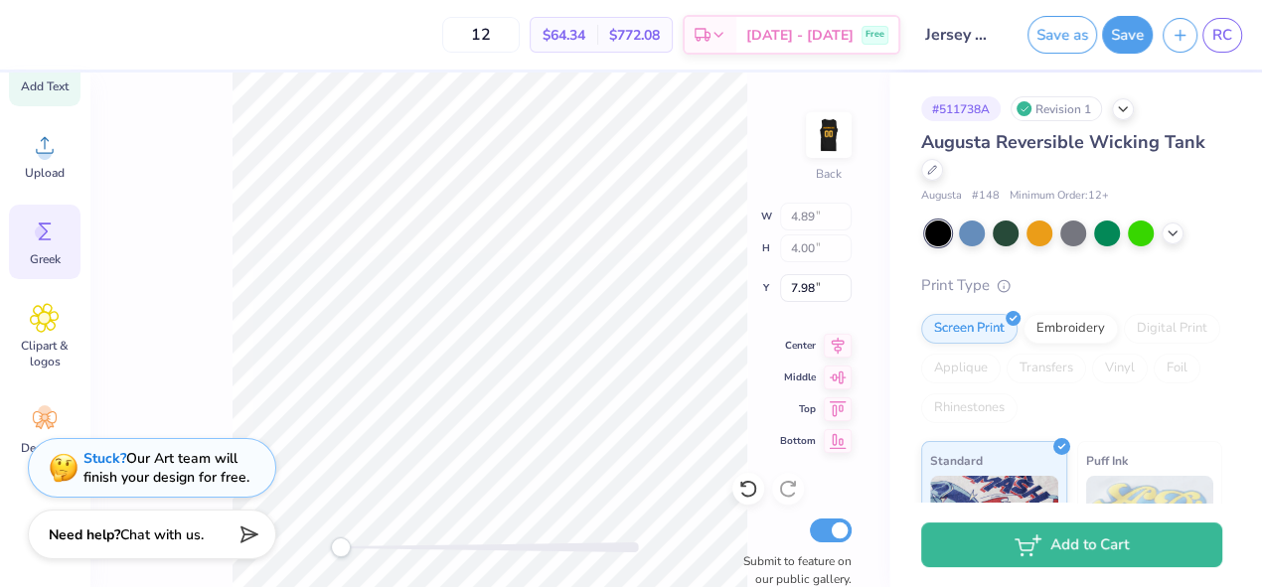
scroll to position [257, 0]
click at [771, 303] on div "Back W 4.89 4.89 " H 4.00 4.00 " Y 7.98 7.98 " Center Middle Top Bottom Submit …" at bounding box center [489, 330] width 800 height 515
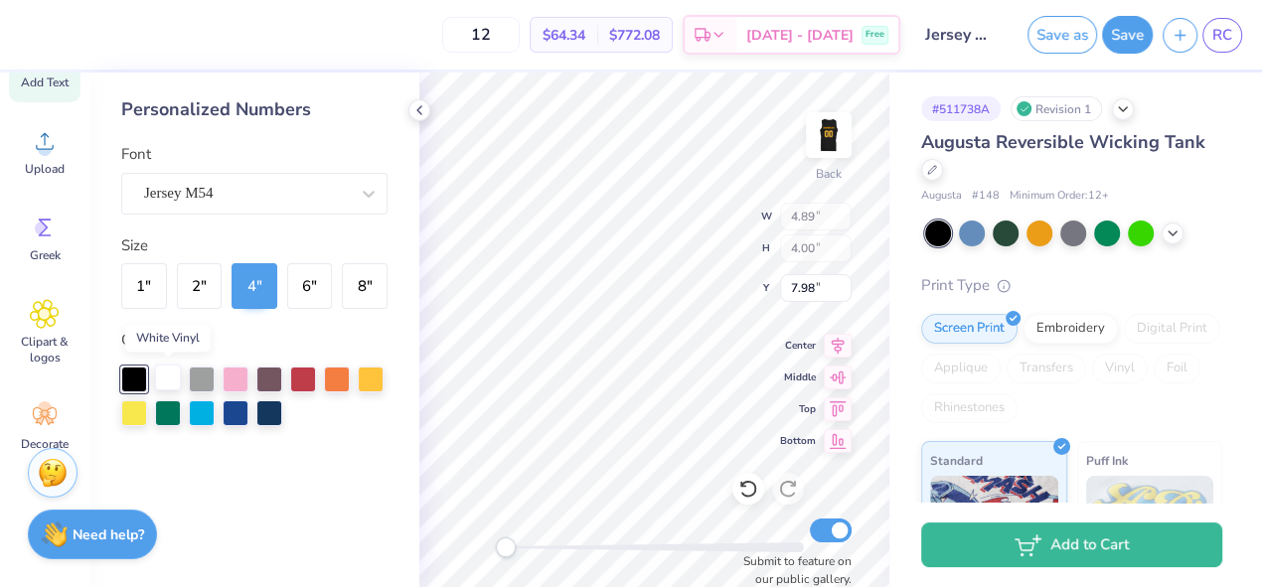
click at [166, 382] on div at bounding box center [168, 378] width 26 height 26
click at [855, 128] on img at bounding box center [828, 134] width 79 height 79
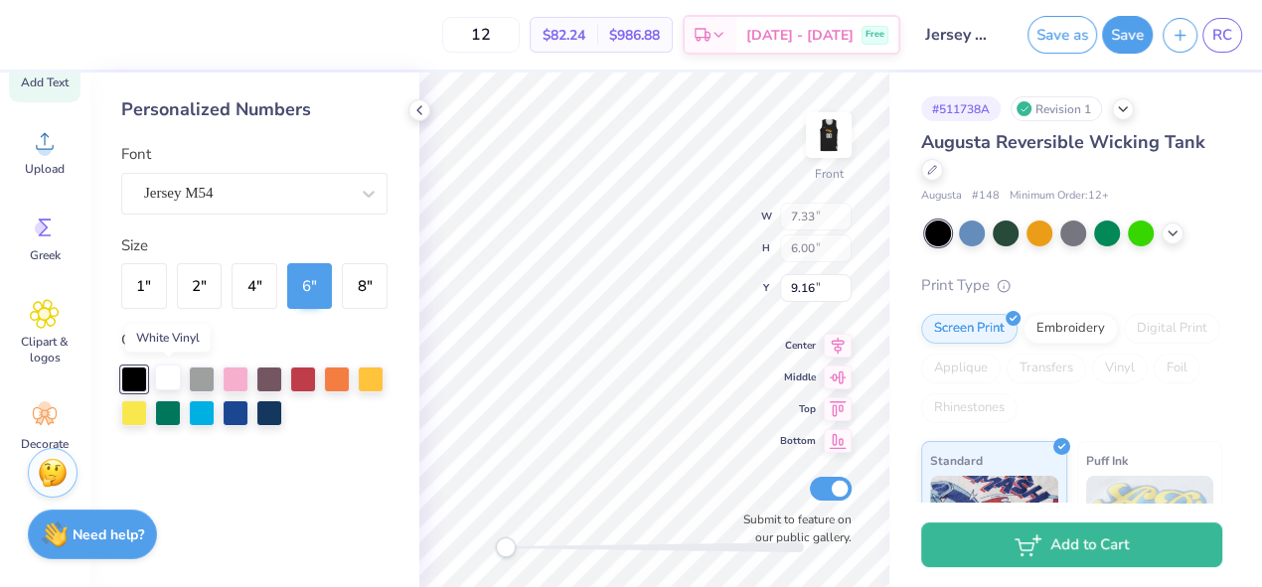
click at [165, 376] on div at bounding box center [168, 378] width 26 height 26
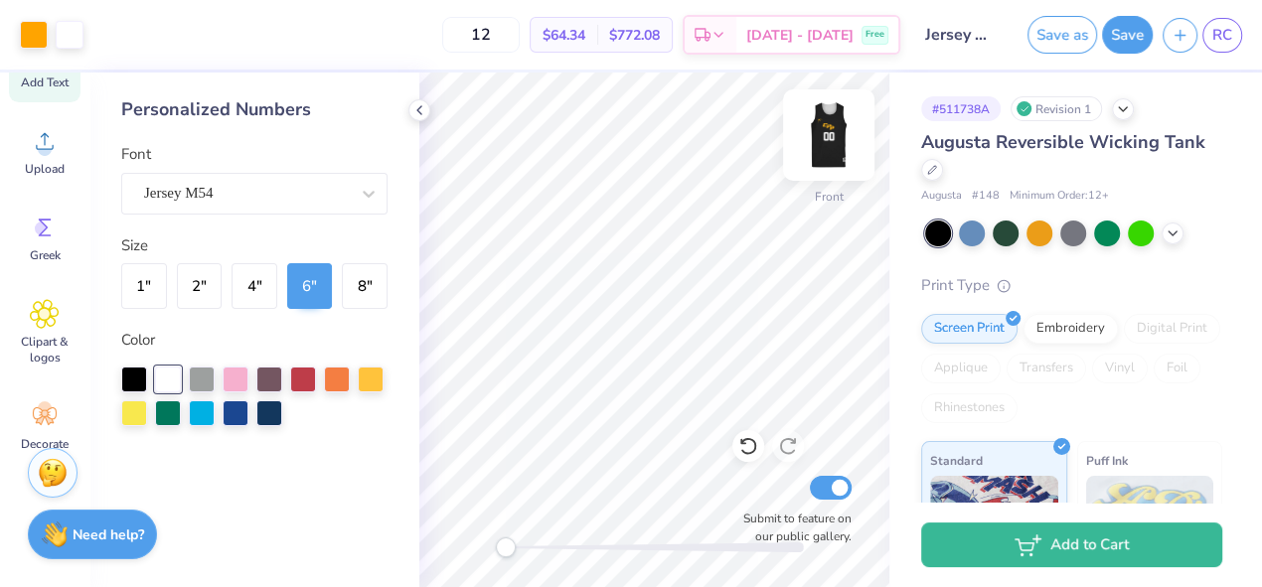
click at [842, 123] on img at bounding box center [828, 134] width 79 height 79
click at [845, 138] on img at bounding box center [828, 134] width 79 height 79
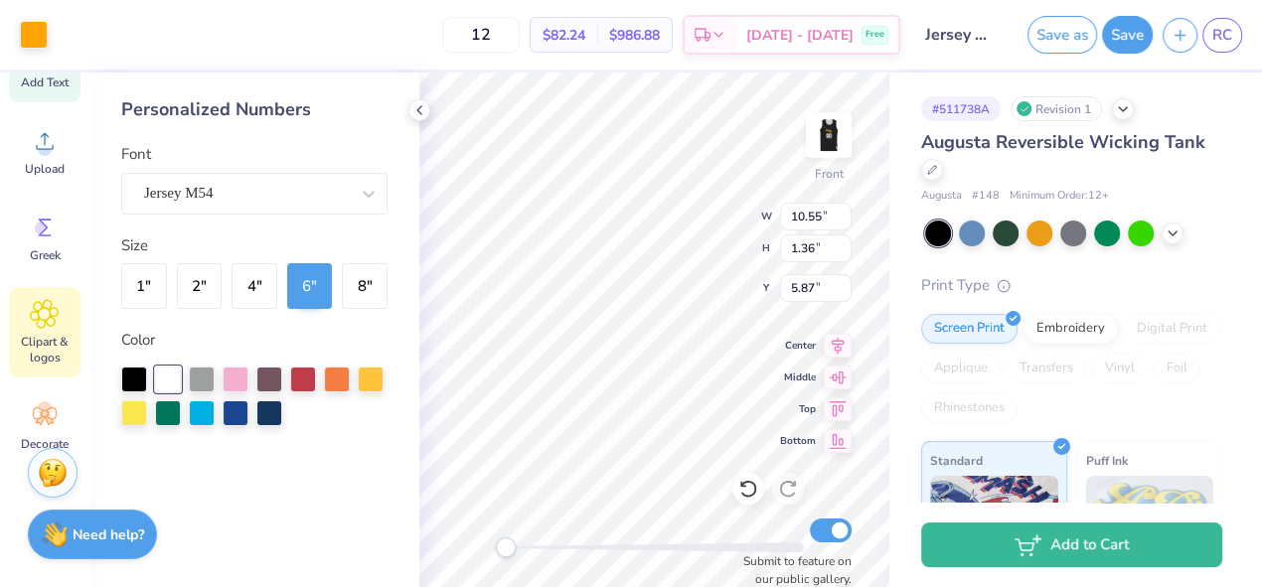
click at [43, 299] on icon at bounding box center [44, 314] width 29 height 30
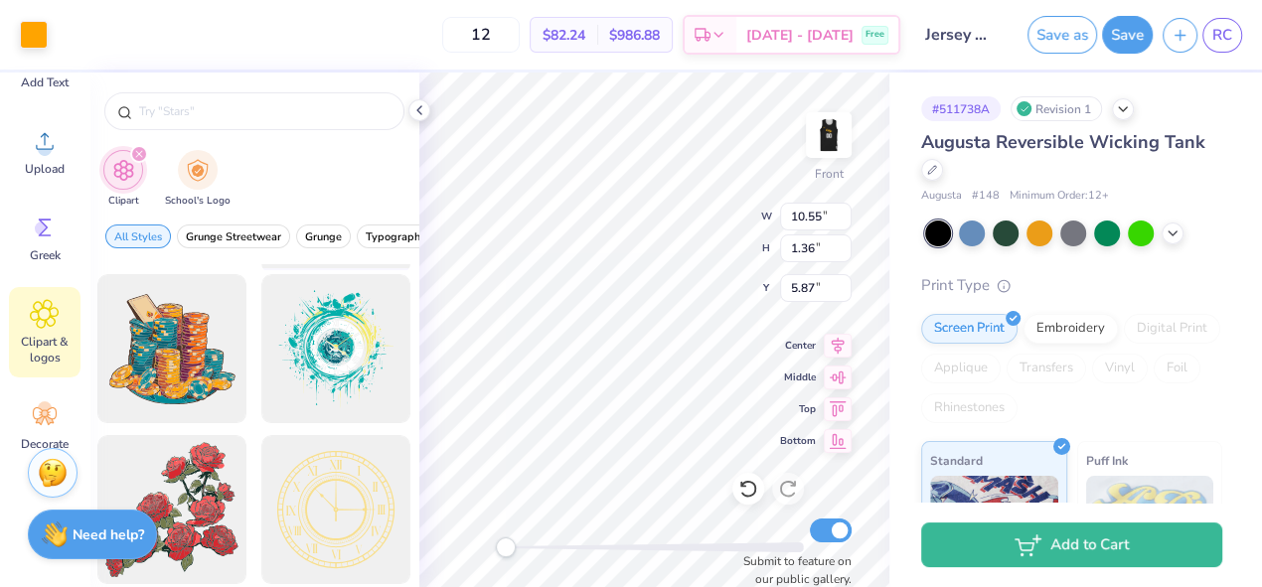
scroll to position [348, 0]
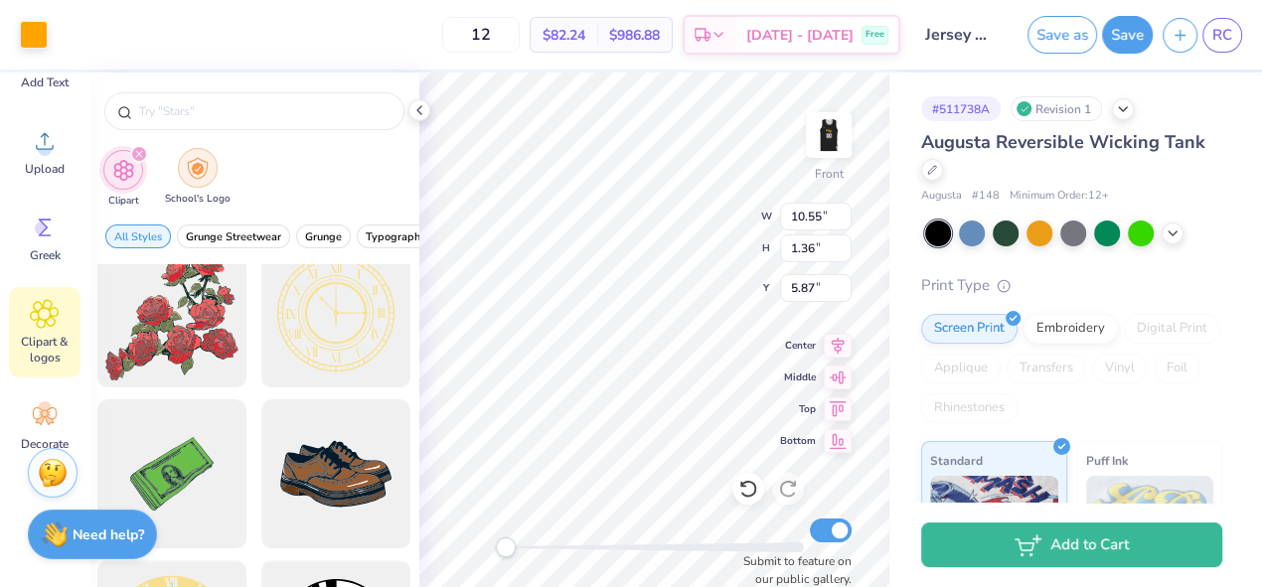
click at [193, 173] on img "filter for School's Logo" at bounding box center [198, 168] width 22 height 23
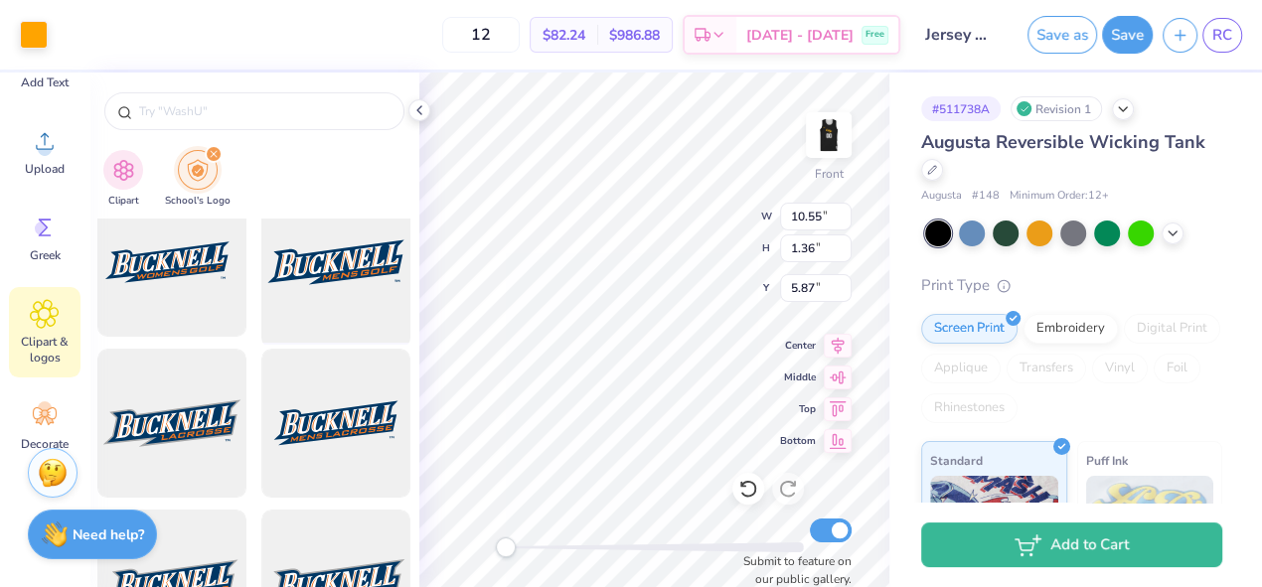
scroll to position [0, 0]
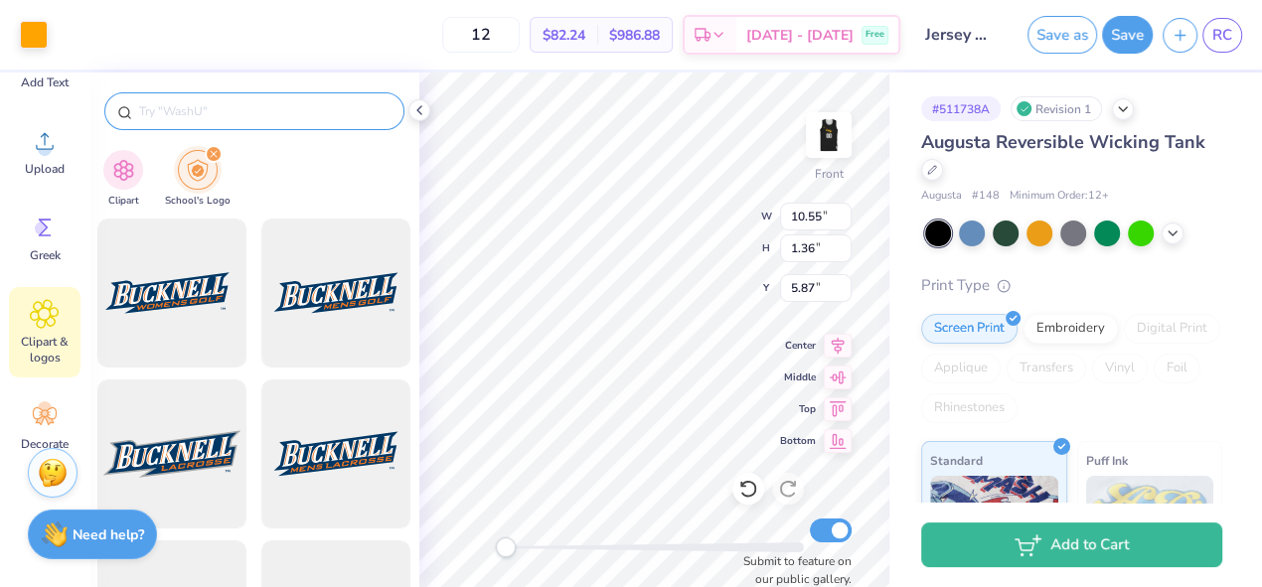
click at [276, 113] on input "text" at bounding box center [264, 111] width 254 height 20
type input "cal"
type input "Cal poly pomona"
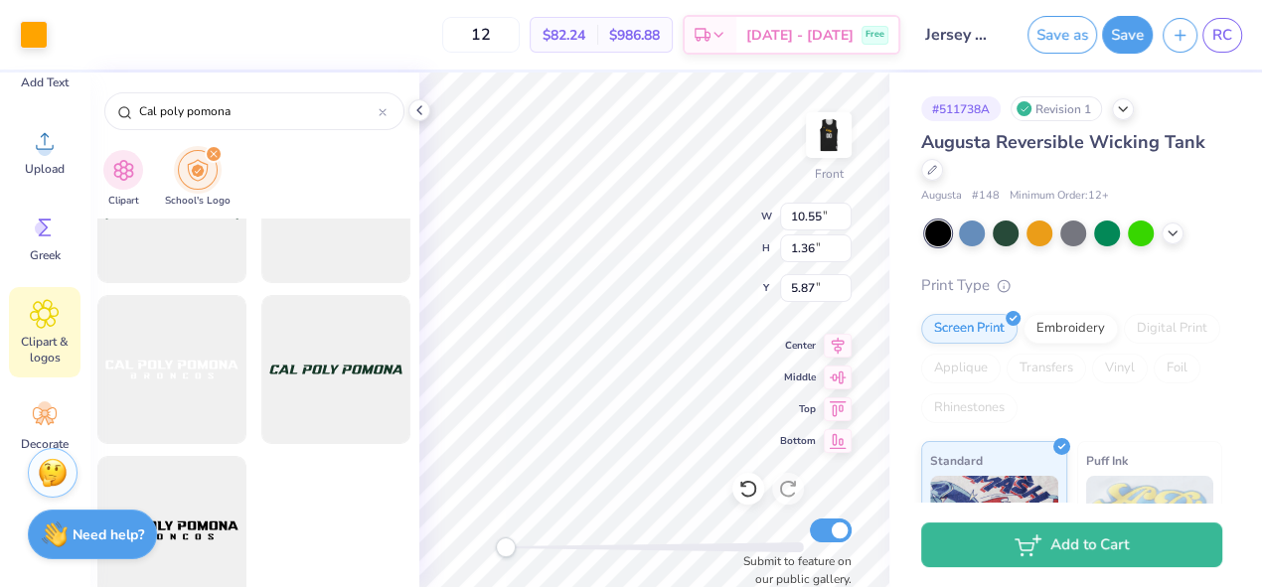
scroll to position [4940, 0]
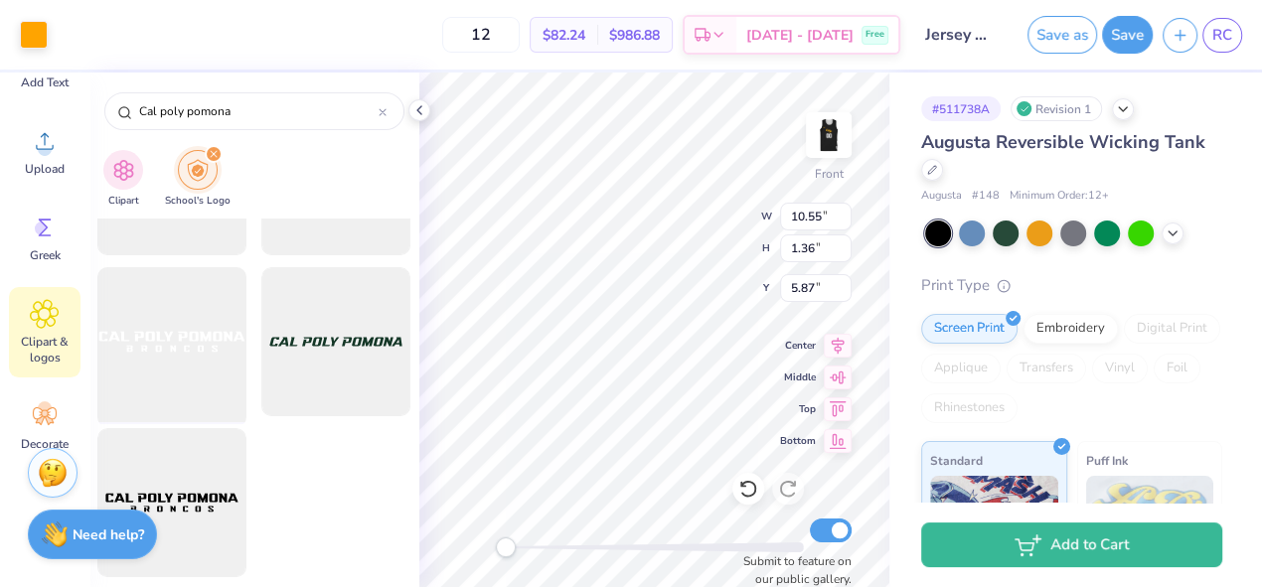
click at [179, 357] on div at bounding box center [172, 342] width 164 height 164
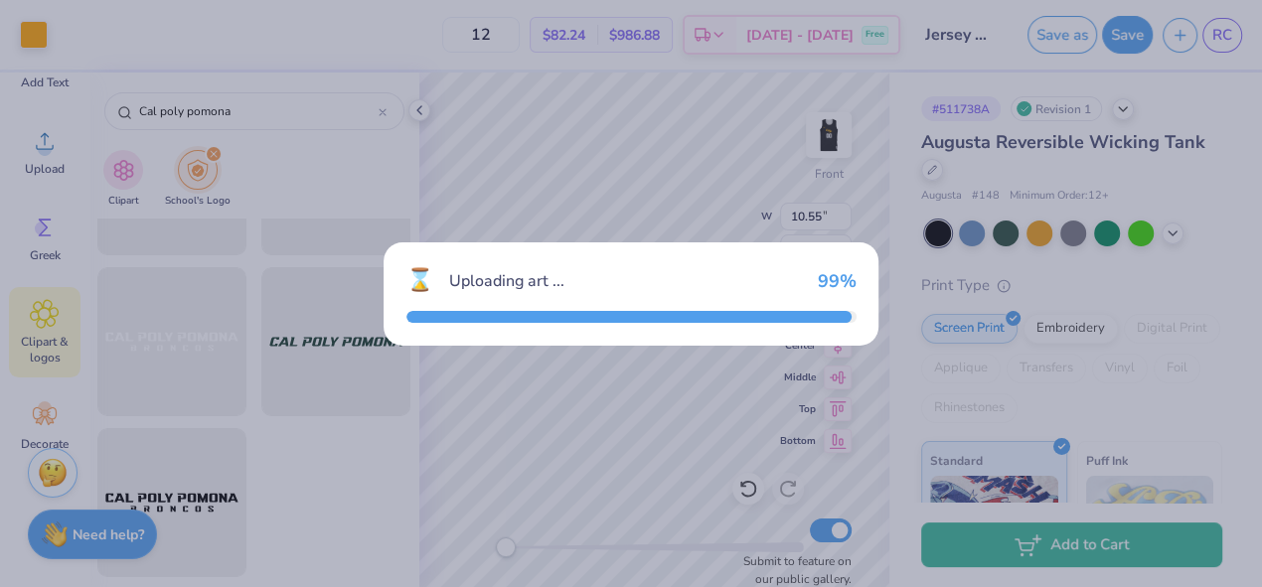
type input "14.98"
type input "2.08"
type input "8.46"
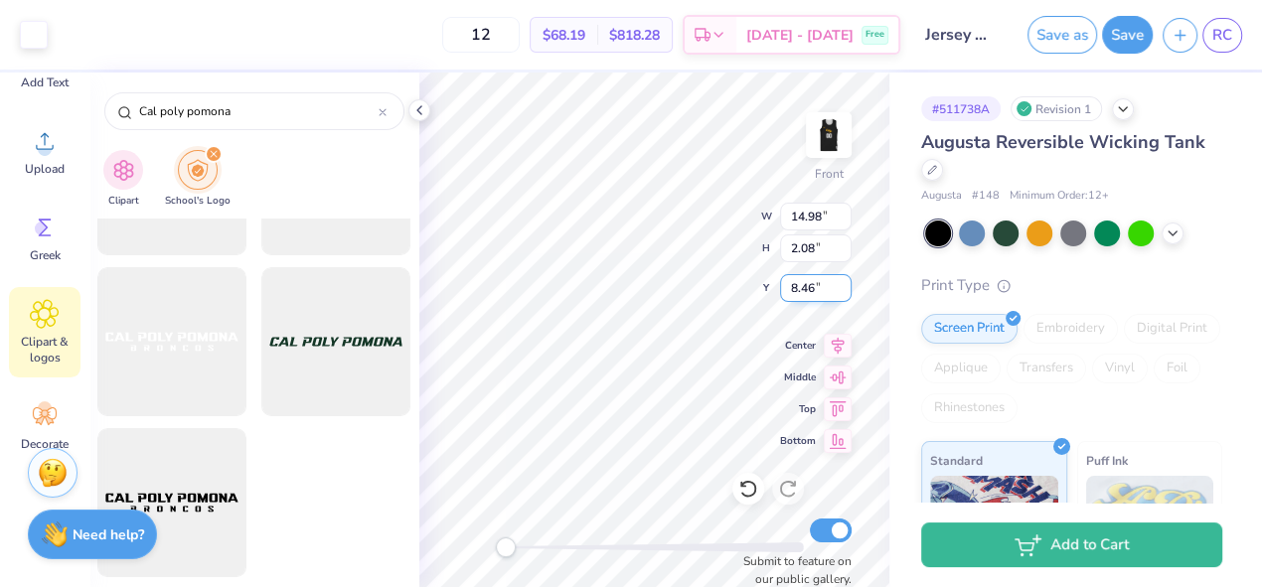
click at [670, 221] on div "Front W 14.98 14.98 " H 2.08 2.08 " Y 8.46 8.46 " Center Middle Top Bottom Subm…" at bounding box center [654, 330] width 470 height 515
type input "11.03"
type input "1.53"
type input "4.76"
type input "11.49"
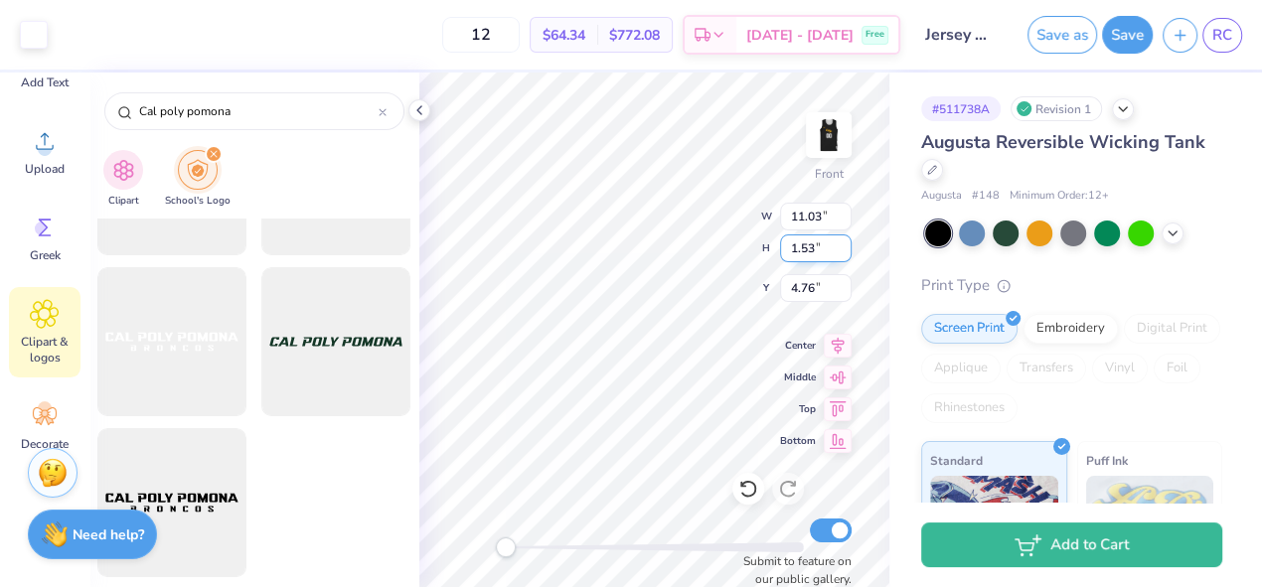
type input "1.60"
type input "4.66"
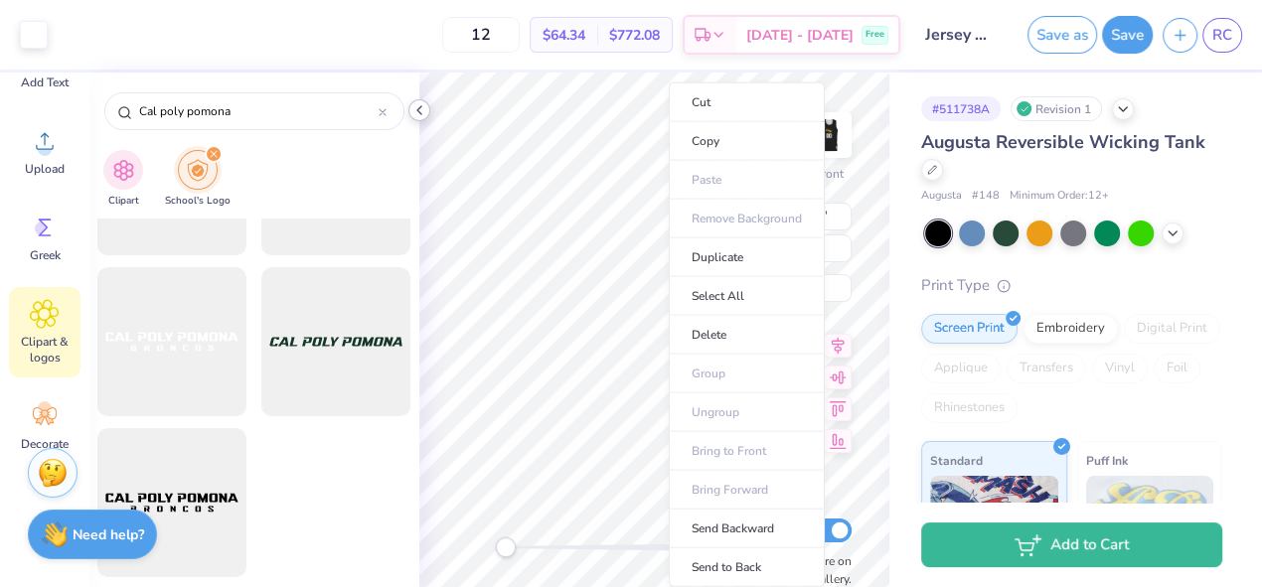
click at [417, 109] on polyline at bounding box center [419, 110] width 4 height 8
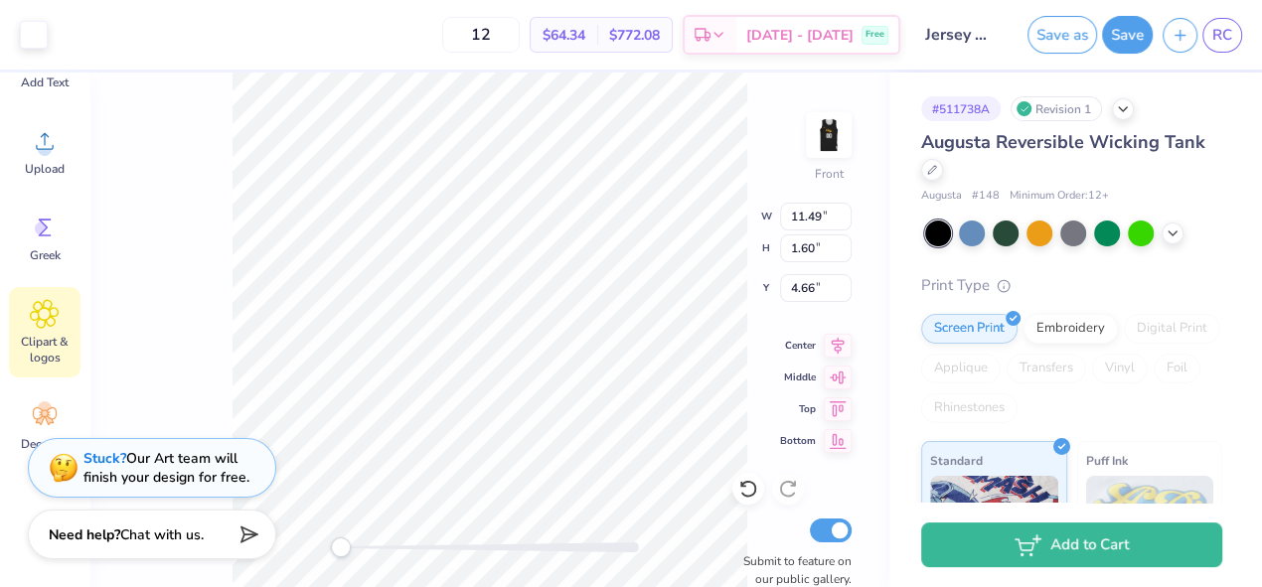
click at [42, 342] on span "Clipart & logos" at bounding box center [45, 350] width 66 height 32
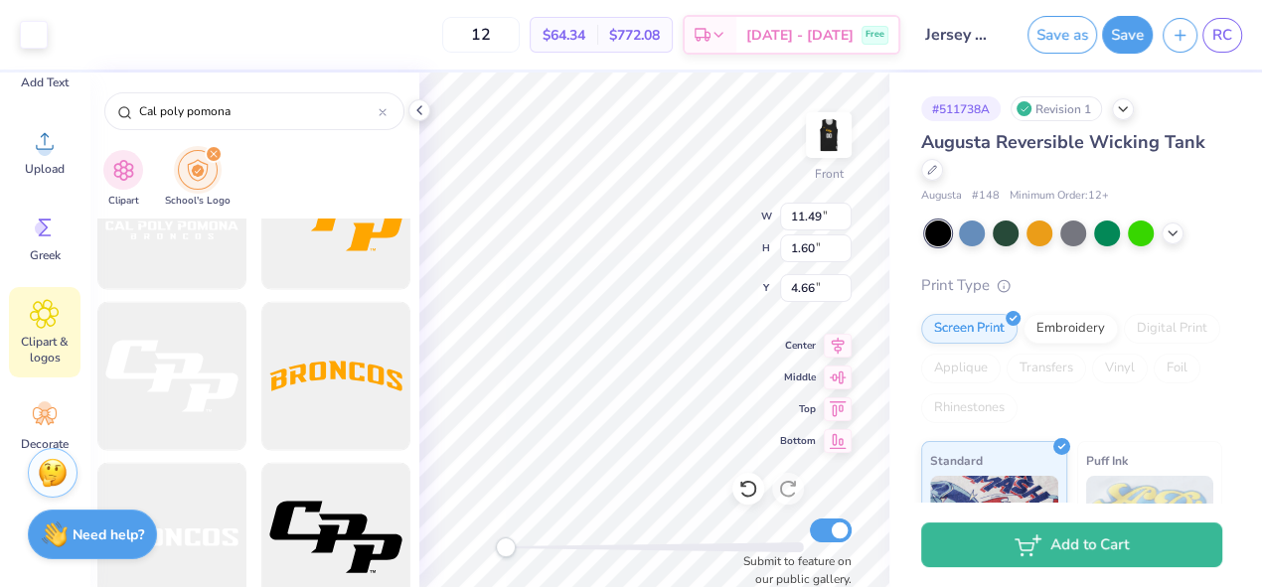
scroll to position [2814, 0]
click at [324, 371] on div at bounding box center [336, 376] width 164 height 164
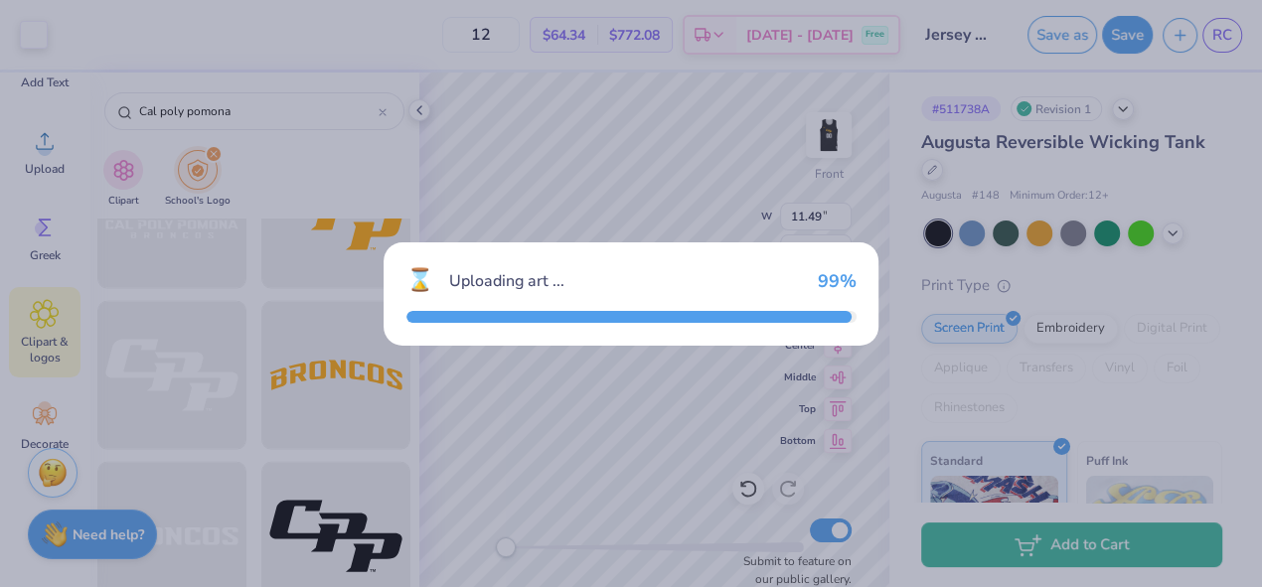
type input "14.97"
type input "3.41"
type input "7.80"
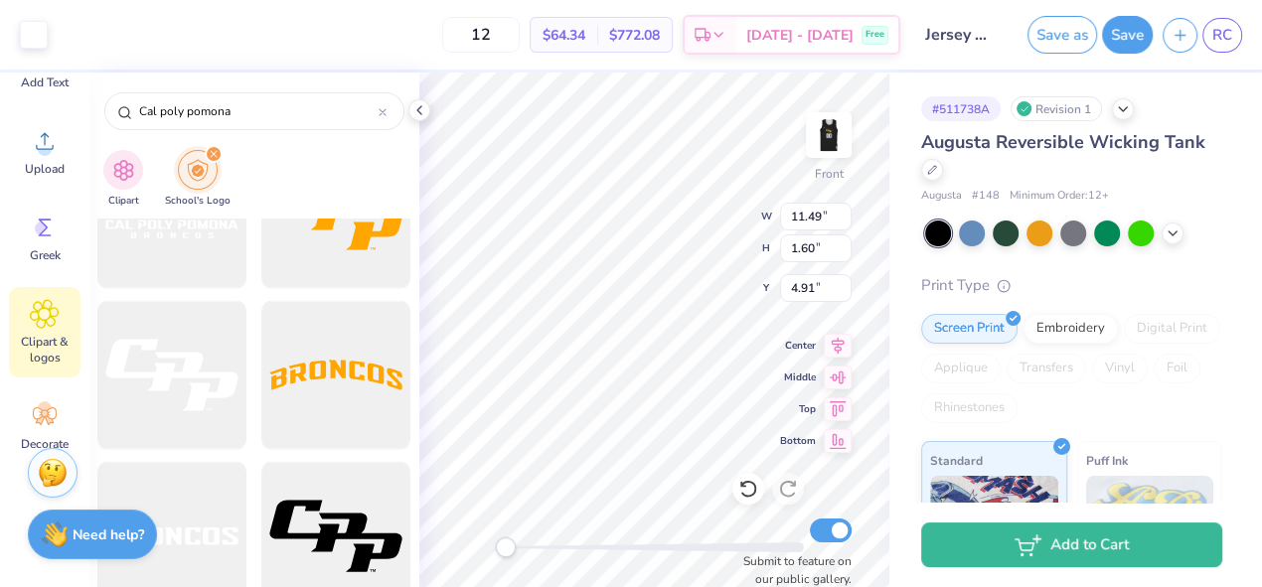
type input "12.43"
type input "1.73"
type input "4.78"
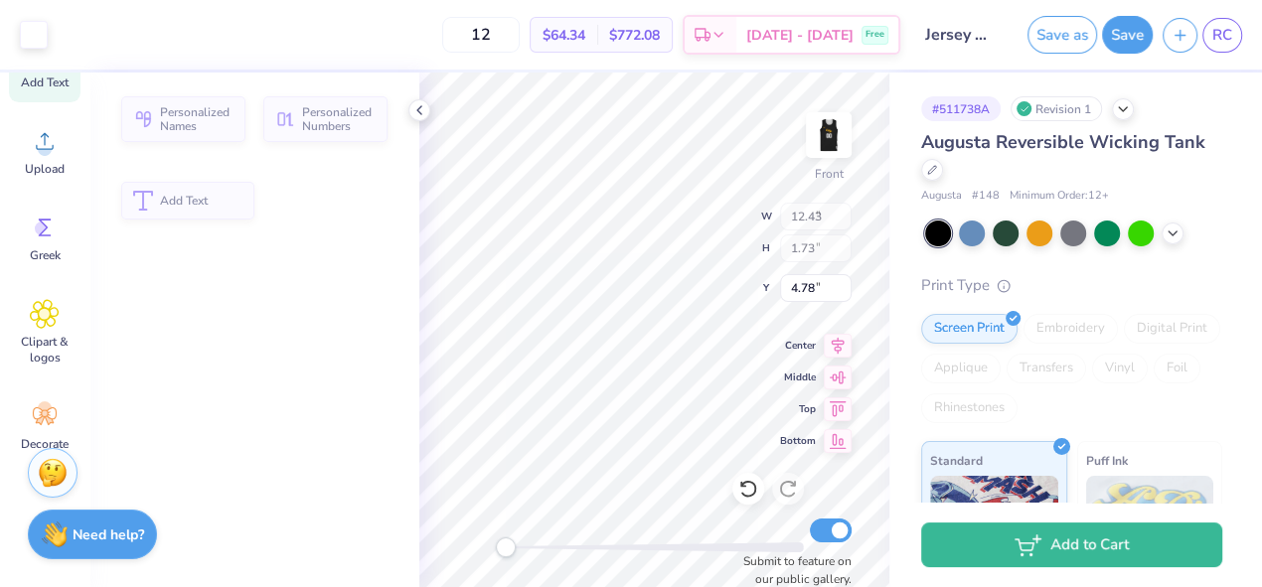
type input "7.33"
type input "6.00"
type input "9.16"
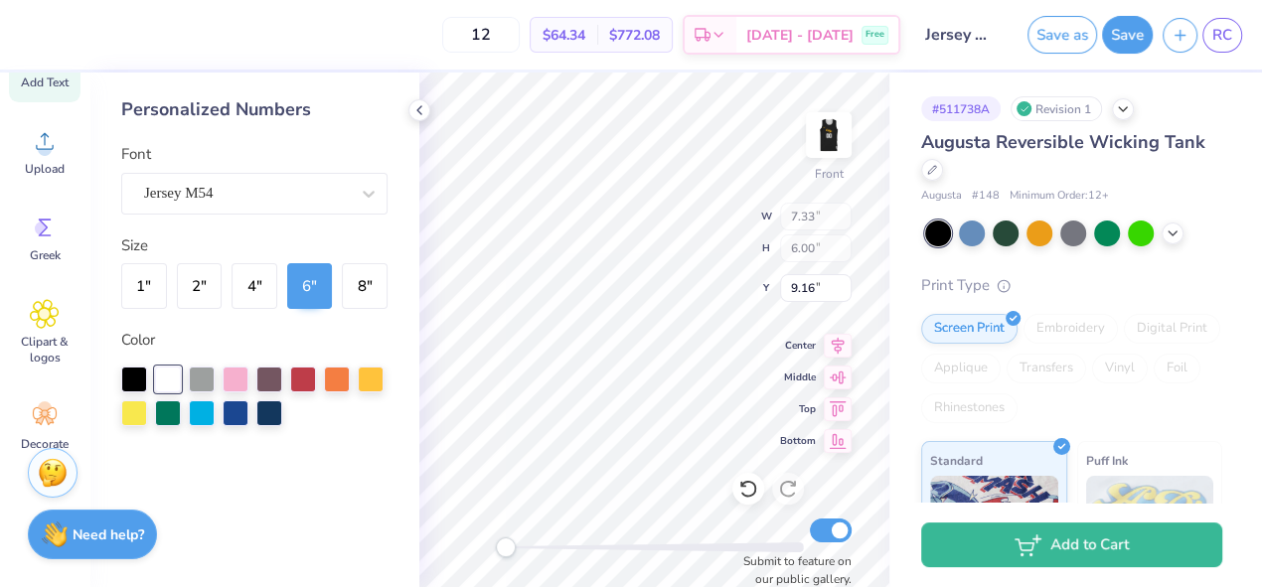
type input "12.43"
type input "1.73"
type input "4.78"
type input "7.33"
type input "6.00"
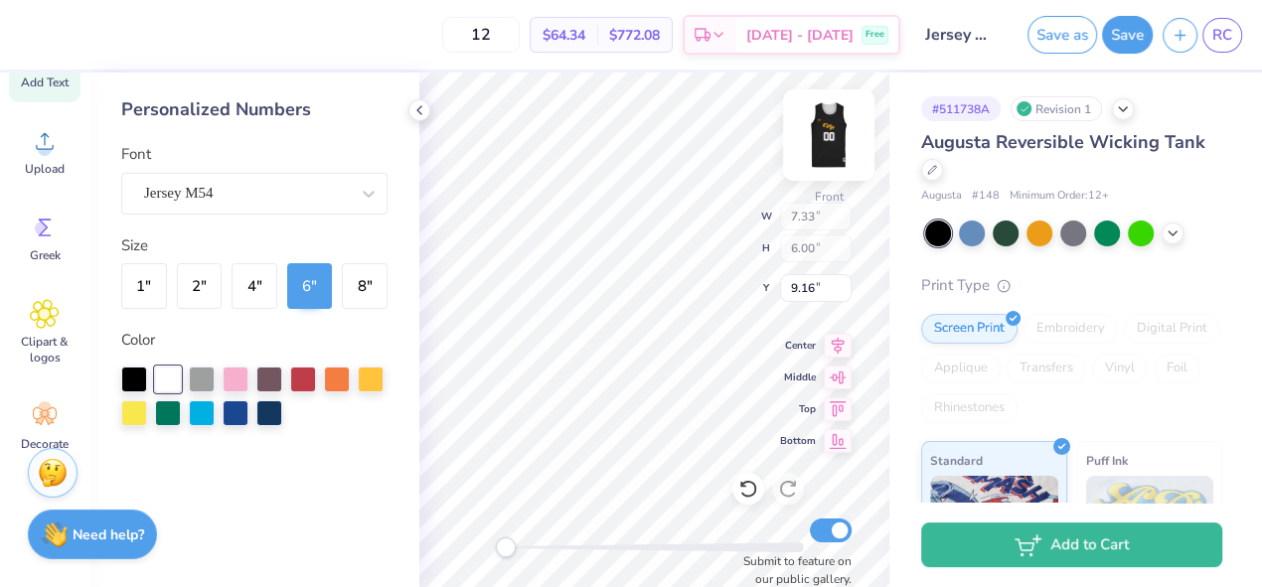
click at [827, 134] on img at bounding box center [828, 134] width 79 height 79
type input "5.10"
type input "5.35"
type input "2.91"
click at [815, 127] on img at bounding box center [828, 134] width 79 height 79
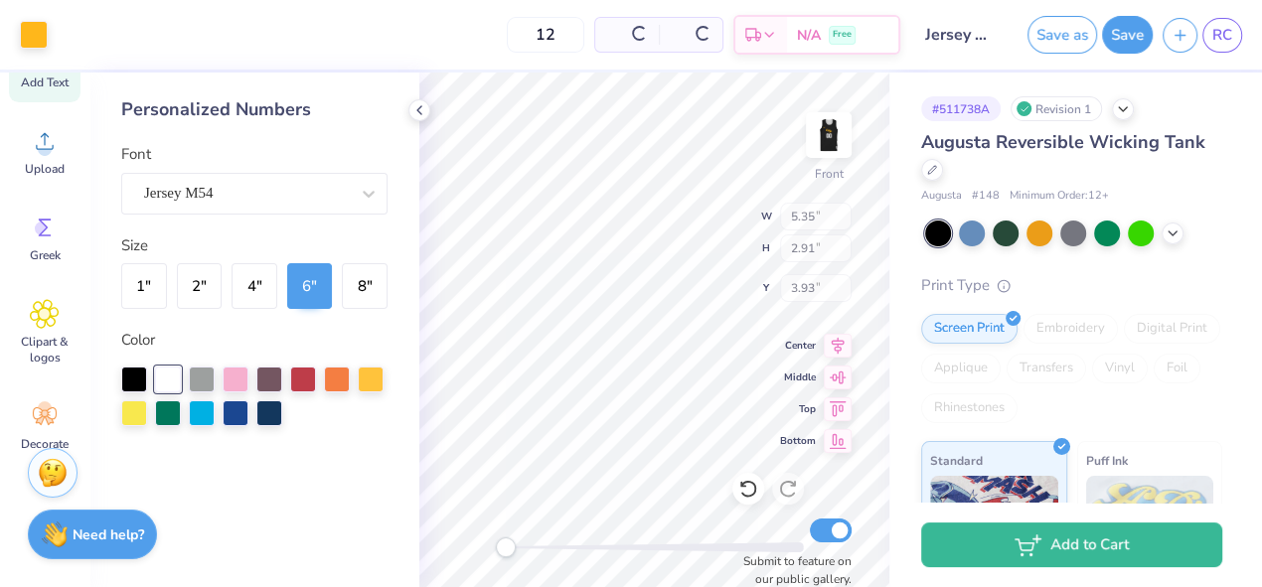
type input "7.91"
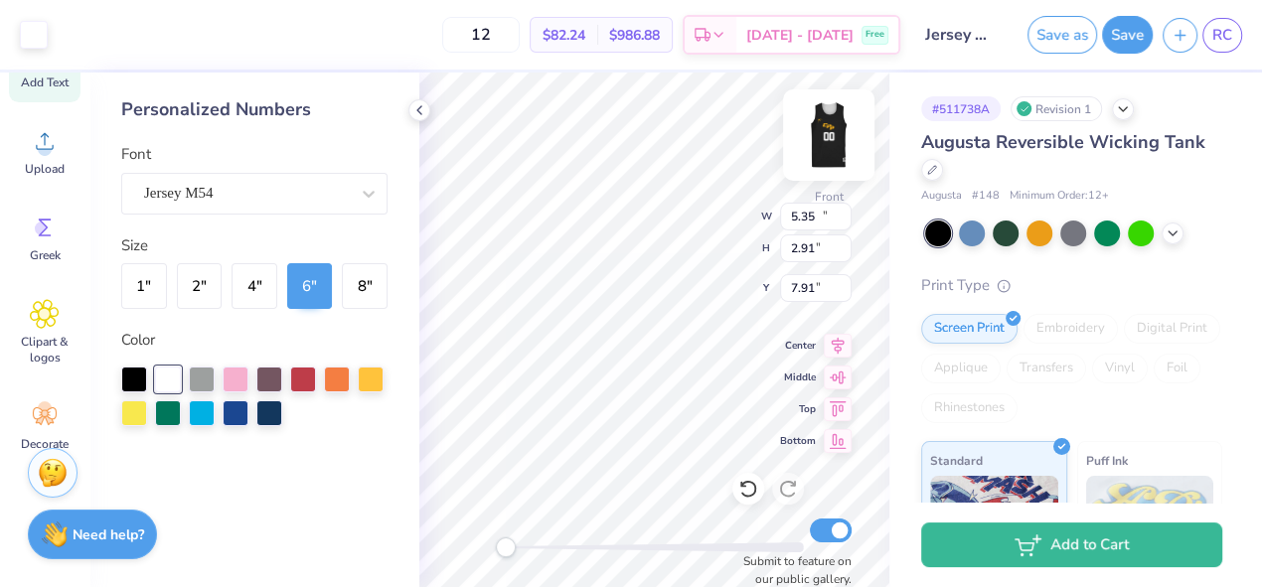
type input "12.43"
type input "1.73"
type input "4.58"
type input "7.33"
type input "6.00"
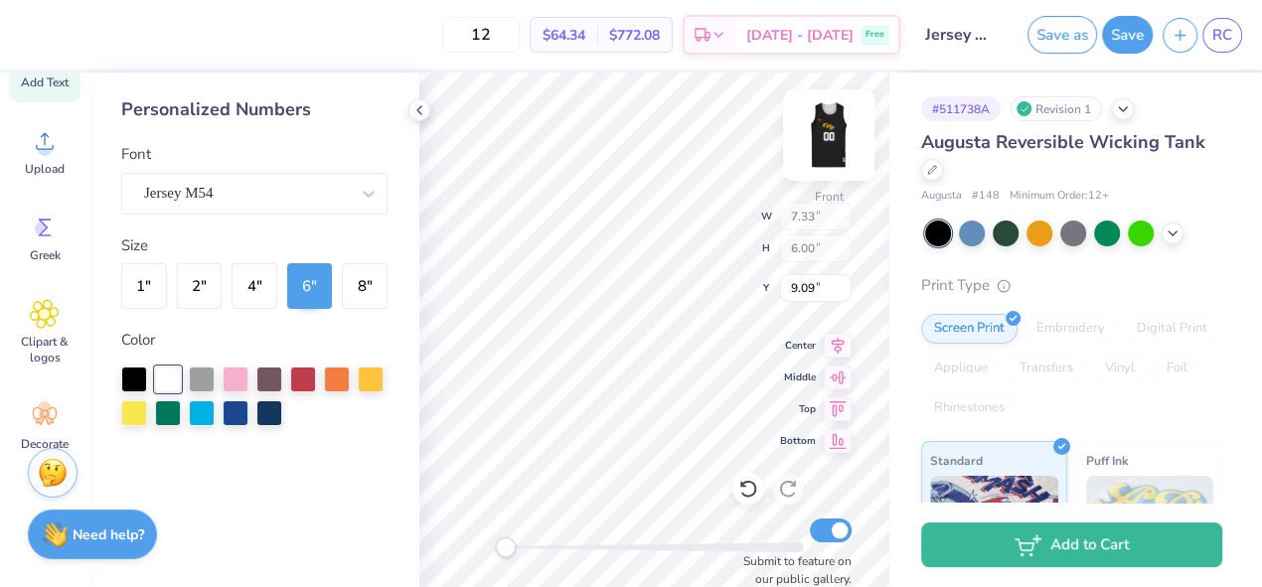
click at [829, 136] on img at bounding box center [828, 134] width 79 height 79
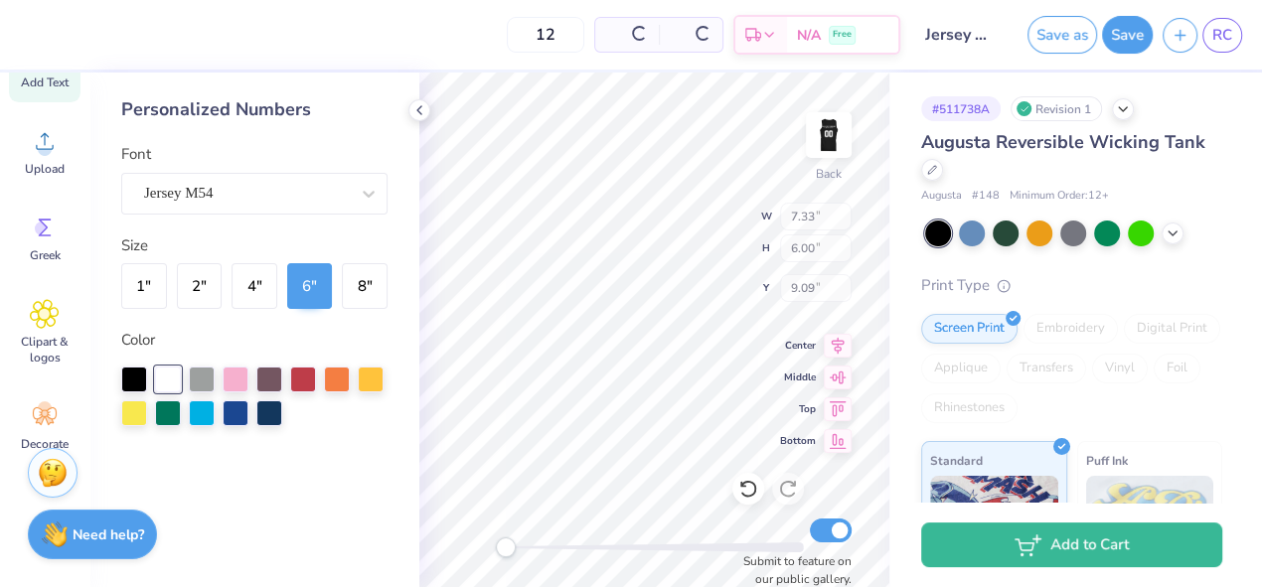
type input "5.10"
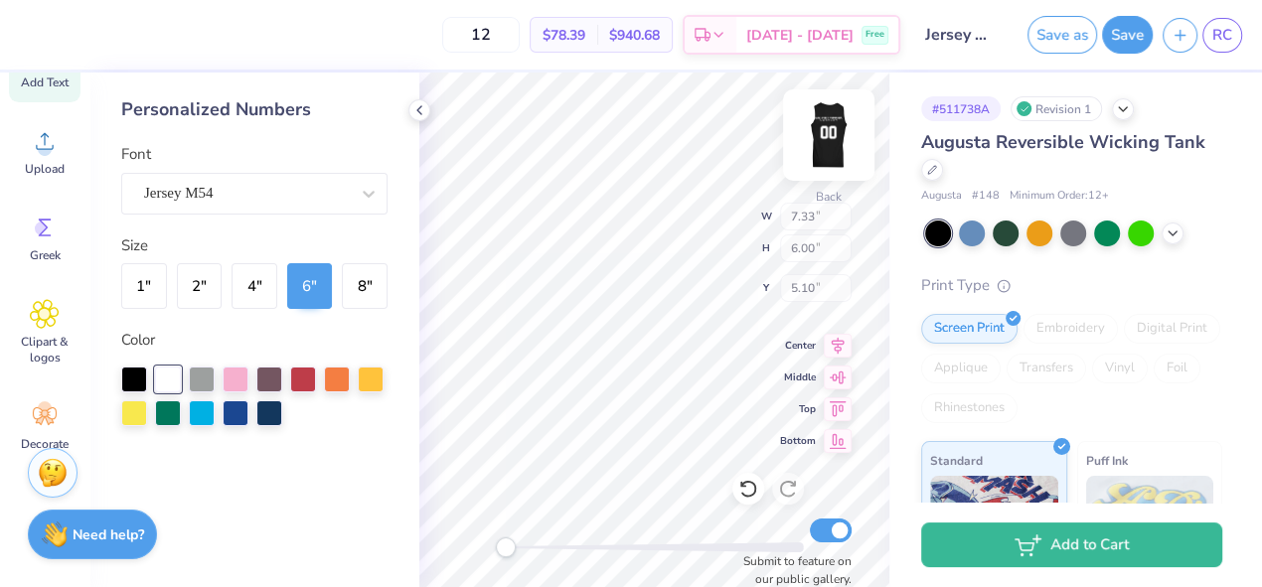
type input "4.89"
type input "4.00"
click at [845, 128] on img at bounding box center [828, 134] width 79 height 79
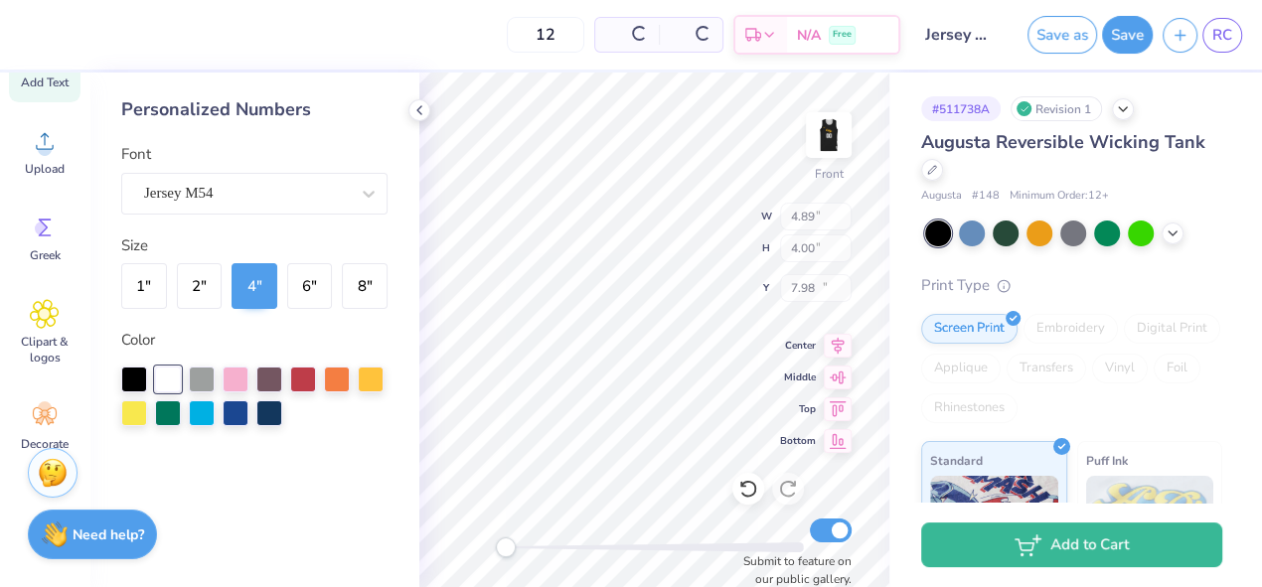
type input "11.96"
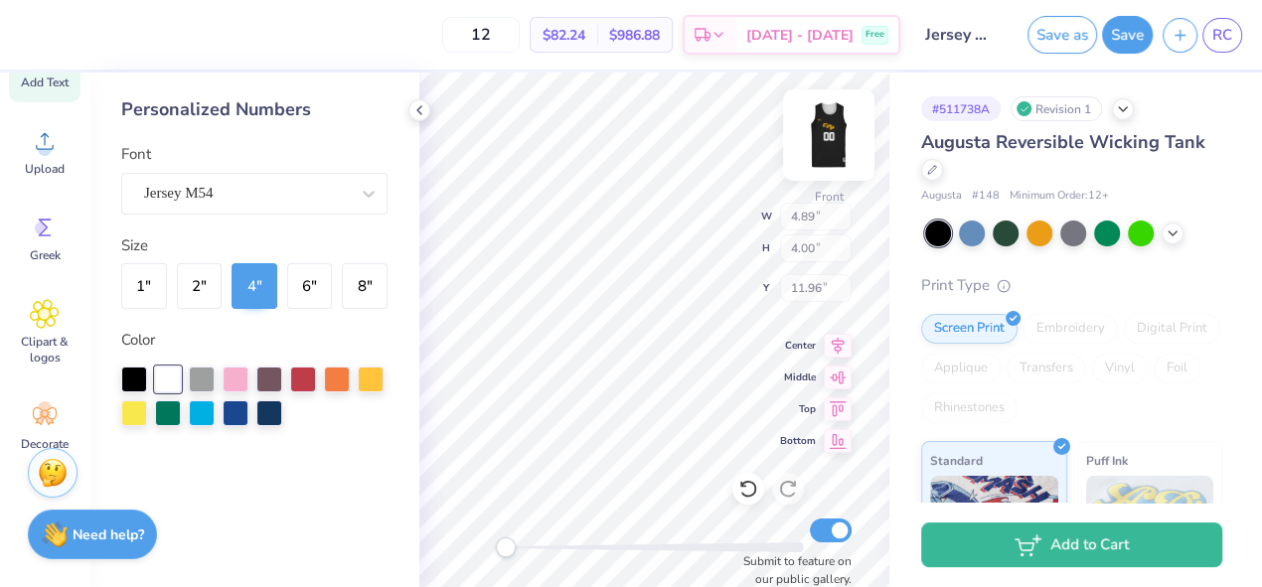
type input "12.43"
type input "1.73"
type input "4.97"
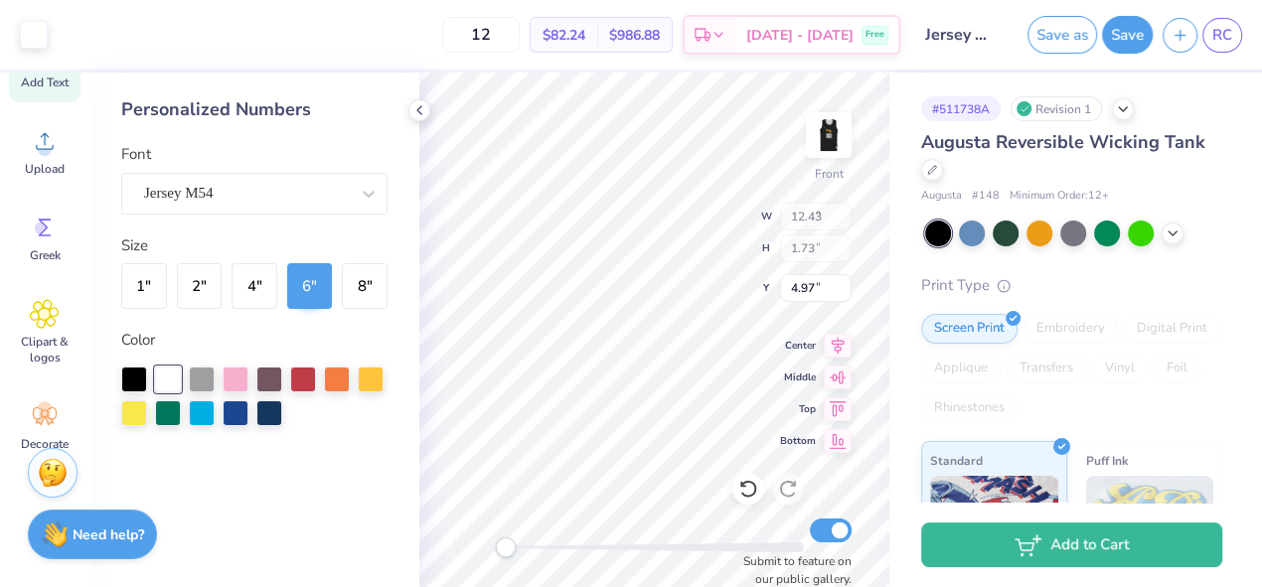
type input "7.33"
type input "6.00"
click at [835, 122] on img at bounding box center [828, 134] width 79 height 79
click at [806, 132] on img at bounding box center [828, 134] width 79 height 79
click at [807, 136] on img at bounding box center [828, 134] width 79 height 79
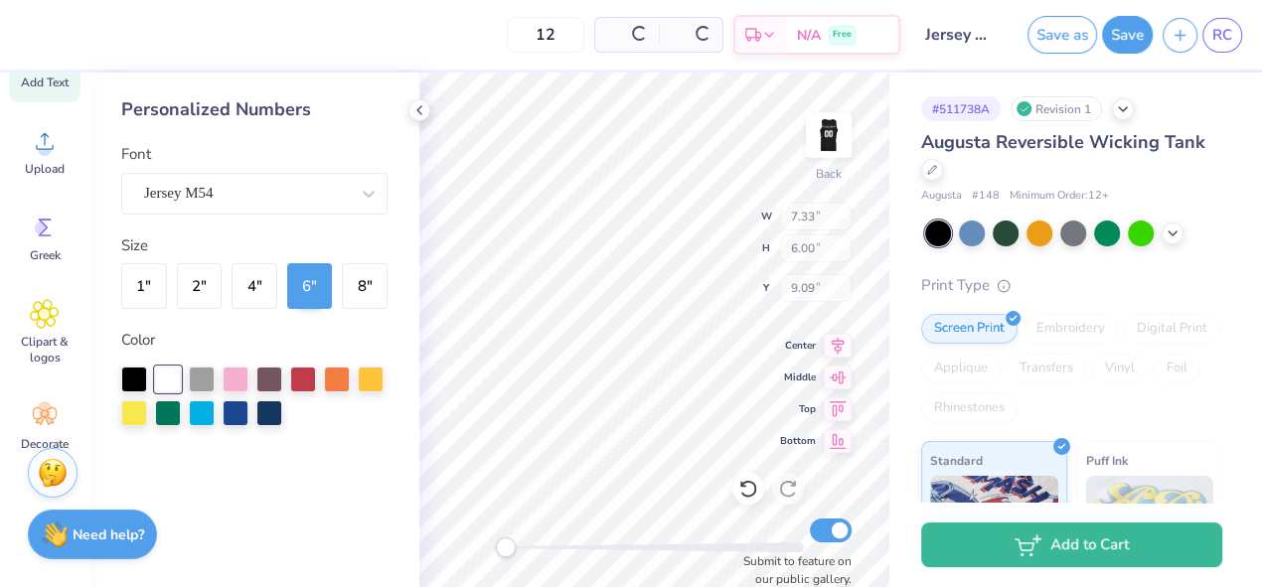
type input "5.10"
click at [423, 116] on icon at bounding box center [419, 110] width 16 height 16
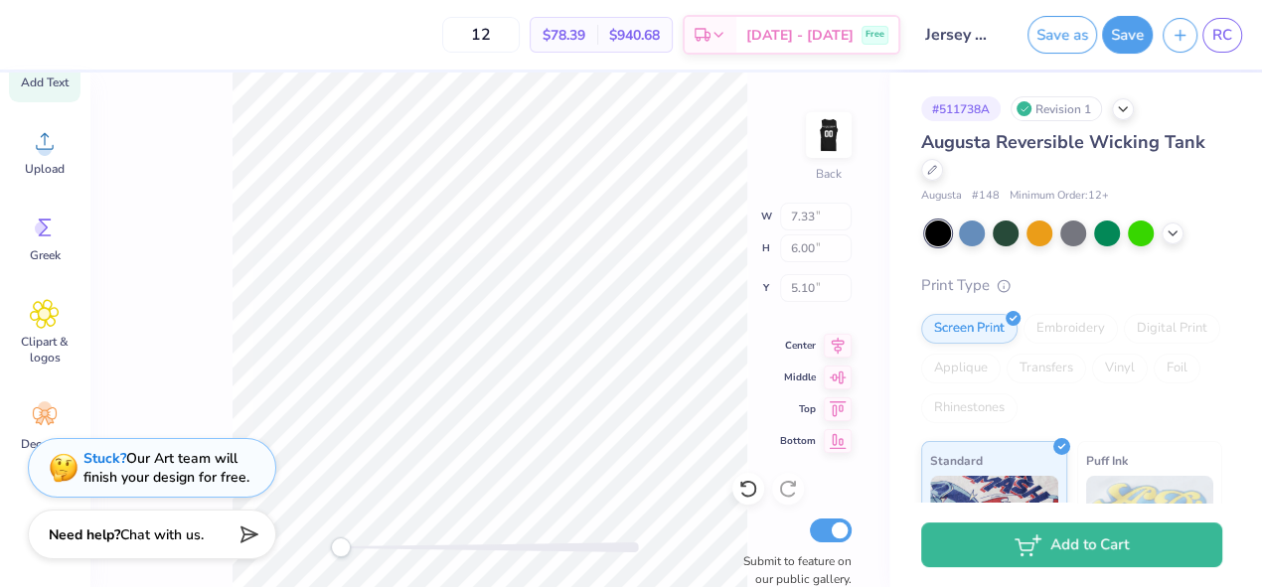
scroll to position [282, 0]
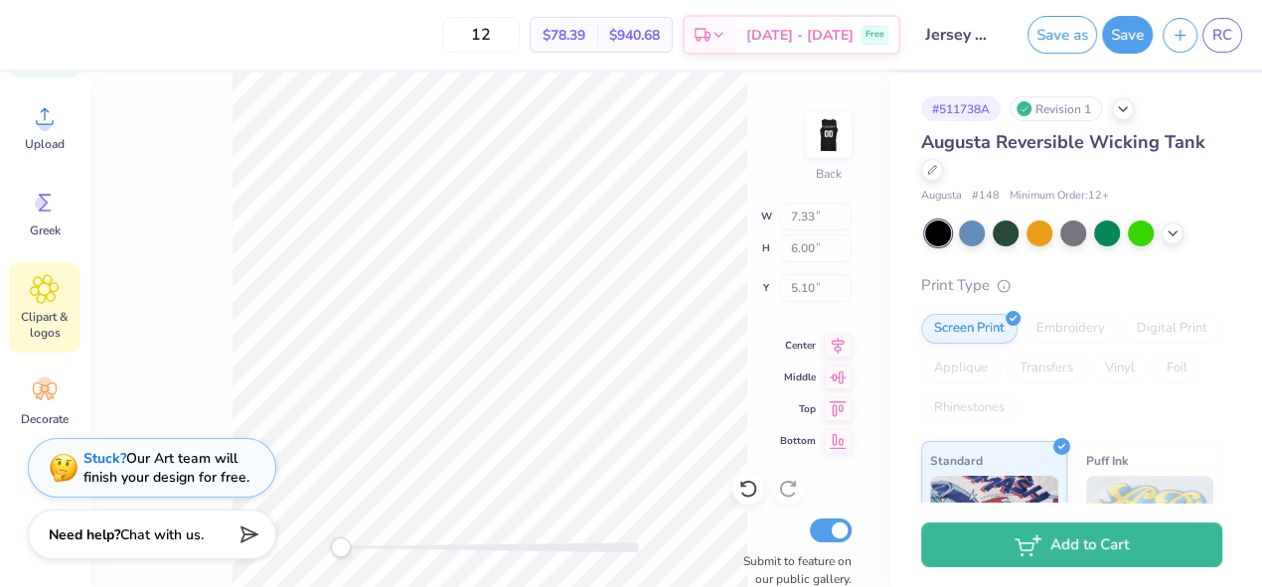
click at [58, 333] on span "Clipart & logos" at bounding box center [45, 325] width 66 height 32
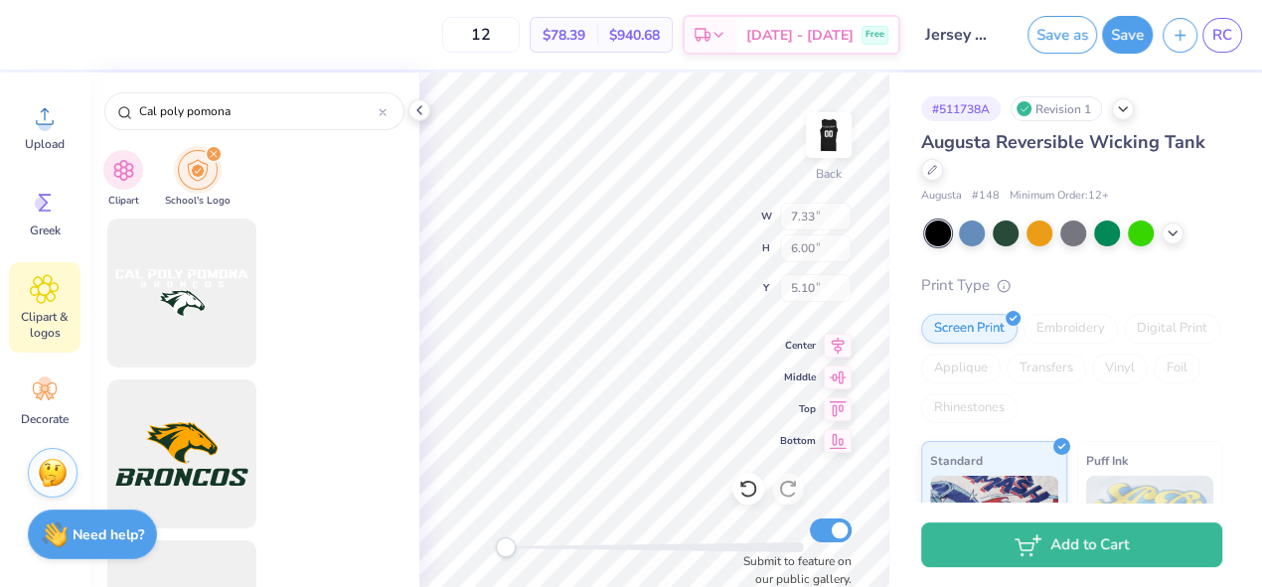
scroll to position [0, 0]
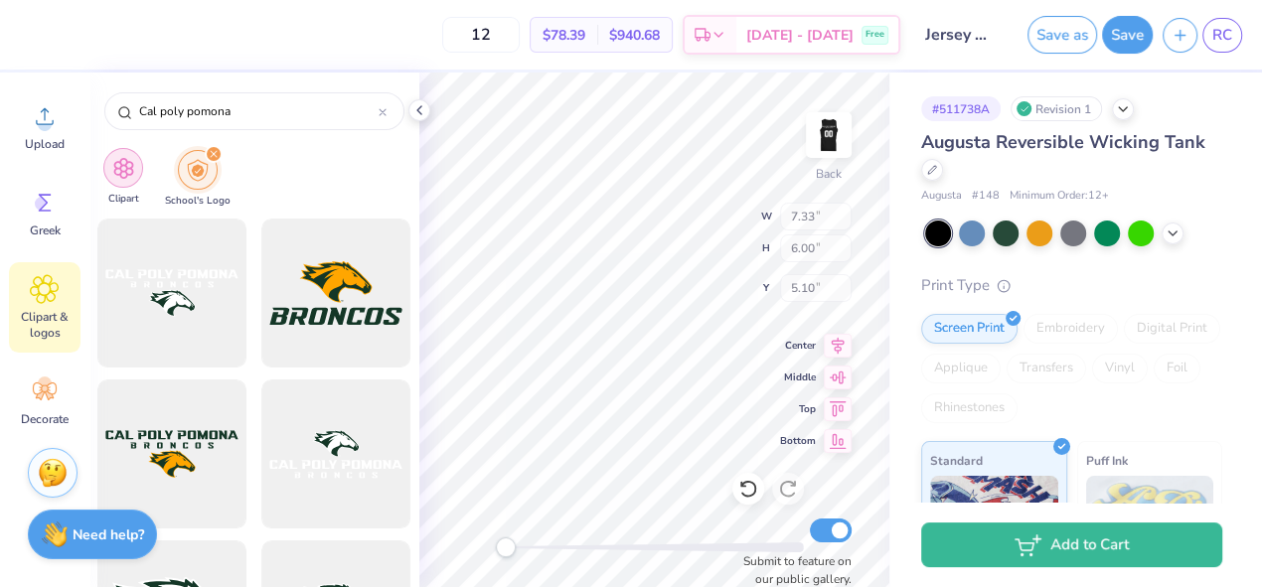
click at [134, 171] on div "filter for Clipart" at bounding box center [123, 168] width 40 height 40
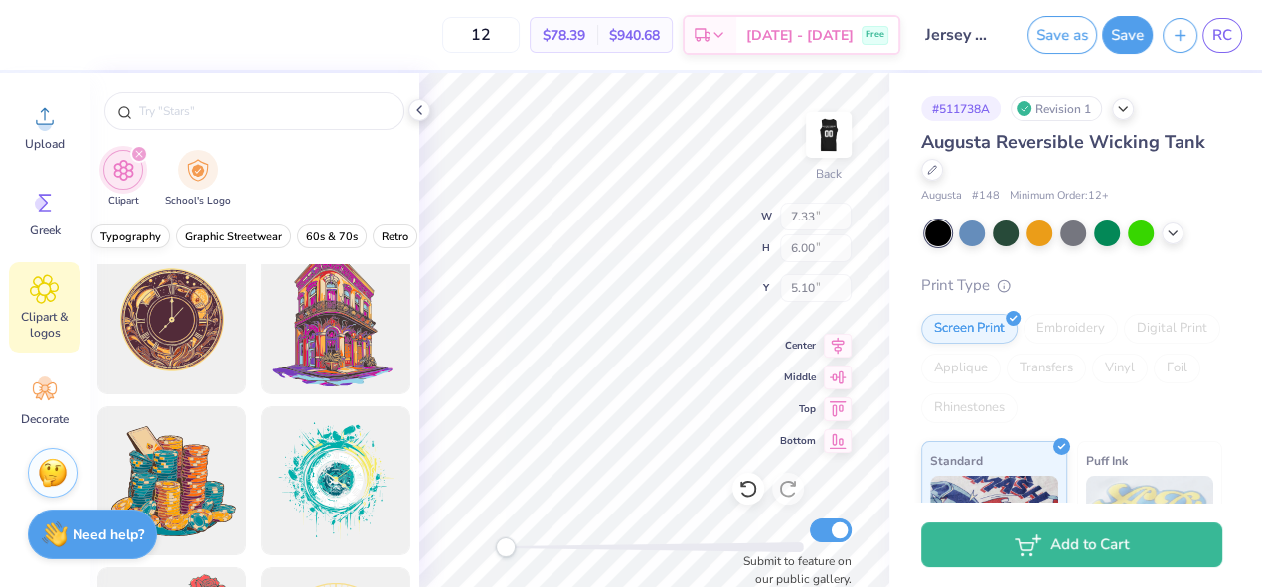
scroll to position [0, 265]
click at [373, 231] on button "Retro" at bounding box center [395, 237] width 45 height 24
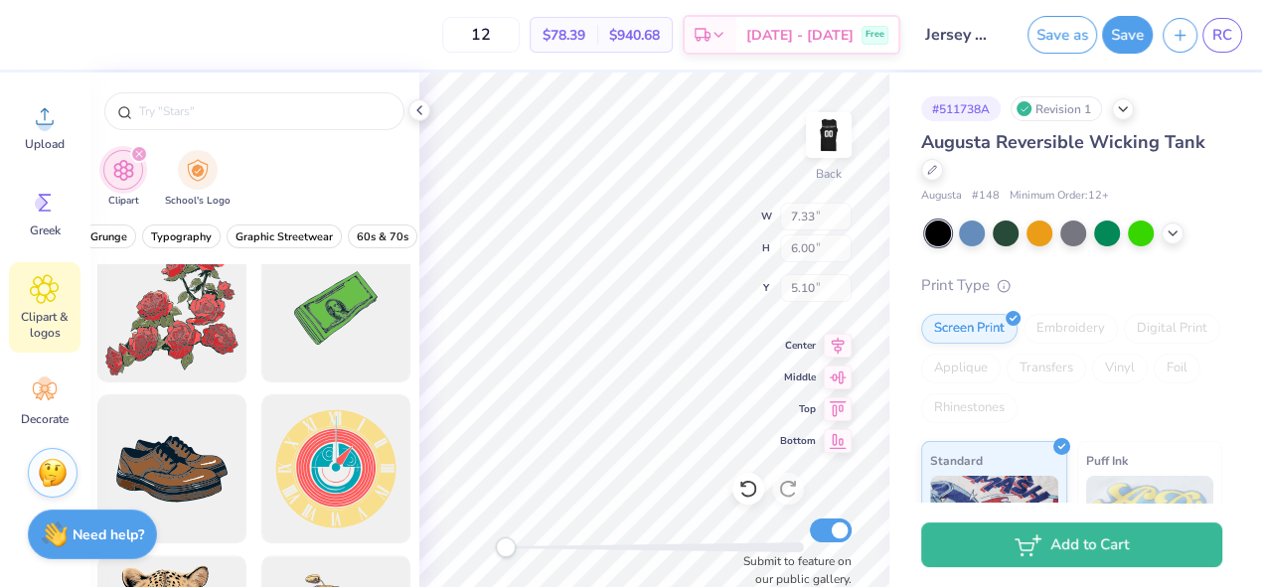
scroll to position [0, 0]
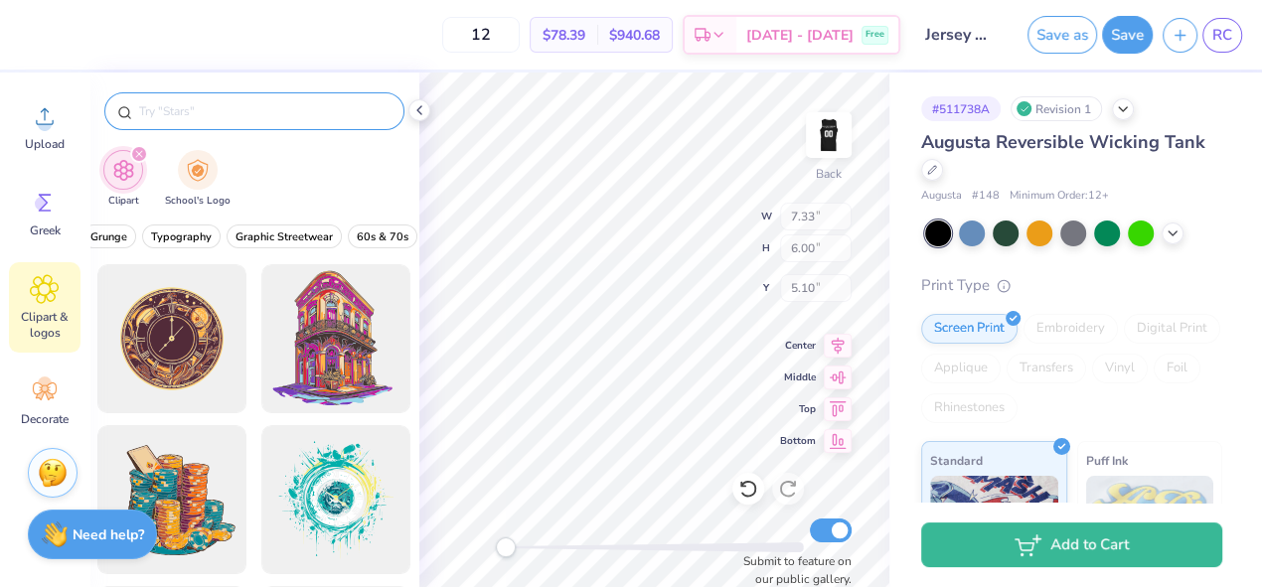
click at [266, 120] on input "text" at bounding box center [264, 111] width 254 height 20
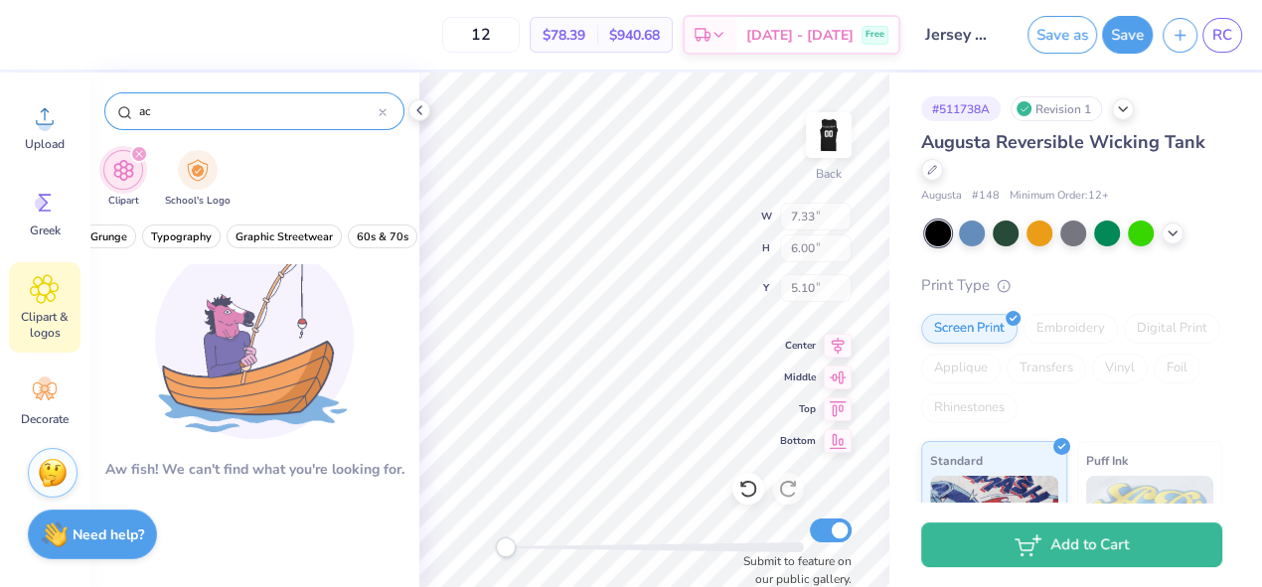
type input "a"
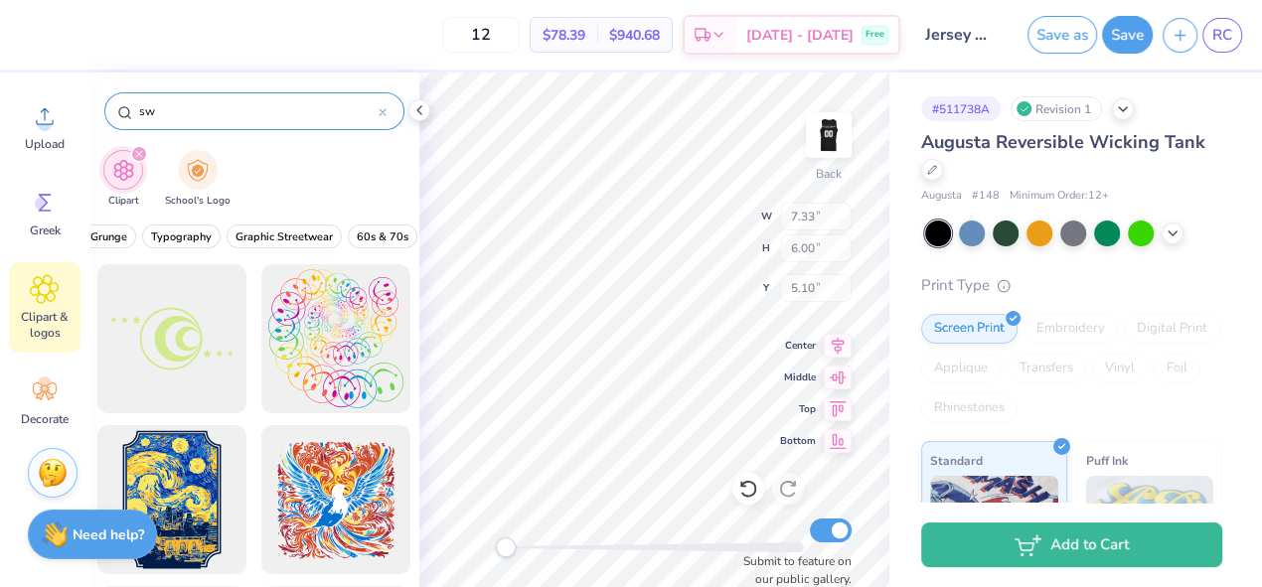
type input "s"
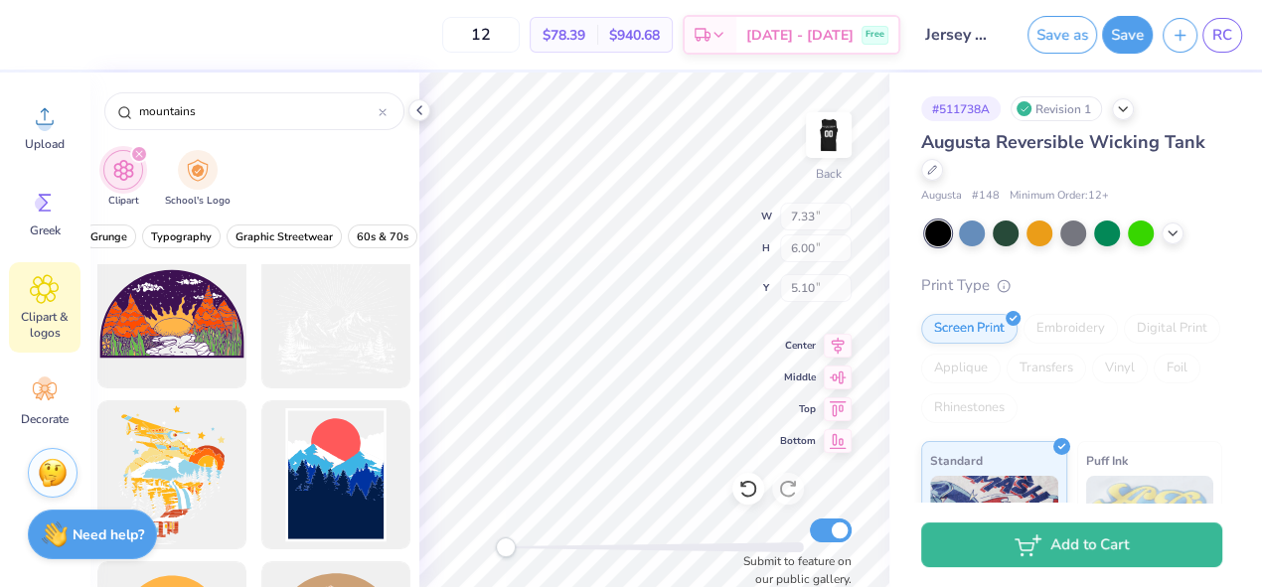
scroll to position [201, 0]
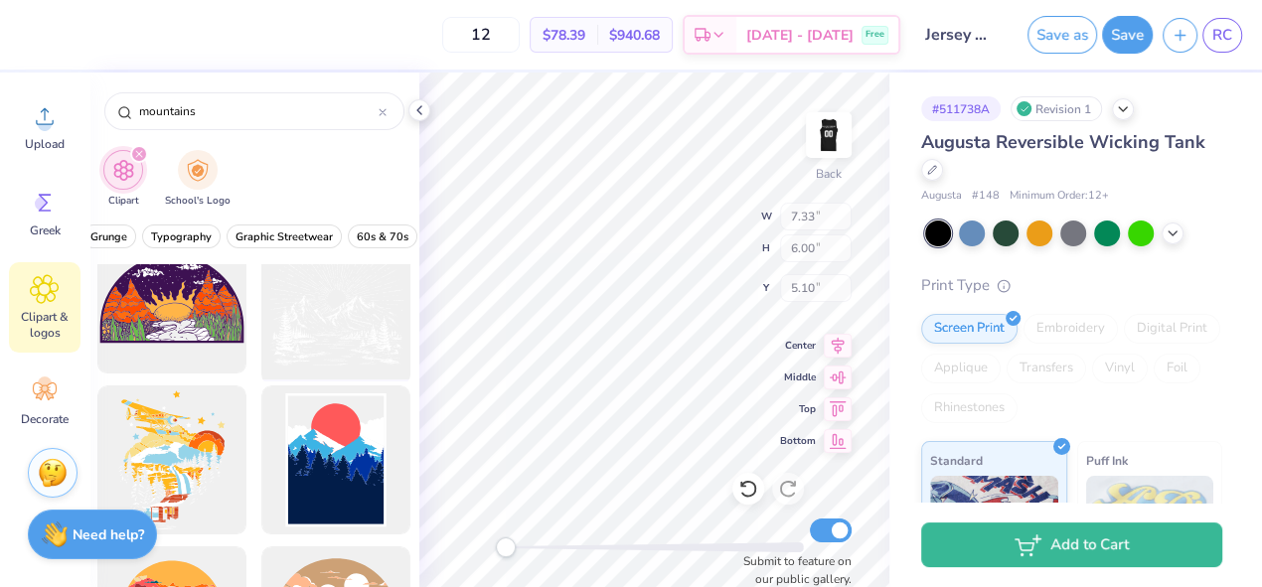
type input "mountains"
click at [376, 332] on div at bounding box center [336, 300] width 164 height 164
type input "14.97"
type input "14.76"
type input "2.12"
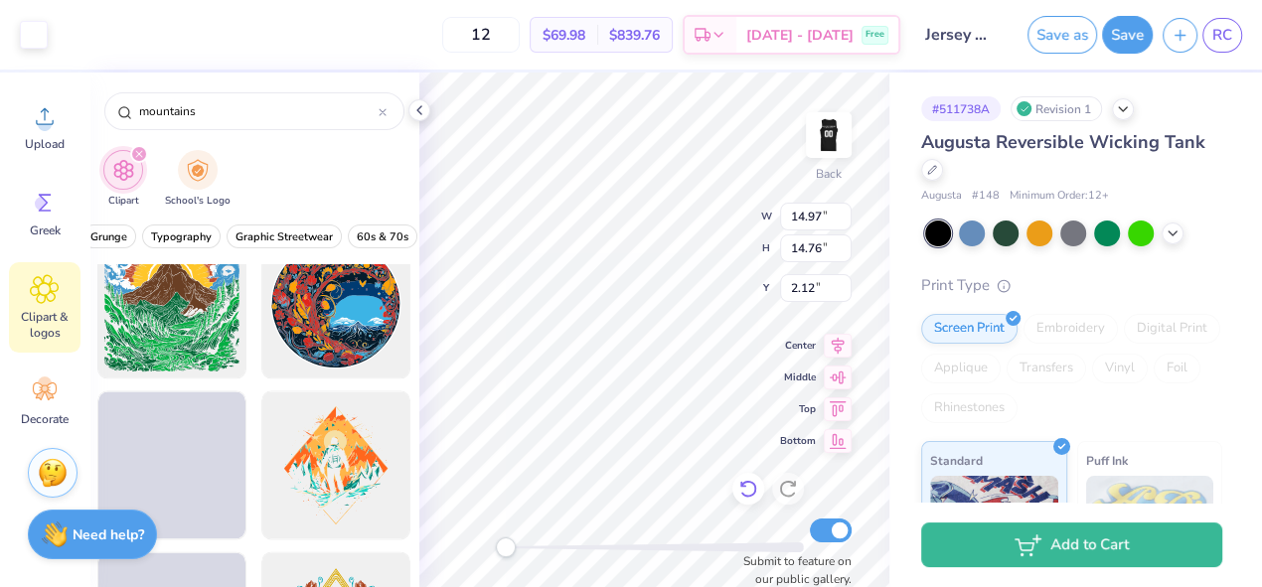
scroll to position [1647, 0]
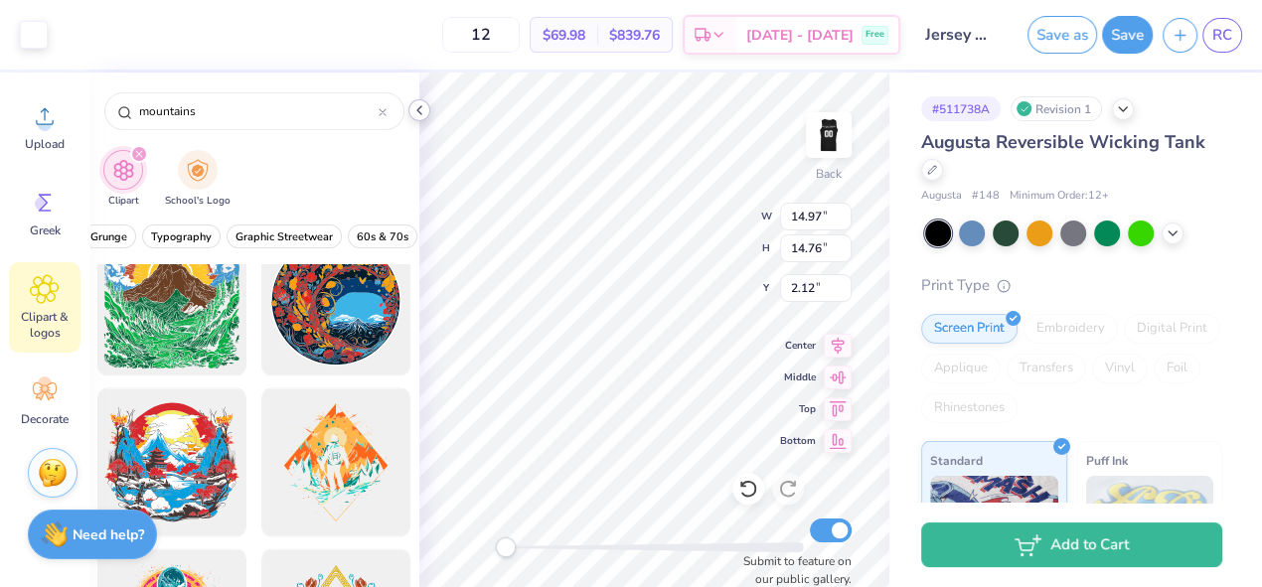
click at [420, 111] on icon at bounding box center [419, 110] width 16 height 16
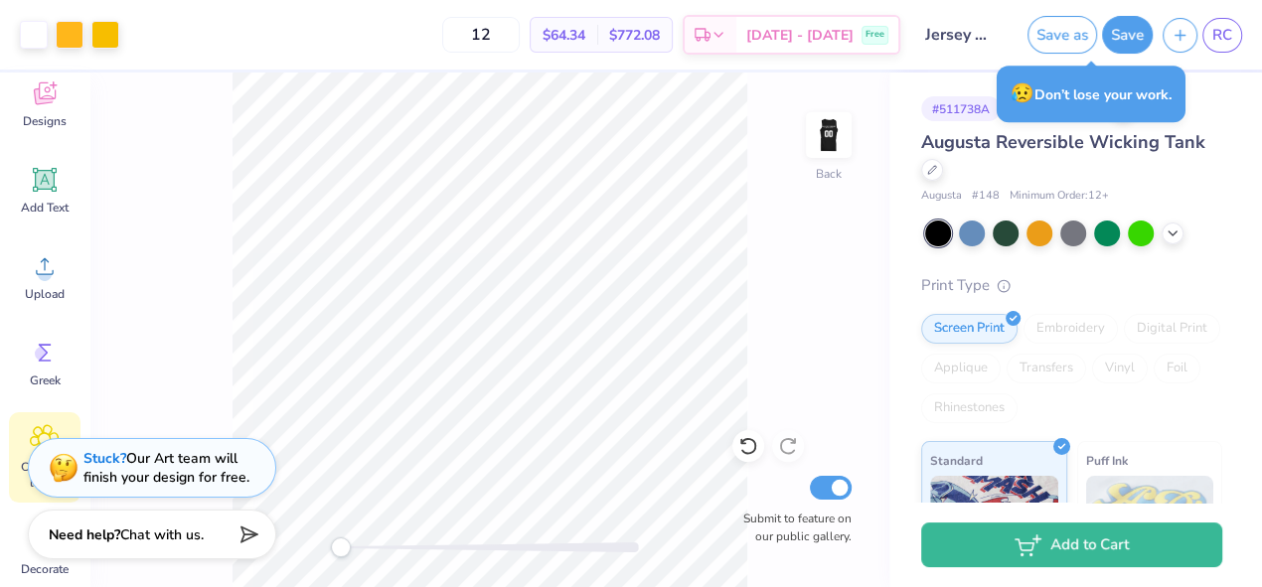
scroll to position [0, 0]
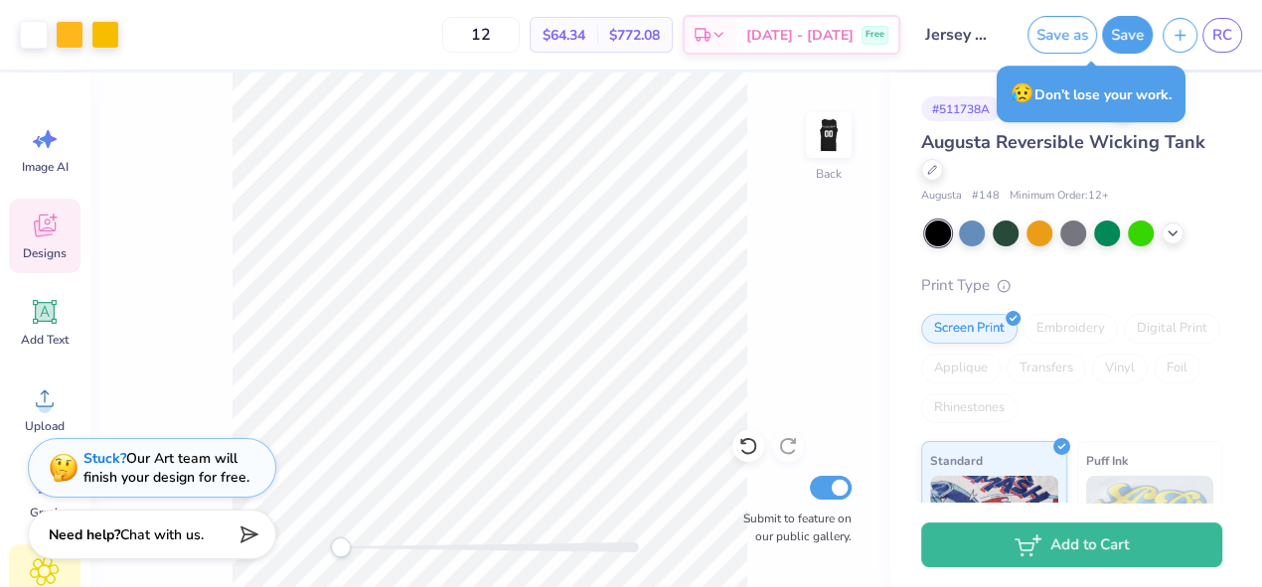
click at [36, 250] on span "Designs" at bounding box center [45, 253] width 44 height 16
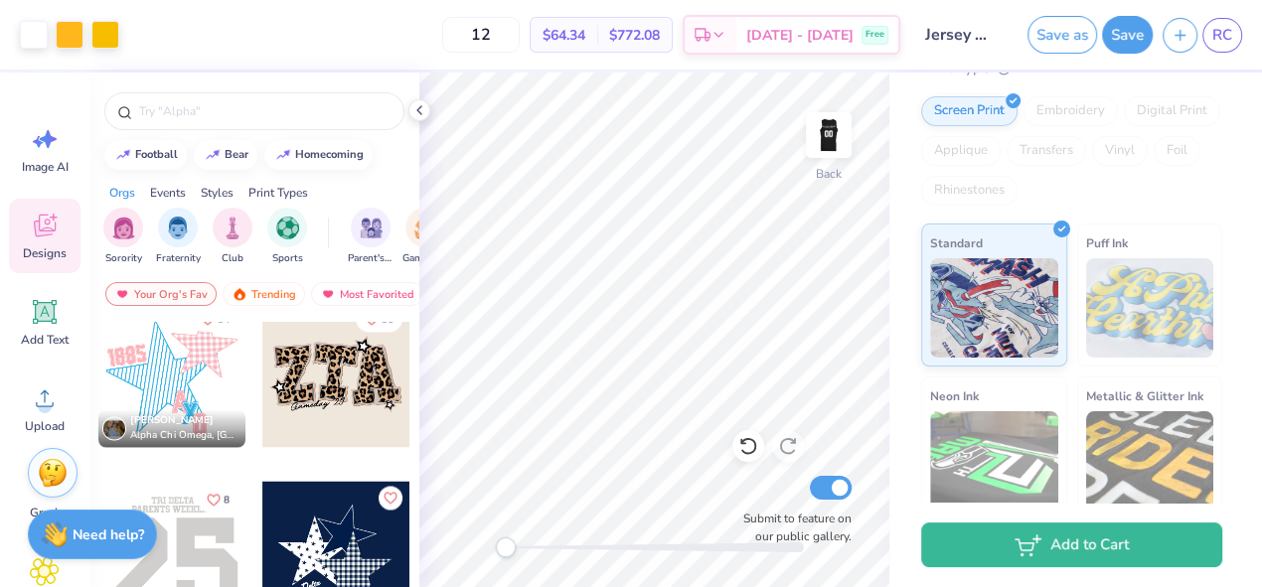
scroll to position [386, 0]
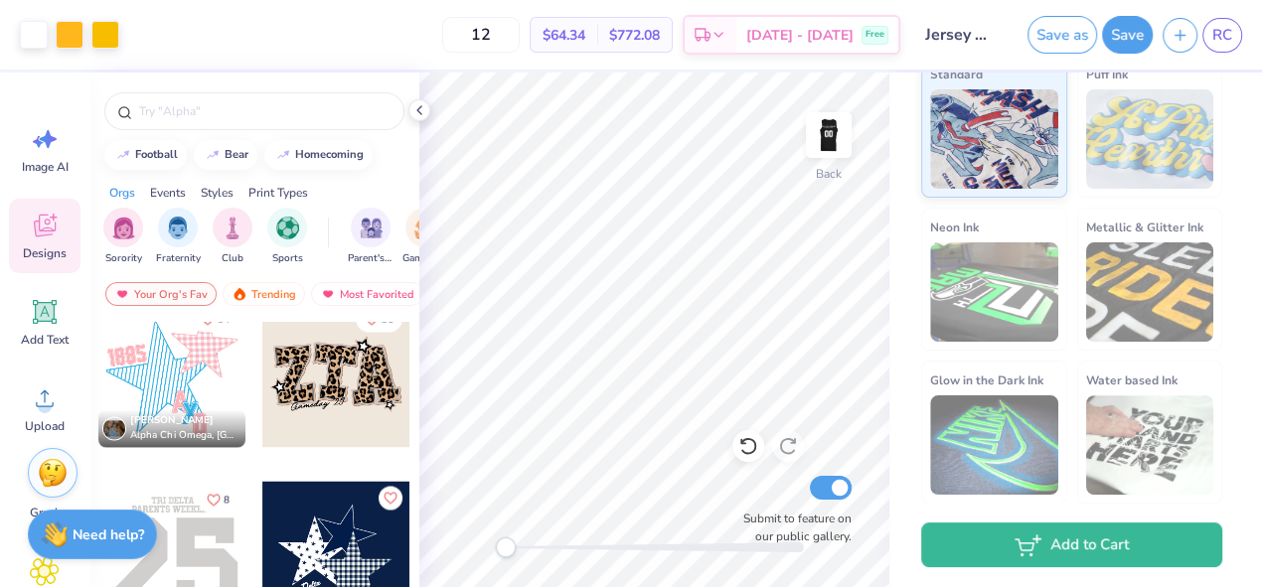
click at [20, 449] on div "Image AI Designs Add Text Upload Greek Clipart & logos Decorate" at bounding box center [45, 416] width 72 height 609
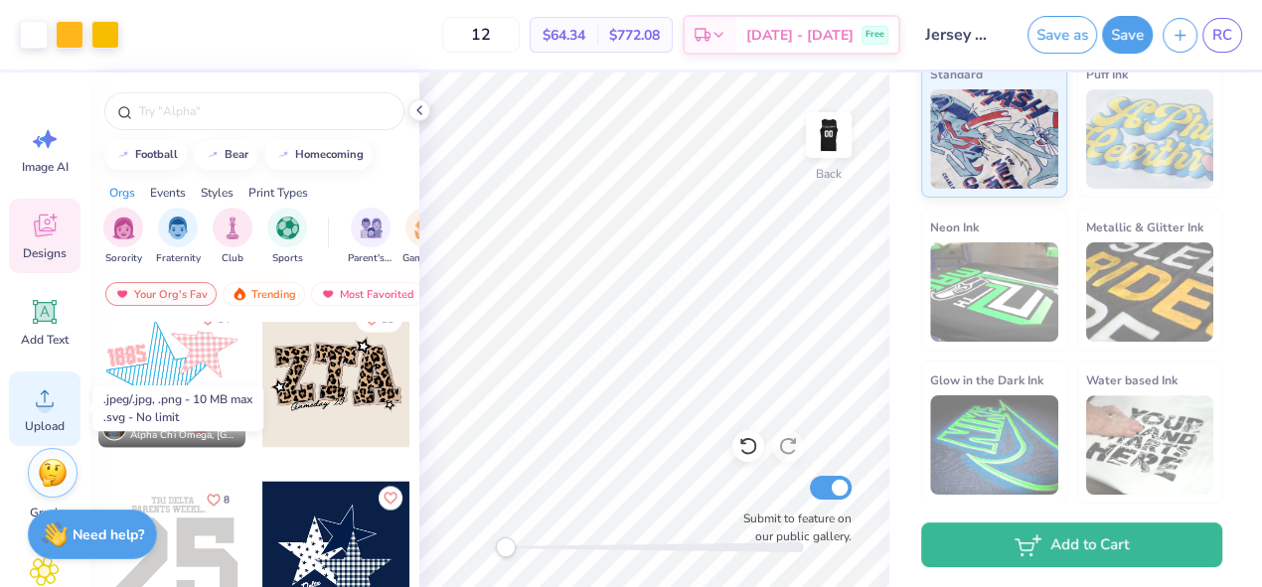
click at [46, 426] on span "Upload" at bounding box center [45, 426] width 40 height 16
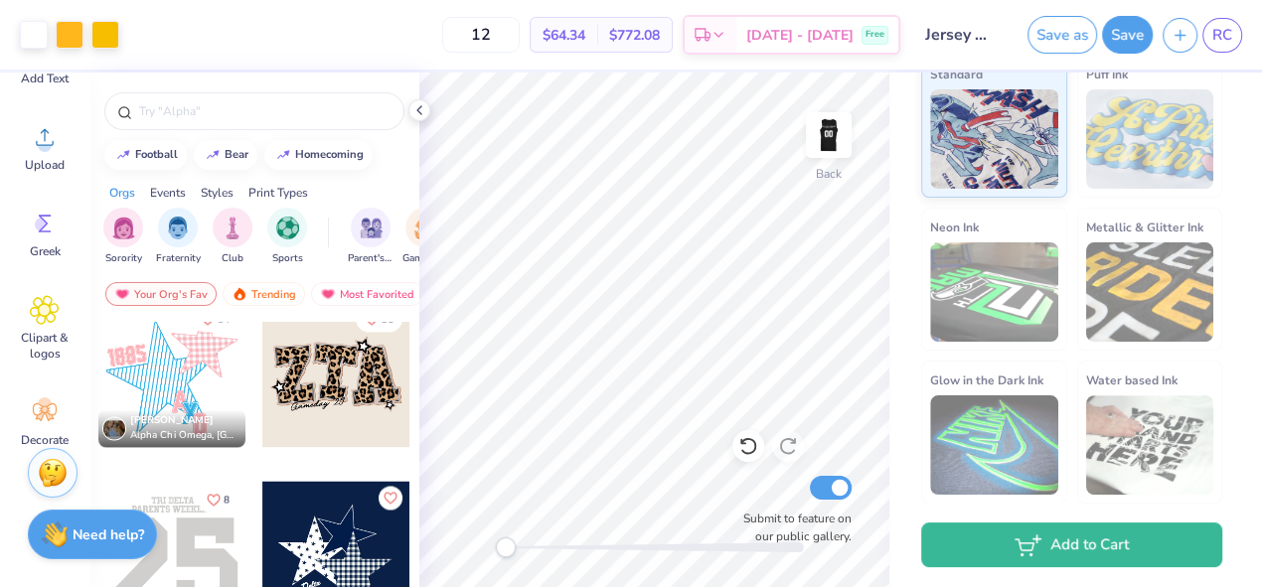
scroll to position [282, 0]
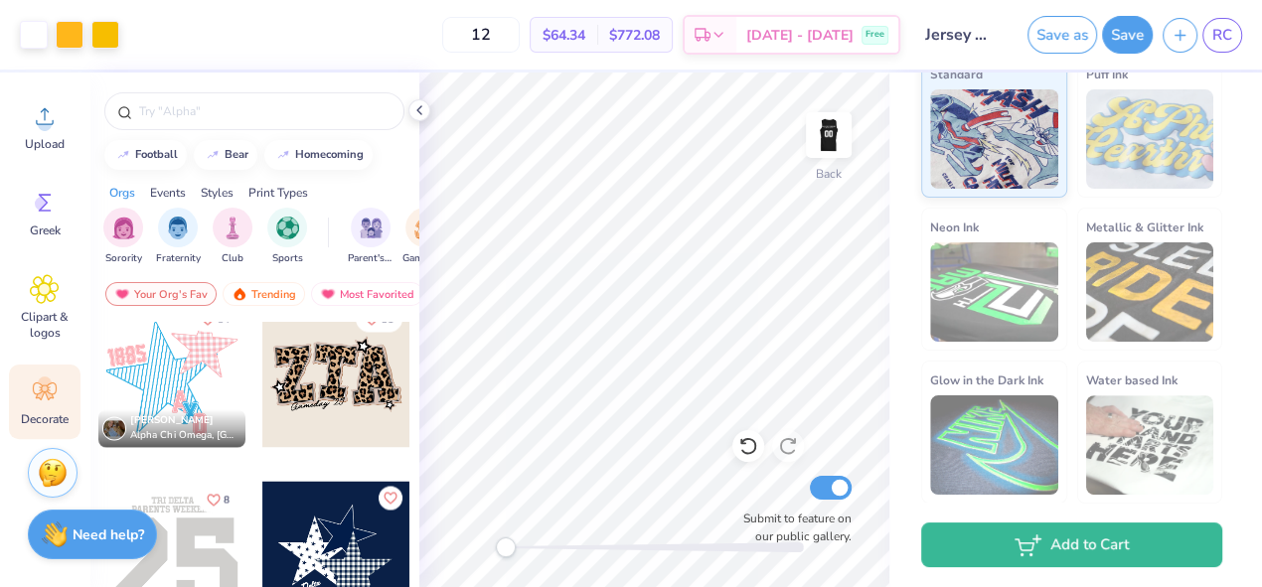
click at [42, 423] on span "Decorate" at bounding box center [45, 419] width 48 height 16
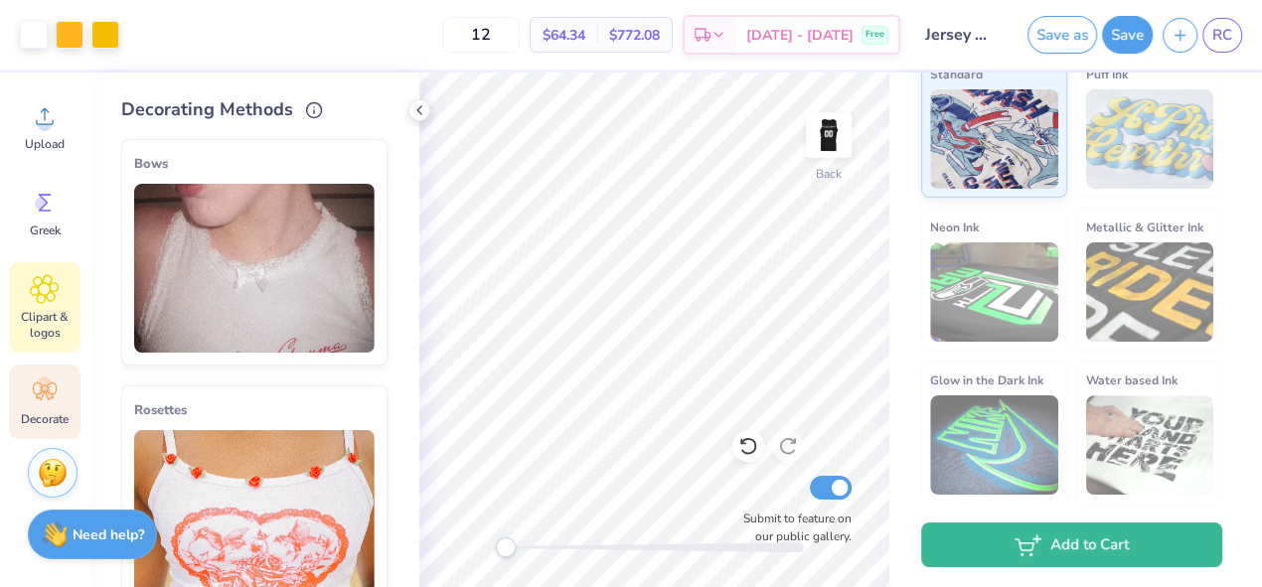
click at [53, 309] on span "Clipart & logos" at bounding box center [45, 325] width 66 height 32
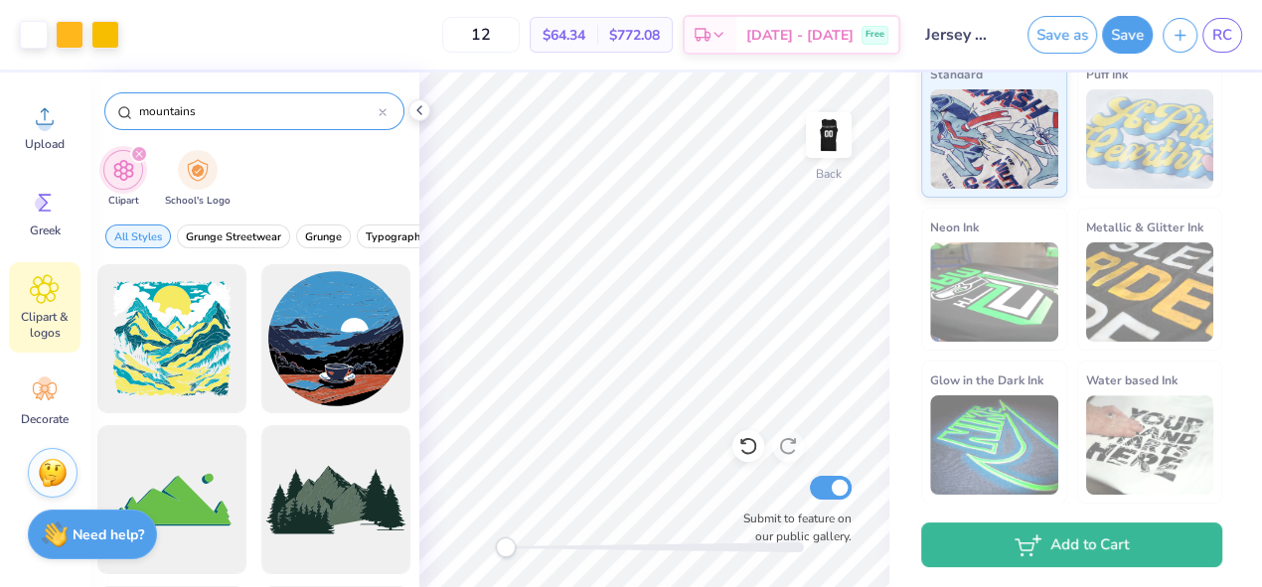
click at [384, 113] on icon at bounding box center [383, 112] width 8 height 8
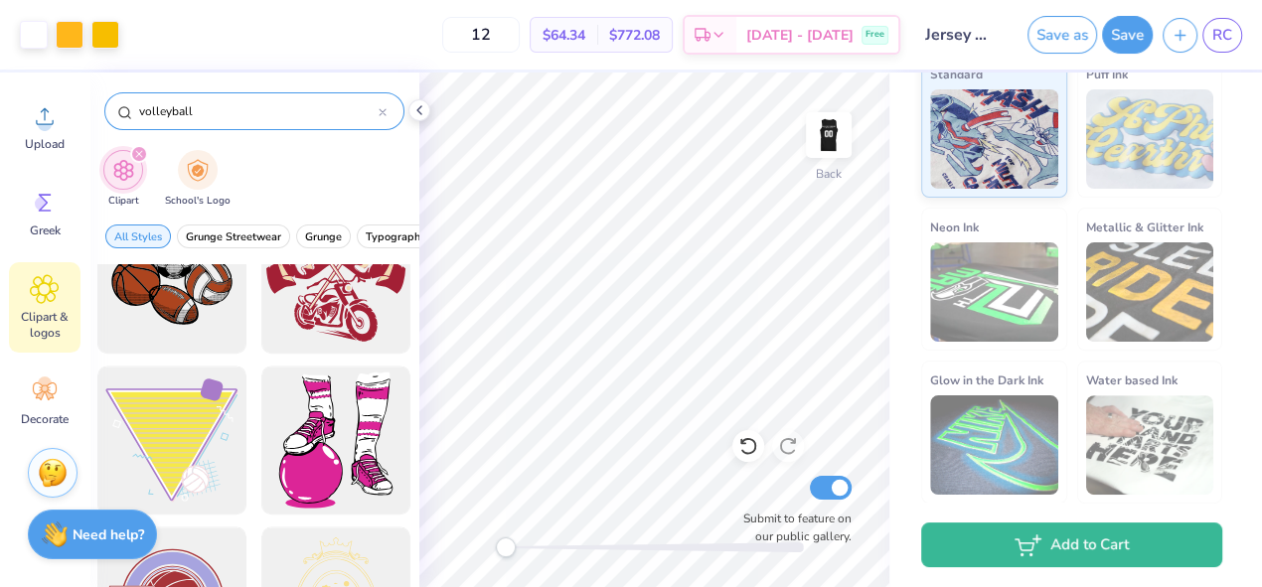
scroll to position [1010, 0]
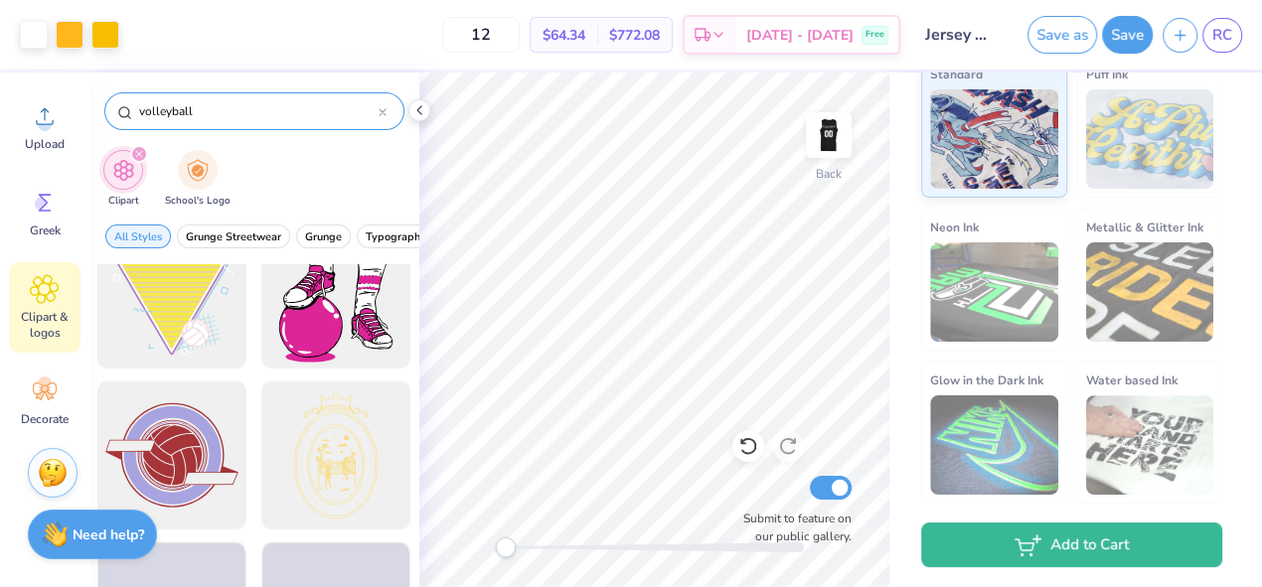
type input "volleyball"
click at [315, 423] on div at bounding box center [335, 454] width 149 height 149
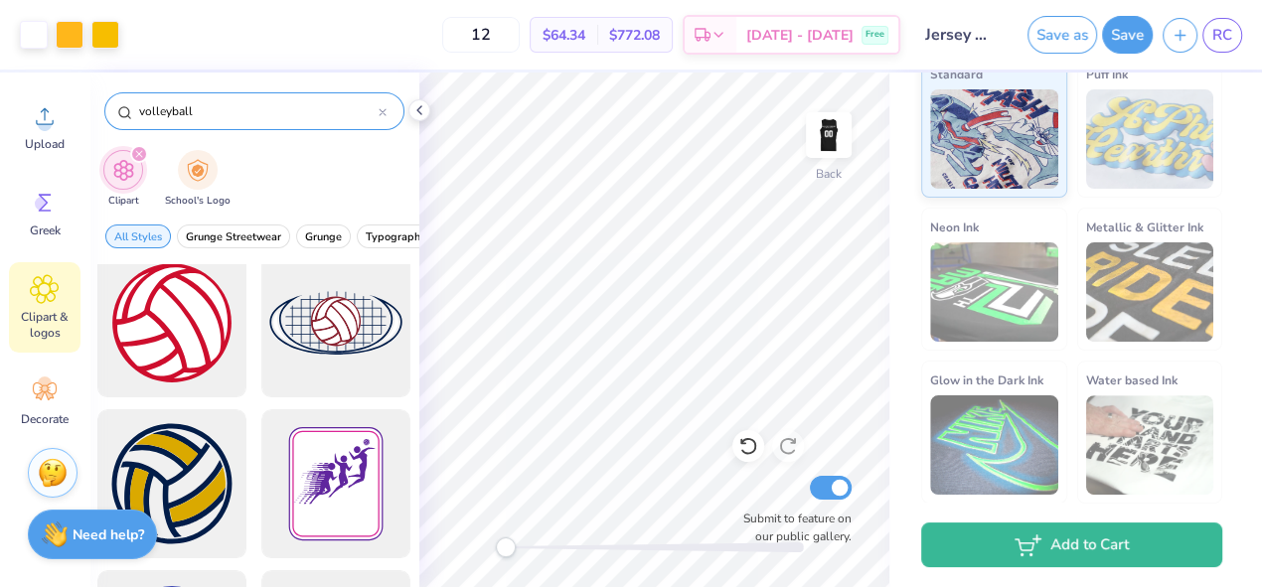
scroll to position [0, 0]
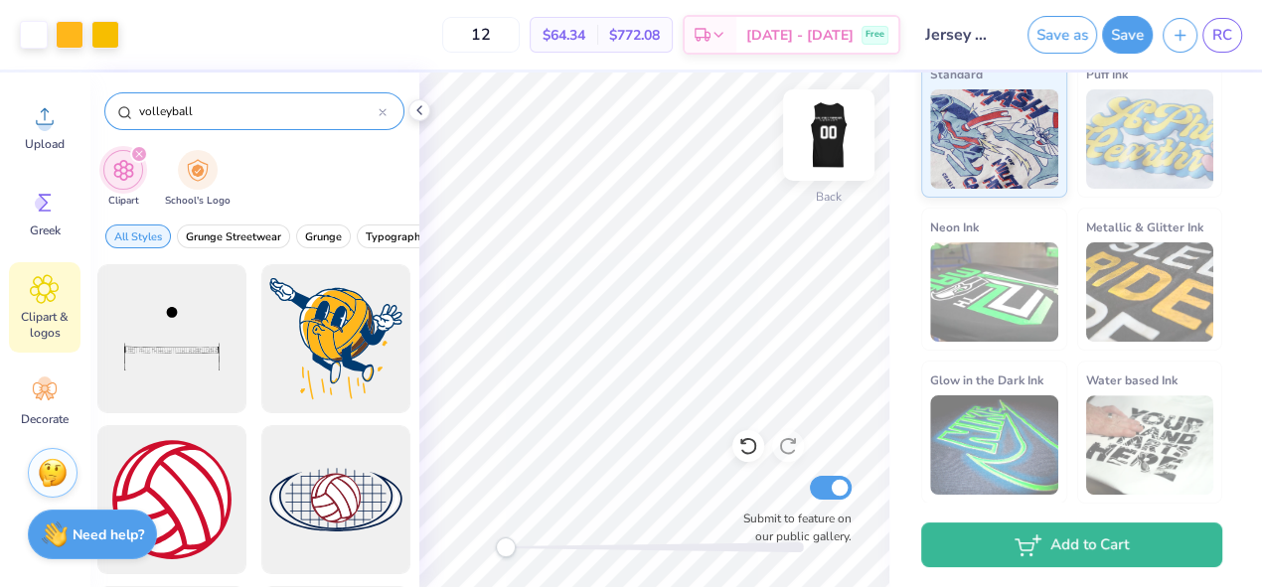
click at [838, 120] on img at bounding box center [828, 134] width 79 height 79
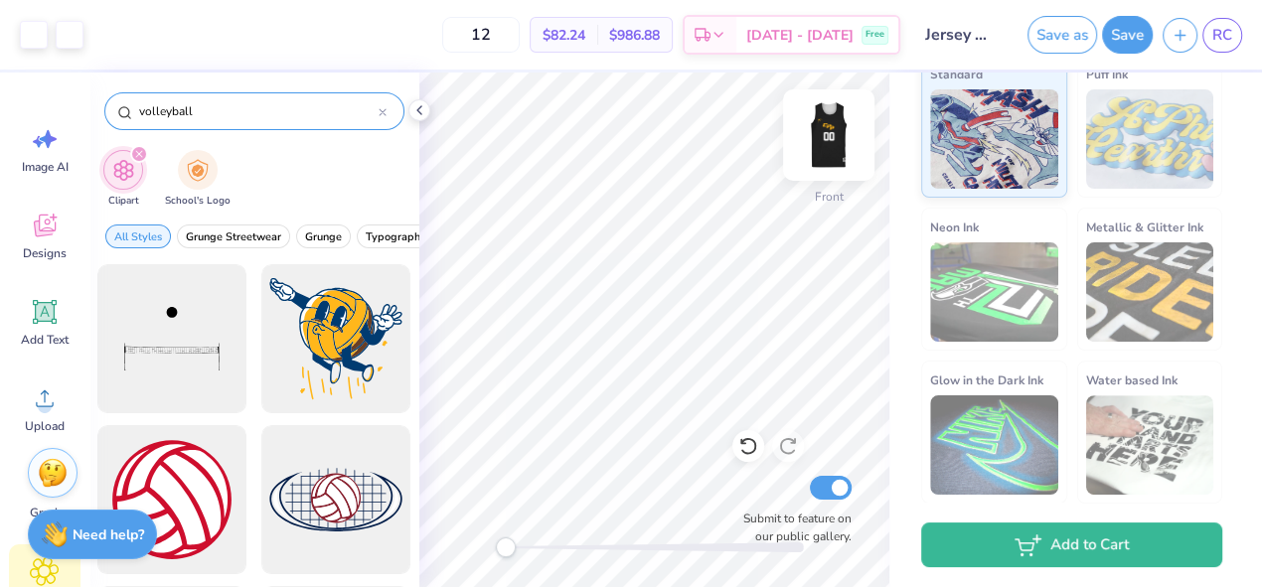
click at [836, 132] on img at bounding box center [828, 134] width 79 height 79
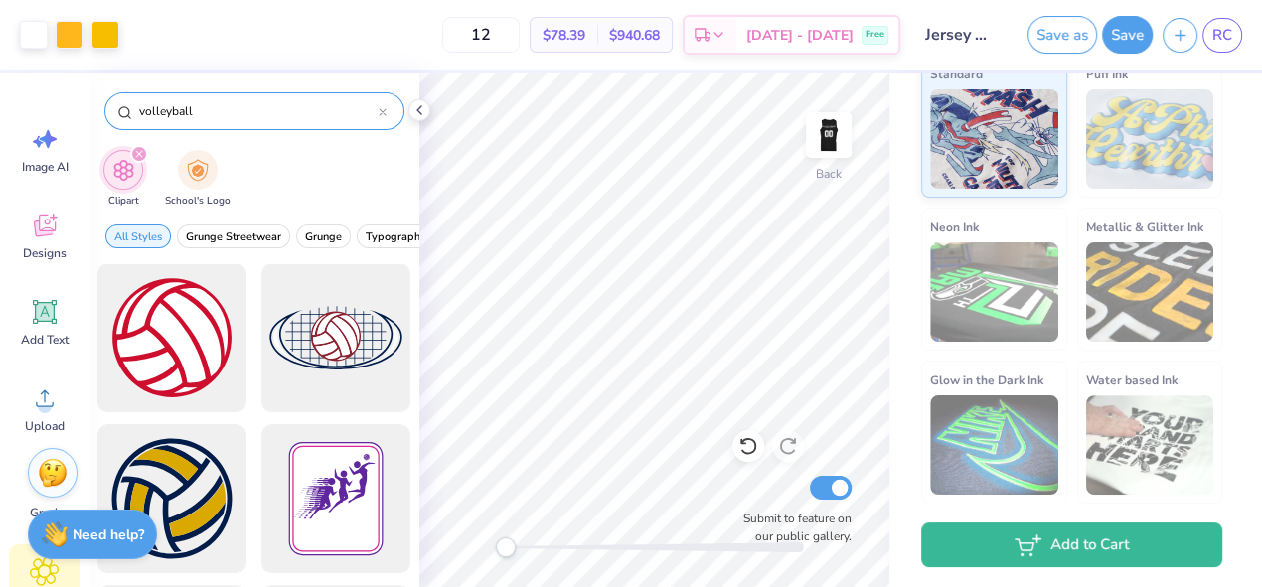
scroll to position [178, 0]
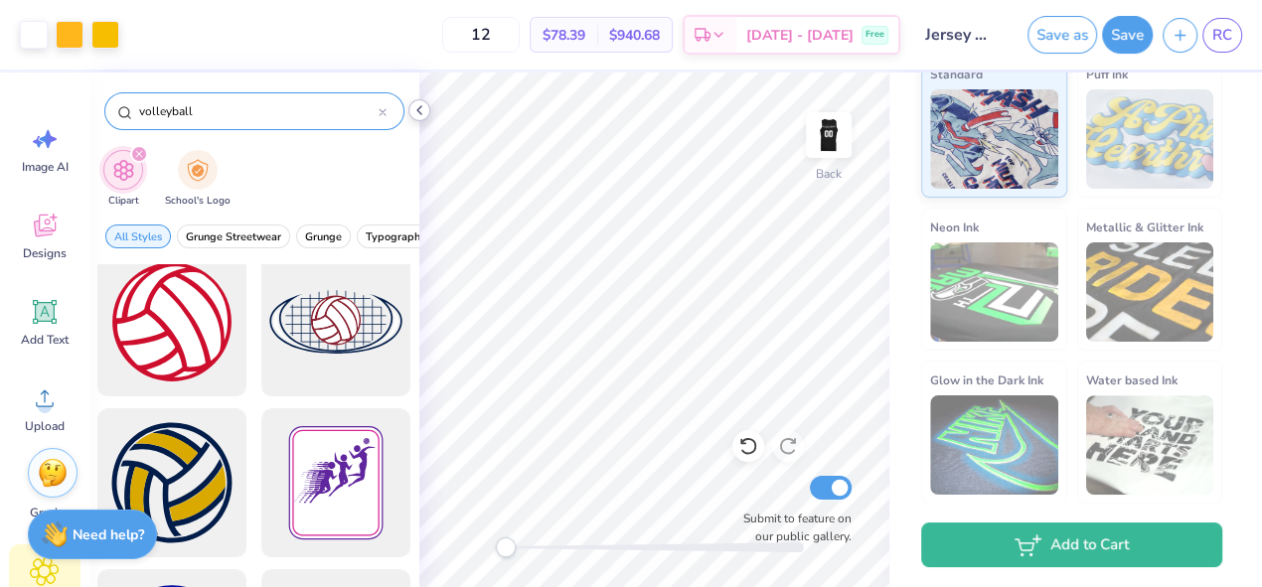
click at [423, 111] on icon at bounding box center [419, 110] width 16 height 16
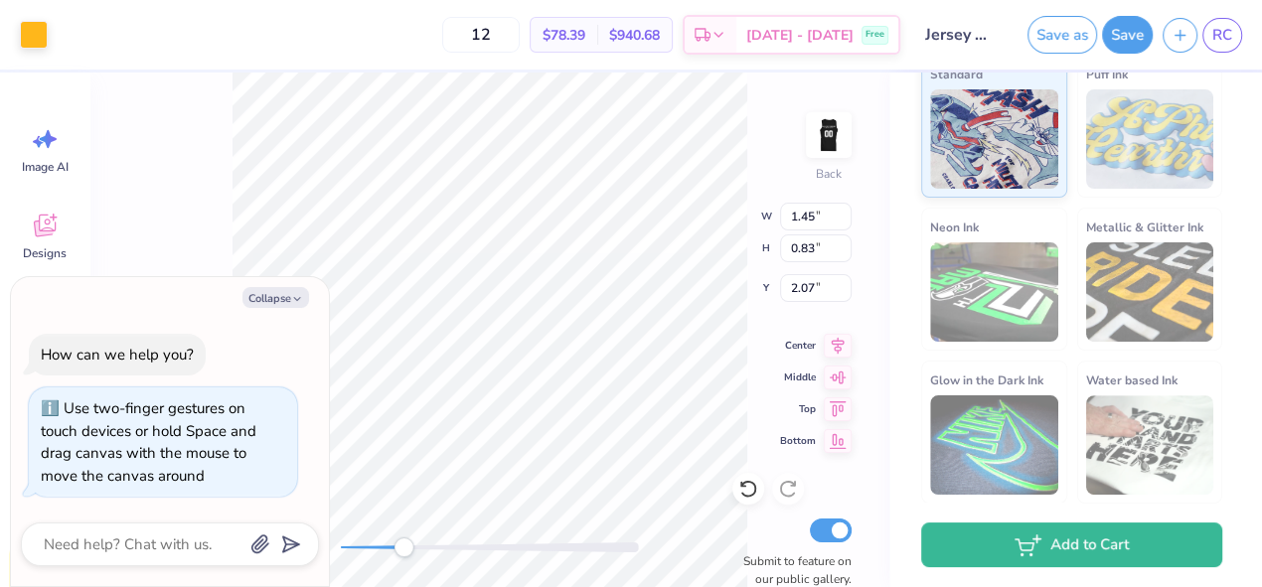
click at [404, 567] on div "Back W 1.45 1.45 " H 0.83 0.83 " Y 2.07 2.07 " Center Middle Top Bottom Submit …" at bounding box center [489, 330] width 800 height 515
click at [78, 41] on div at bounding box center [70, 33] width 28 height 28
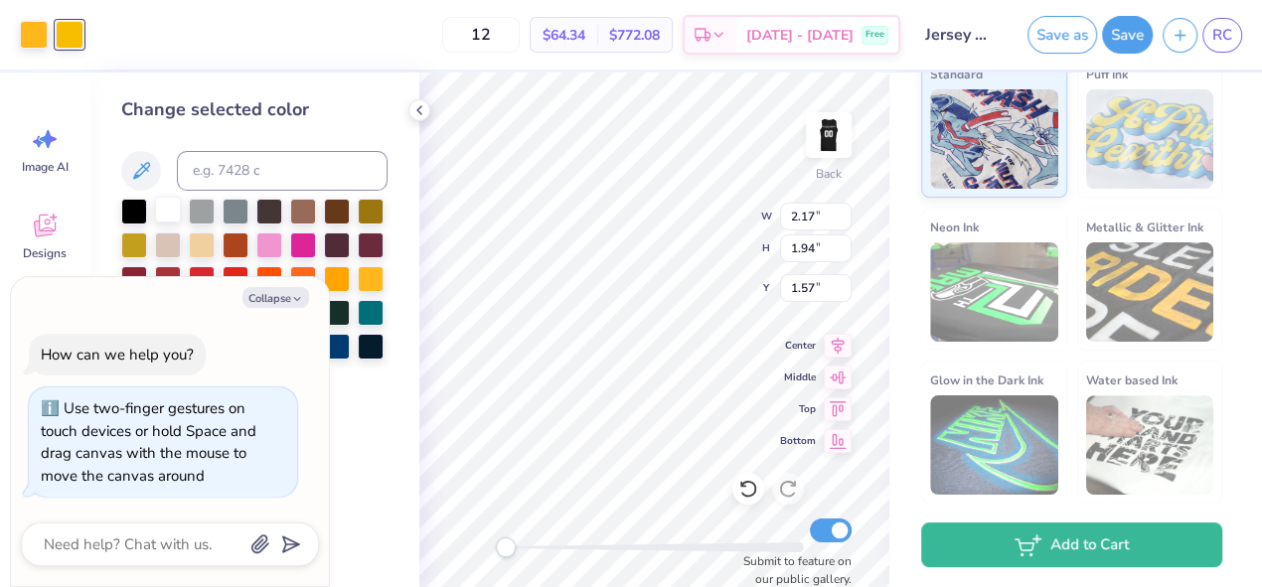
click at [176, 210] on div at bounding box center [168, 210] width 26 height 26
click at [164, 213] on div at bounding box center [168, 210] width 26 height 26
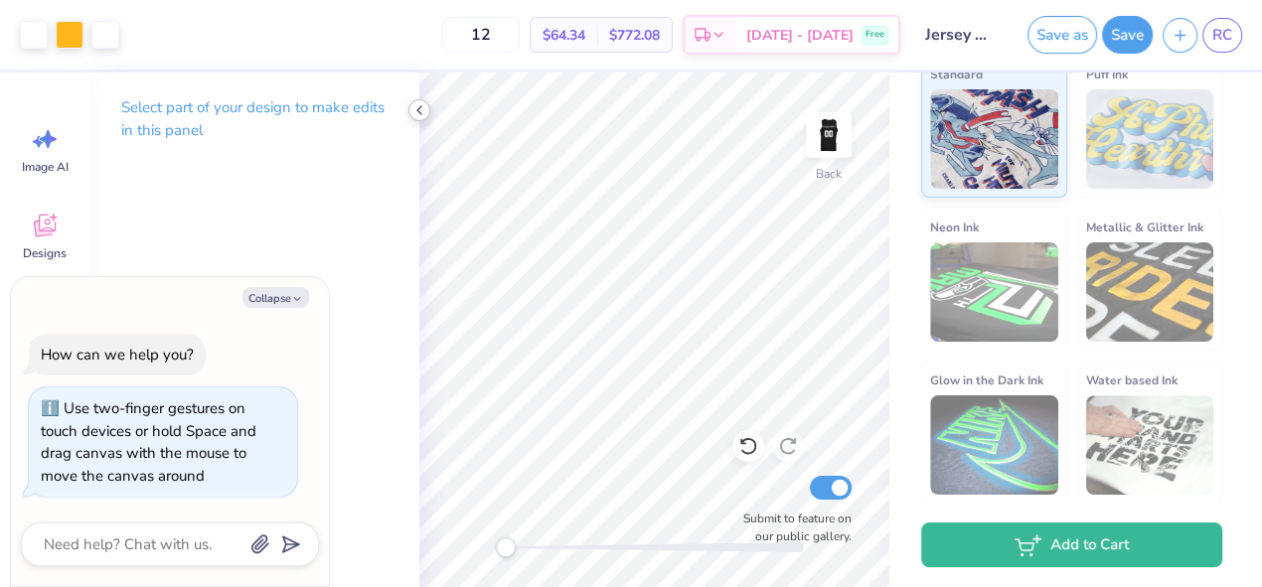
click at [416, 113] on icon at bounding box center [419, 110] width 16 height 16
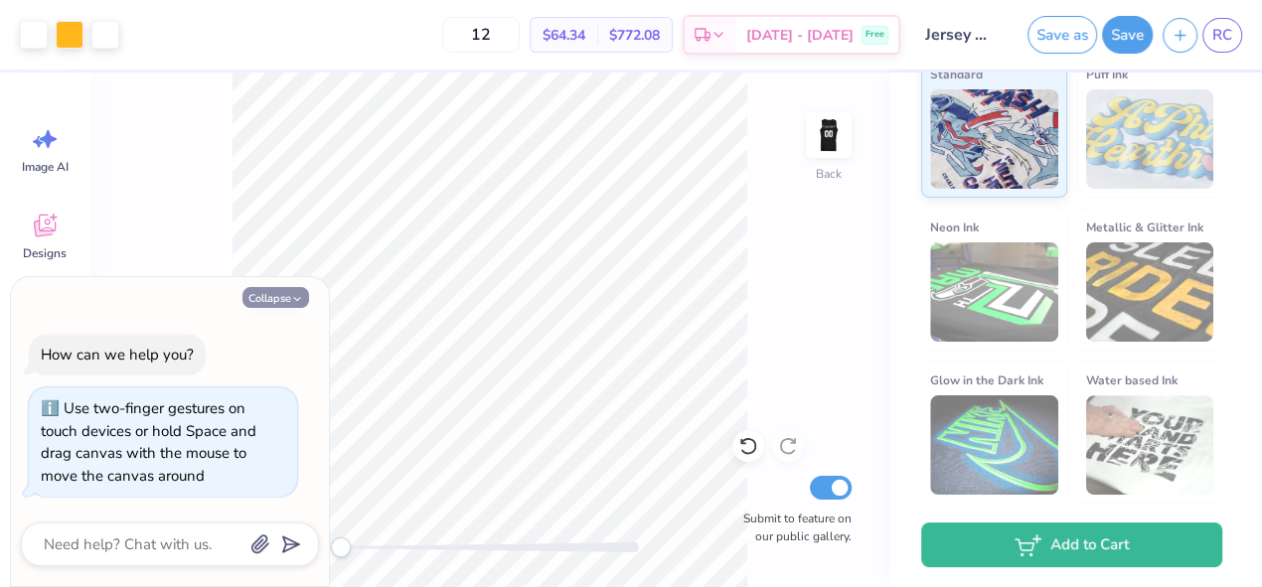
click at [265, 288] on button "Collapse" at bounding box center [275, 297] width 67 height 21
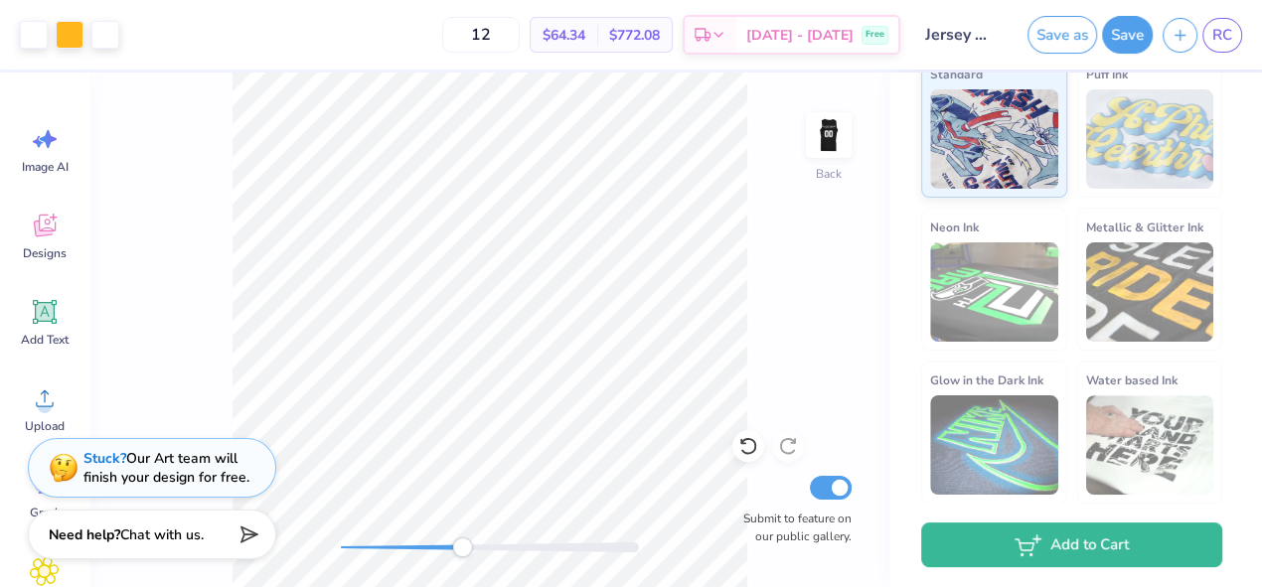
click at [462, 573] on div "Back Submit to feature on our public gallery." at bounding box center [489, 330] width 800 height 515
click at [347, 529] on div "Back Submit to feature on our public gallery." at bounding box center [489, 330] width 800 height 515
click at [815, 127] on img at bounding box center [828, 134] width 79 height 79
click at [835, 125] on img at bounding box center [828, 134] width 79 height 79
click at [831, 132] on img at bounding box center [828, 134] width 79 height 79
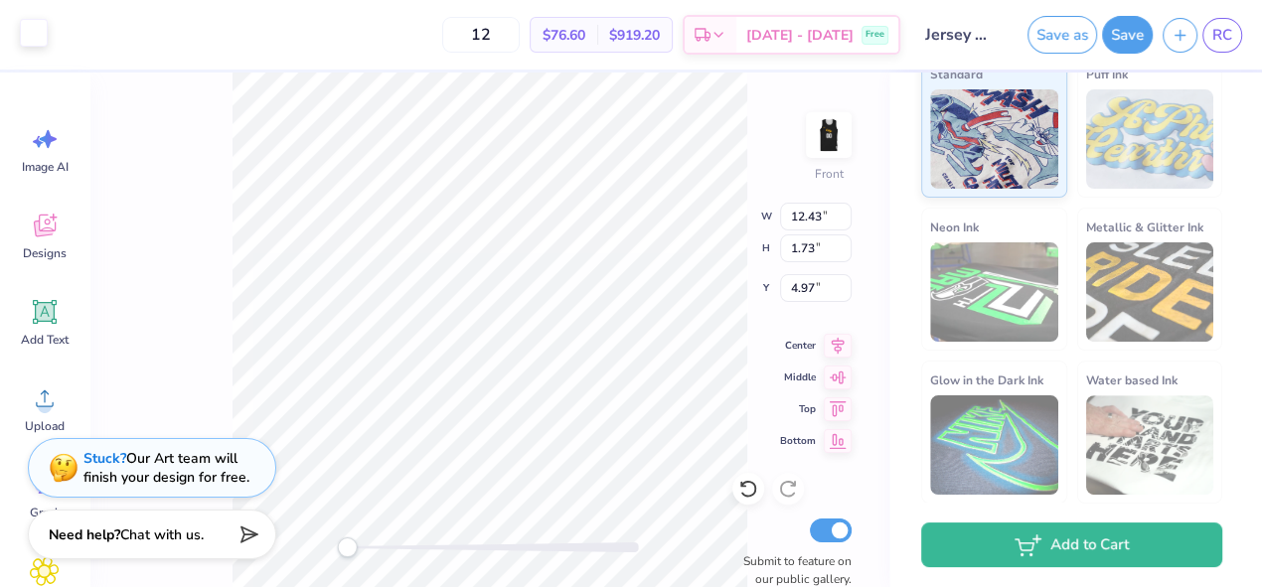
click at [25, 46] on div at bounding box center [34, 33] width 28 height 28
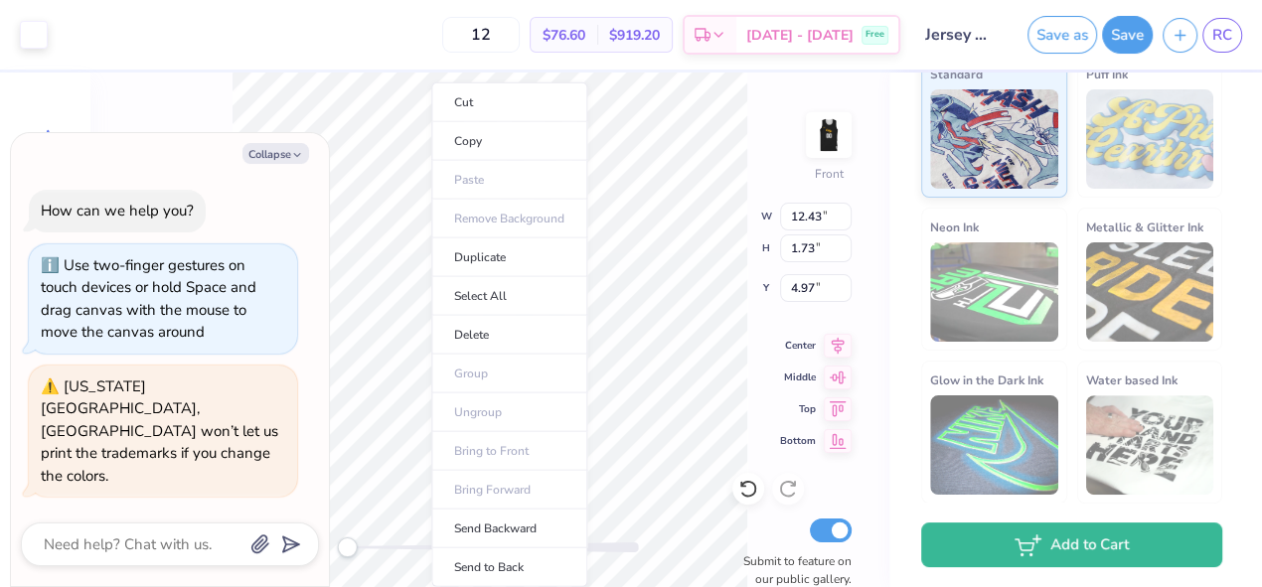
click at [431, 208] on ul "Cut Copy Paste Remove Background Duplicate Select All Delete Group Ungroup Brin…" at bounding box center [509, 334] width 156 height 505
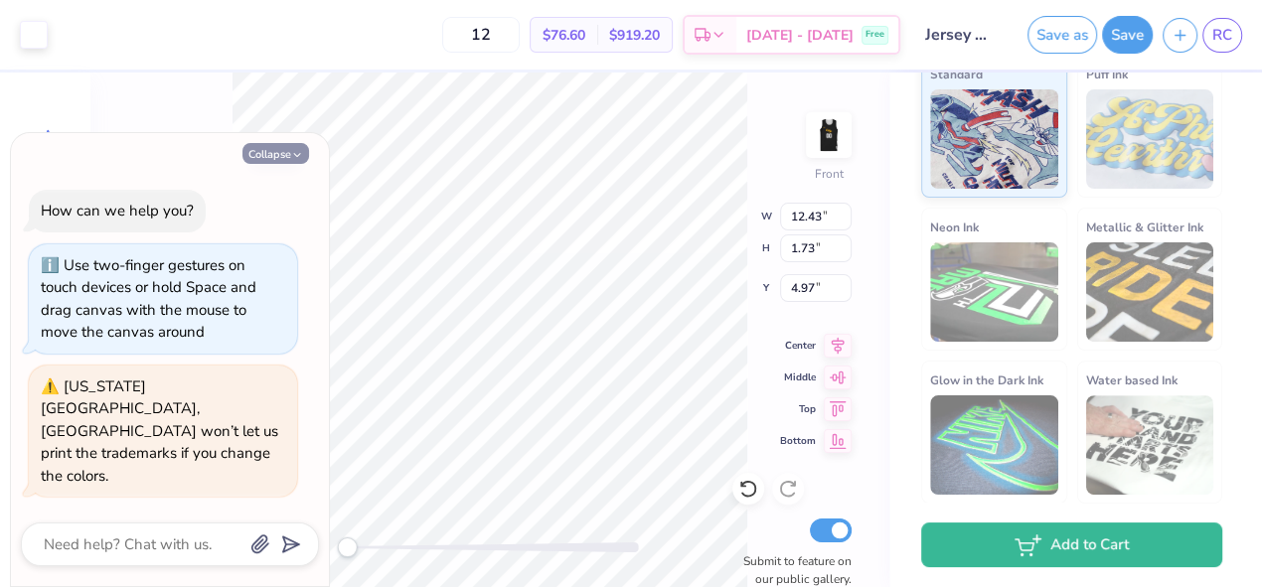
click at [276, 164] on button "Collapse" at bounding box center [275, 153] width 67 height 21
type textarea "x"
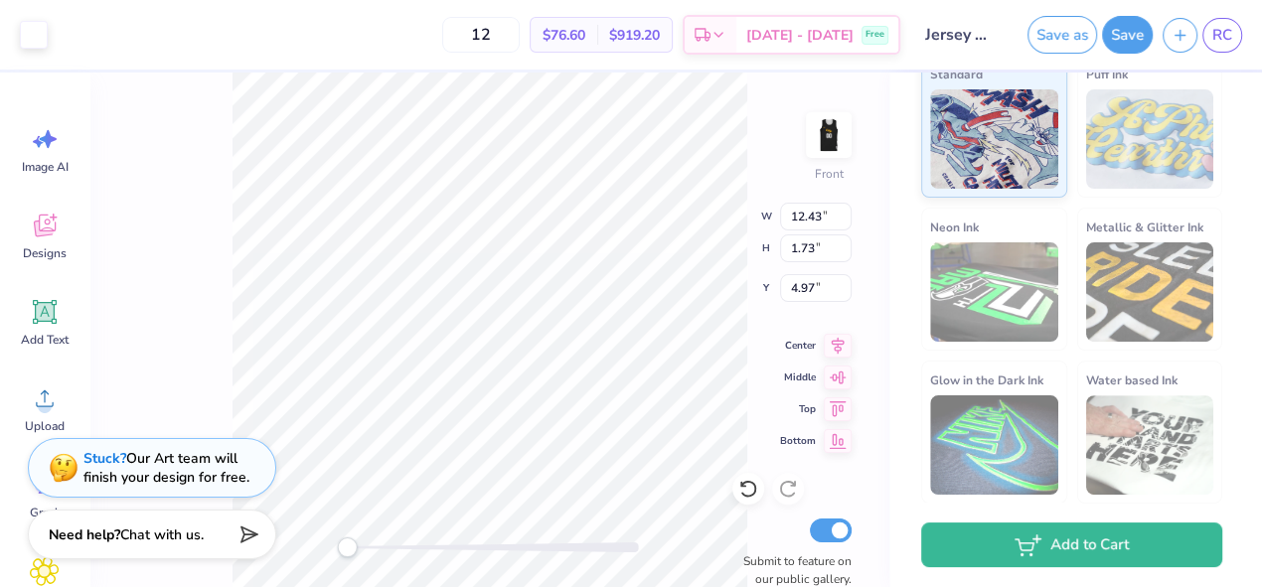
click at [187, 309] on div "Front W 12.43 12.43 " H 1.73 1.73 " Y 4.97 4.97 " Center Middle Top Bottom Subm…" at bounding box center [489, 330] width 800 height 515
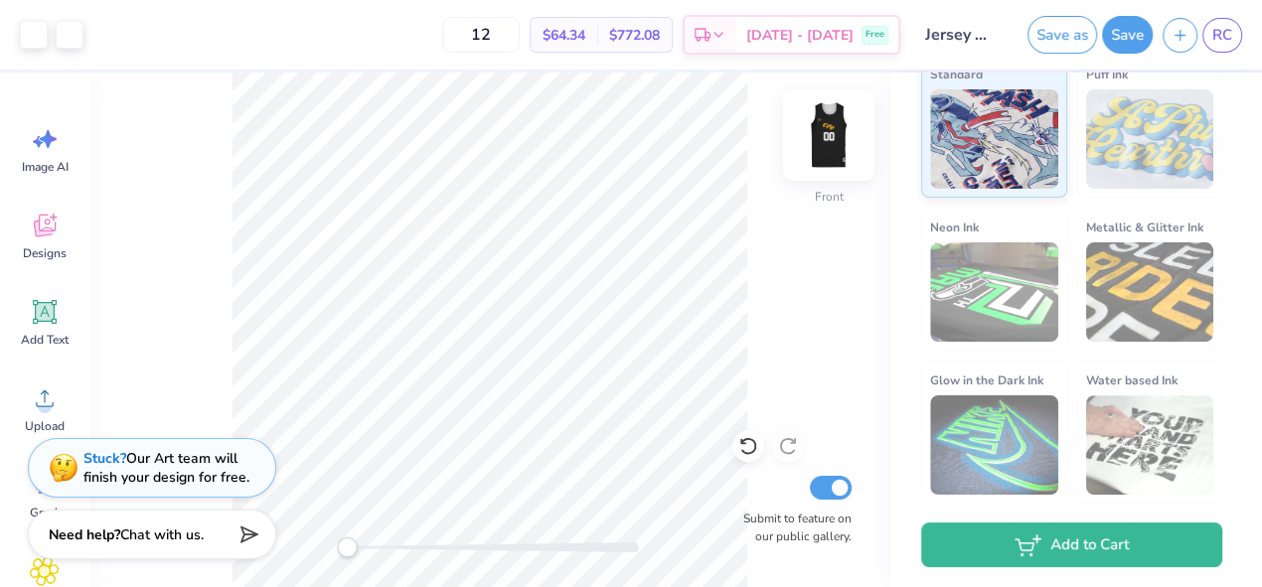
click at [824, 158] on img at bounding box center [828, 134] width 79 height 79
click at [1220, 24] on span "RC" at bounding box center [1222, 35] width 20 height 23
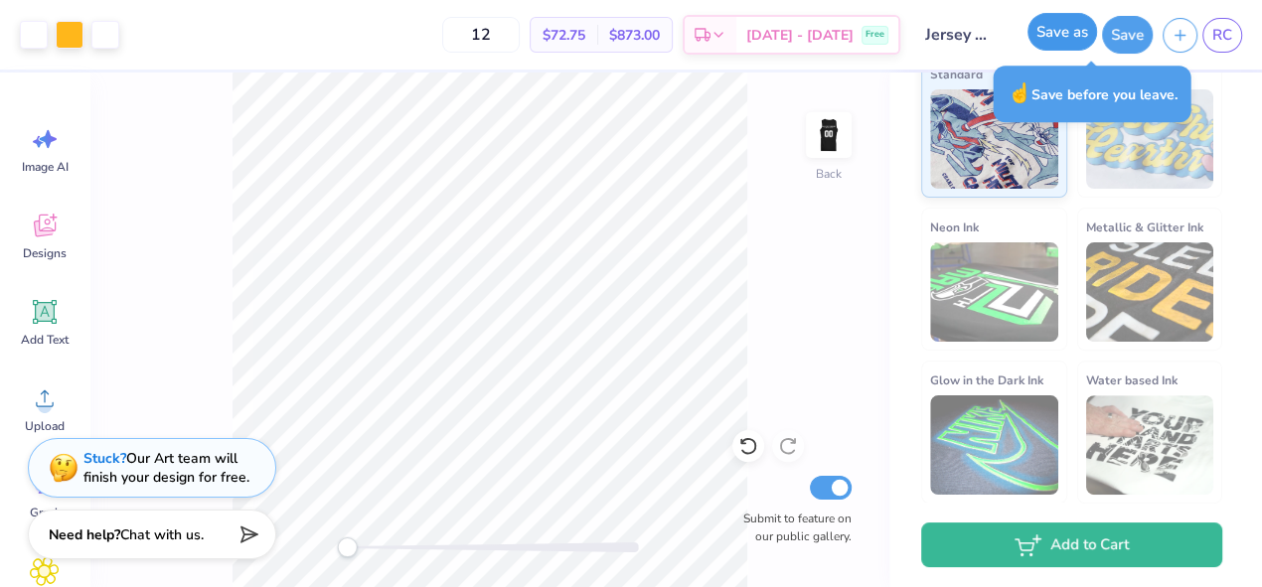
click at [1086, 37] on button "Save as" at bounding box center [1062, 32] width 70 height 38
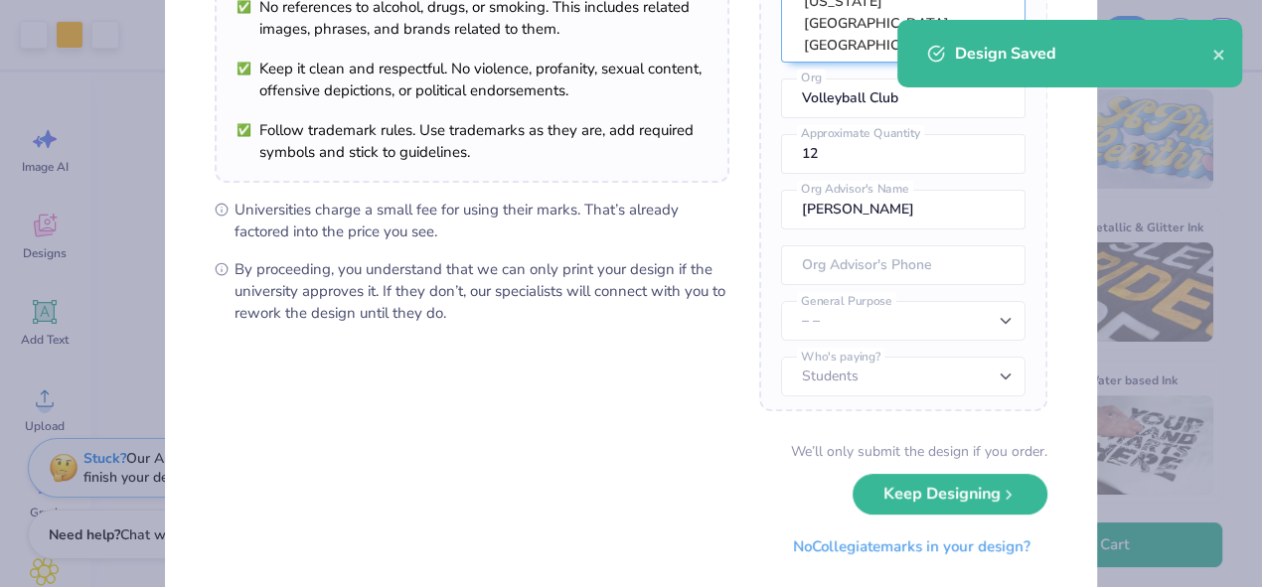
scroll to position [243, 0]
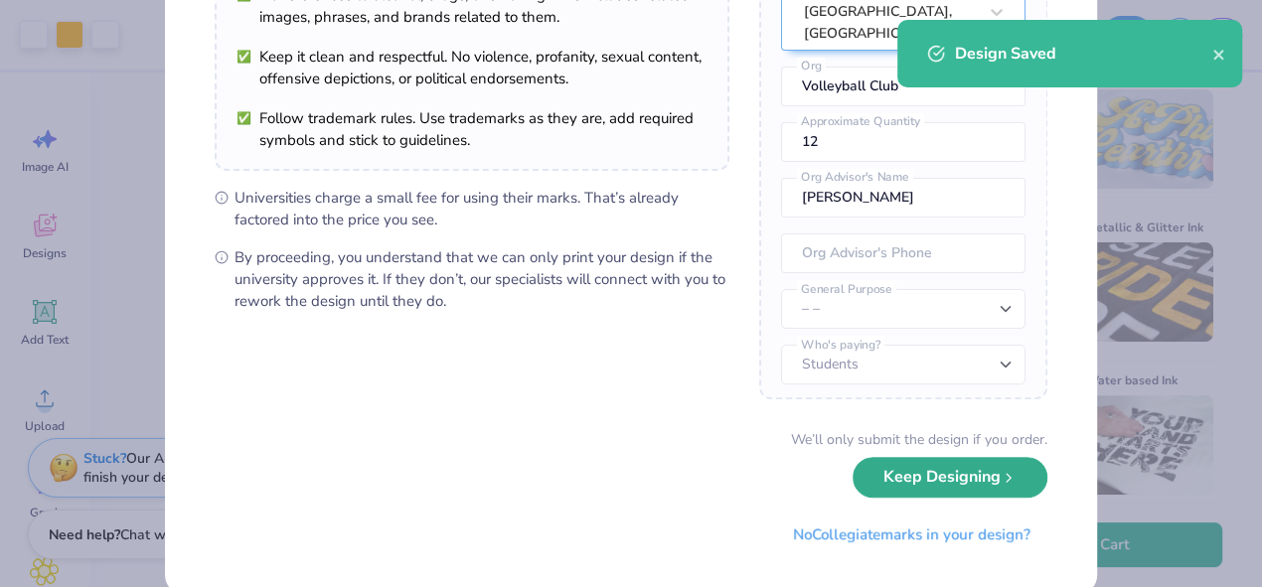
click at [933, 481] on button "Keep Designing" at bounding box center [949, 477] width 195 height 41
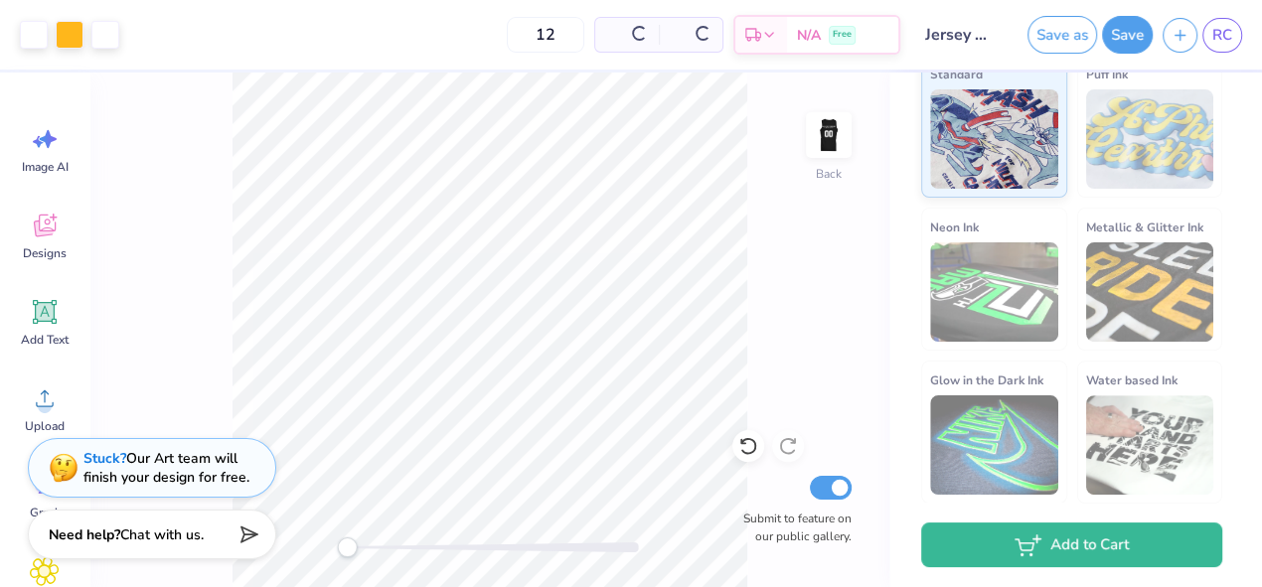
scroll to position [49, 0]
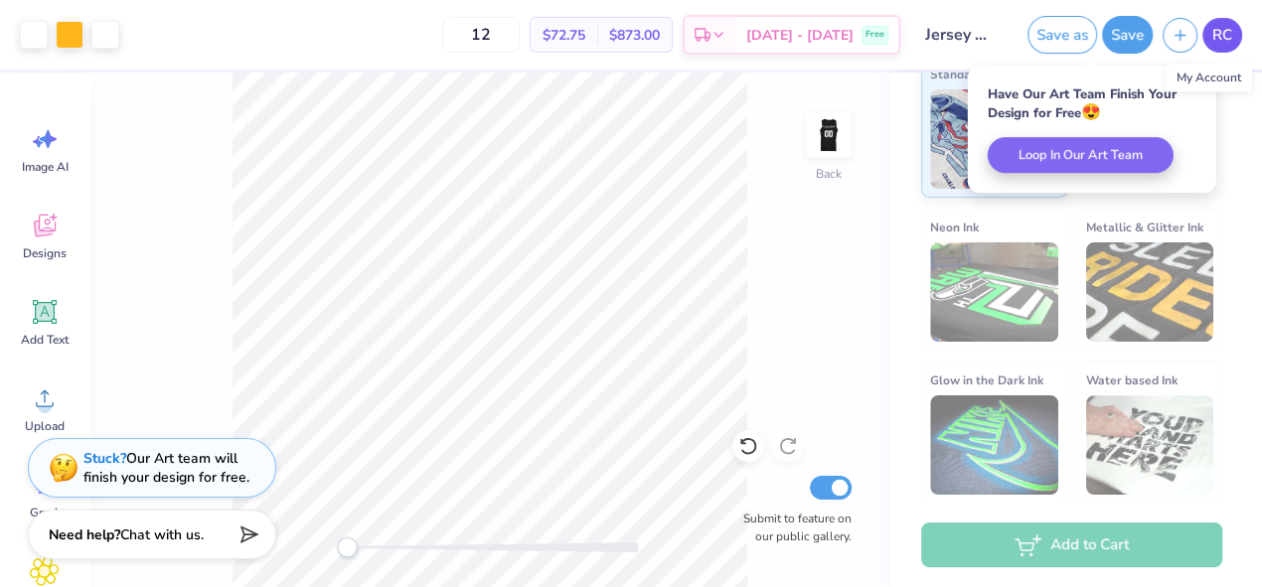
click at [1220, 41] on span "RC" at bounding box center [1222, 35] width 20 height 23
